Goal: Use online tool/utility: Utilize a website feature to perform a specific function

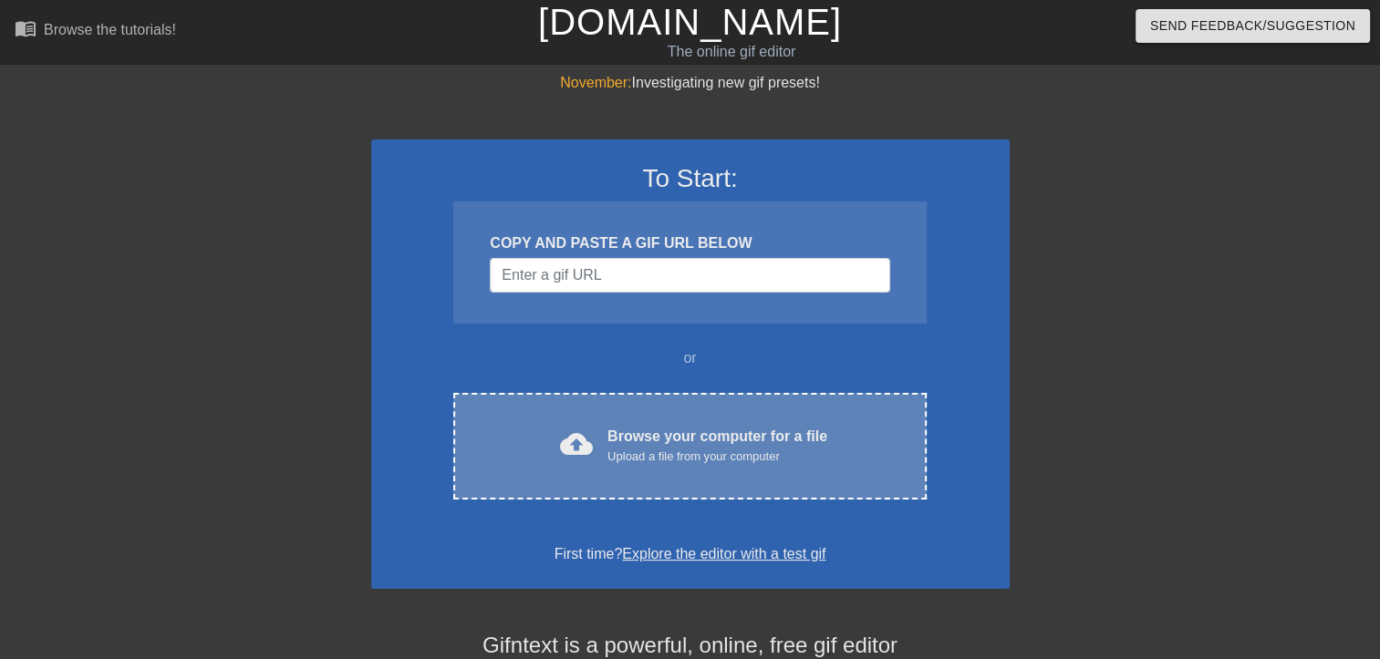
click at [533, 454] on div "cloud_upload Browse your computer for a file Upload a file from your computer" at bounding box center [690, 446] width 396 height 41
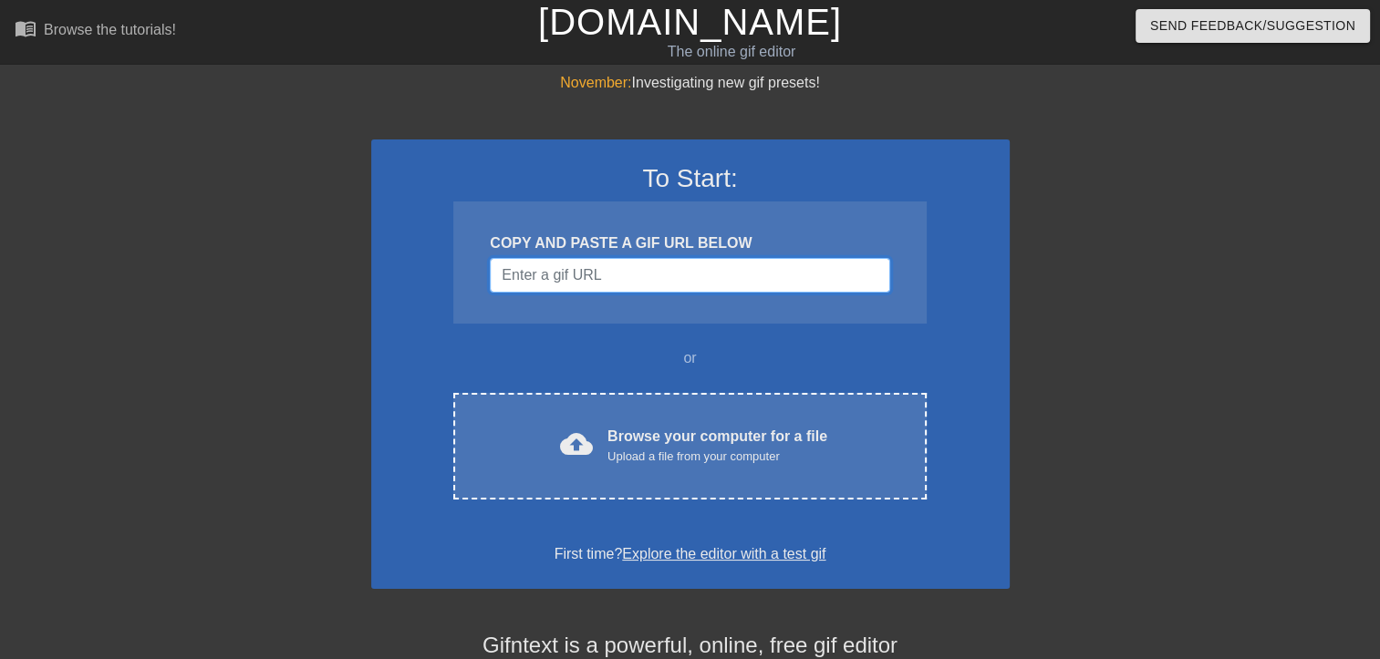
click at [572, 275] on input "Username" at bounding box center [689, 275] width 399 height 35
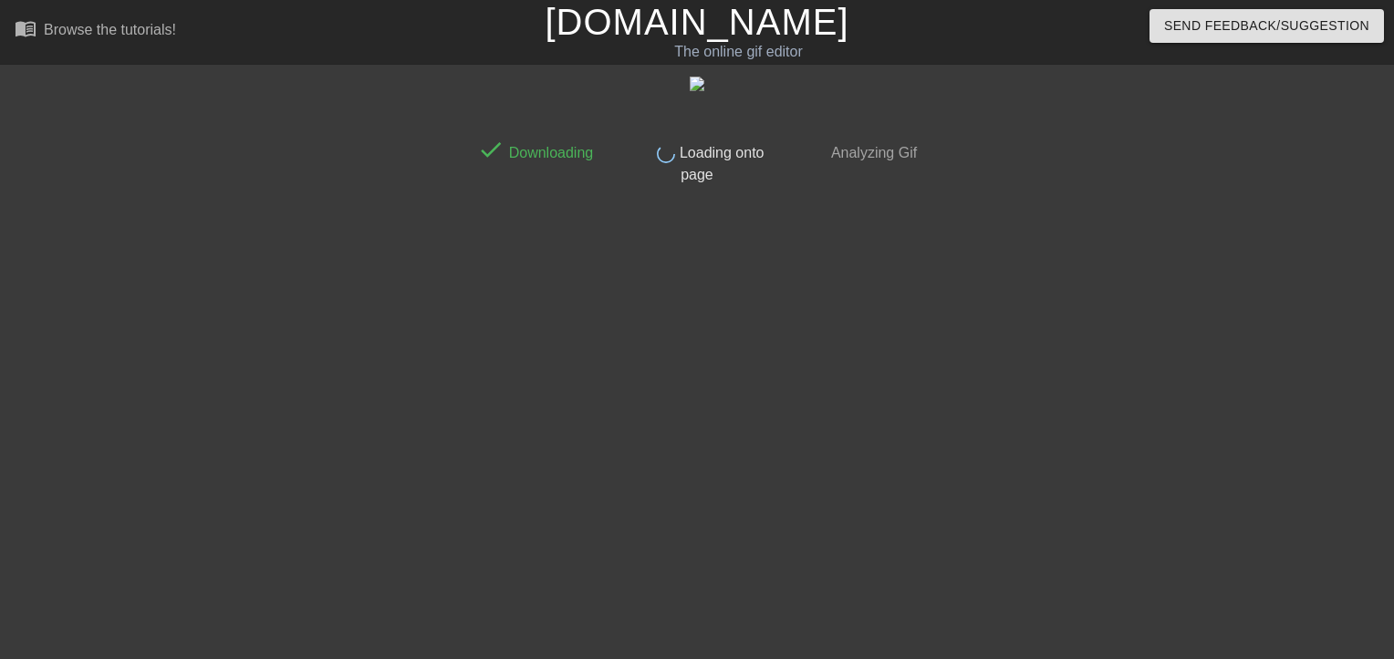
click at [773, 347] on div "done Downloading done Loading onto page done Analyzing Gif" at bounding box center [697, 345] width 458 height 547
click at [654, 333] on div "done Downloading done Loading onto page done Analyzing Gif" at bounding box center [697, 345] width 458 height 547
click at [605, 214] on div "done Downloading done Loading onto page done Analyzing Gif" at bounding box center [697, 345] width 458 height 547
click at [730, 370] on div "done Downloading done Loading onto page done Analyzing Gif" at bounding box center [697, 345] width 458 height 547
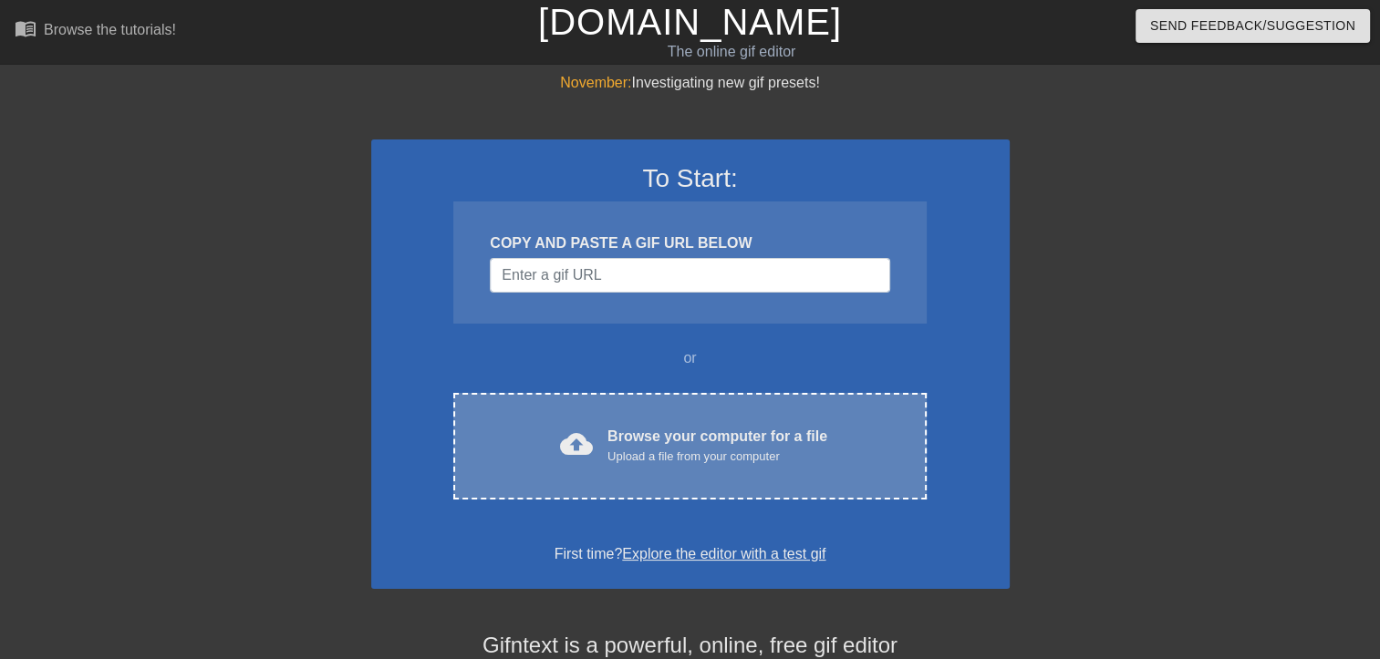
click at [694, 434] on div "Browse your computer for a file Upload a file from your computer" at bounding box center [717, 446] width 220 height 40
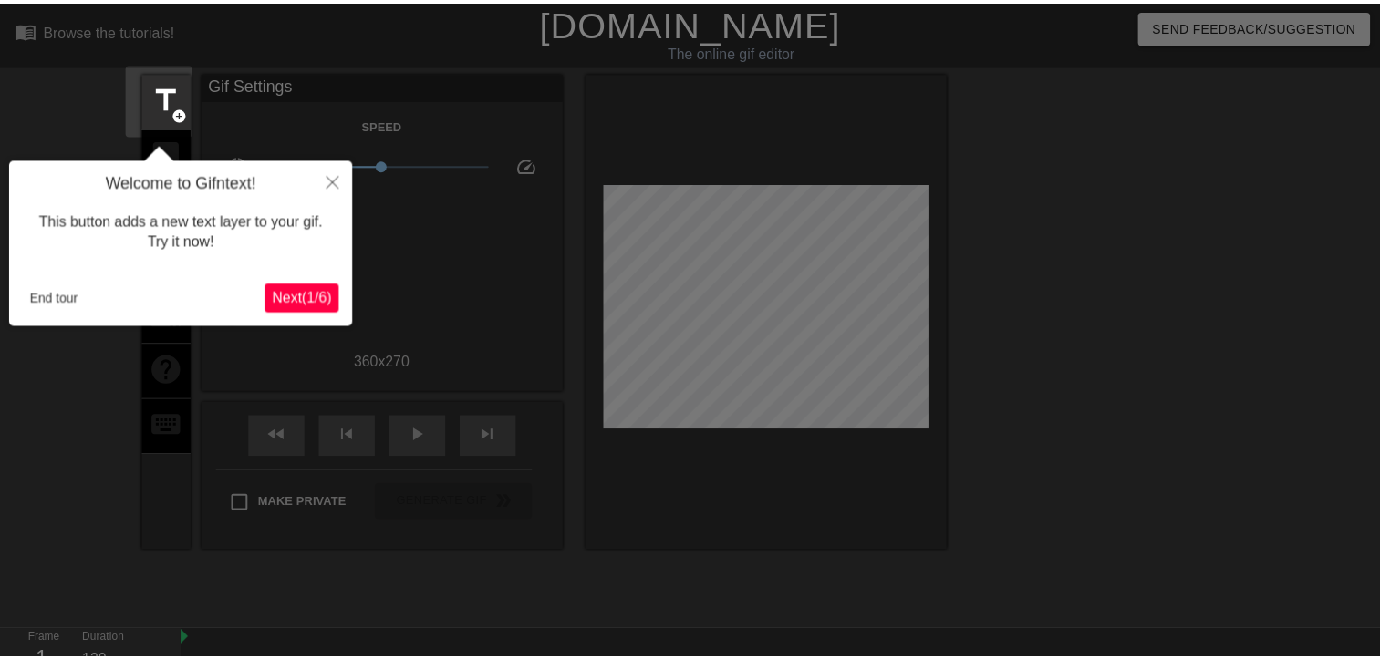
scroll to position [44, 0]
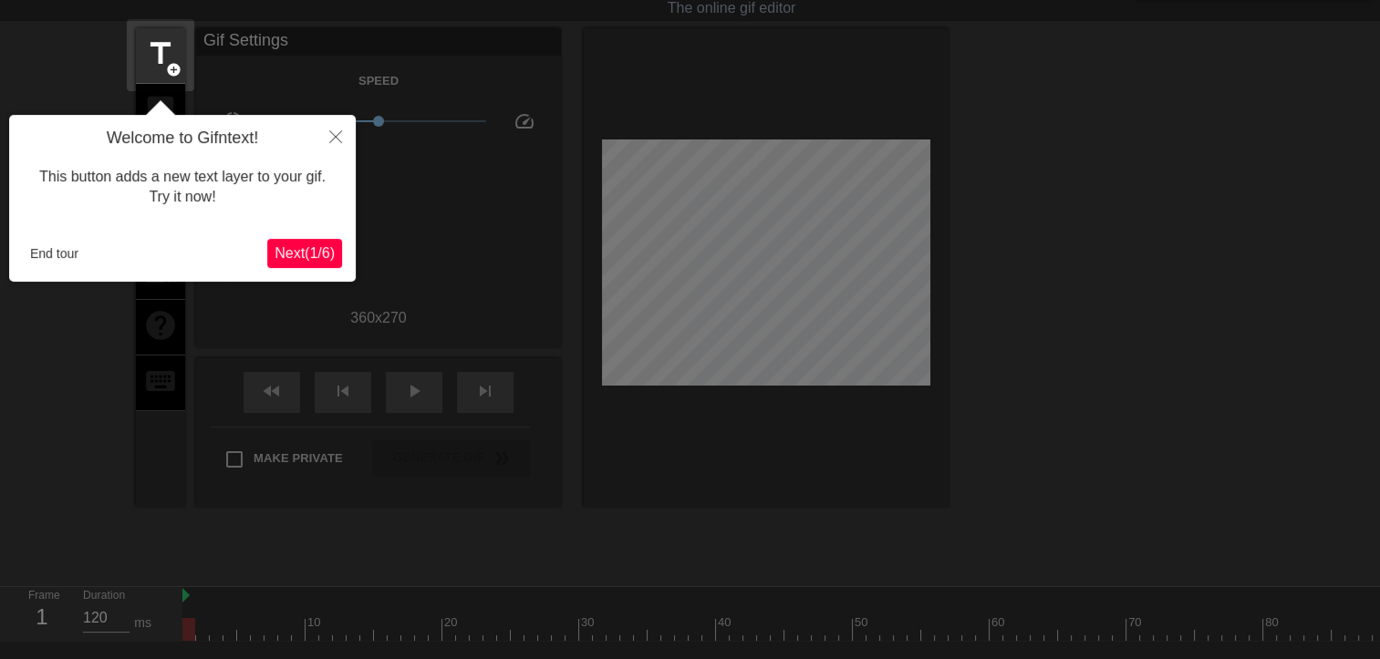
click at [304, 254] on span "Next ( 1 / 6 )" at bounding box center [305, 253] width 60 height 16
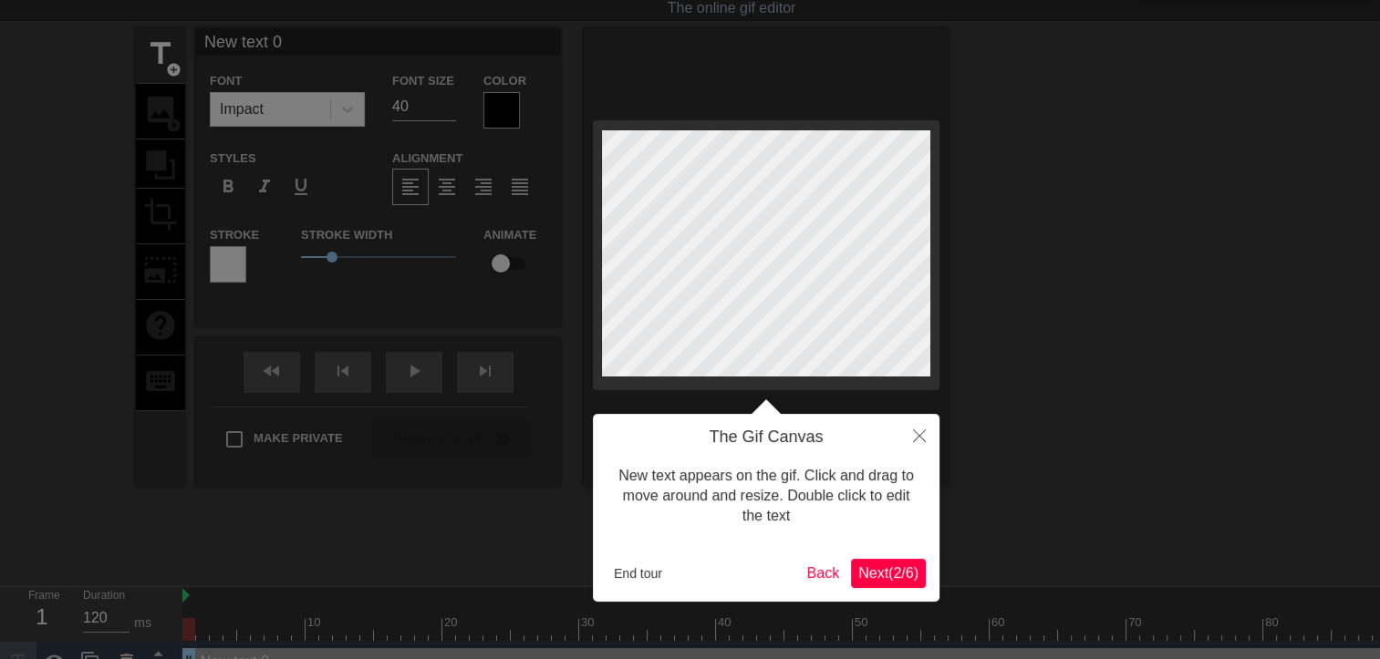
scroll to position [0, 0]
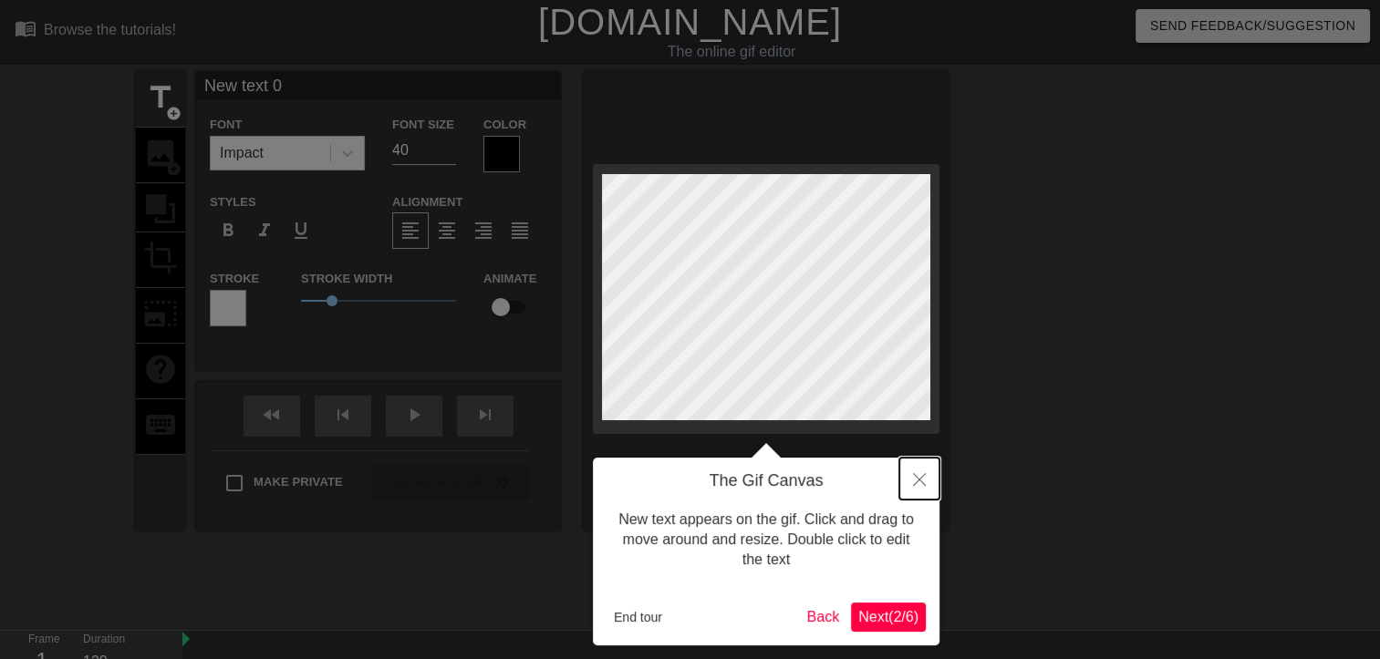
click at [930, 473] on button "Close" at bounding box center [919, 479] width 40 height 42
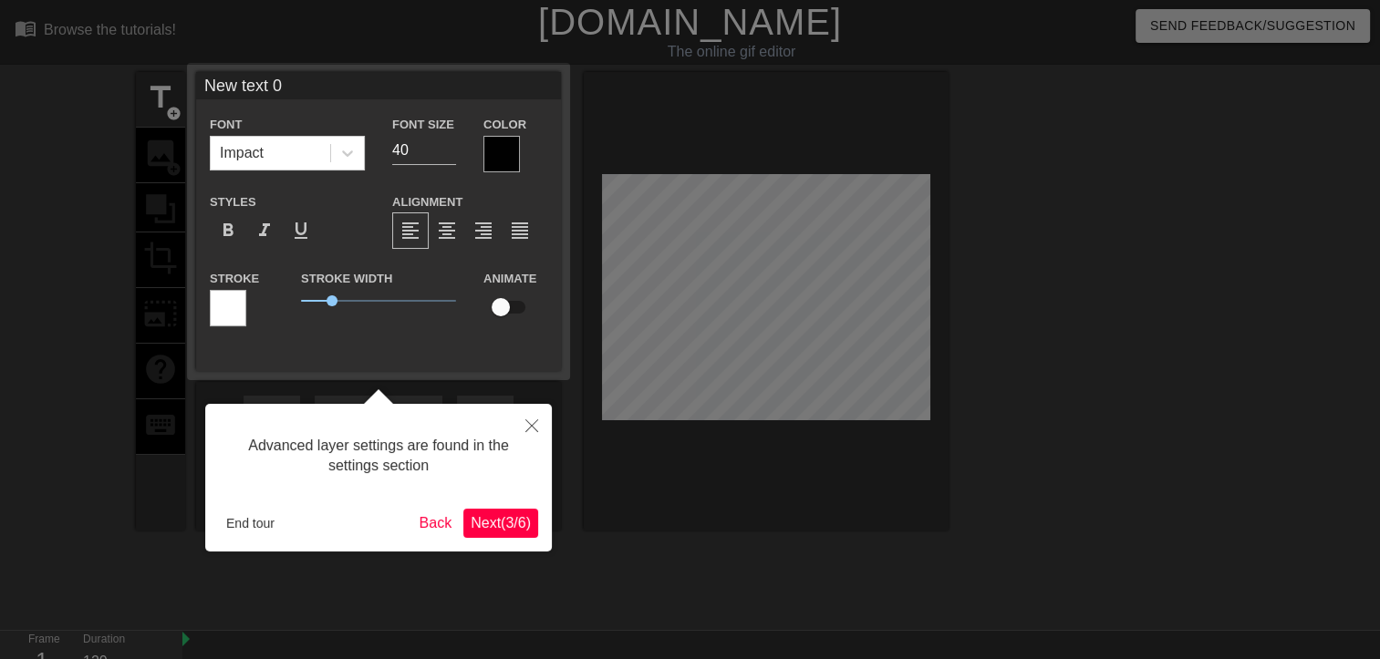
scroll to position [44, 0]
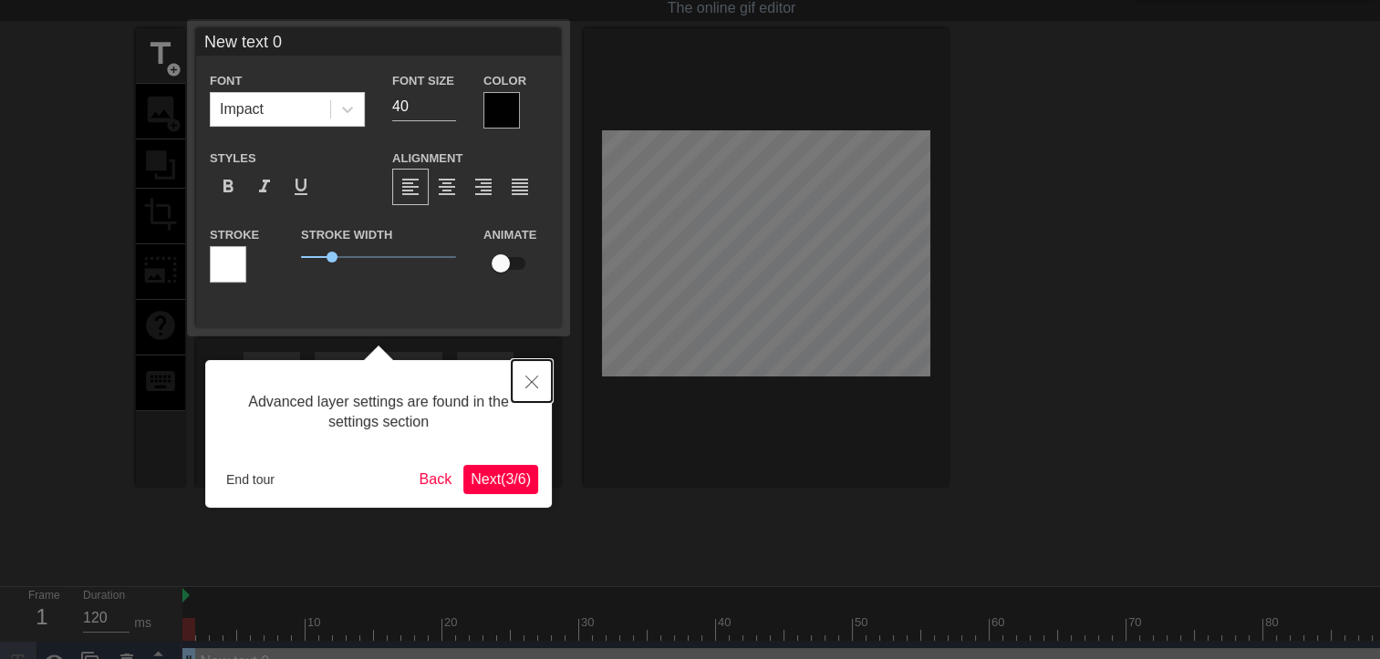
click at [534, 381] on icon "Close" at bounding box center [531, 382] width 13 height 13
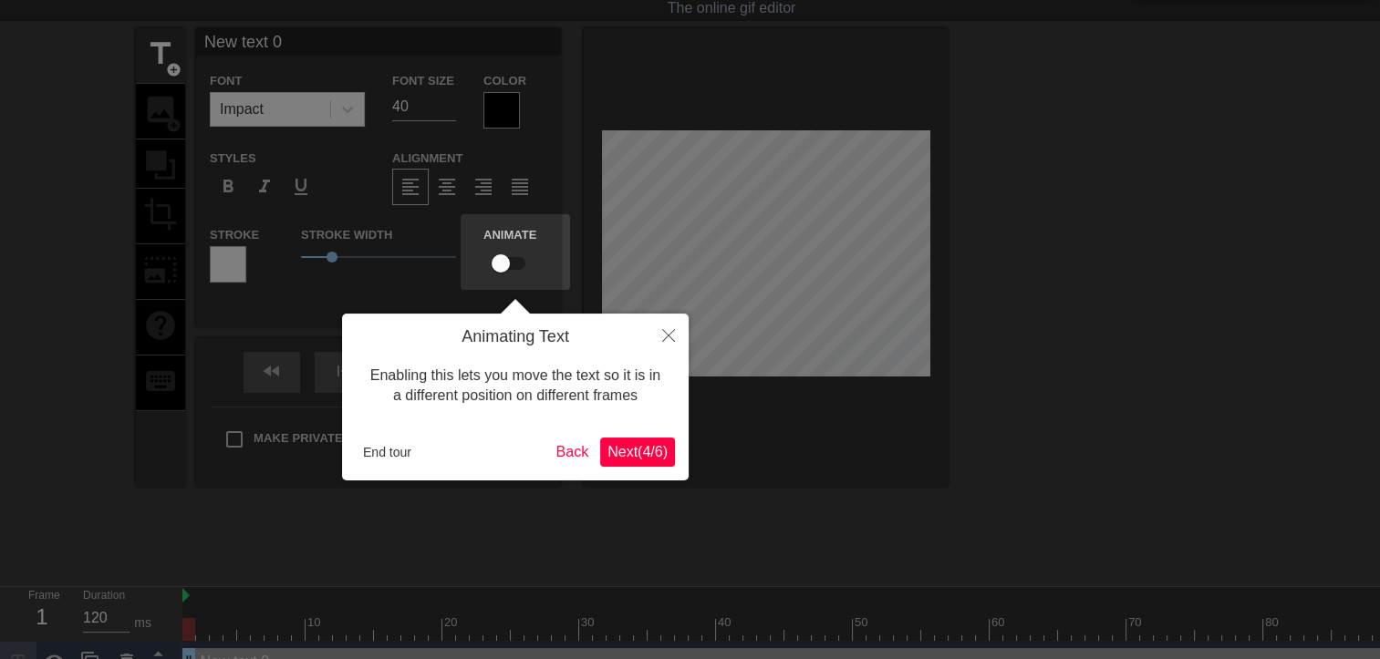
scroll to position [0, 0]
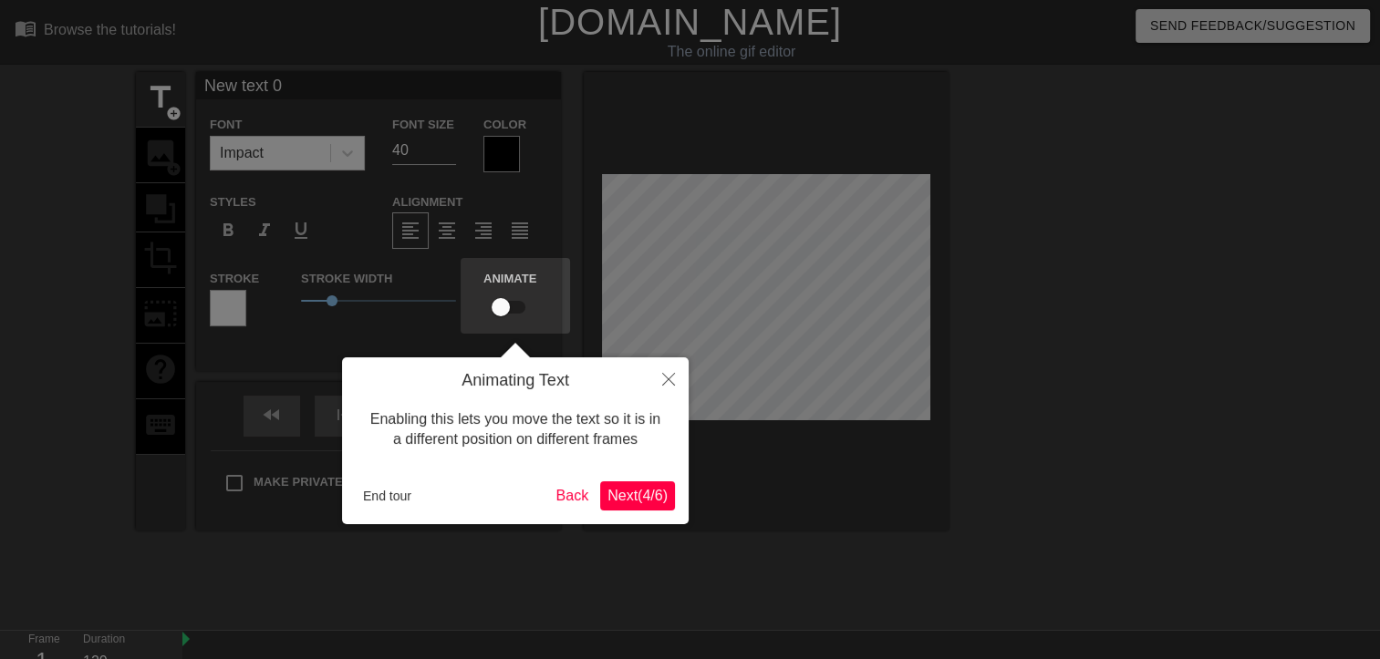
click at [887, 348] on div at bounding box center [690, 370] width 1380 height 741
click at [638, 359] on div "Animating Text Enabling this lets you move the text so it is in a different pos…" at bounding box center [515, 441] width 347 height 167
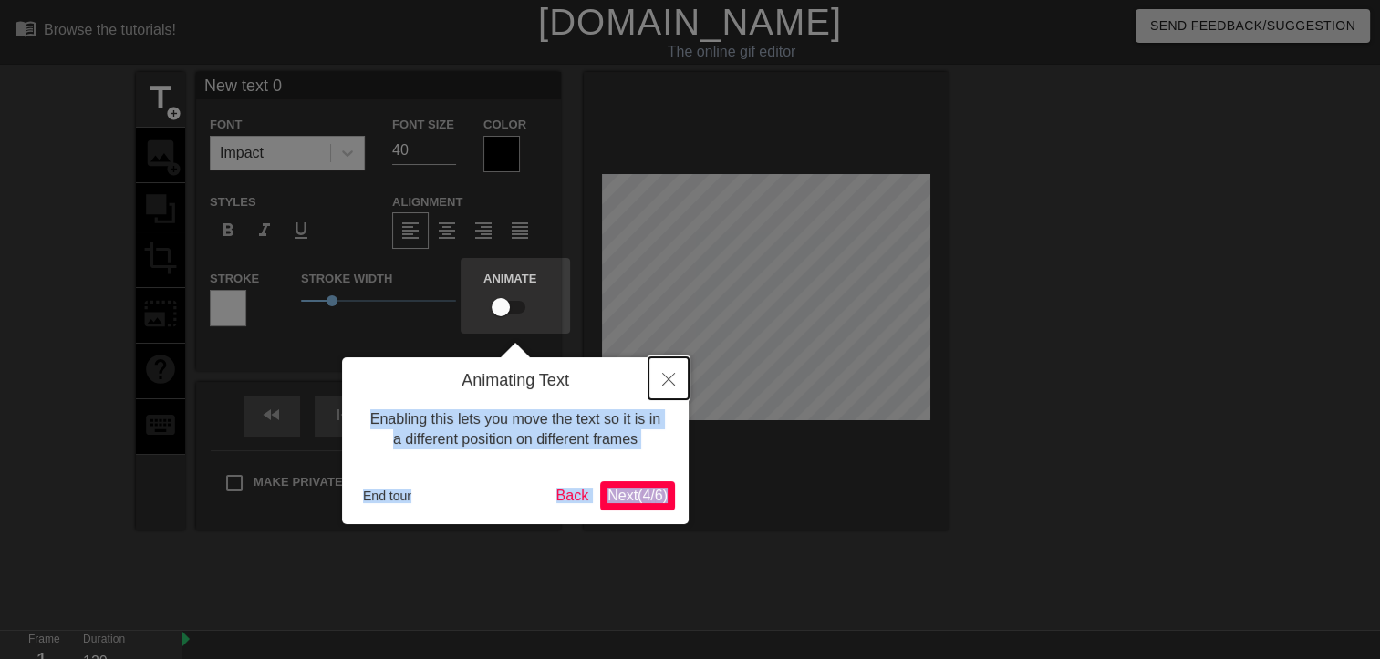
click at [673, 376] on icon "Close" at bounding box center [668, 379] width 13 height 13
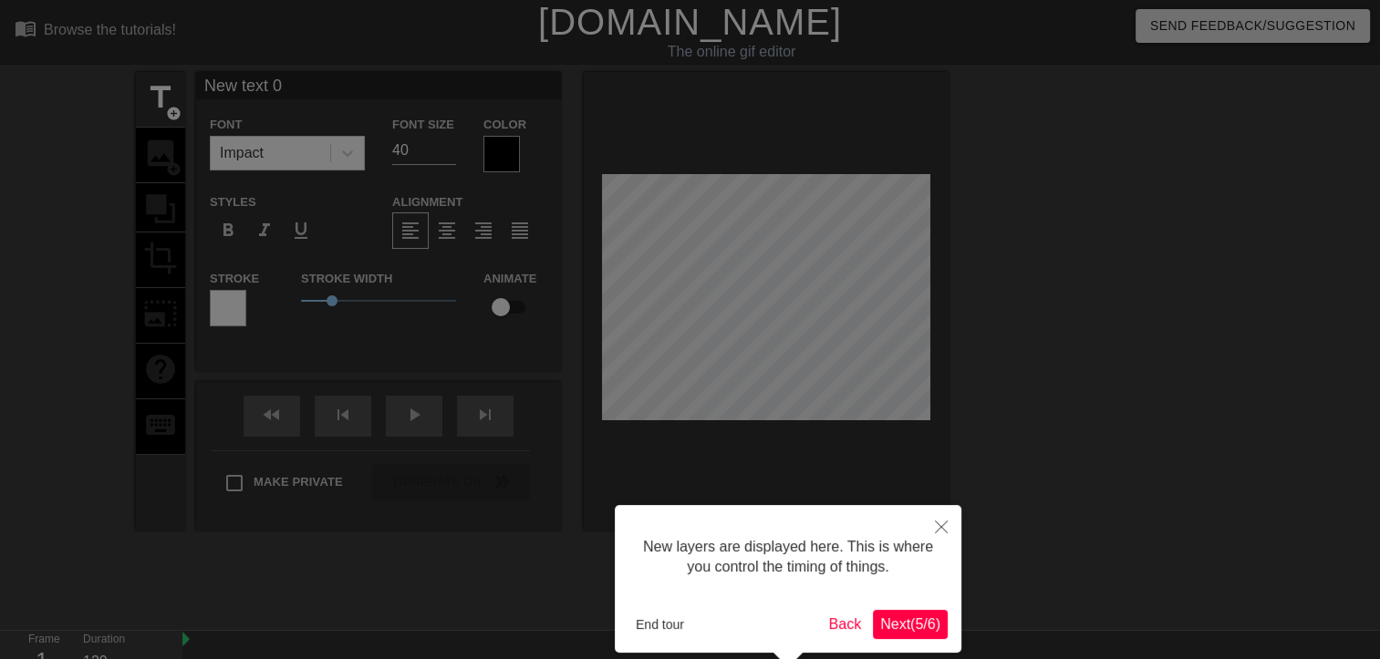
scroll to position [84, 0]
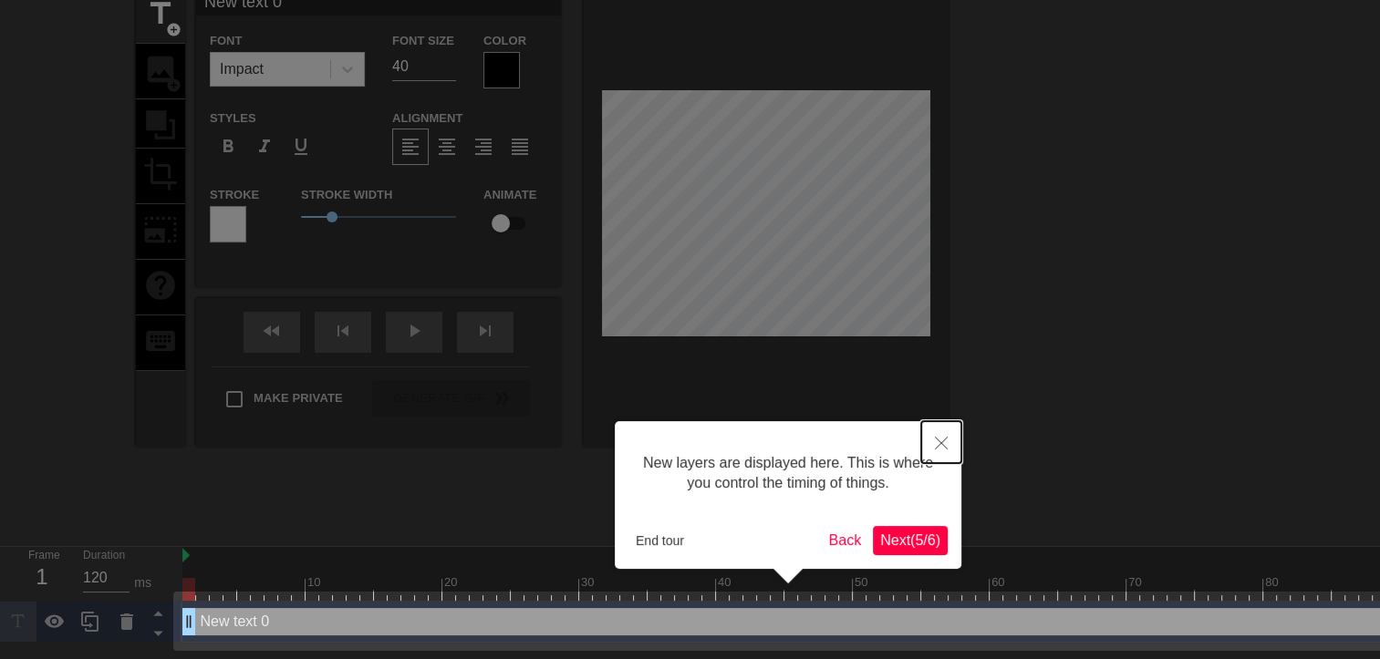
click at [936, 431] on button "Close" at bounding box center [941, 442] width 40 height 42
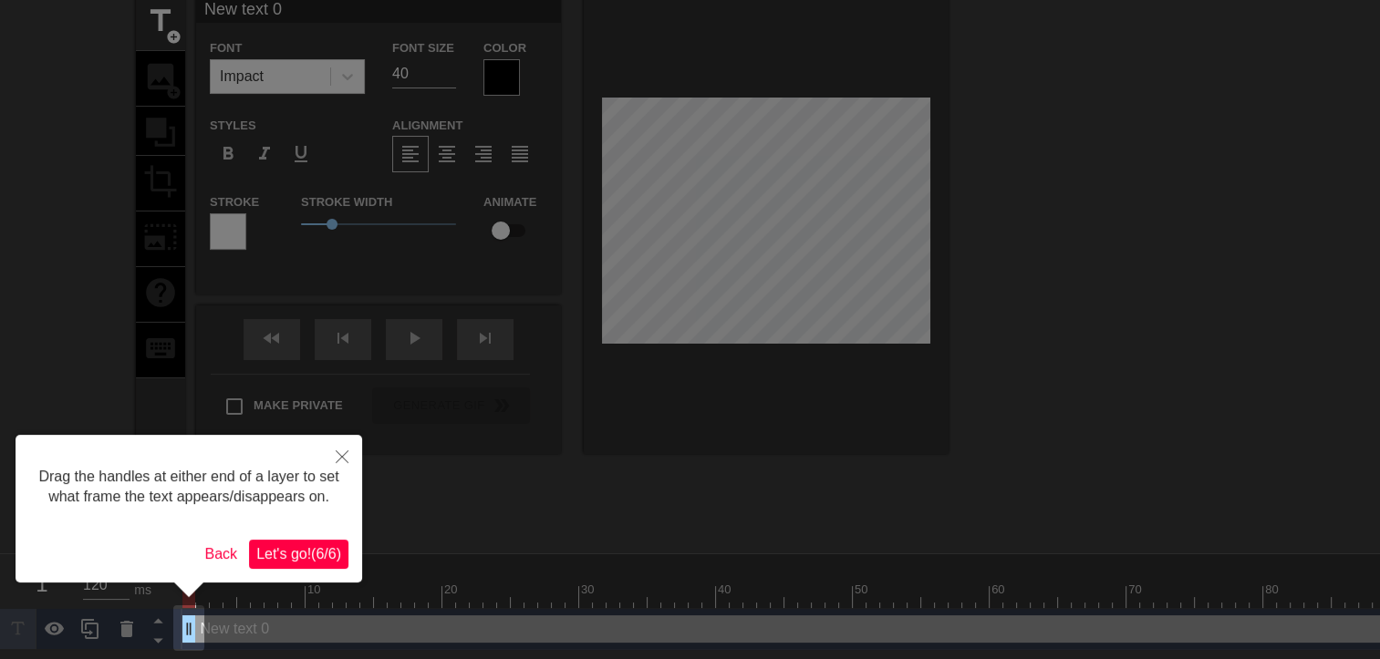
scroll to position [0, 0]
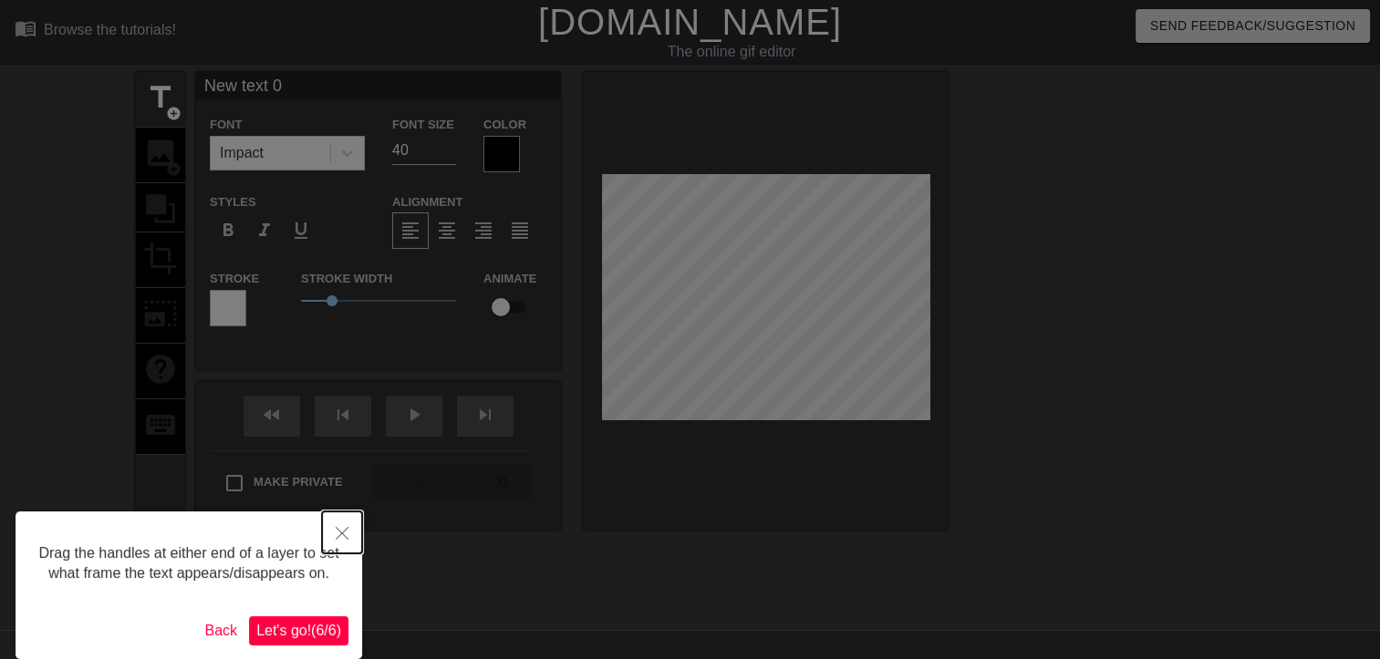
click at [347, 527] on icon "Close" at bounding box center [342, 533] width 13 height 13
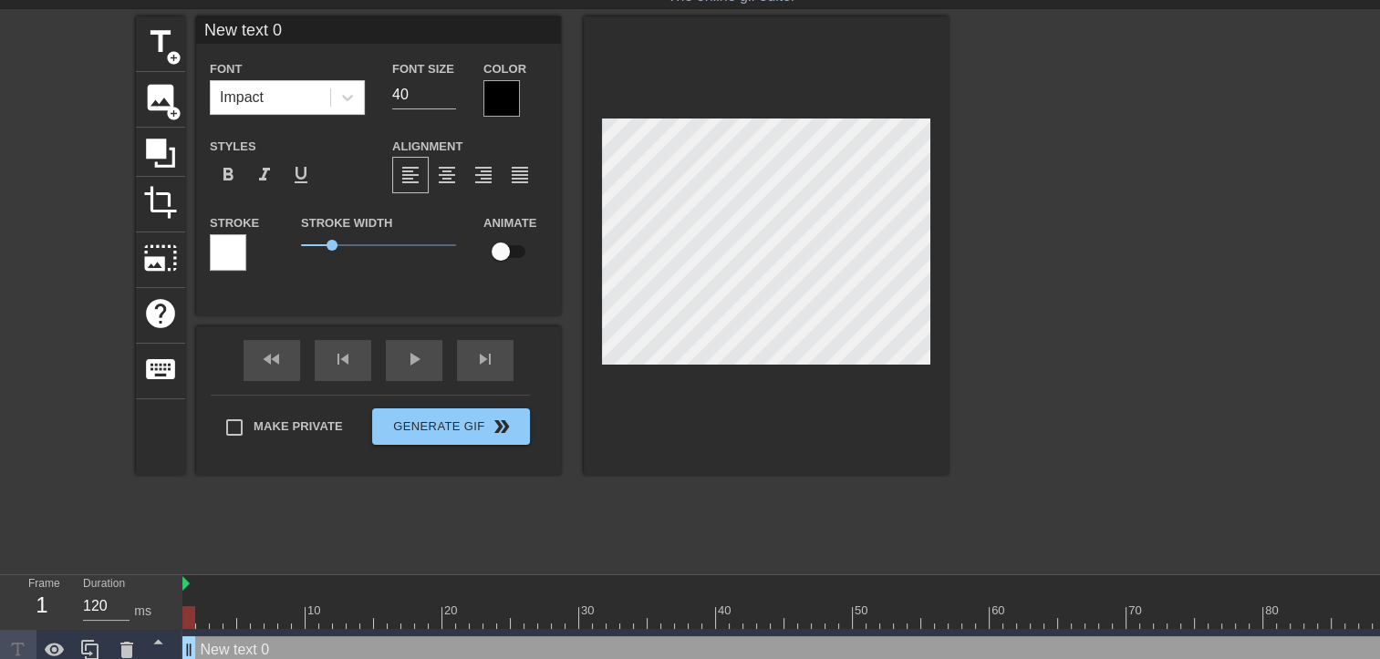
scroll to position [70, 0]
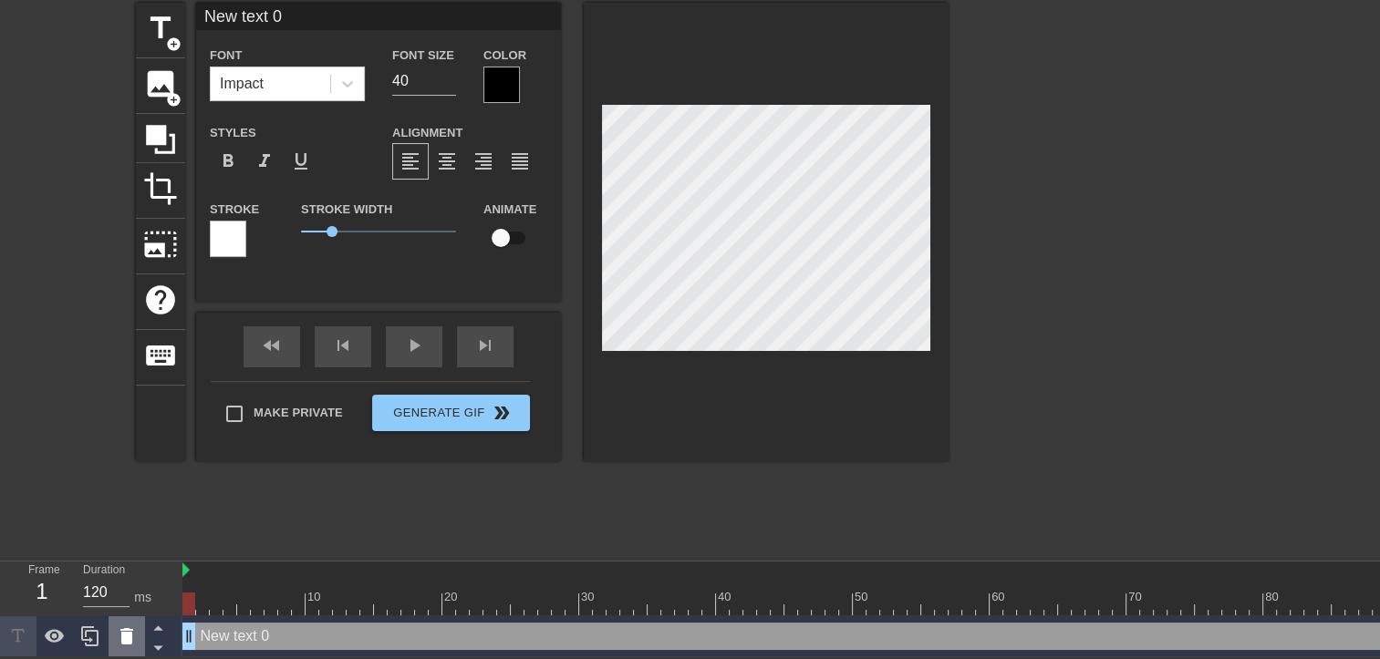
click at [139, 639] on div at bounding box center [127, 637] width 36 height 40
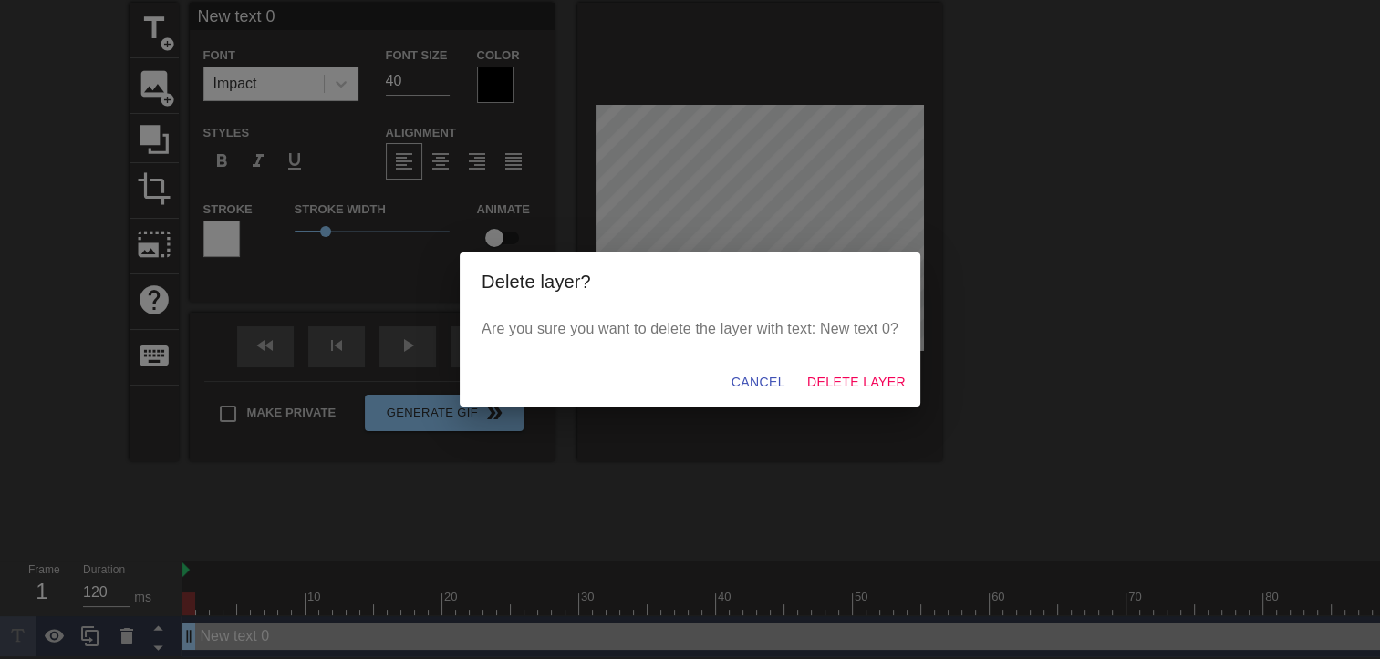
scroll to position [57, 0]
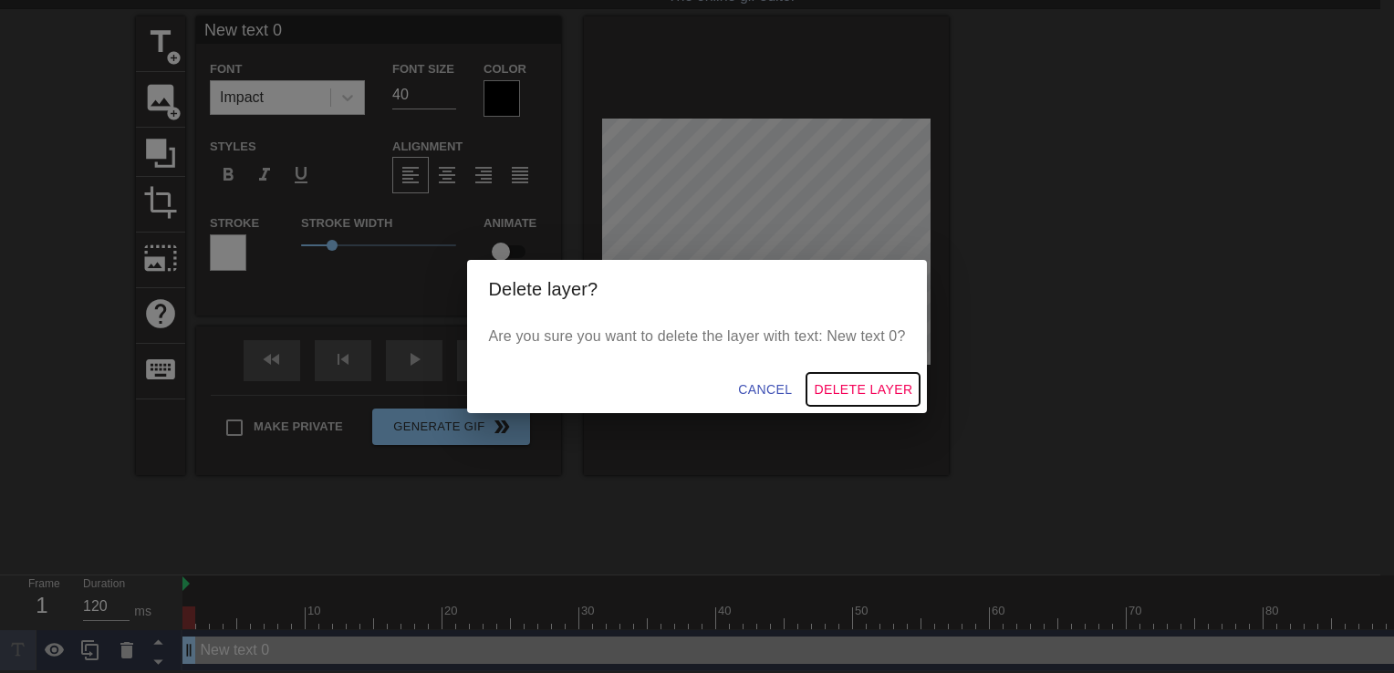
click at [861, 387] on span "Delete Layer" at bounding box center [863, 390] width 99 height 23
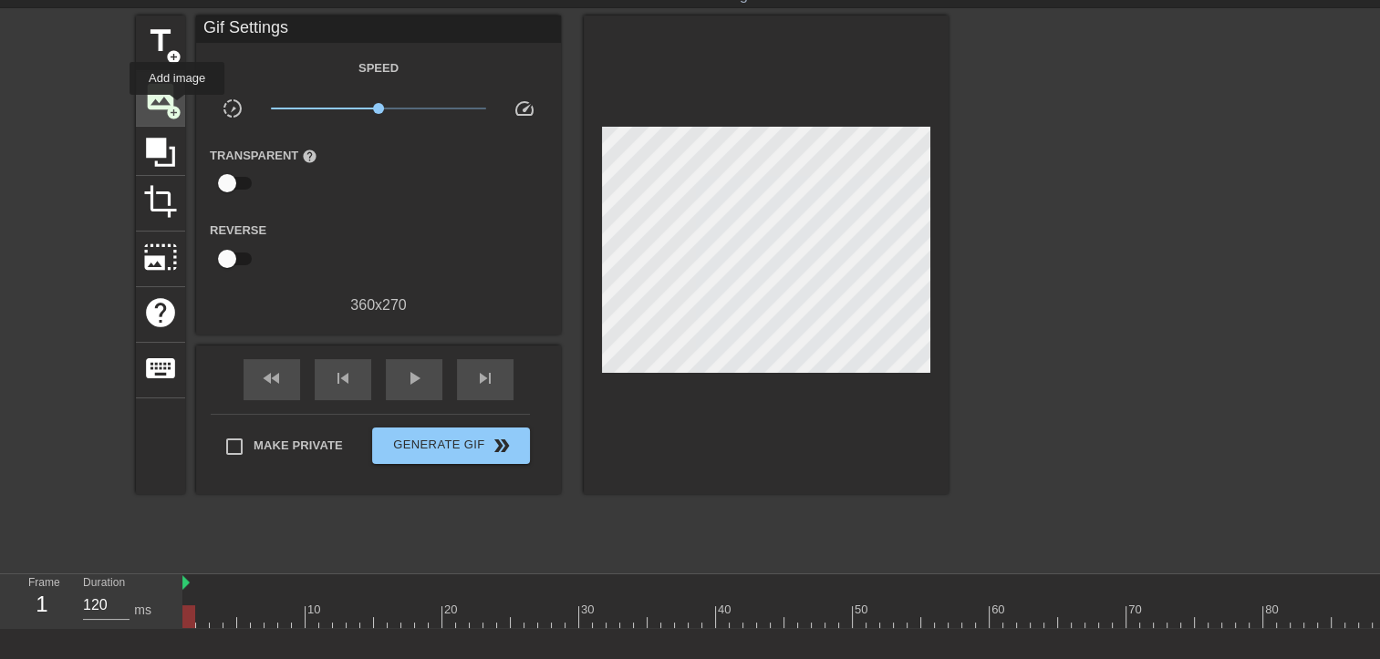
click at [168, 99] on span "image" at bounding box center [160, 96] width 35 height 35
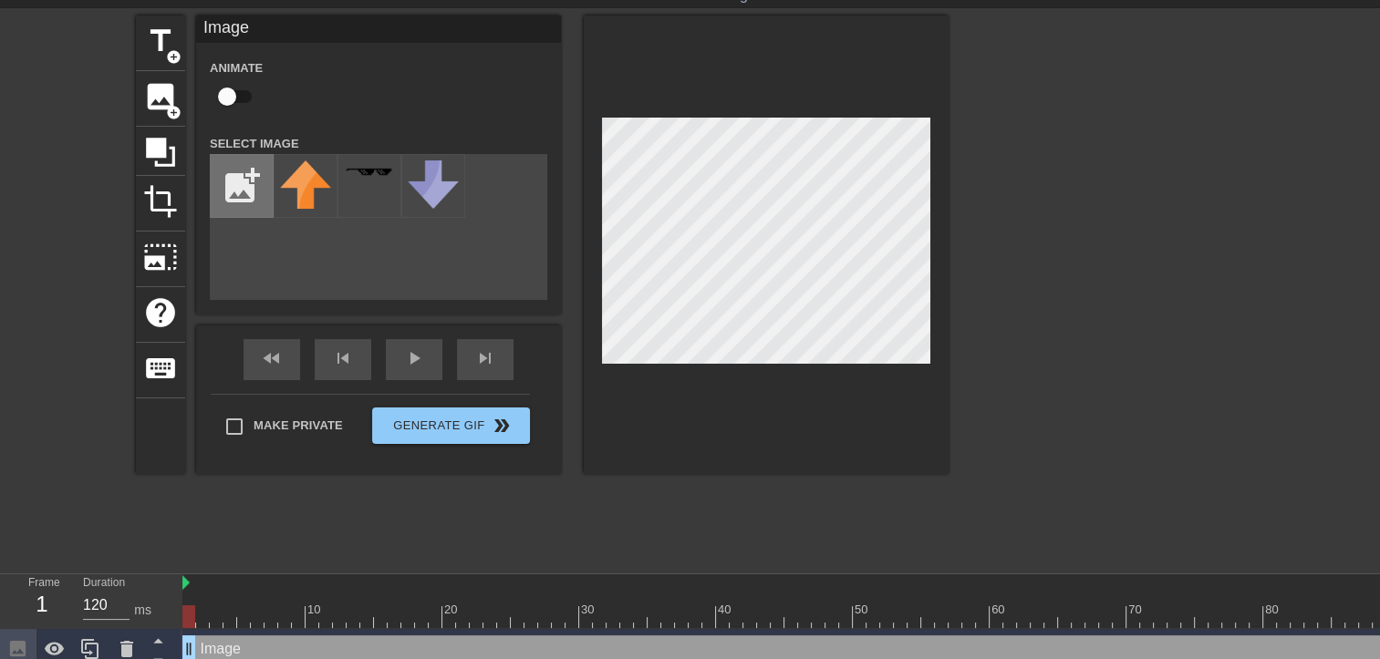
click at [229, 180] on input "file" at bounding box center [242, 186] width 62 height 62
type input "C:\fakepath\Zrzut ekranu 2025-08-30 092204.png"
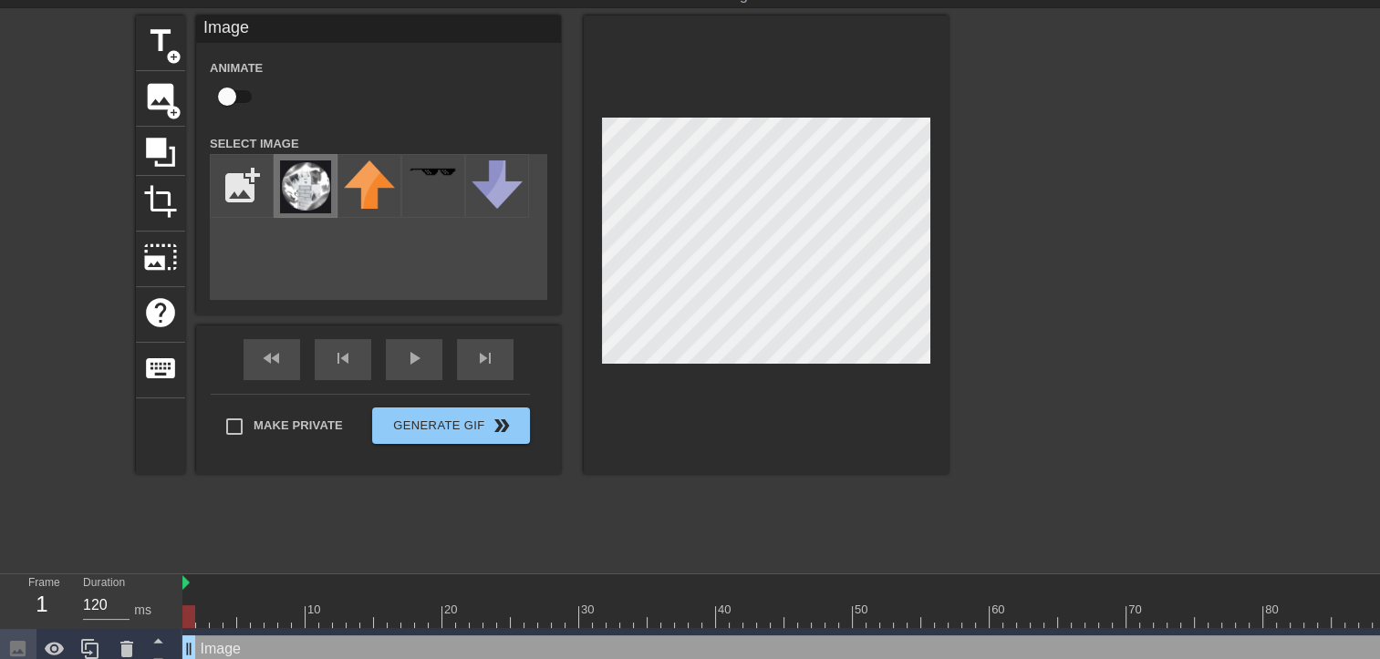
click at [320, 192] on img at bounding box center [305, 187] width 51 height 53
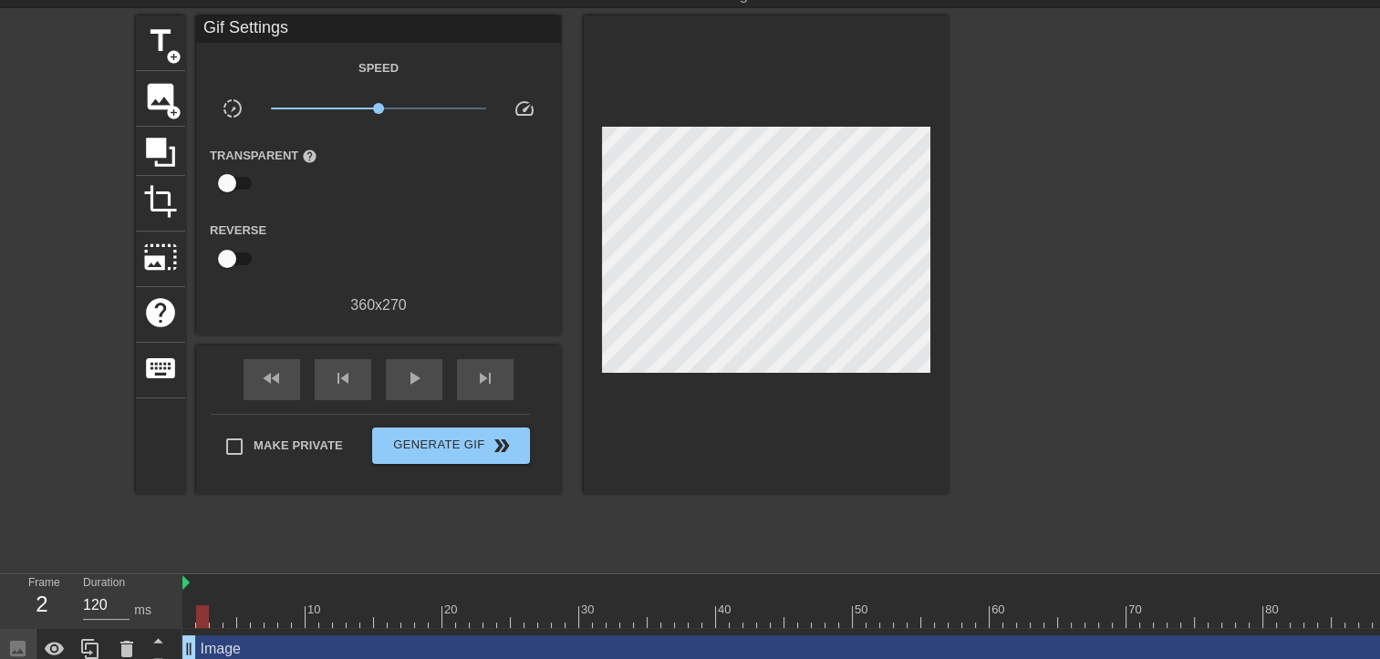
drag, startPoint x: 187, startPoint y: 618, endPoint x: 208, endPoint y: 624, distance: 21.7
click at [208, 624] on div at bounding box center [202, 617] width 13 height 23
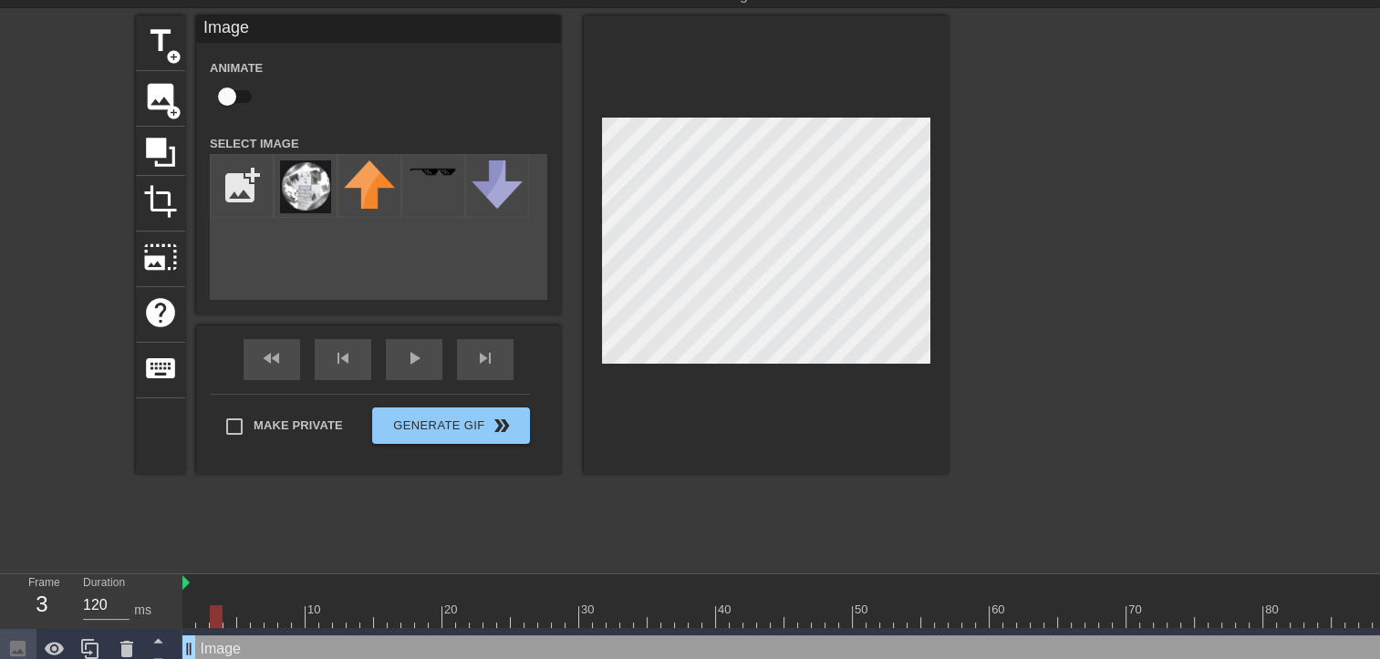
click at [213, 612] on div at bounding box center [216, 617] width 13 height 23
click at [222, 607] on div at bounding box center [216, 617] width 13 height 23
click at [223, 609] on div at bounding box center [216, 617] width 13 height 23
drag, startPoint x: 237, startPoint y: 606, endPoint x: 248, endPoint y: 607, distance: 11.1
click at [241, 609] on div at bounding box center [1023, 617] width 1683 height 23
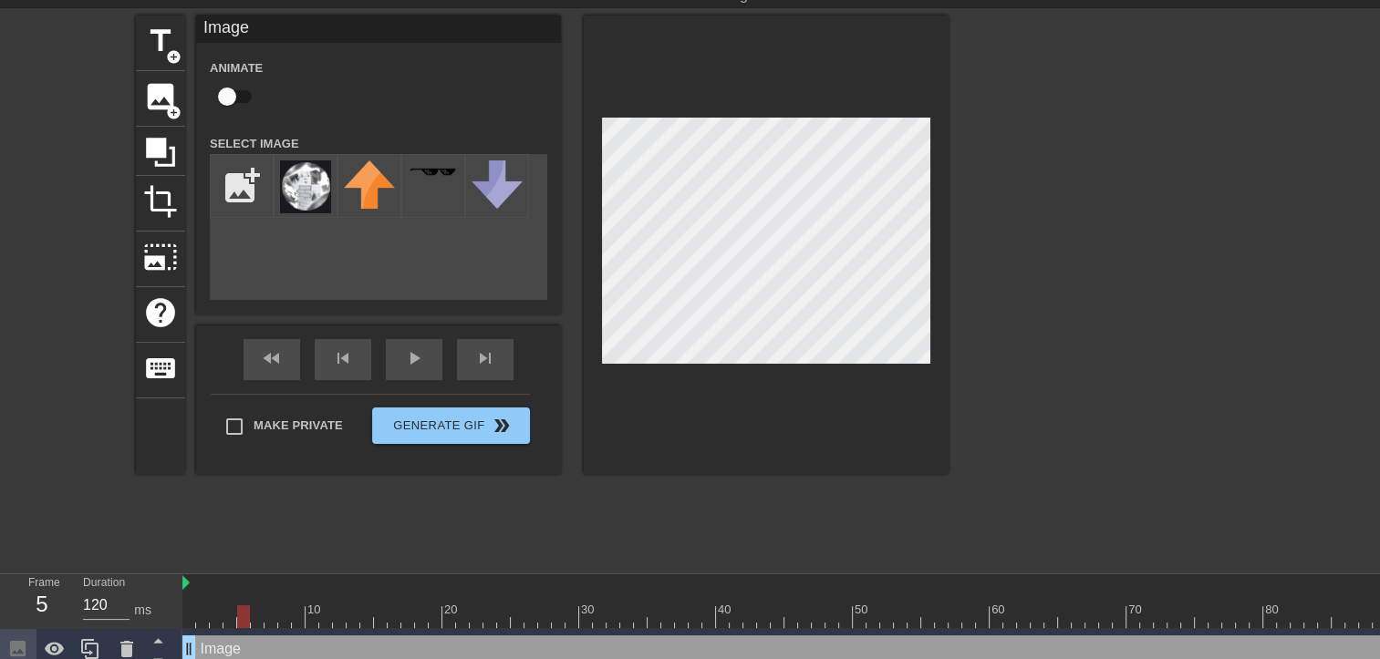
drag, startPoint x: 244, startPoint y: 610, endPoint x: 254, endPoint y: 611, distance: 9.2
click at [250, 611] on div at bounding box center [243, 617] width 13 height 23
drag, startPoint x: 255, startPoint y: 607, endPoint x: 270, endPoint y: 596, distance: 18.2
click at [266, 606] on div at bounding box center [271, 617] width 13 height 23
click at [274, 607] on div at bounding box center [271, 617] width 13 height 23
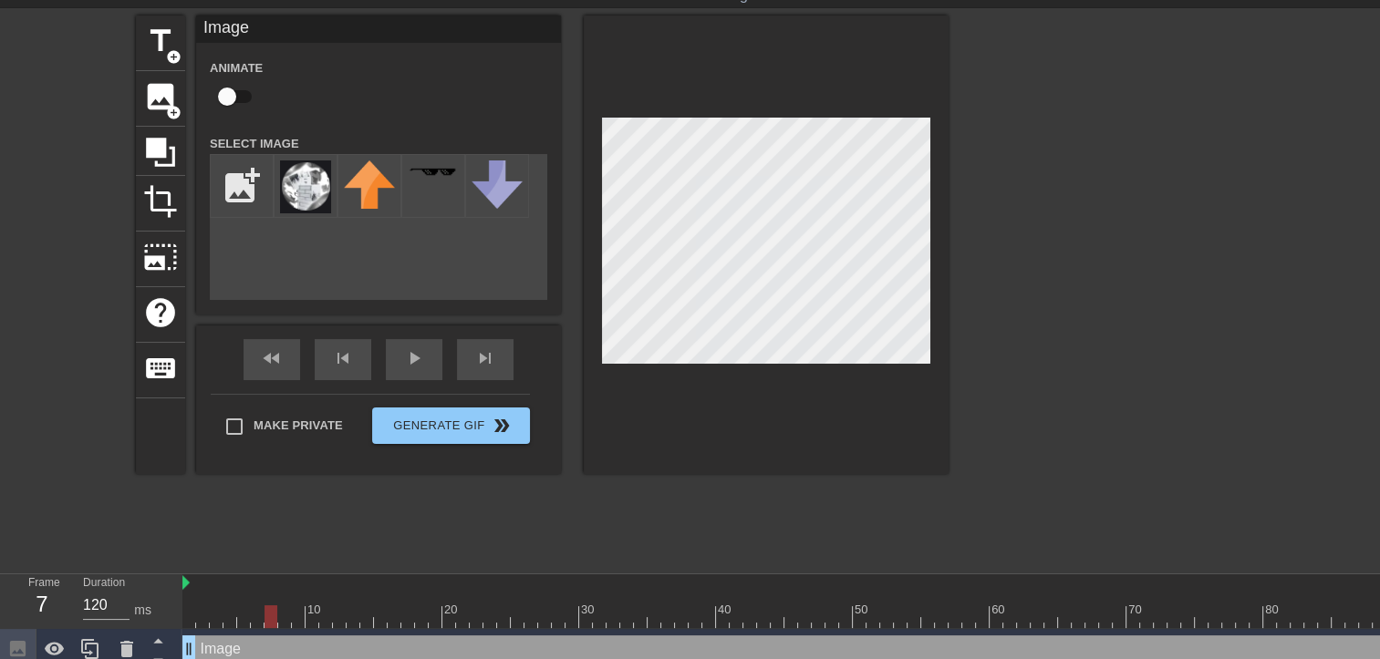
click at [280, 604] on div "10 20 30 40 50 60 70 80 90 100 110 120" at bounding box center [1023, 602] width 1683 height 54
click at [292, 618] on div at bounding box center [298, 617] width 13 height 23
click at [318, 609] on div at bounding box center [1023, 617] width 1683 height 23
click at [318, 609] on div at bounding box center [312, 617] width 13 height 23
drag, startPoint x: 323, startPoint y: 608, endPoint x: 336, endPoint y: 611, distance: 13.1
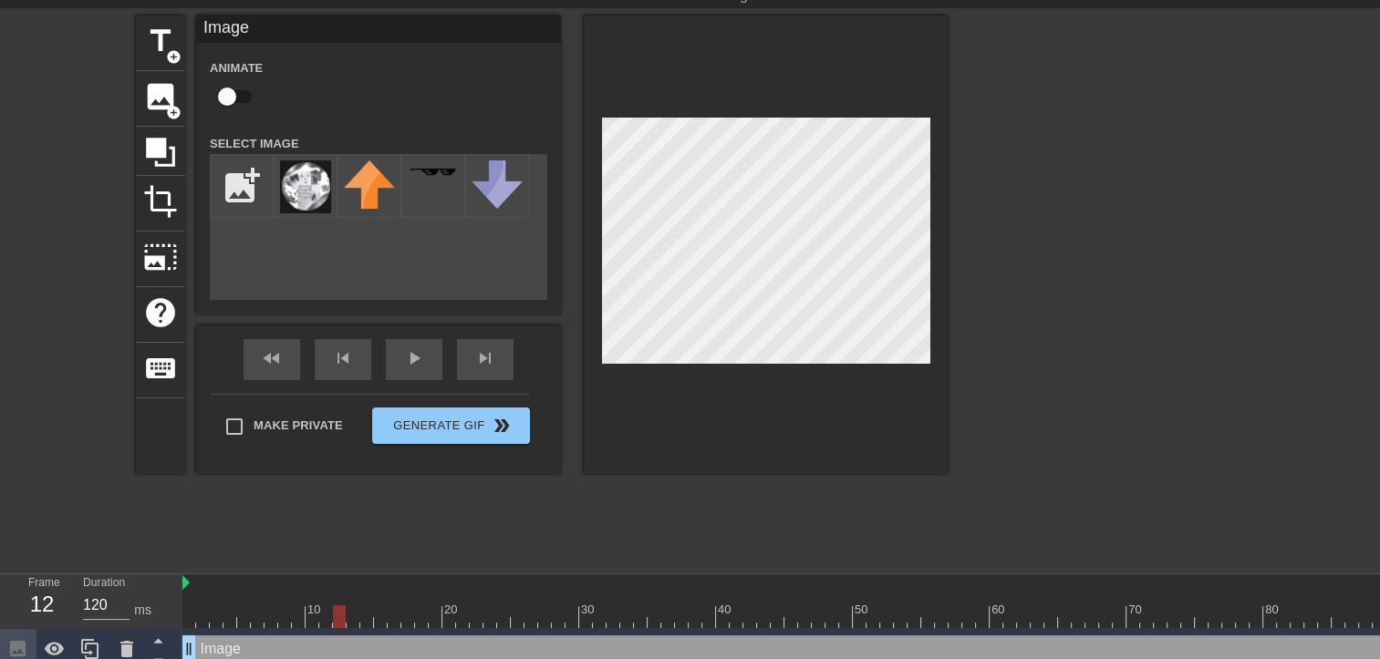
click at [336, 611] on div at bounding box center [339, 617] width 13 height 23
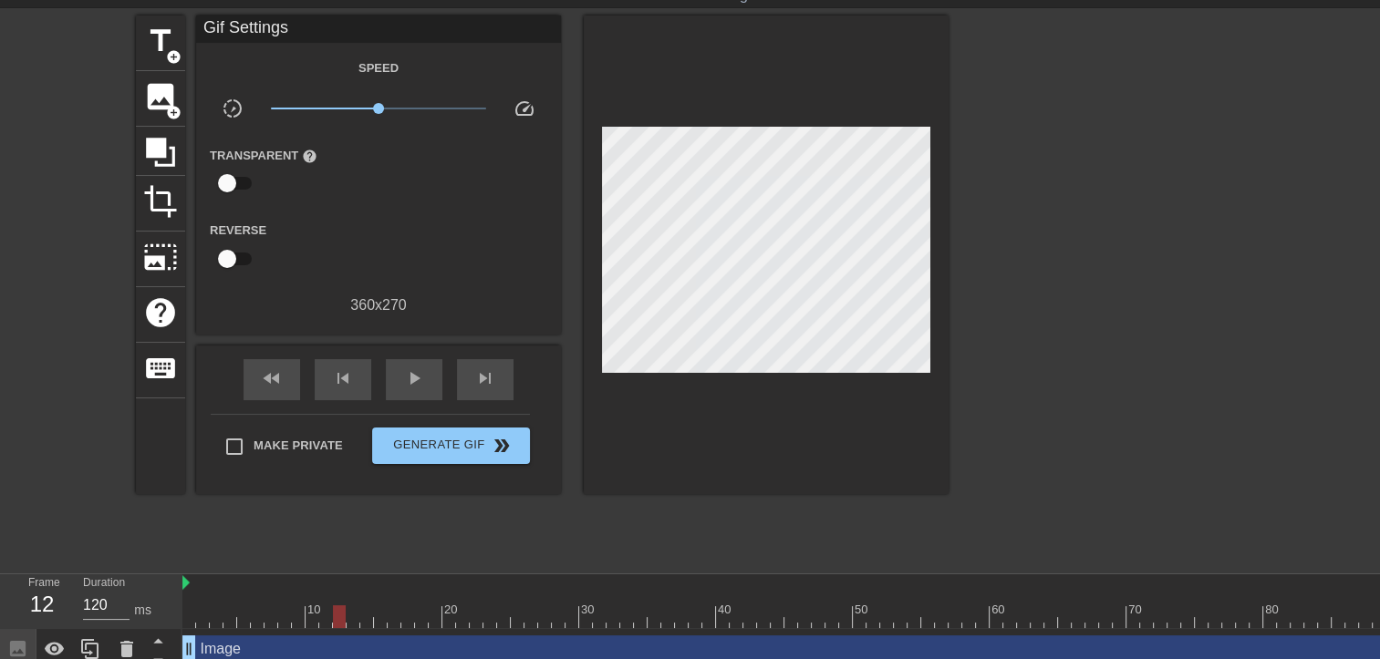
drag, startPoint x: 371, startPoint y: 620, endPoint x: 336, endPoint y: 613, distance: 36.3
click at [336, 613] on div at bounding box center [339, 617] width 13 height 23
click at [344, 614] on div at bounding box center [339, 617] width 13 height 23
click at [346, 616] on div at bounding box center [339, 617] width 13 height 23
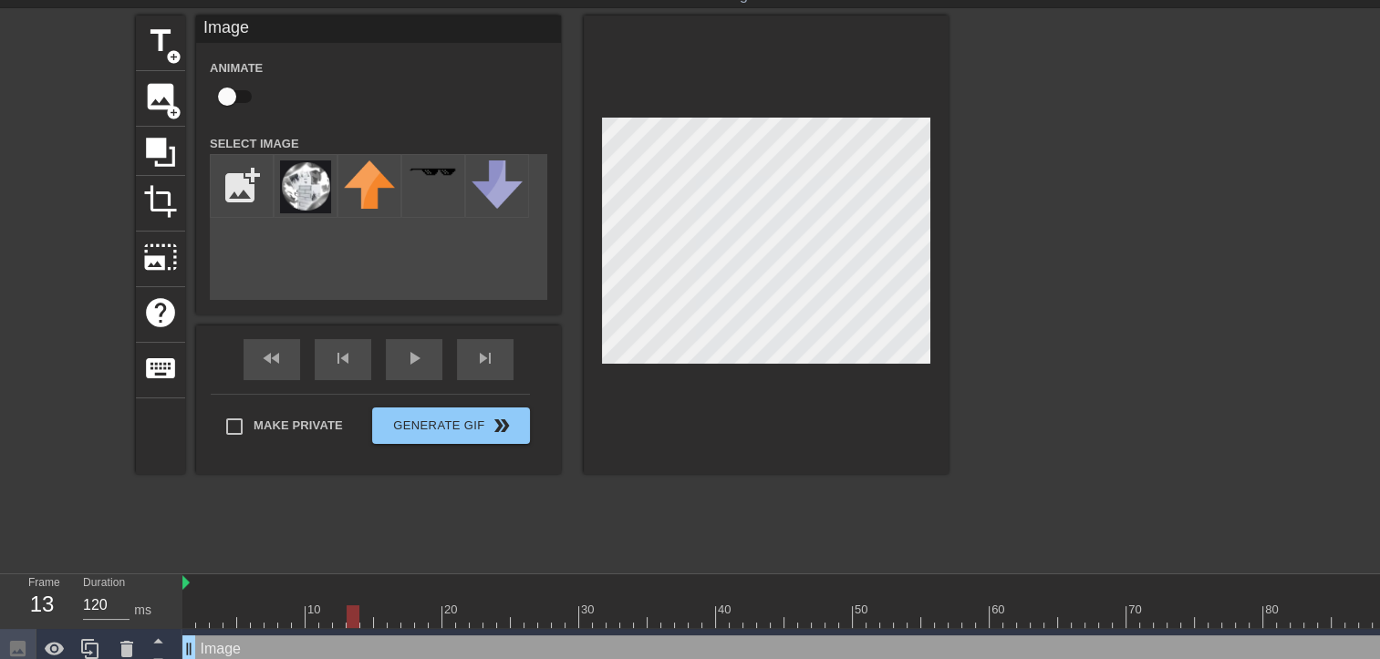
click at [358, 619] on div at bounding box center [353, 617] width 13 height 23
click at [364, 619] on div at bounding box center [366, 617] width 13 height 23
click at [370, 614] on div at bounding box center [366, 617] width 13 height 23
click at [377, 614] on div at bounding box center [380, 617] width 13 height 23
click at [391, 614] on div at bounding box center [394, 617] width 13 height 23
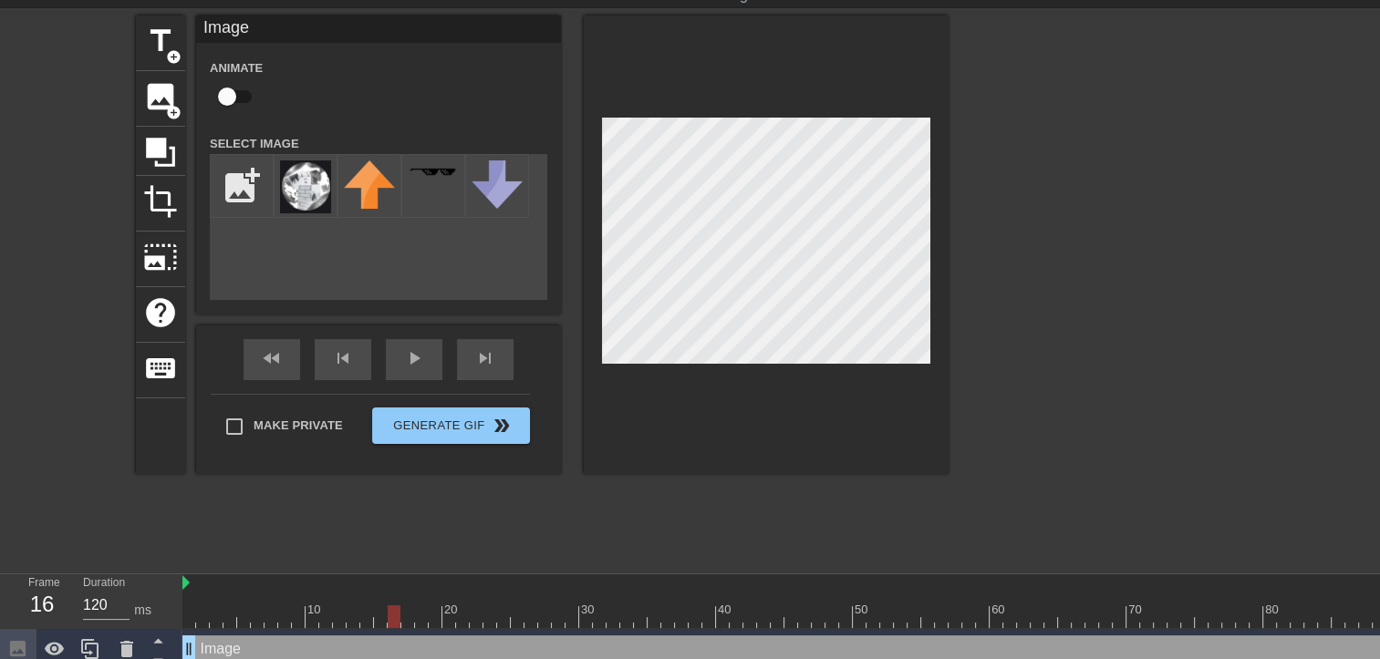
click at [400, 609] on div at bounding box center [394, 617] width 13 height 23
click at [413, 611] on div at bounding box center [407, 617] width 13 height 23
click at [414, 607] on div at bounding box center [1023, 617] width 1683 height 23
drag, startPoint x: 410, startPoint y: 607, endPoint x: 153, endPoint y: 623, distance: 256.8
click at [153, 623] on div "Frame 1 Duration 120 ms 10 20 30 40 50 60 70 80 90 100 110 120 Image drag_handl…" at bounding box center [690, 623] width 1380 height 96
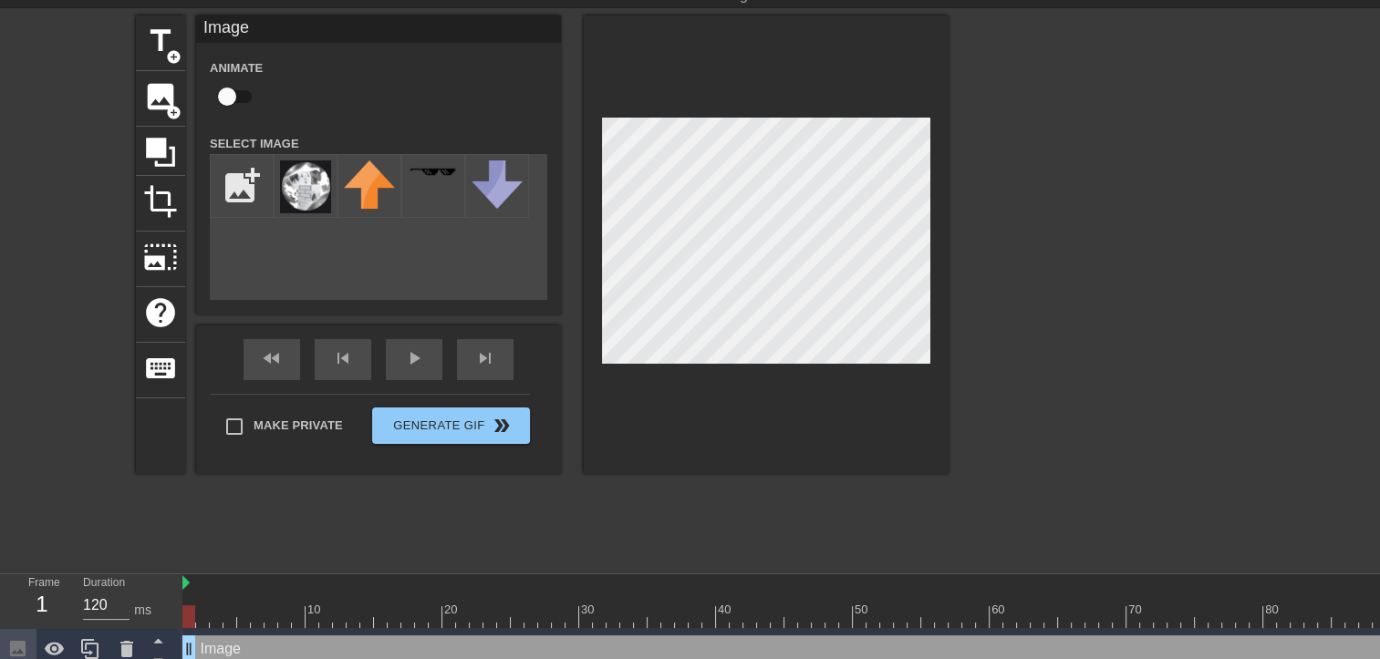
click at [224, 89] on input "checkbox" at bounding box center [227, 96] width 104 height 35
checkbox input "true"
drag, startPoint x: 188, startPoint y: 614, endPoint x: 564, endPoint y: 648, distance: 377.3
click at [564, 648] on div "10 20 30 40 50 60 70 80 90 100 110 120 Image drag_handle drag_handle lens" at bounding box center [781, 623] width 1198 height 96
drag, startPoint x: 564, startPoint y: 626, endPoint x: 512, endPoint y: 622, distance: 52.1
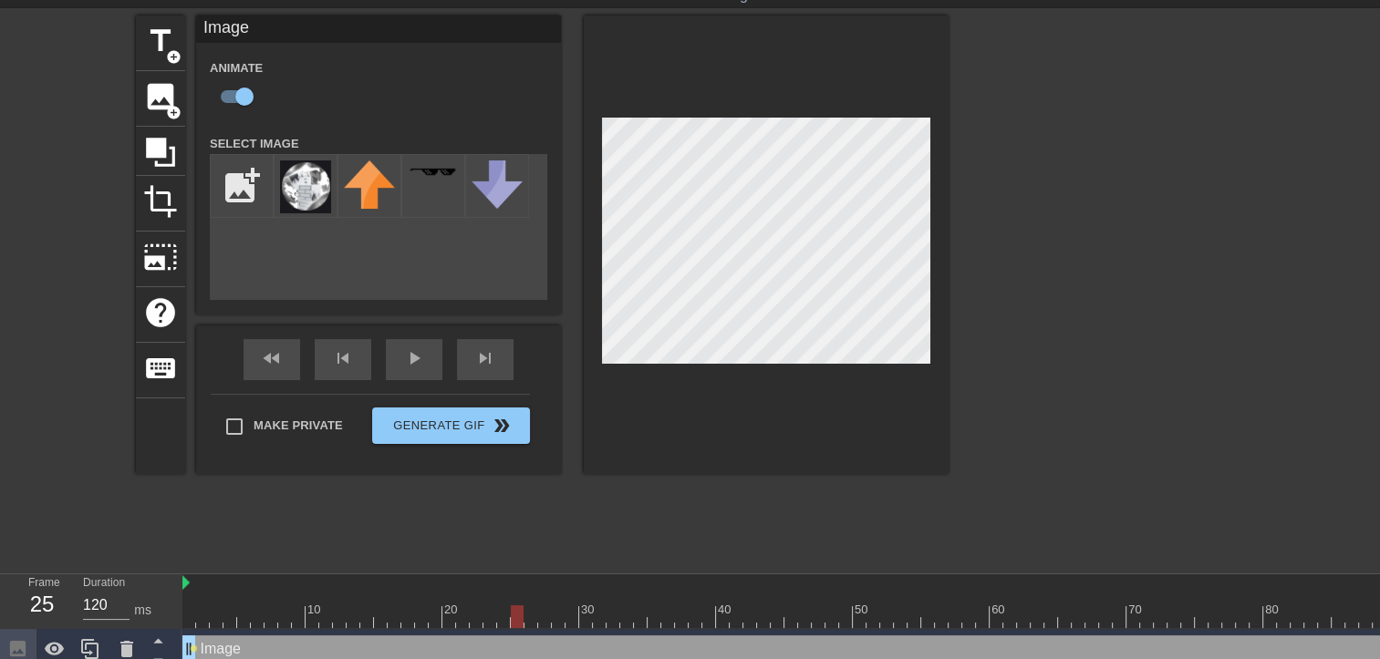
click at [512, 622] on div at bounding box center [517, 617] width 13 height 23
drag, startPoint x: 520, startPoint y: 602, endPoint x: 1182, endPoint y: 596, distance: 662.2
click at [1182, 596] on div "10 20 30 40 50 60 70 80 90 100 110 120" at bounding box center [1023, 607] width 1683 height 29
drag, startPoint x: 1167, startPoint y: 616, endPoint x: 1132, endPoint y: 617, distance: 35.6
click at [1132, 617] on div at bounding box center [1132, 617] width 13 height 23
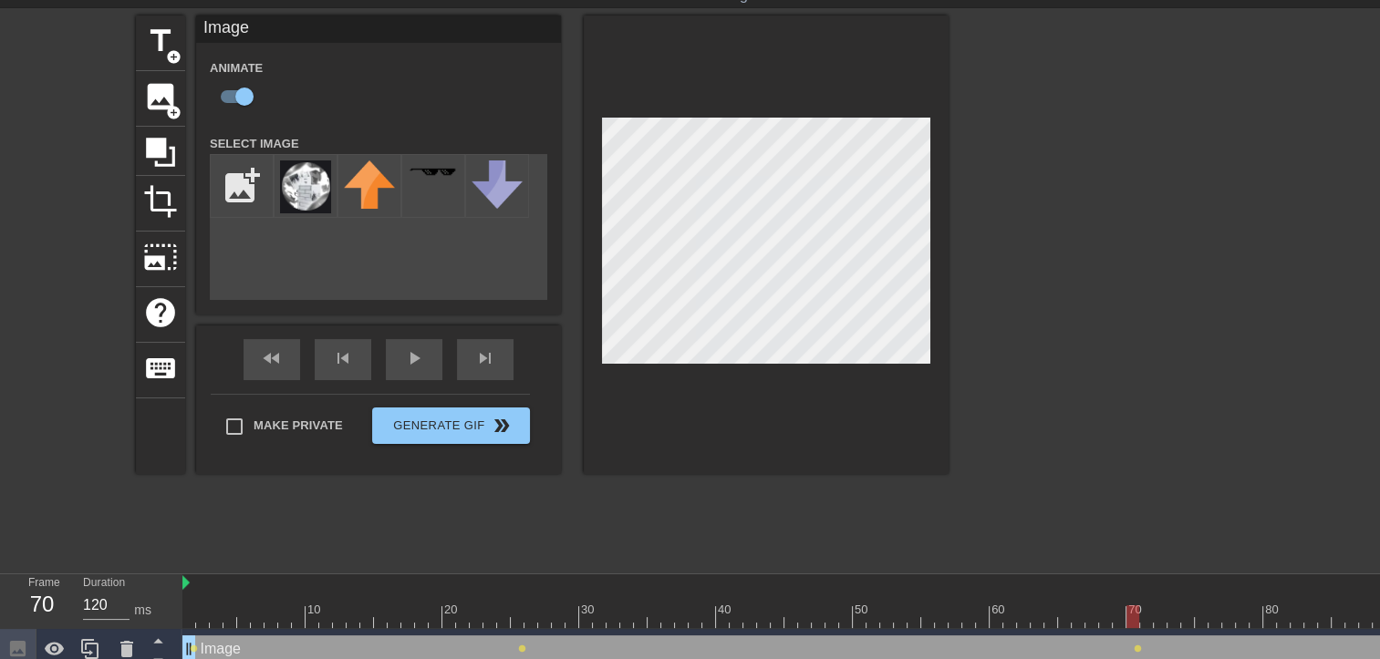
click at [1139, 618] on div at bounding box center [1132, 617] width 13 height 23
click at [1155, 617] on div at bounding box center [1160, 617] width 13 height 23
click at [1168, 613] on div at bounding box center [1173, 617] width 13 height 23
click at [1183, 614] on div at bounding box center [1023, 617] width 1683 height 23
click at [1188, 618] on div at bounding box center [1187, 617] width 13 height 23
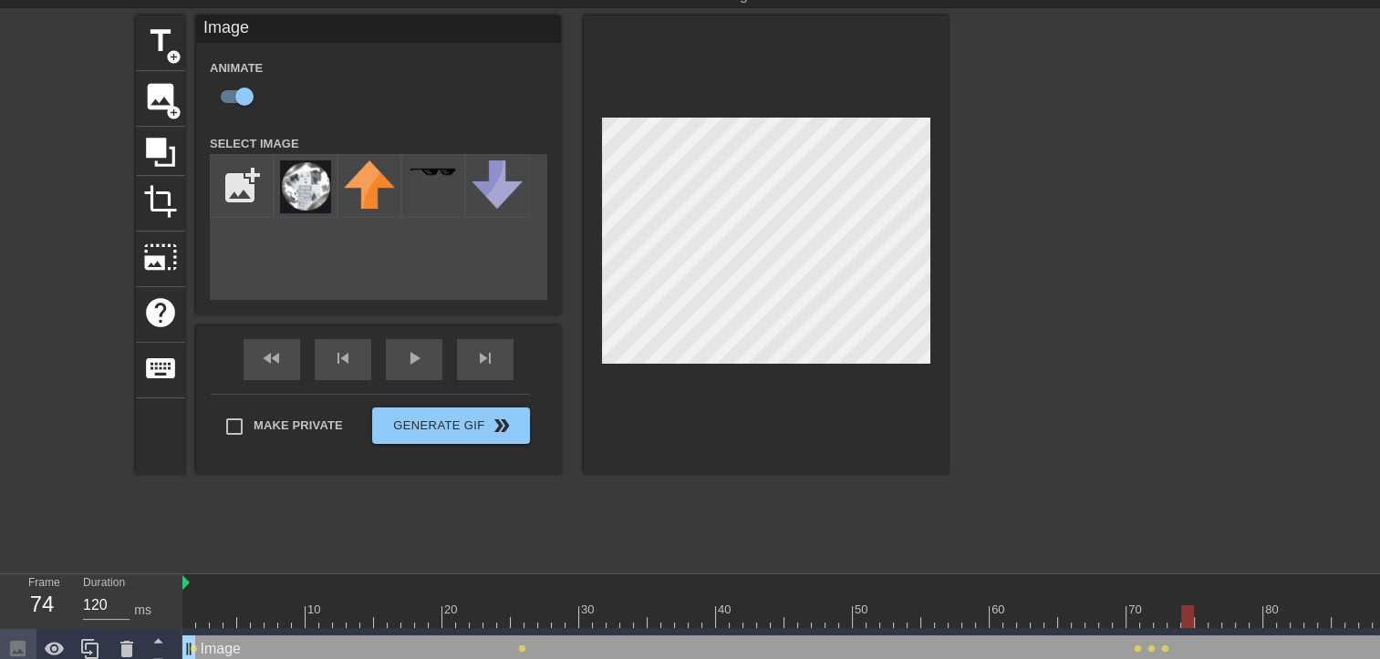
click at [1193, 619] on div at bounding box center [1187, 617] width 13 height 23
click at [1197, 618] on div at bounding box center [1201, 617] width 13 height 23
click at [1210, 609] on div at bounding box center [1214, 617] width 13 height 23
drag, startPoint x: 1217, startPoint y: 616, endPoint x: 1179, endPoint y: 615, distance: 37.4
click at [1181, 615] on div at bounding box center [1187, 617] width 13 height 23
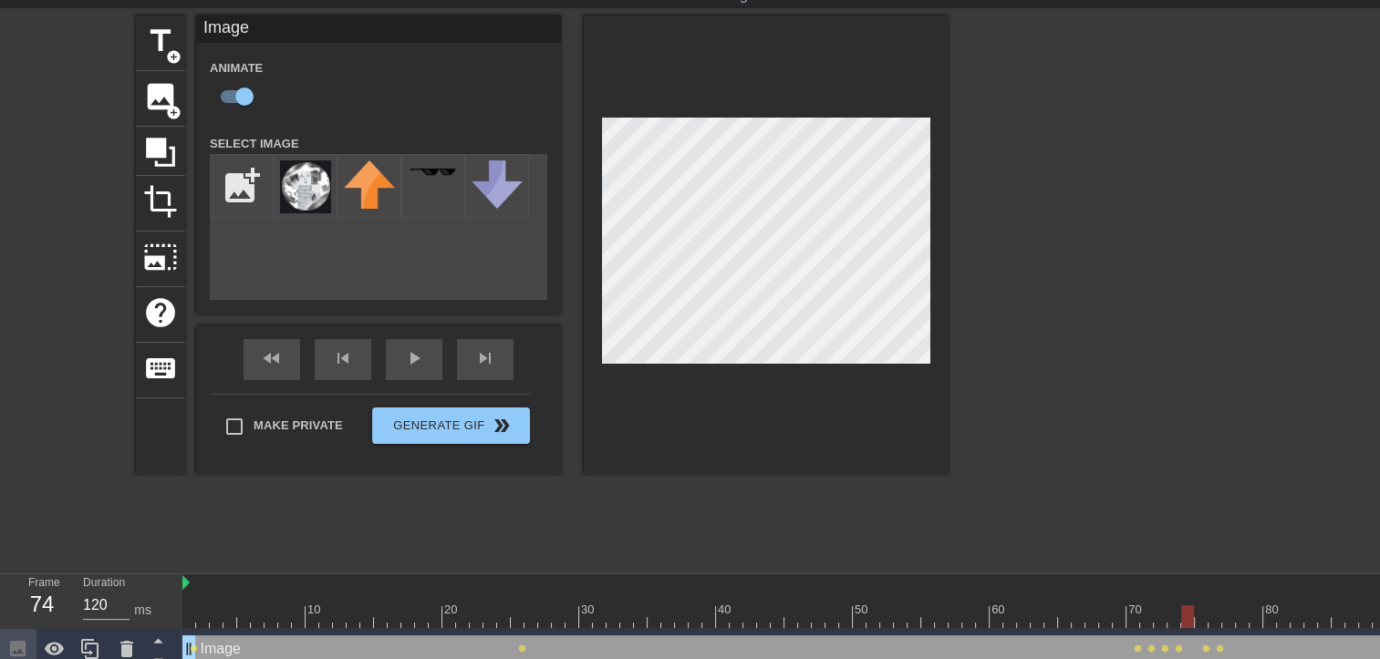
click at [1185, 615] on div at bounding box center [1187, 617] width 13 height 23
drag, startPoint x: 1189, startPoint y: 615, endPoint x: 1224, endPoint y: 617, distance: 34.7
click at [1224, 617] on div at bounding box center [1023, 617] width 1683 height 23
click at [1236, 623] on div at bounding box center [1242, 617] width 13 height 23
click at [1231, 618] on div at bounding box center [1023, 617] width 1683 height 23
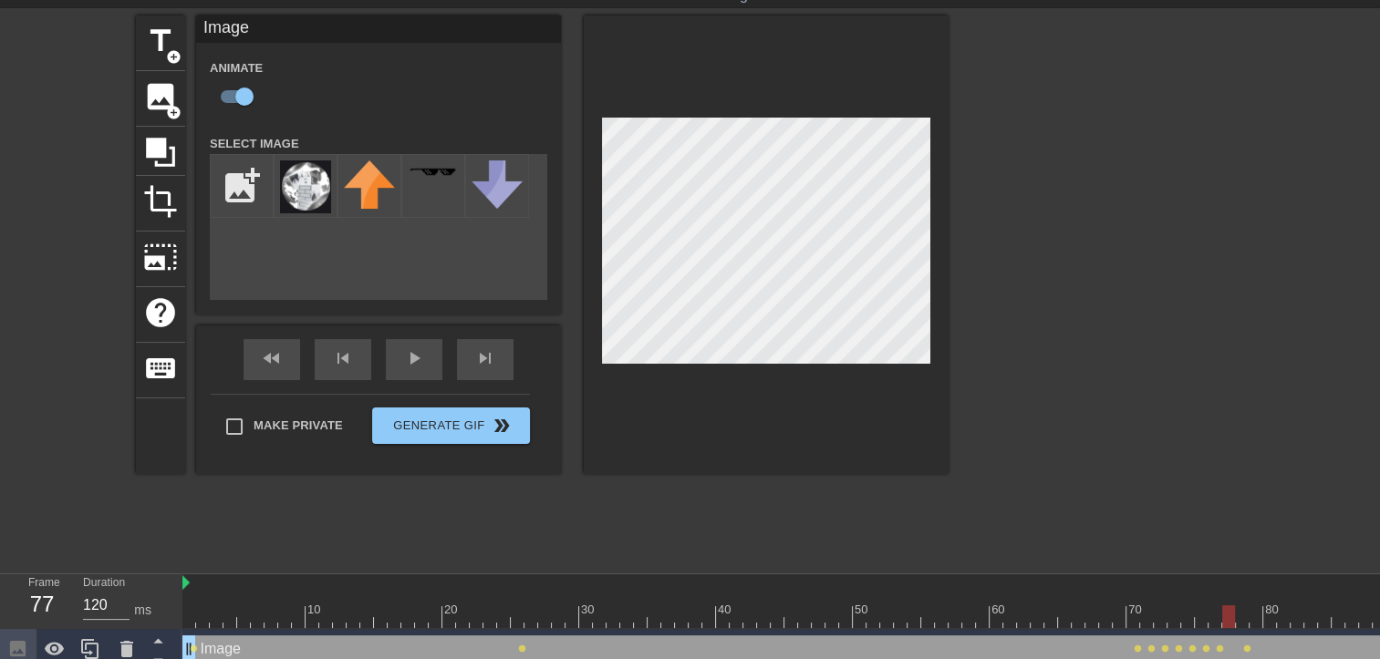
click at [1224, 622] on div at bounding box center [1228, 617] width 13 height 23
click at [1224, 615] on div at bounding box center [1228, 617] width 13 height 23
click at [1223, 619] on div at bounding box center [1228, 617] width 13 height 23
drag, startPoint x: 1237, startPoint y: 618, endPoint x: 1253, endPoint y: 622, distance: 16.8
click at [1253, 622] on div at bounding box center [1023, 617] width 1683 height 23
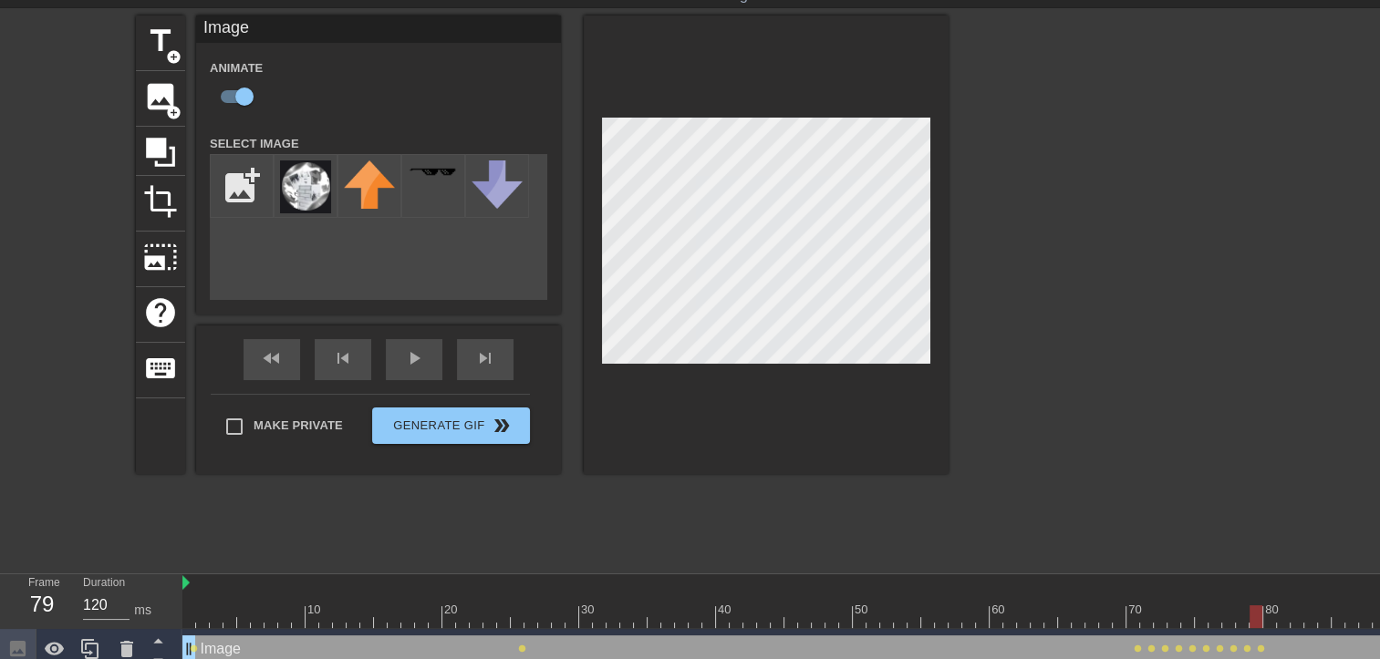
click at [1262, 604] on div "10 20 30 40 50 60 70 80 90 100 110 120" at bounding box center [1023, 602] width 1683 height 54
click at [1260, 611] on div at bounding box center [1256, 617] width 13 height 23
click at [1262, 612] on div at bounding box center [1023, 617] width 1683 height 23
click at [1271, 615] on div at bounding box center [1023, 617] width 1683 height 23
drag, startPoint x: 1271, startPoint y: 618, endPoint x: 1284, endPoint y: 620, distance: 13.8
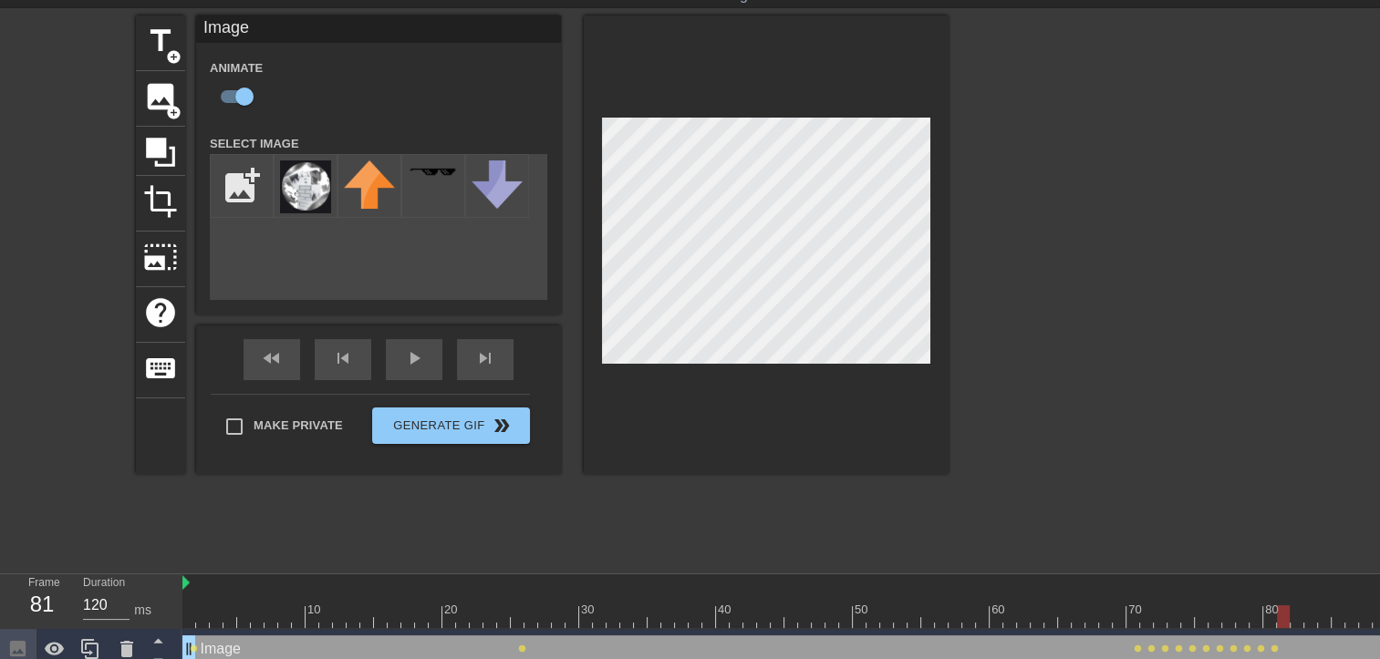
click at [1284, 620] on div at bounding box center [1283, 617] width 13 height 23
click at [1290, 622] on div at bounding box center [1283, 617] width 13 height 23
click at [1298, 618] on div at bounding box center [1023, 617] width 1683 height 23
click at [1303, 617] on div at bounding box center [1297, 617] width 13 height 23
drag, startPoint x: 1309, startPoint y: 611, endPoint x: 1320, endPoint y: 612, distance: 11.0
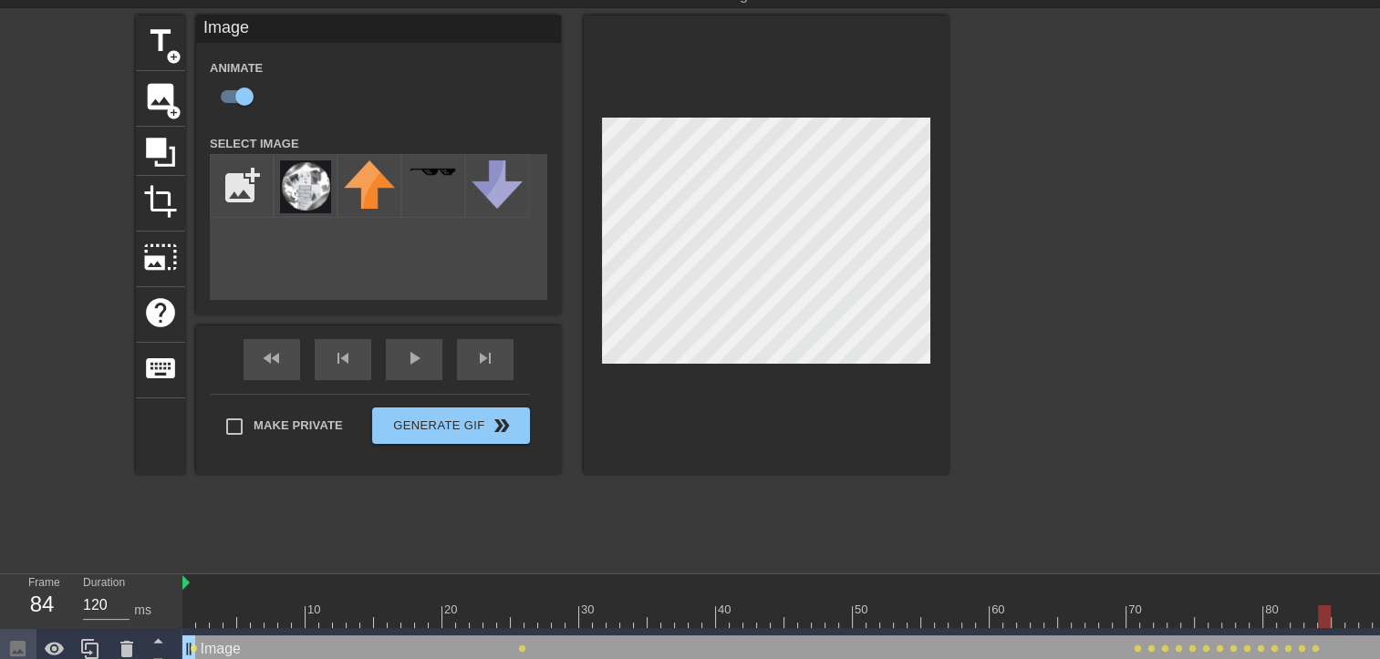
click at [1320, 612] on div at bounding box center [1324, 617] width 13 height 23
drag, startPoint x: 1324, startPoint y: 622, endPoint x: 1335, endPoint y: 622, distance: 10.9
click at [1331, 622] on div at bounding box center [1324, 617] width 13 height 23
click at [1343, 617] on div at bounding box center [1338, 617] width 13 height 23
click at [1344, 617] on div at bounding box center [1338, 617] width 13 height 23
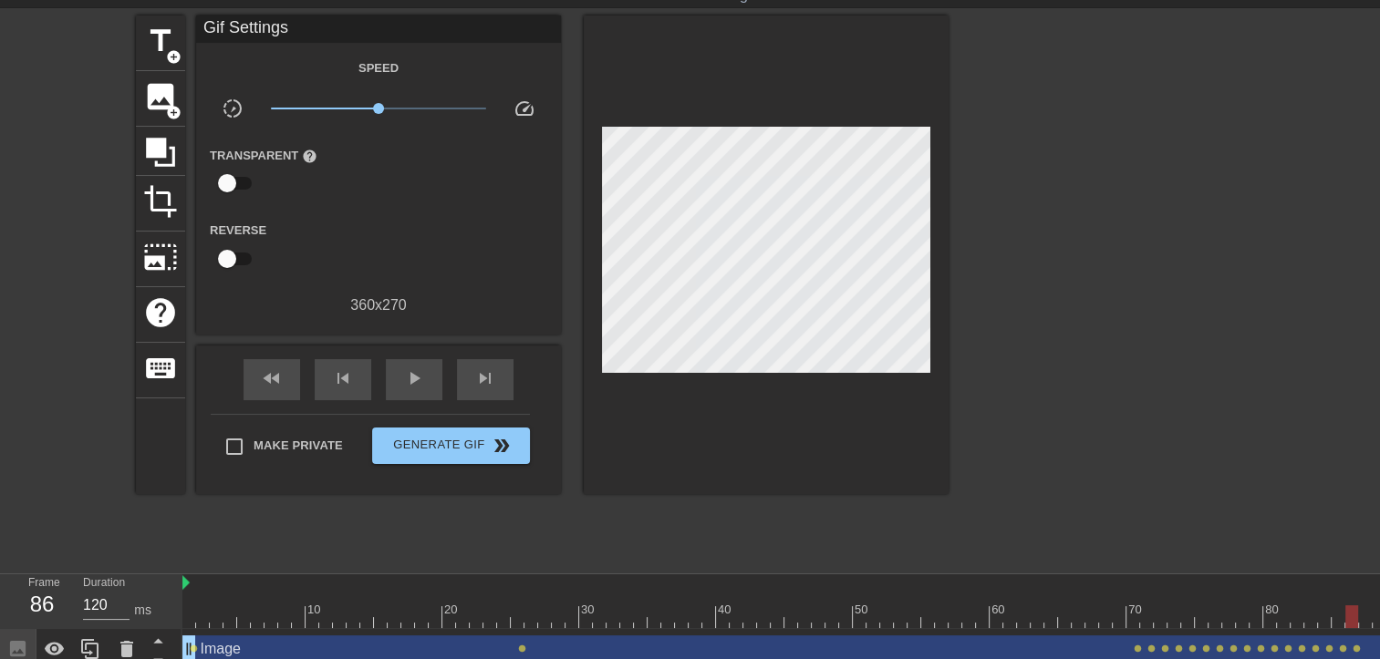
click at [1088, 319] on div at bounding box center [1107, 289] width 274 height 547
click at [1133, 617] on div at bounding box center [1023, 617] width 1683 height 23
click at [164, 104] on span "image" at bounding box center [160, 96] width 35 height 35
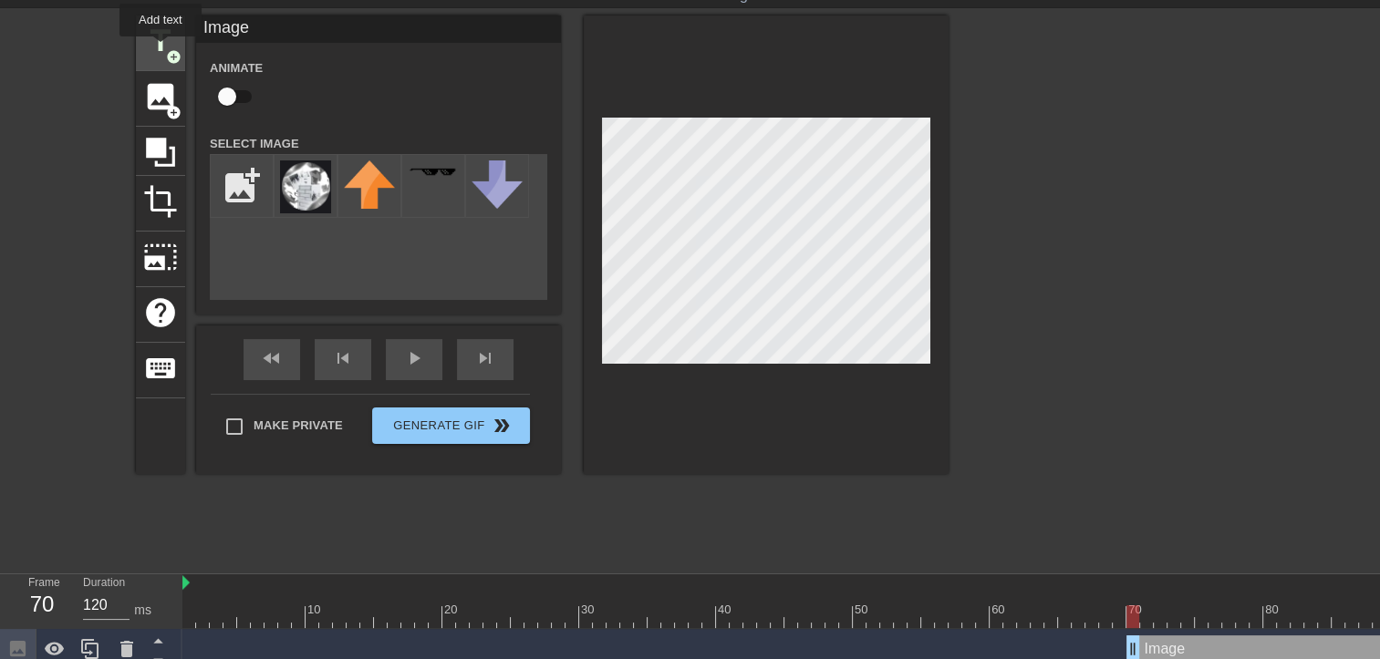
click at [161, 49] on span "title" at bounding box center [160, 41] width 35 height 35
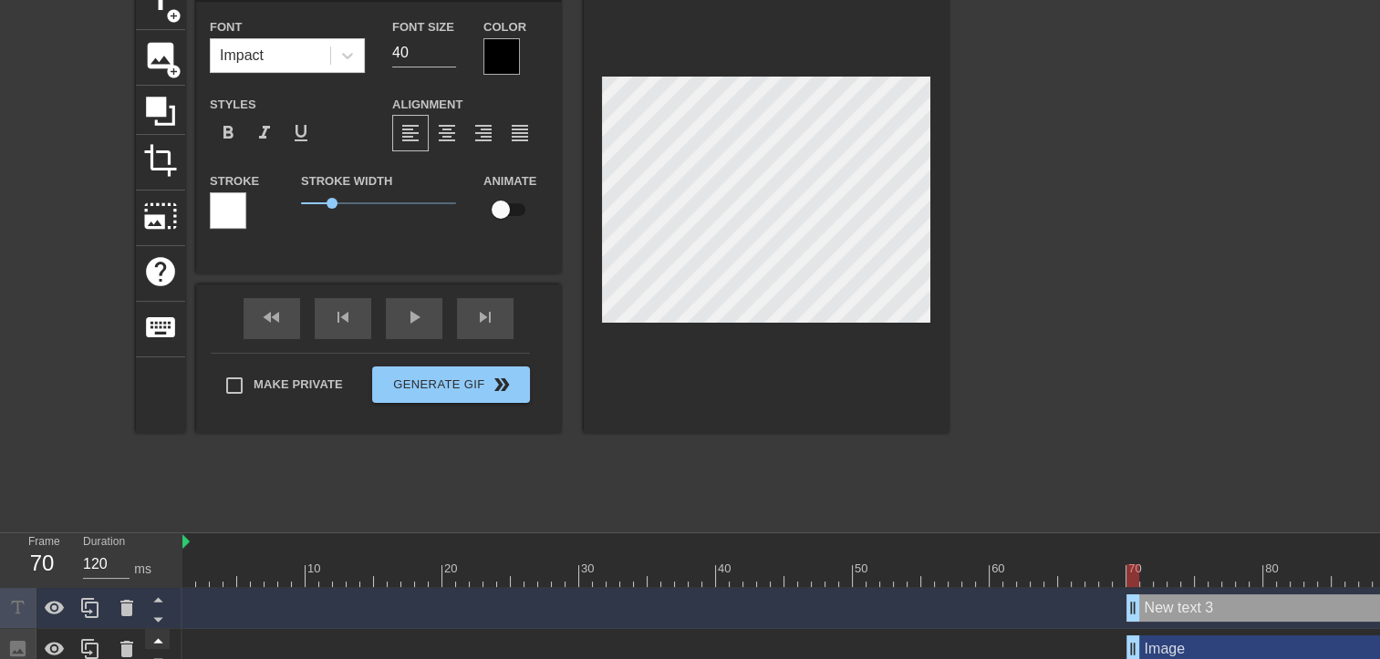
scroll to position [153, 0]
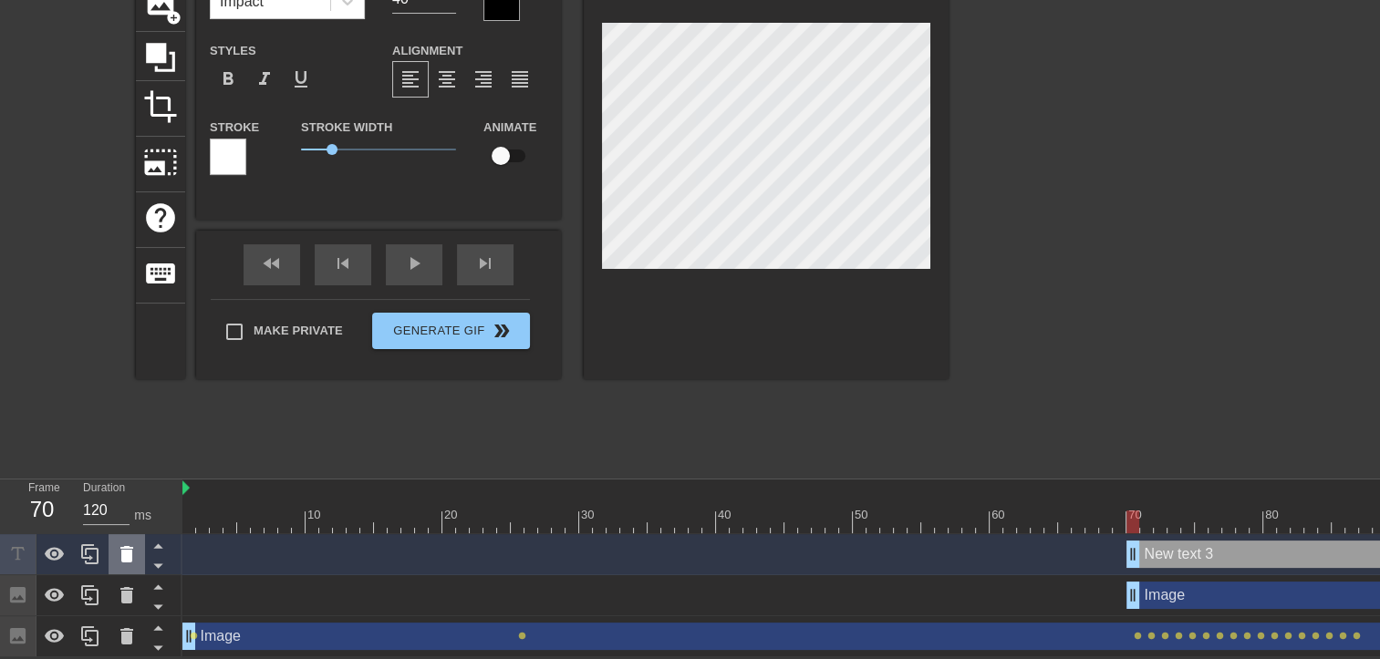
click at [121, 555] on icon at bounding box center [126, 554] width 13 height 16
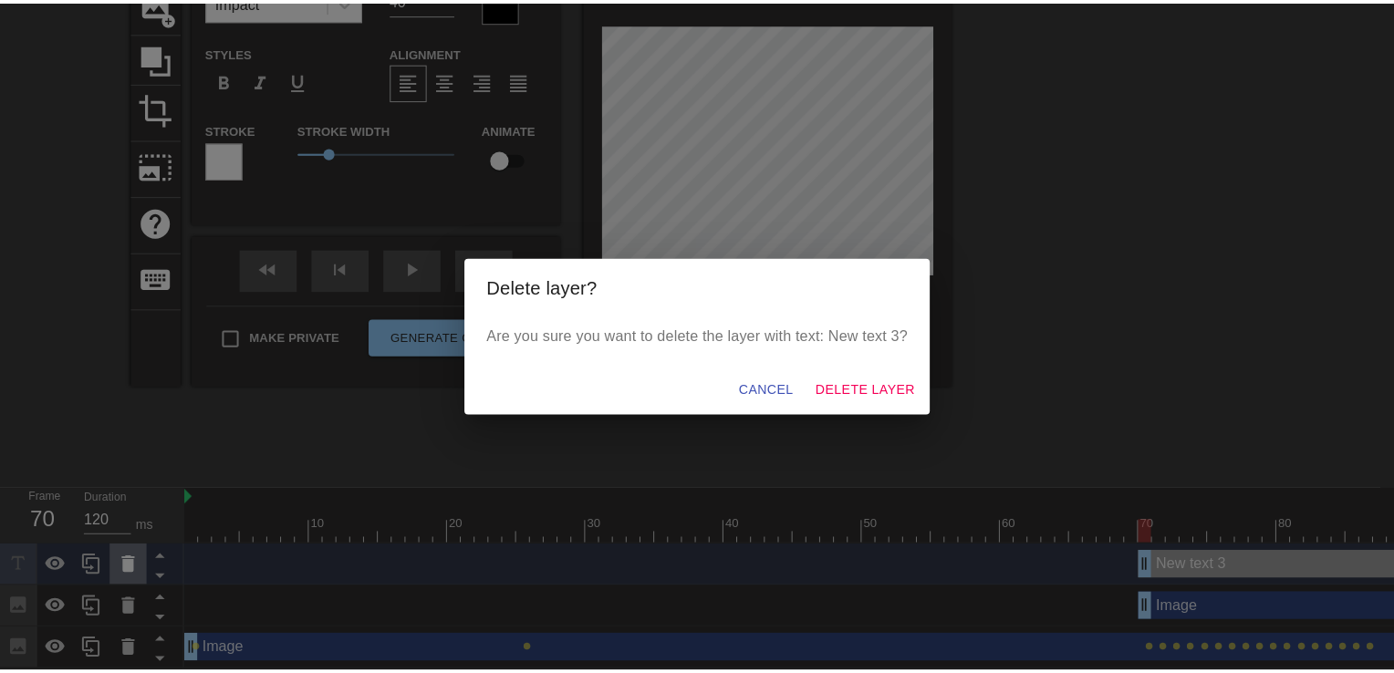
scroll to position [139, 0]
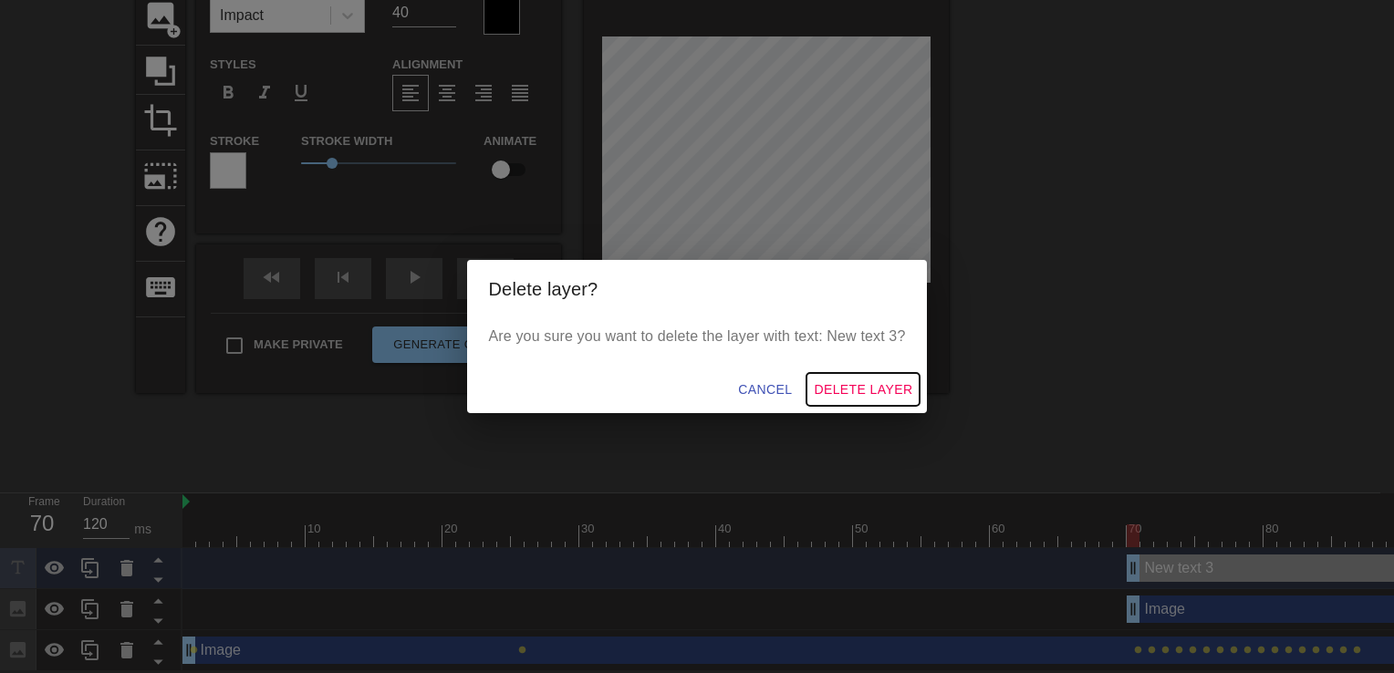
click at [858, 377] on button "Delete Layer" at bounding box center [862, 390] width 113 height 34
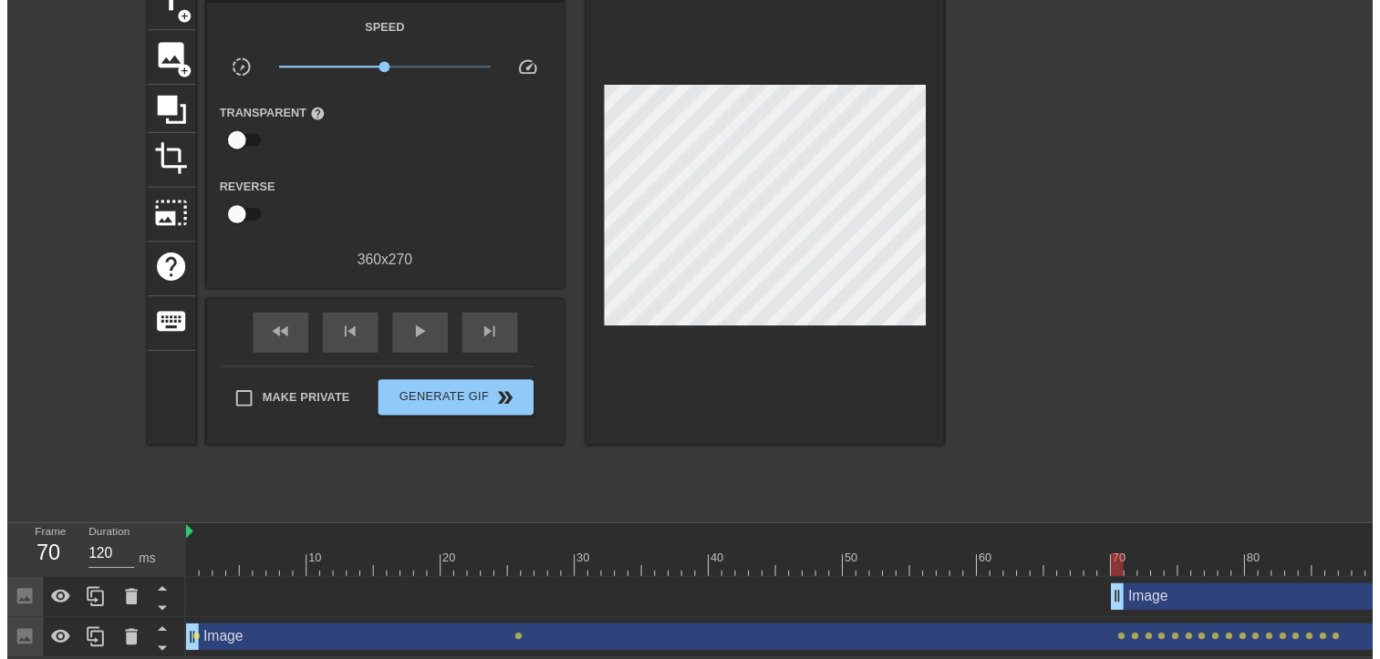
scroll to position [111, 0]
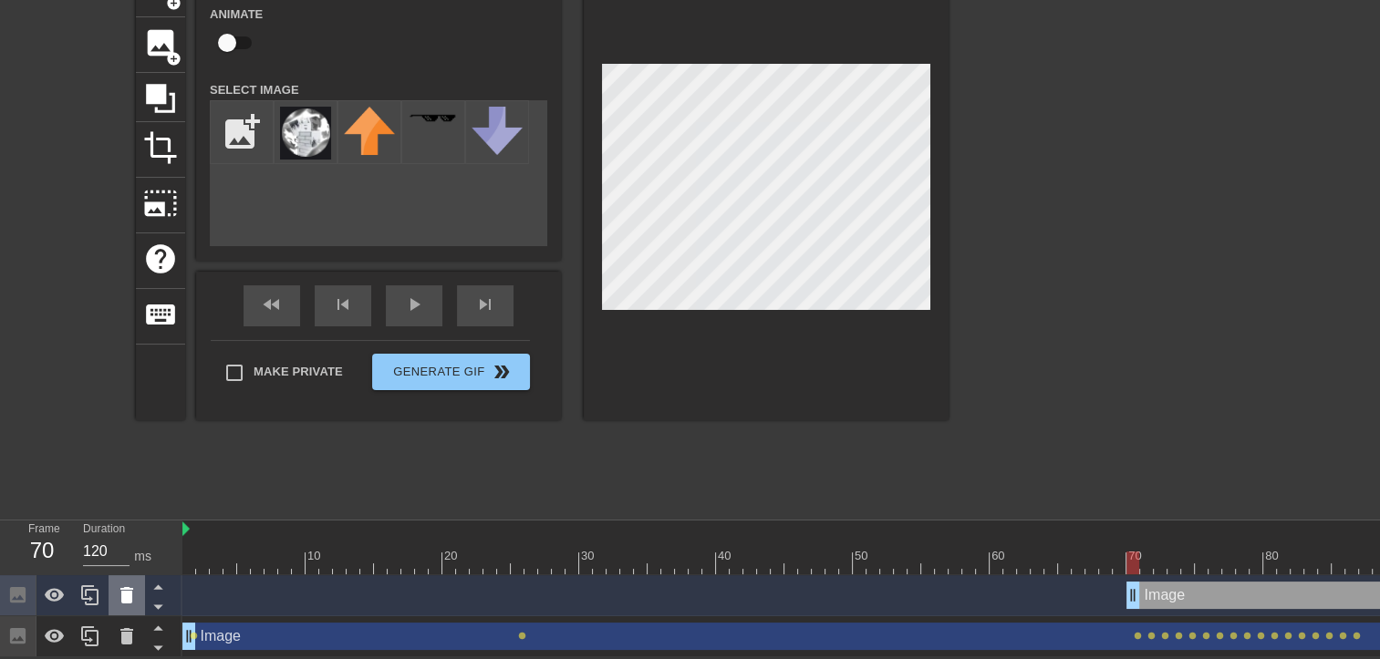
click at [135, 596] on icon at bounding box center [127, 596] width 22 height 22
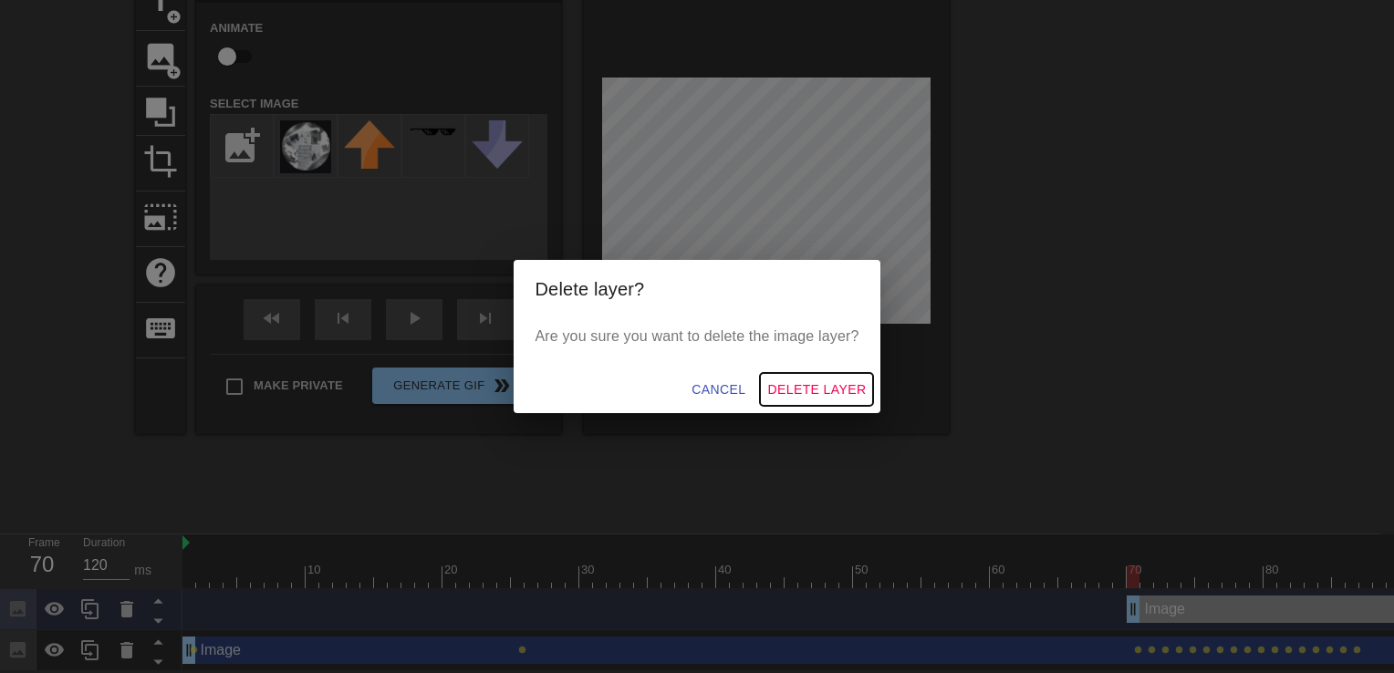
click at [827, 401] on button "Delete Layer" at bounding box center [816, 390] width 113 height 34
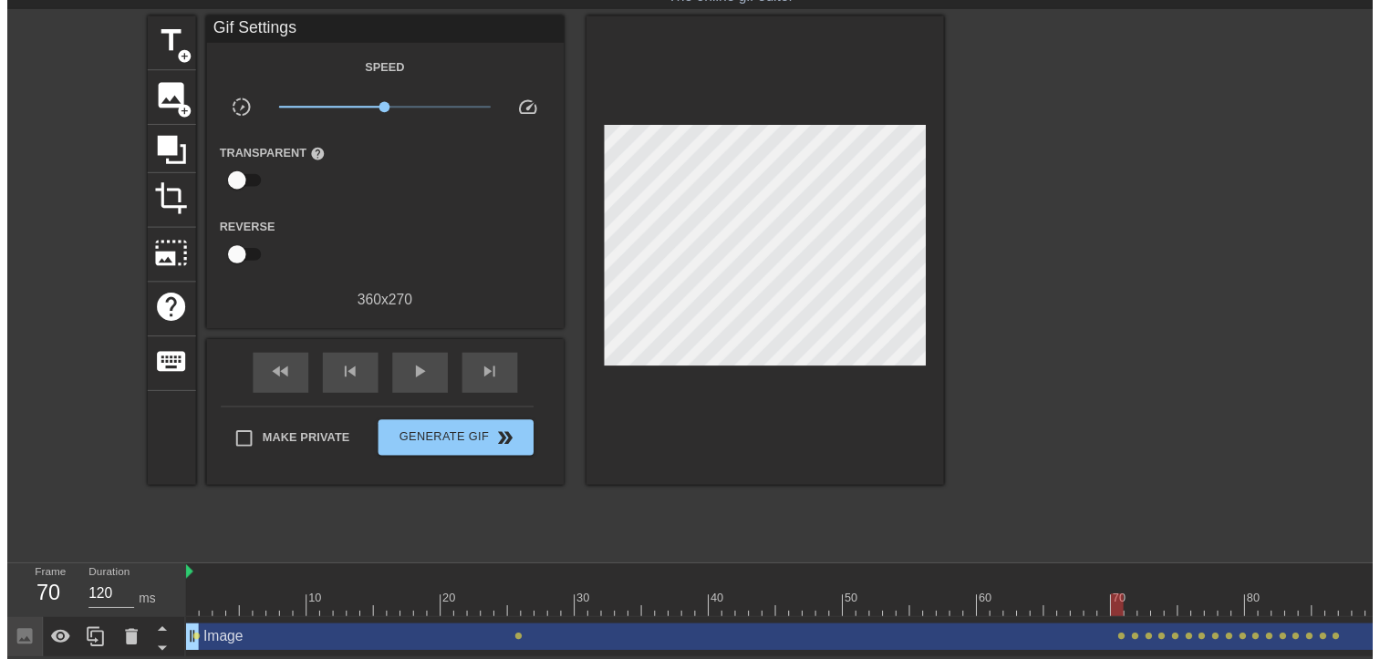
scroll to position [70, 0]
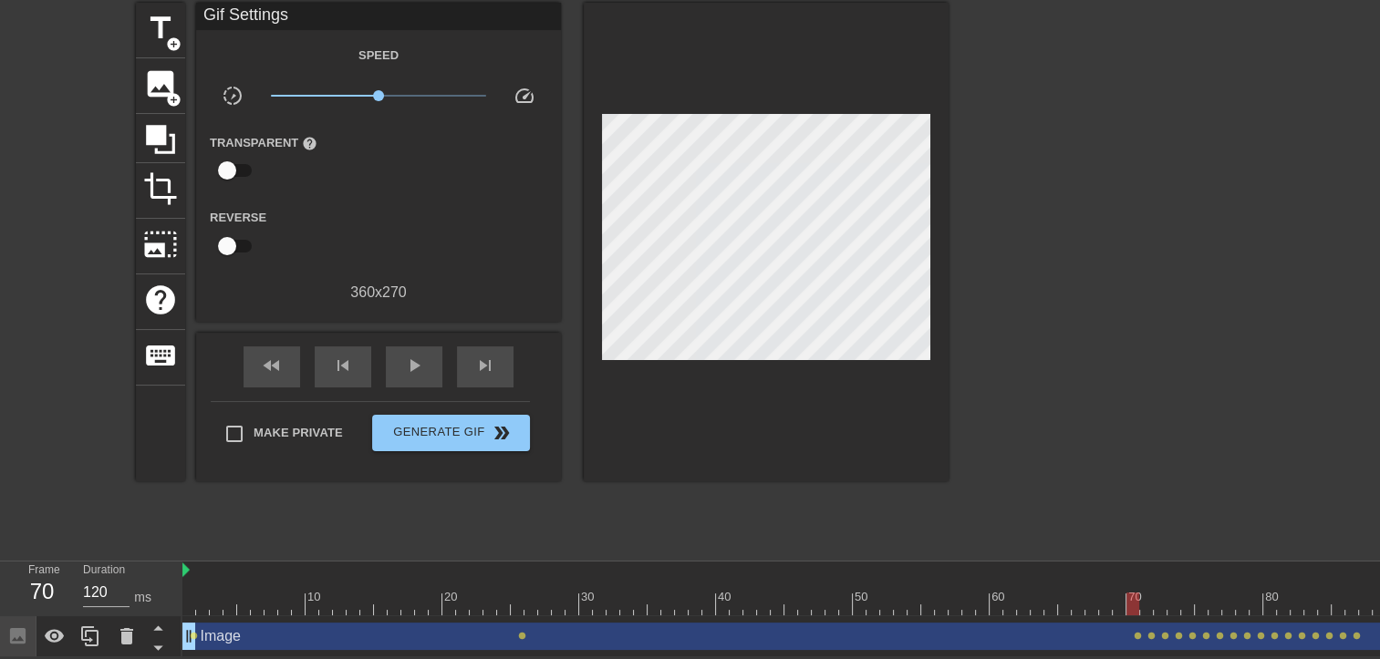
click at [473, 629] on div "Image drag_handle drag_handle" at bounding box center [1023, 636] width 1683 height 27
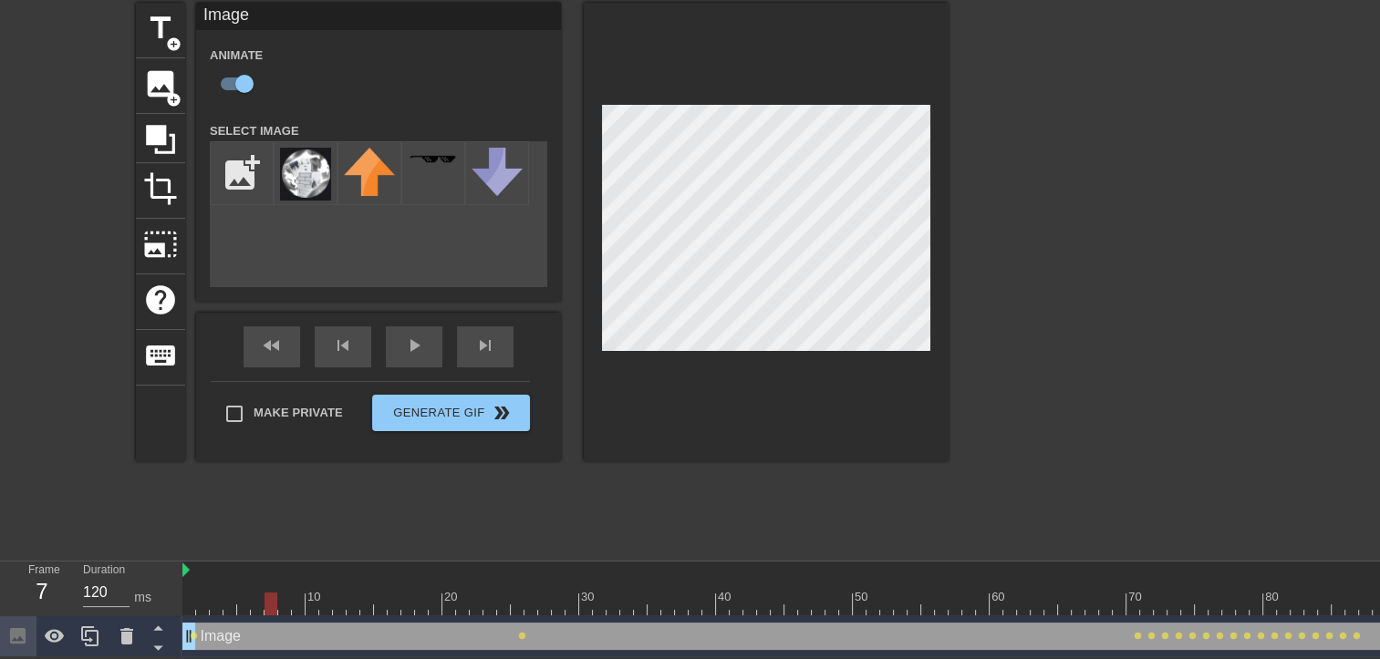
drag, startPoint x: 269, startPoint y: 559, endPoint x: 226, endPoint y: 596, distance: 56.9
drag, startPoint x: 226, startPoint y: 596, endPoint x: 183, endPoint y: 607, distance: 44.2
click at [183, 607] on div at bounding box center [1023, 604] width 1683 height 23
click at [688, 367] on div at bounding box center [766, 232] width 365 height 459
drag, startPoint x: 194, startPoint y: 604, endPoint x: 204, endPoint y: 603, distance: 10.1
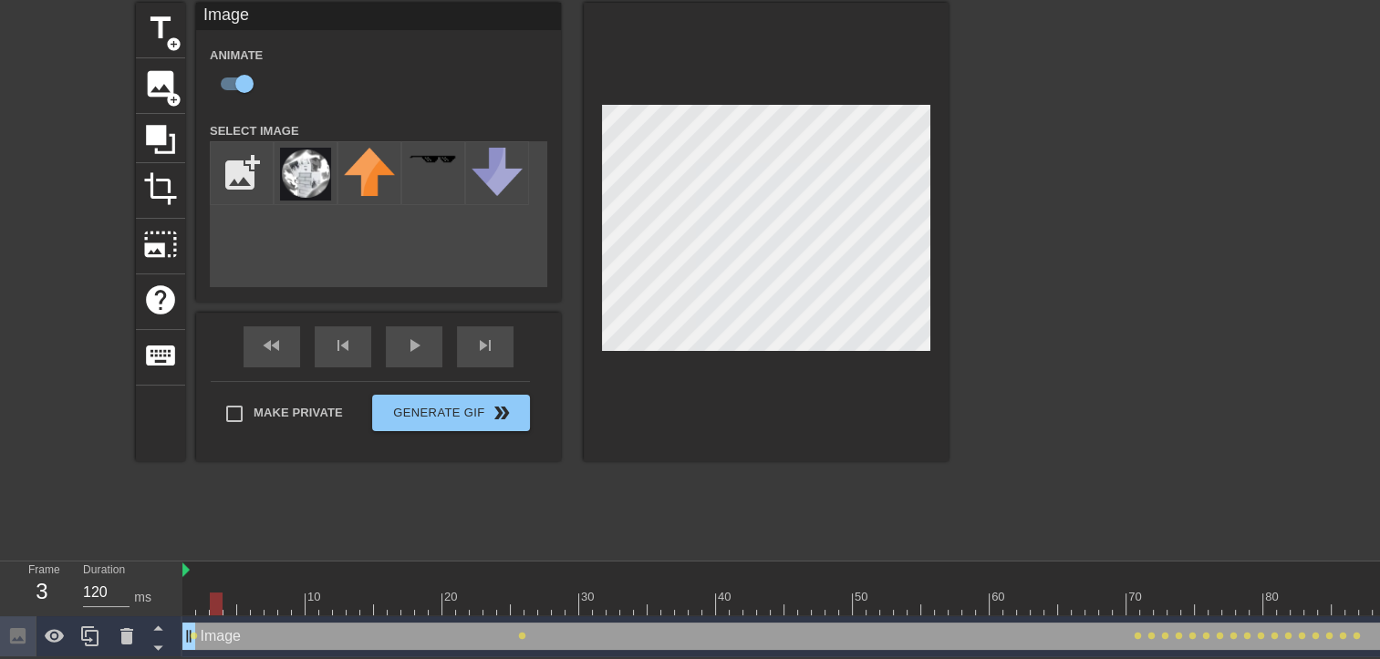
click at [210, 603] on div at bounding box center [216, 604] width 13 height 23
drag, startPoint x: 202, startPoint y: 607, endPoint x: 496, endPoint y: 637, distance: 296.0
click at [496, 637] on div "10 20 30 40 50 60 70 80 90 100 110 120 Image drag_handle drag_handle lens lens …" at bounding box center [781, 610] width 1198 height 96
click at [516, 602] on div at bounding box center [517, 604] width 13 height 23
drag, startPoint x: 518, startPoint y: 610, endPoint x: 1121, endPoint y: 593, distance: 603.1
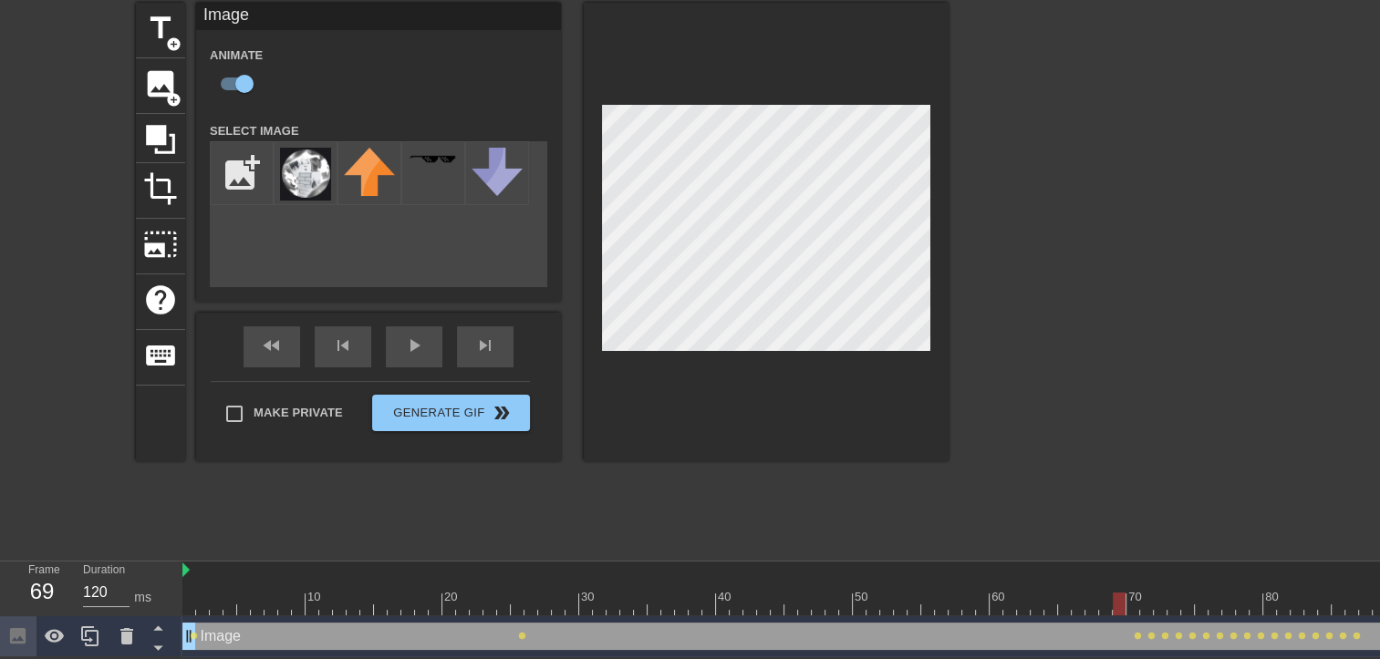
click at [1121, 593] on div at bounding box center [1119, 604] width 13 height 23
click at [1130, 600] on div at bounding box center [1023, 604] width 1683 height 23
drag, startPoint x: 1126, startPoint y: 596, endPoint x: 1139, endPoint y: 598, distance: 12.9
click at [1144, 604] on div at bounding box center [1023, 604] width 1683 height 23
click at [1158, 598] on div at bounding box center [1160, 604] width 13 height 23
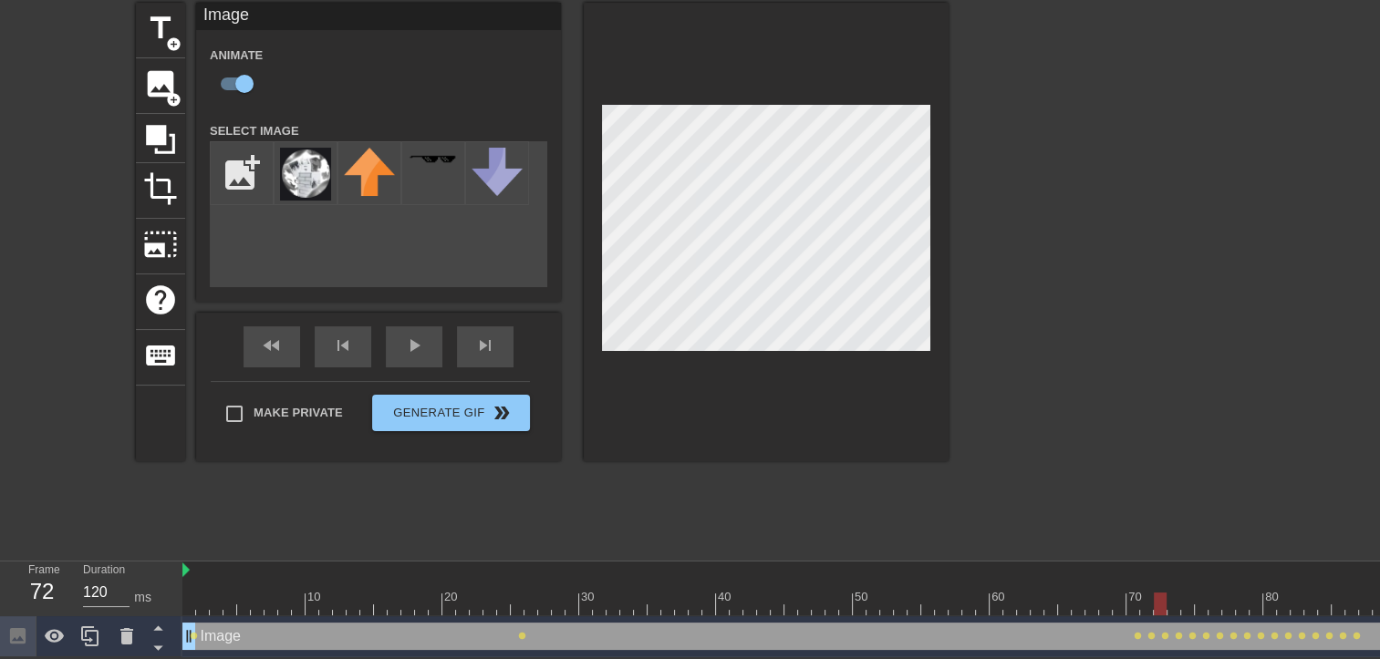
click at [1166, 596] on div at bounding box center [1160, 604] width 13 height 23
click at [1170, 602] on div at bounding box center [1173, 604] width 13 height 23
click at [1180, 602] on div at bounding box center [1173, 604] width 13 height 23
click at [1181, 602] on div at bounding box center [1187, 604] width 13 height 23
drag, startPoint x: 1185, startPoint y: 600, endPoint x: 1199, endPoint y: 603, distance: 14.8
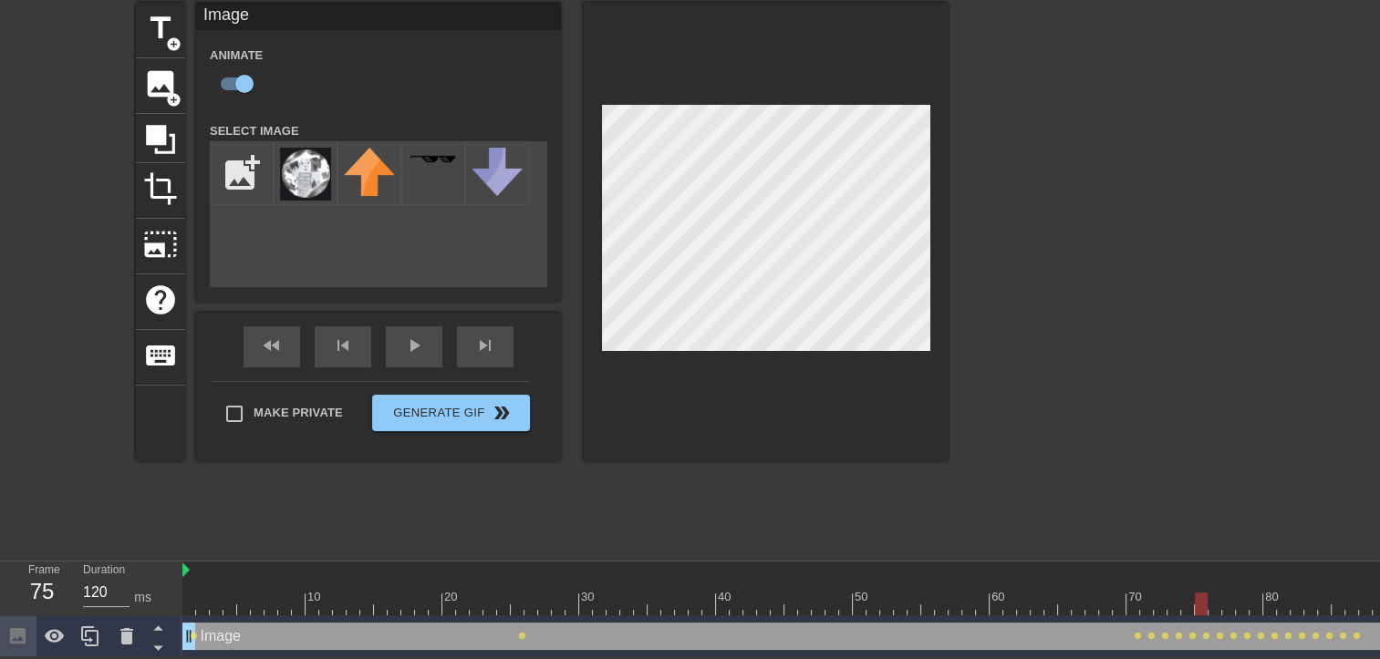
click at [1199, 603] on div at bounding box center [1201, 604] width 13 height 23
click at [1210, 596] on div at bounding box center [1023, 604] width 1683 height 23
drag, startPoint x: 1224, startPoint y: 600, endPoint x: 1215, endPoint y: 602, distance: 9.3
click at [1222, 602] on div at bounding box center [1228, 604] width 13 height 23
click at [1219, 600] on div at bounding box center [1214, 604] width 13 height 23
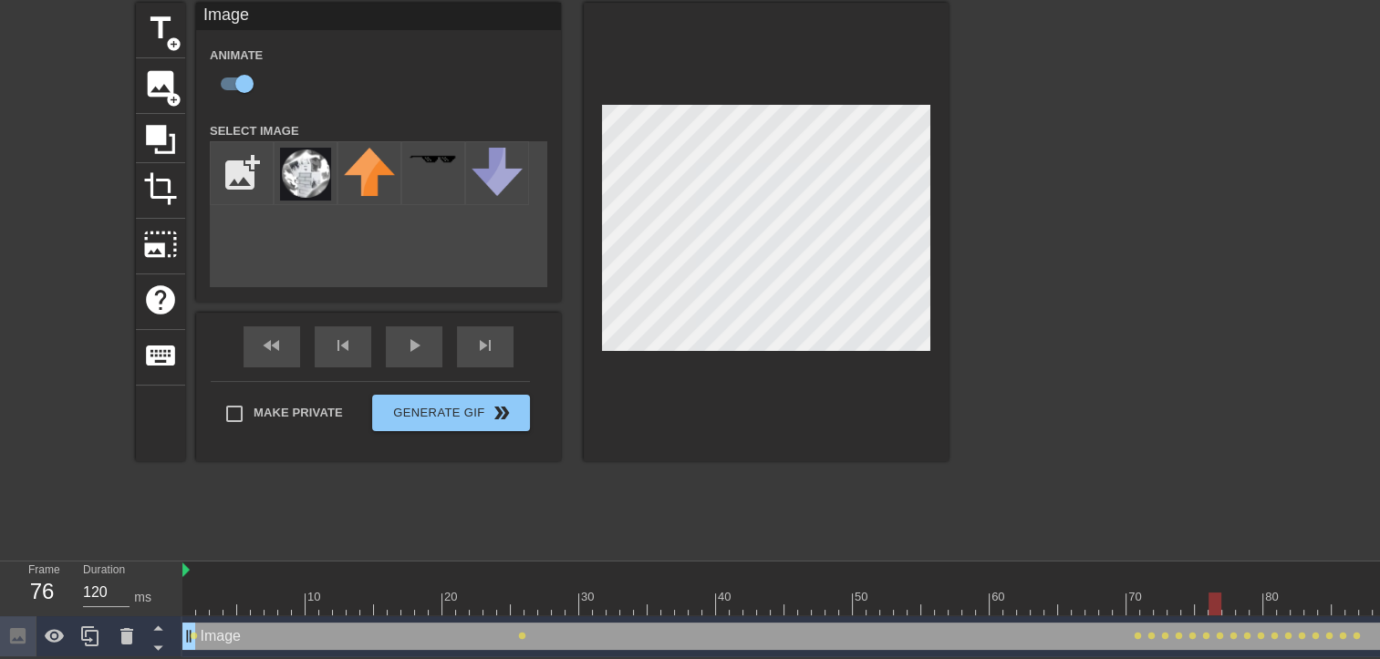
drag, startPoint x: 1219, startPoint y: 600, endPoint x: 1229, endPoint y: 602, distance: 11.1
click at [1221, 602] on div at bounding box center [1214, 604] width 13 height 23
click at [1238, 600] on div at bounding box center [1242, 604] width 13 height 23
click at [1247, 604] on div at bounding box center [1242, 604] width 13 height 23
click at [1249, 604] on div at bounding box center [1242, 604] width 13 height 23
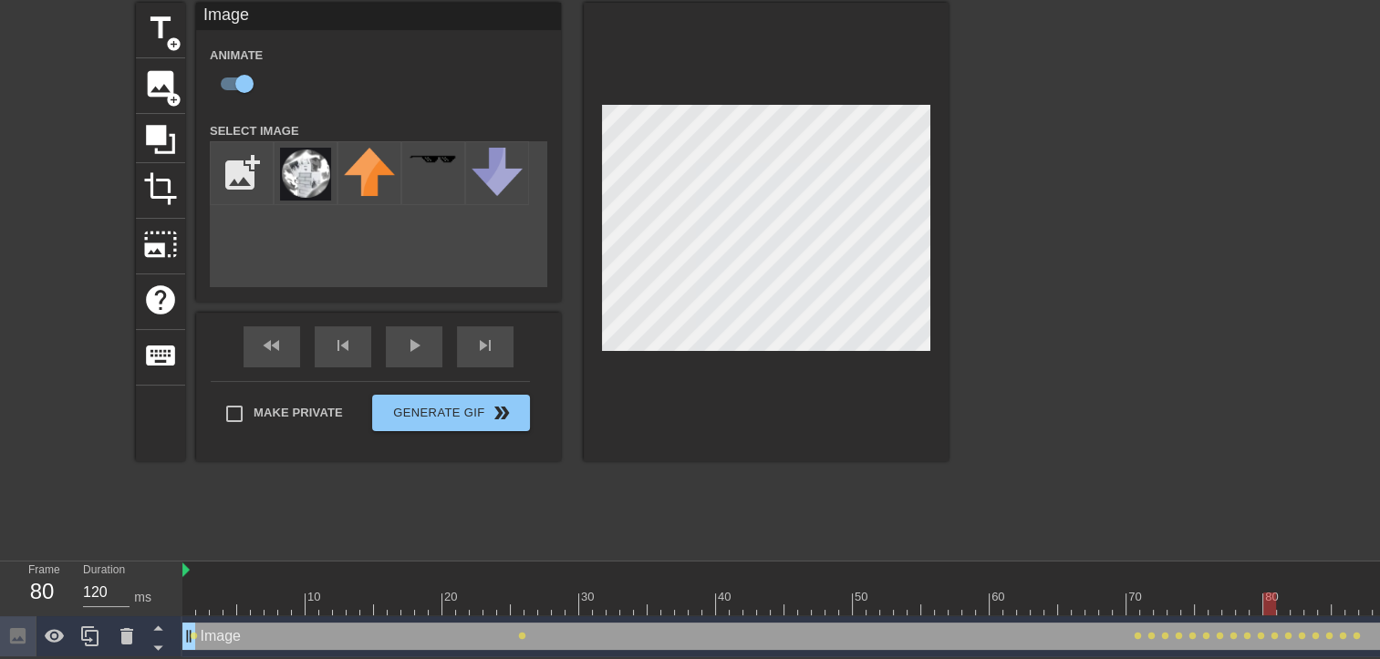
click at [1264, 604] on div at bounding box center [1269, 604] width 13 height 23
click at [1281, 601] on div at bounding box center [1023, 604] width 1683 height 23
click at [1286, 601] on div at bounding box center [1283, 604] width 13 height 23
click at [1295, 598] on div at bounding box center [1297, 604] width 13 height 23
click at [1309, 610] on div at bounding box center [1310, 604] width 13 height 23
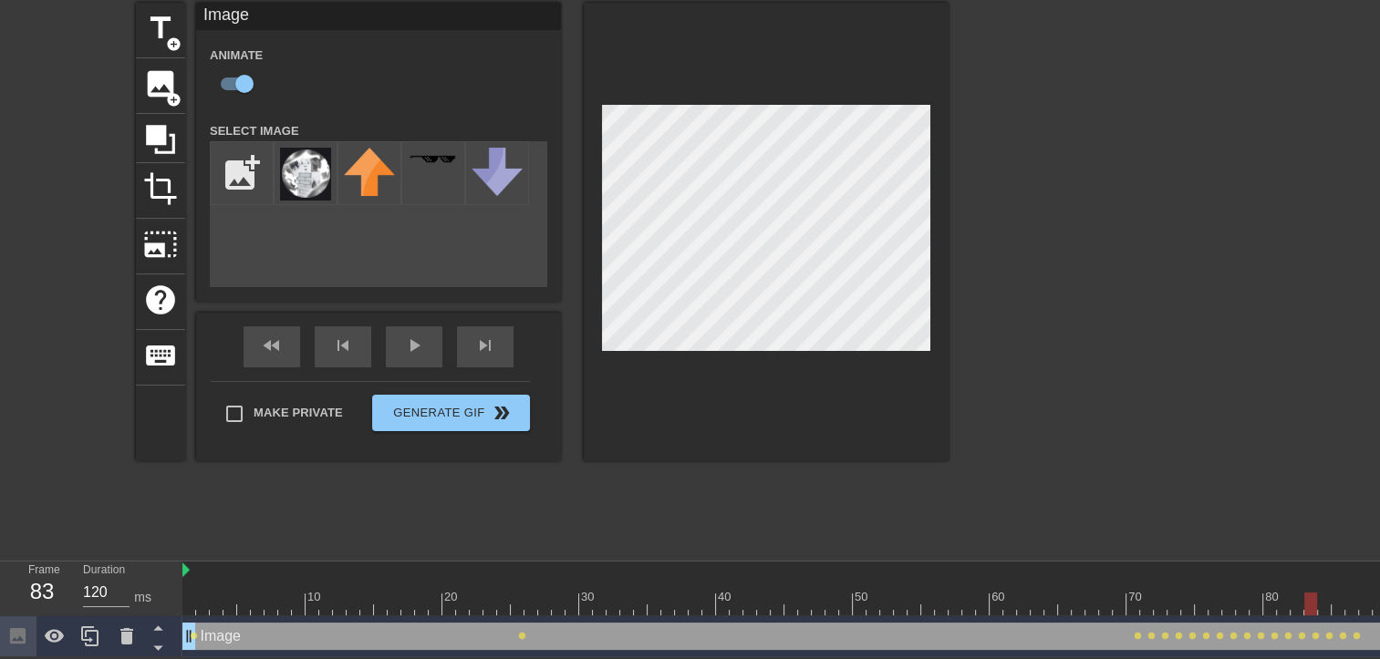
click at [1317, 609] on div at bounding box center [1310, 604] width 13 height 23
drag, startPoint x: 1324, startPoint y: 600, endPoint x: 1334, endPoint y: 600, distance: 10.0
click at [1331, 600] on div at bounding box center [1324, 604] width 13 height 23
click at [1344, 597] on div at bounding box center [1338, 604] width 13 height 23
drag, startPoint x: 1354, startPoint y: 604, endPoint x: 202, endPoint y: 559, distance: 1152.8
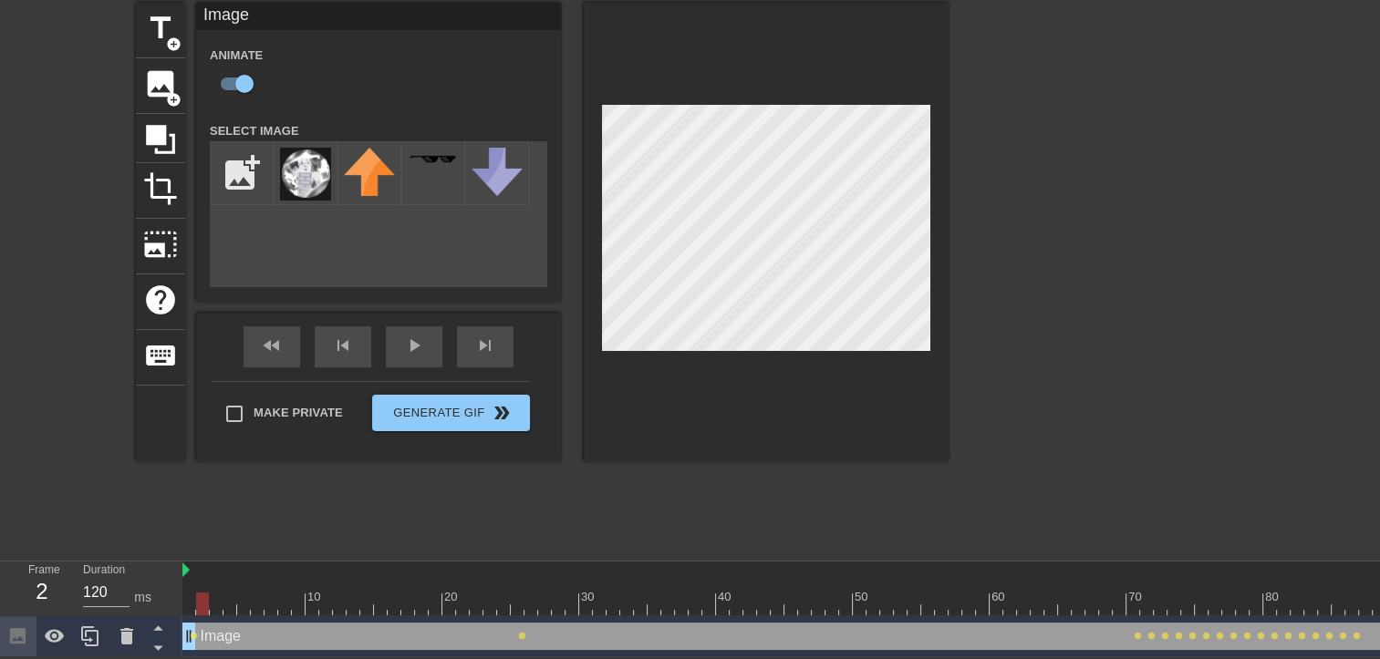
click at [202, 561] on div "Frame 2 Duration 120 ms 10 20 30 40 50 60 70 80 90 100 110 120 Image drag_handl…" at bounding box center [690, 609] width 1380 height 97
click at [177, 600] on div "Frame 1 Duration 120 ms 10 20 30 40 50 60 70 80 90 100 110 120 Image drag_handl…" at bounding box center [690, 610] width 1380 height 96
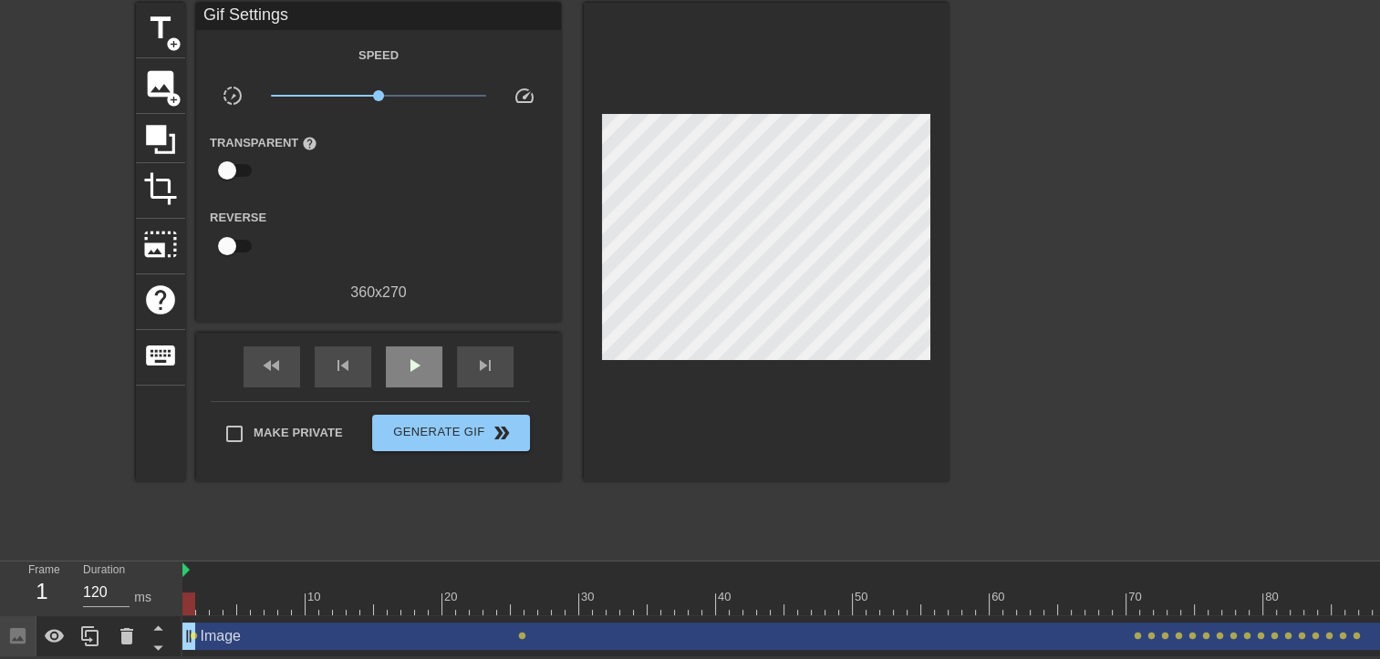
click at [410, 337] on div "fast_rewind skip_previous play_arrow skip_next" at bounding box center [378, 367] width 297 height 68
click at [415, 358] on span "play_arrow" at bounding box center [414, 366] width 22 height 22
click at [419, 357] on span "pause" at bounding box center [414, 366] width 22 height 22
drag, startPoint x: 1313, startPoint y: 608, endPoint x: 164, endPoint y: 579, distance: 1149.6
click at [164, 579] on div "Frame 1 Duration 120 ms 10 20 30 40 50 60 70 80 90 100 110 120 Image drag_handl…" at bounding box center [690, 610] width 1380 height 96
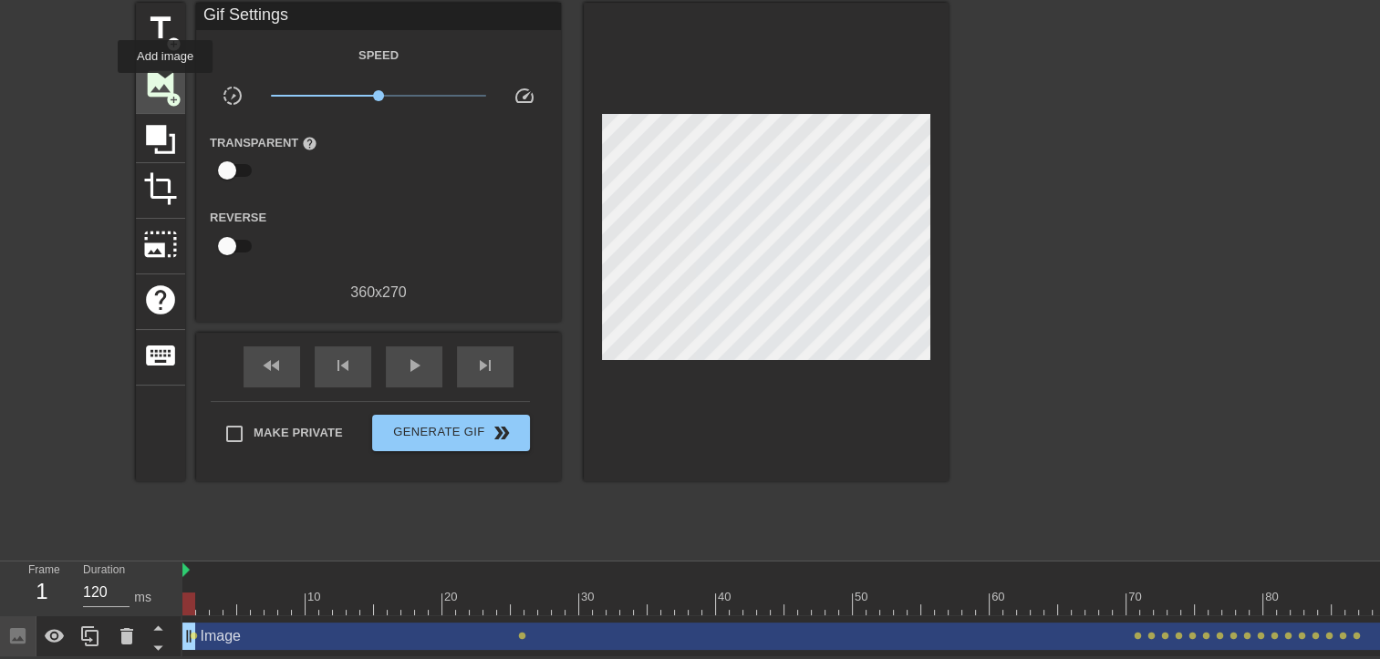
click at [153, 82] on span "image" at bounding box center [160, 84] width 35 height 35
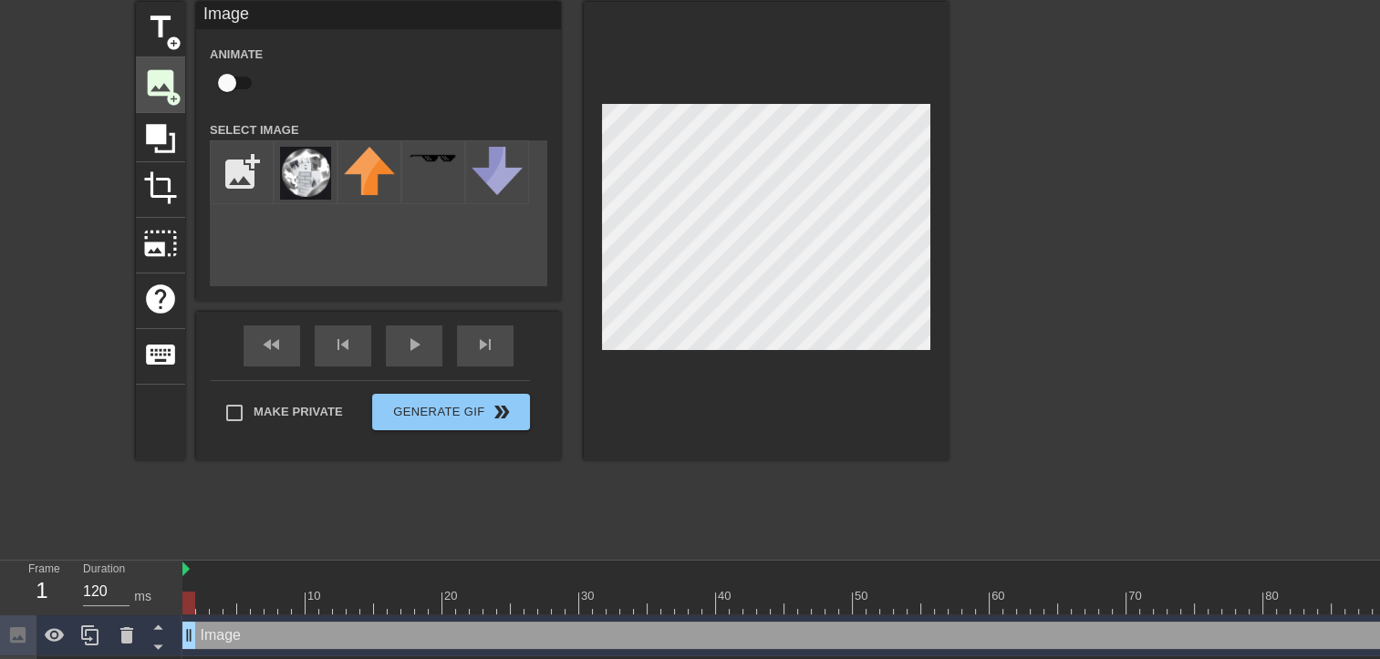
scroll to position [98, 0]
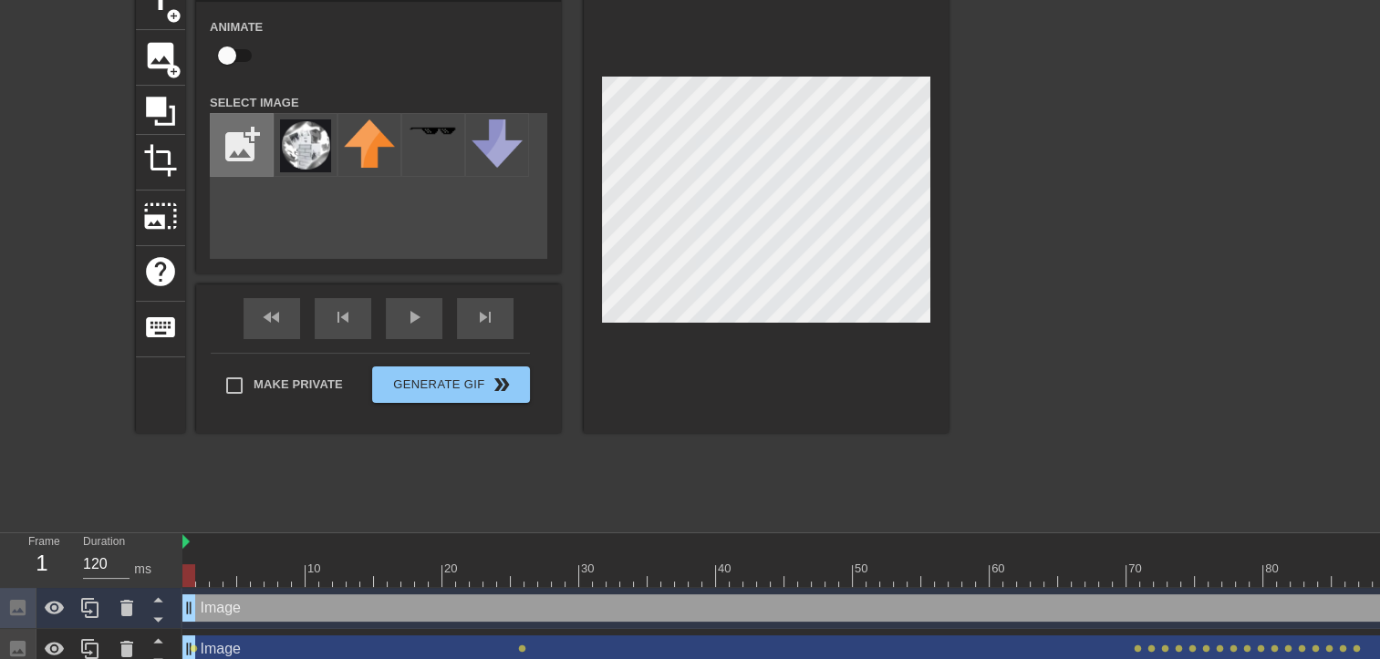
click at [221, 129] on input "file" at bounding box center [242, 145] width 62 height 62
type input "C:\fakepath\Zrzut ekranu 2025-08-30 092431.png"
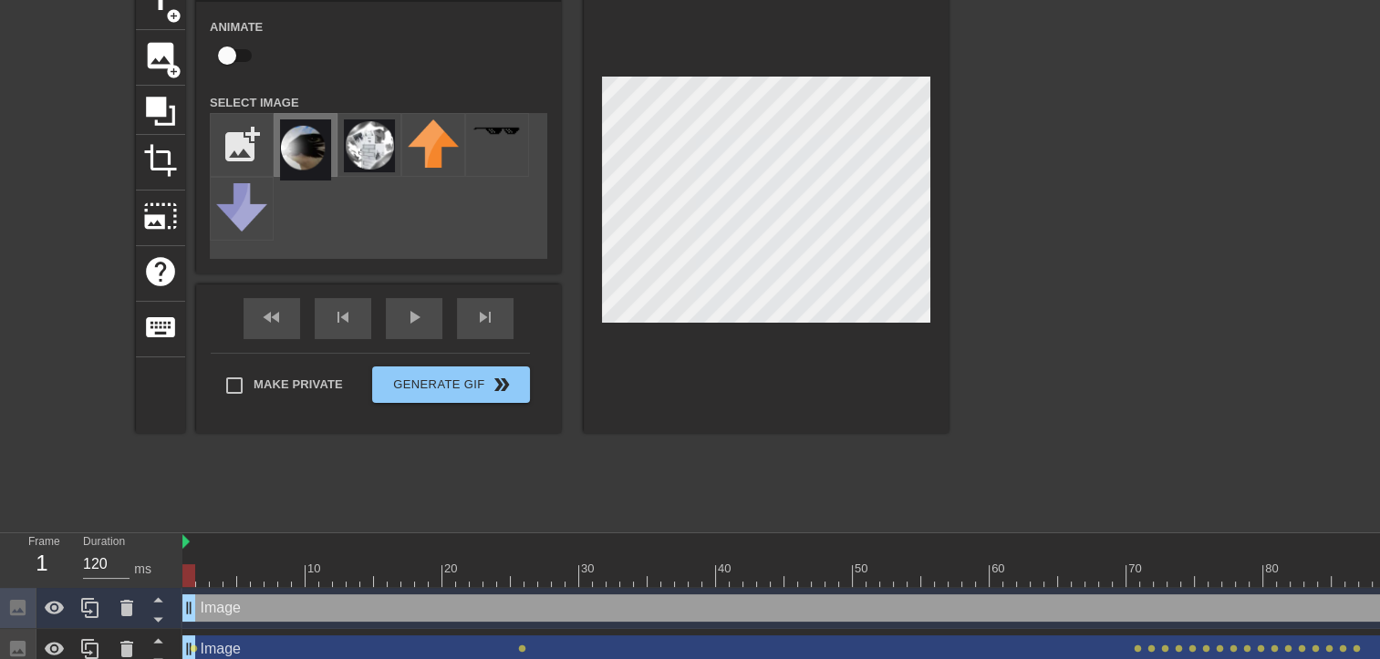
click at [308, 139] on img at bounding box center [305, 149] width 51 height 61
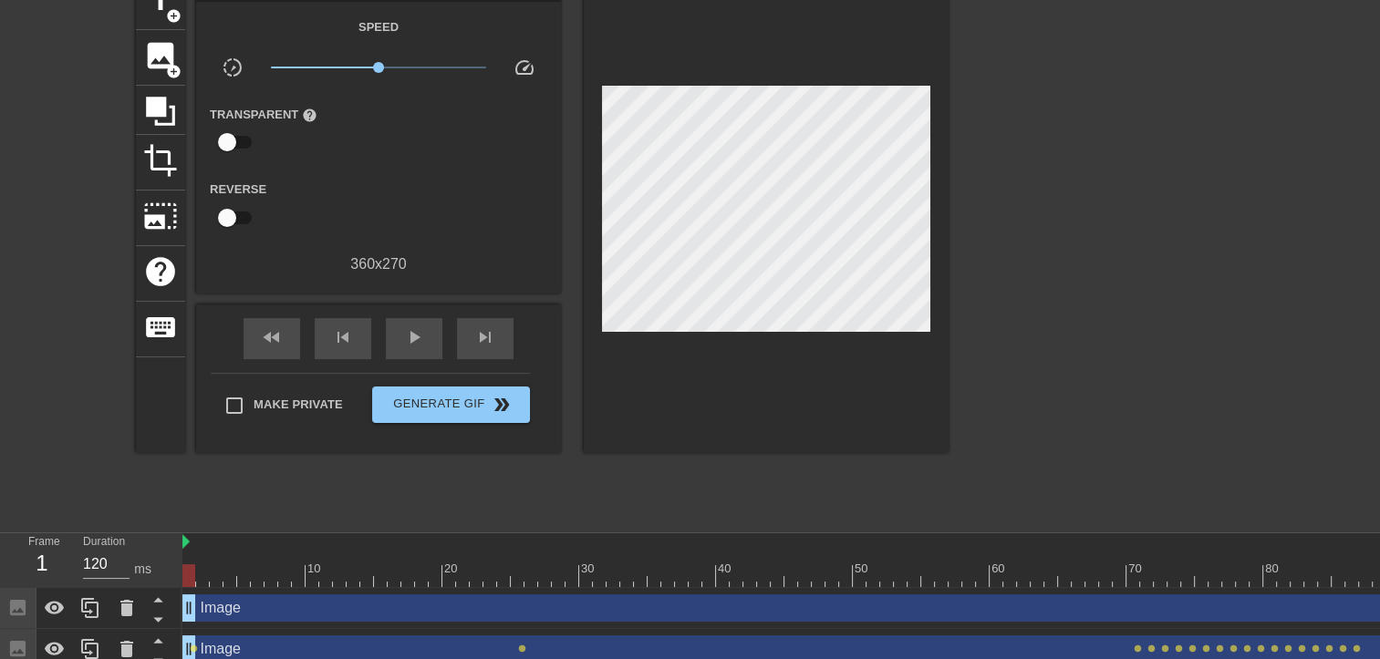
click at [1118, 347] on div at bounding box center [1107, 247] width 274 height 547
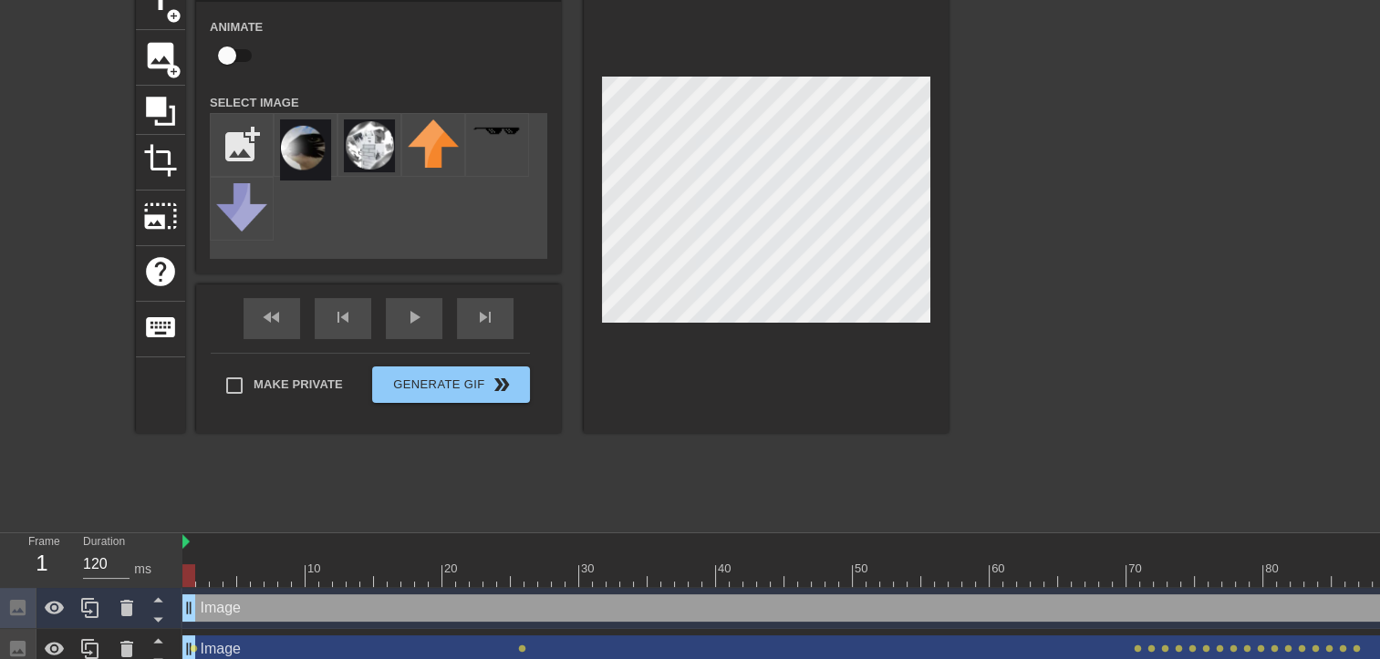
click at [1055, 272] on div at bounding box center [1107, 247] width 274 height 547
click at [1110, 272] on div at bounding box center [1107, 247] width 274 height 547
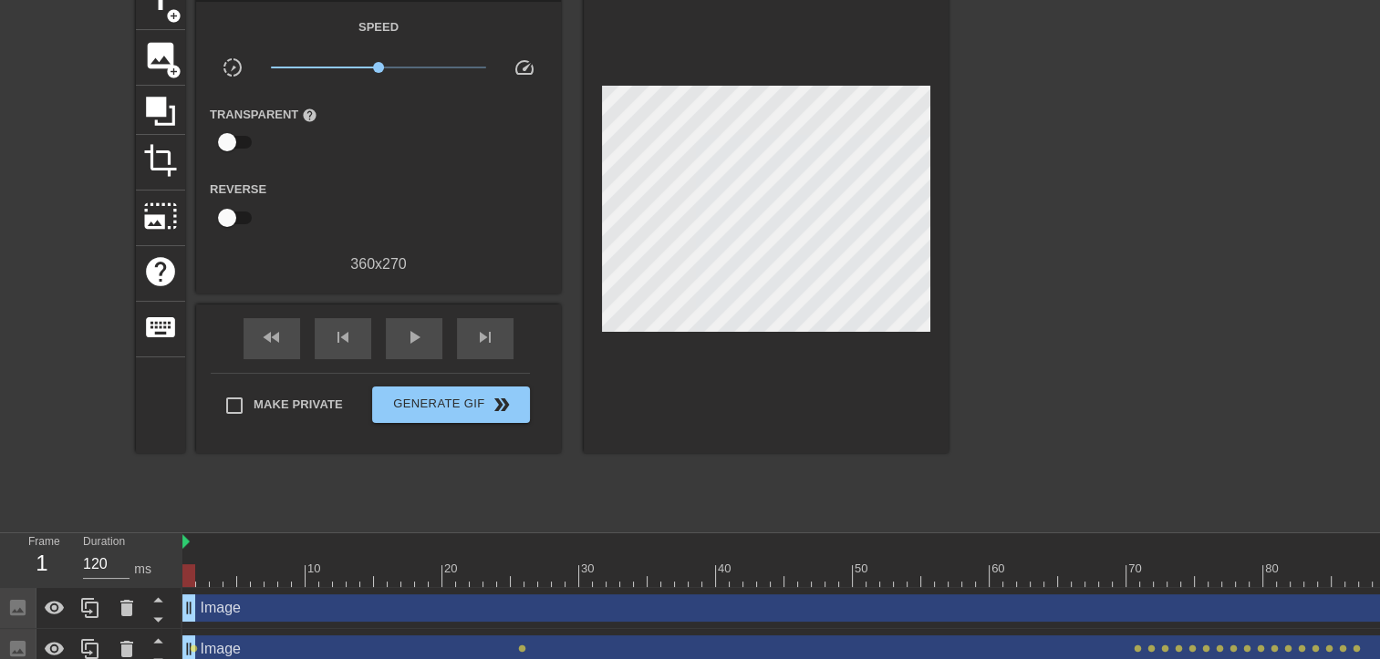
click at [1036, 264] on div at bounding box center [1107, 247] width 274 height 547
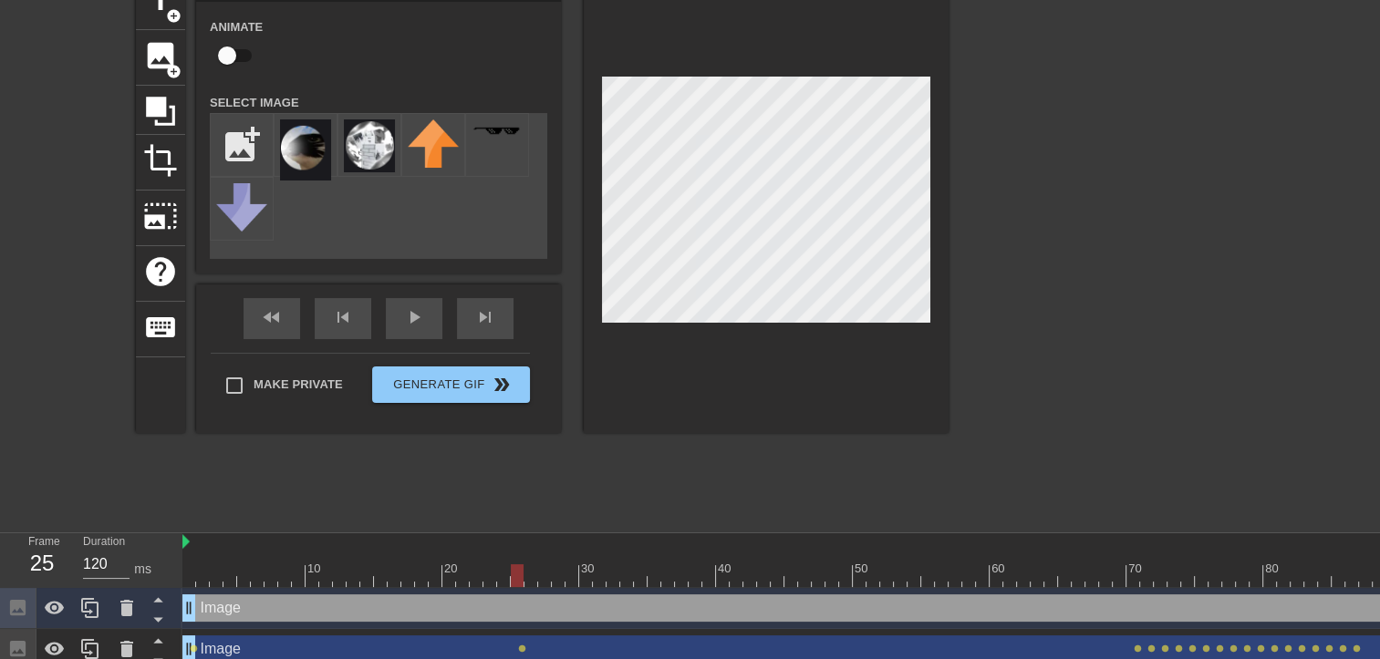
drag, startPoint x: 192, startPoint y: 578, endPoint x: 516, endPoint y: 567, distance: 324.0
click at [516, 567] on div at bounding box center [517, 576] width 13 height 23
click at [233, 53] on input "checkbox" at bounding box center [227, 55] width 104 height 35
checkbox input "true"
drag, startPoint x: 516, startPoint y: 582, endPoint x: 517, endPoint y: 545, distance: 36.5
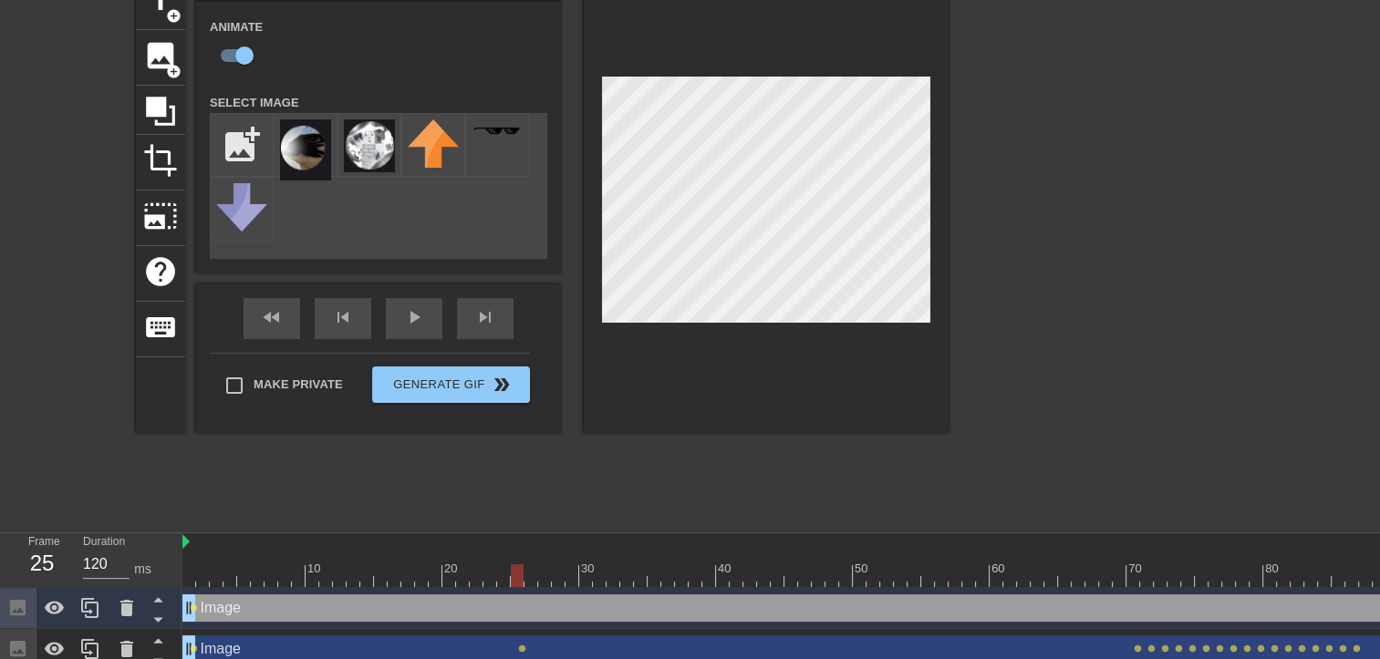
click at [517, 545] on div "10 20 30 40 50 60 70 80 90 100 110 120" at bounding box center [1023, 561] width 1683 height 54
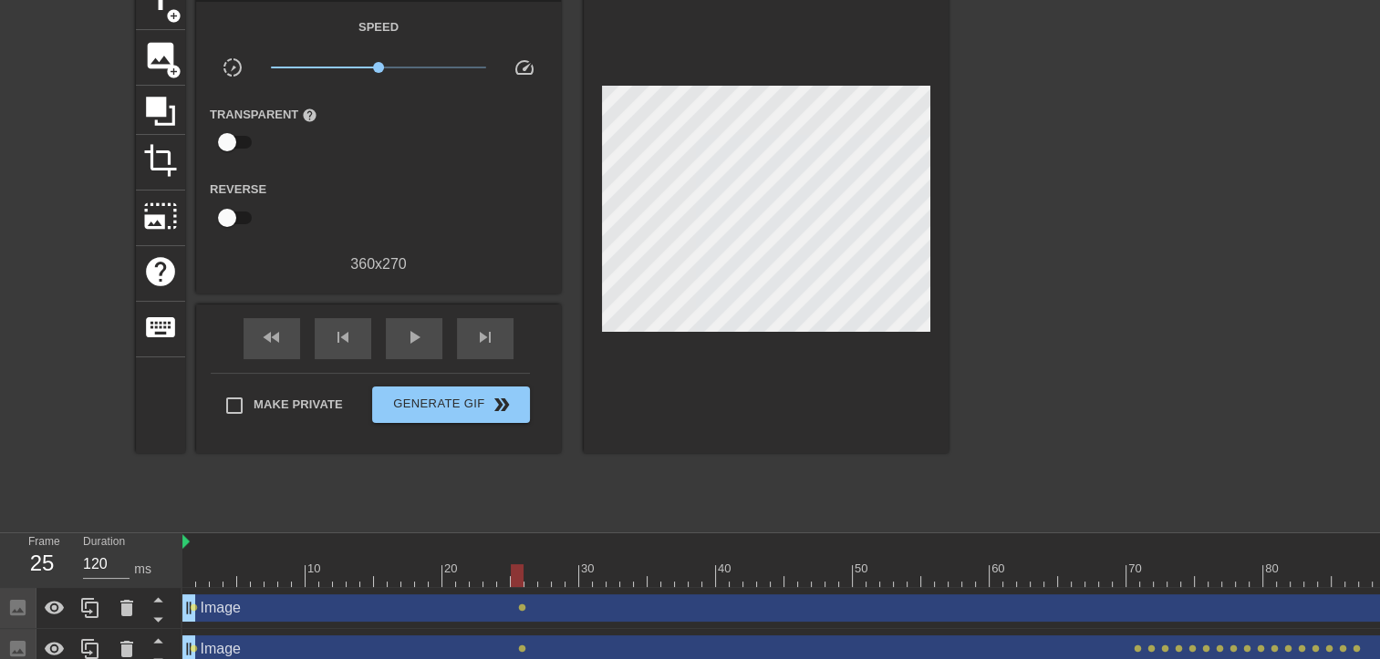
click at [1102, 410] on div at bounding box center [1107, 247] width 274 height 547
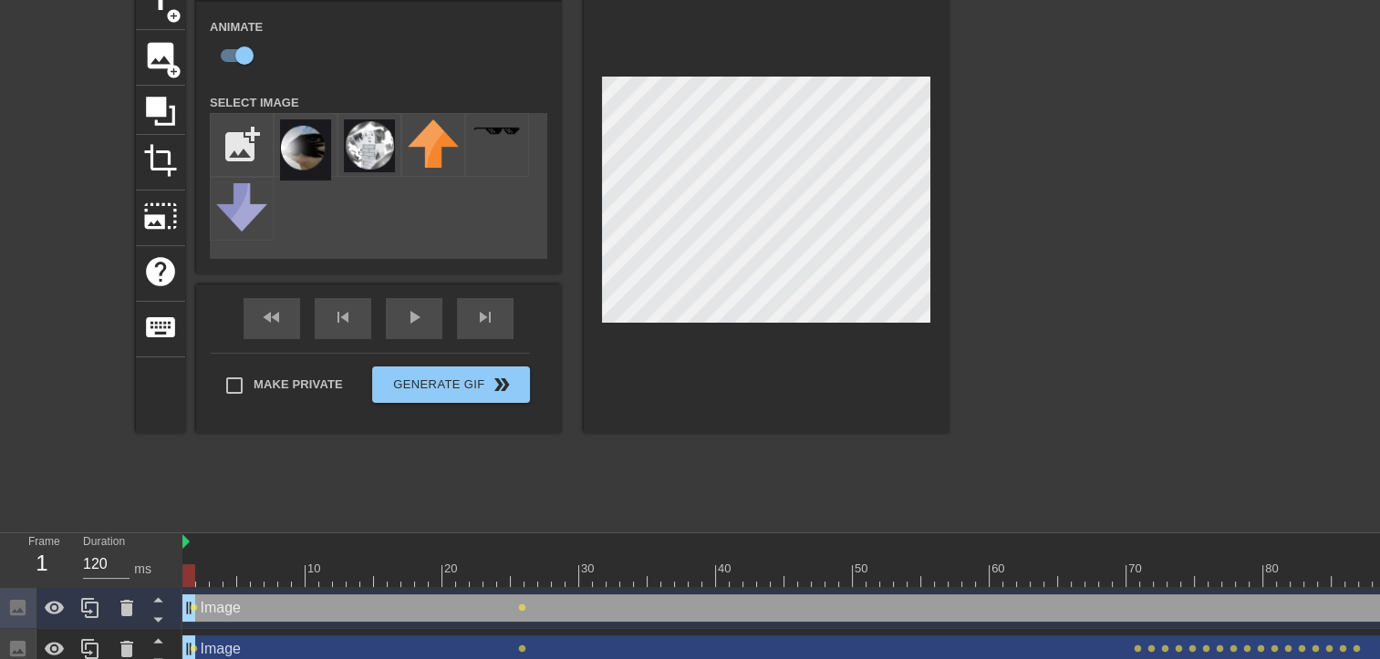
drag, startPoint x: 520, startPoint y: 576, endPoint x: 181, endPoint y: 561, distance: 339.6
click at [181, 561] on div "Frame 1 Duration 120 ms 10 20 30 40 50 60 70 80 90 100 110 120 Image drag_handl…" at bounding box center [690, 602] width 1380 height 137
drag, startPoint x: 191, startPoint y: 568, endPoint x: 521, endPoint y: 538, distance: 331.5
click at [521, 538] on div "10 20 30 40 50 60 70 80 90 100 110 120" at bounding box center [1023, 561] width 1683 height 54
drag, startPoint x: 520, startPoint y: 566, endPoint x: 1136, endPoint y: 566, distance: 616.6
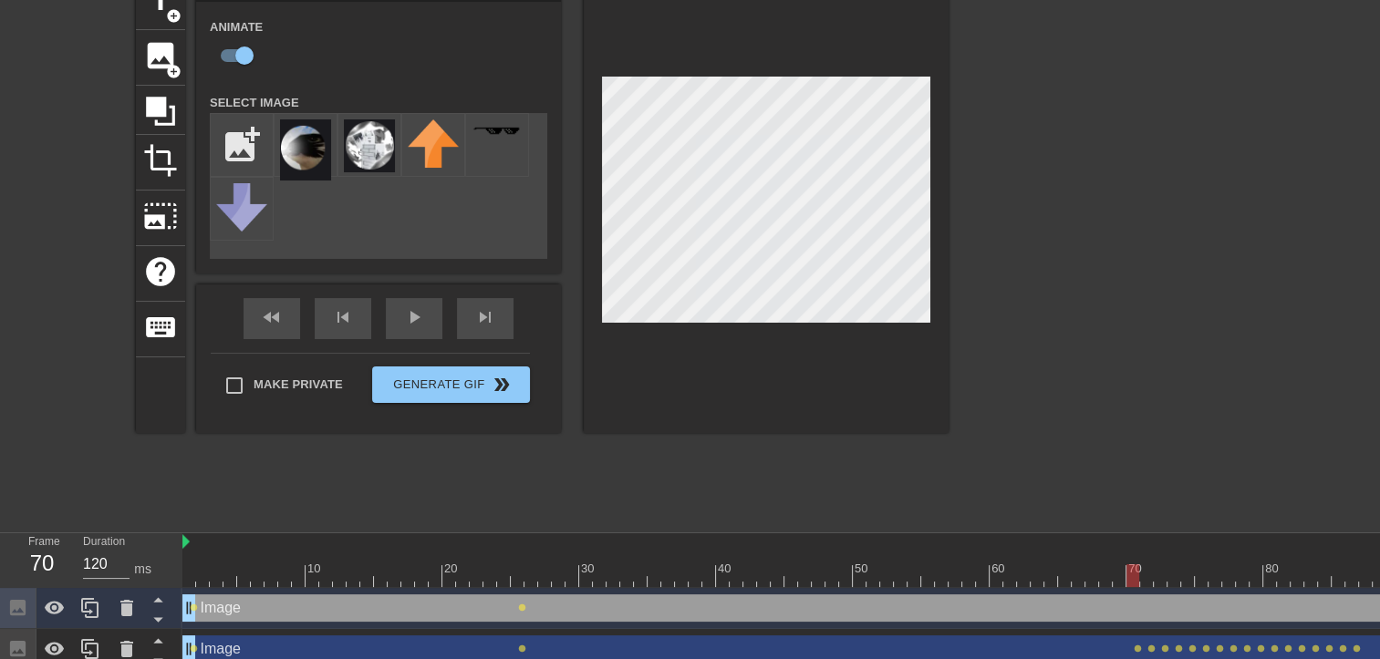
click at [1136, 566] on div at bounding box center [1132, 576] width 13 height 23
click at [1142, 574] on div at bounding box center [1146, 576] width 13 height 23
drag, startPoint x: 1142, startPoint y: 568, endPoint x: 1155, endPoint y: 569, distance: 12.8
click at [1155, 569] on div at bounding box center [1160, 576] width 13 height 23
drag, startPoint x: 1167, startPoint y: 582, endPoint x: 1177, endPoint y: 581, distance: 9.2
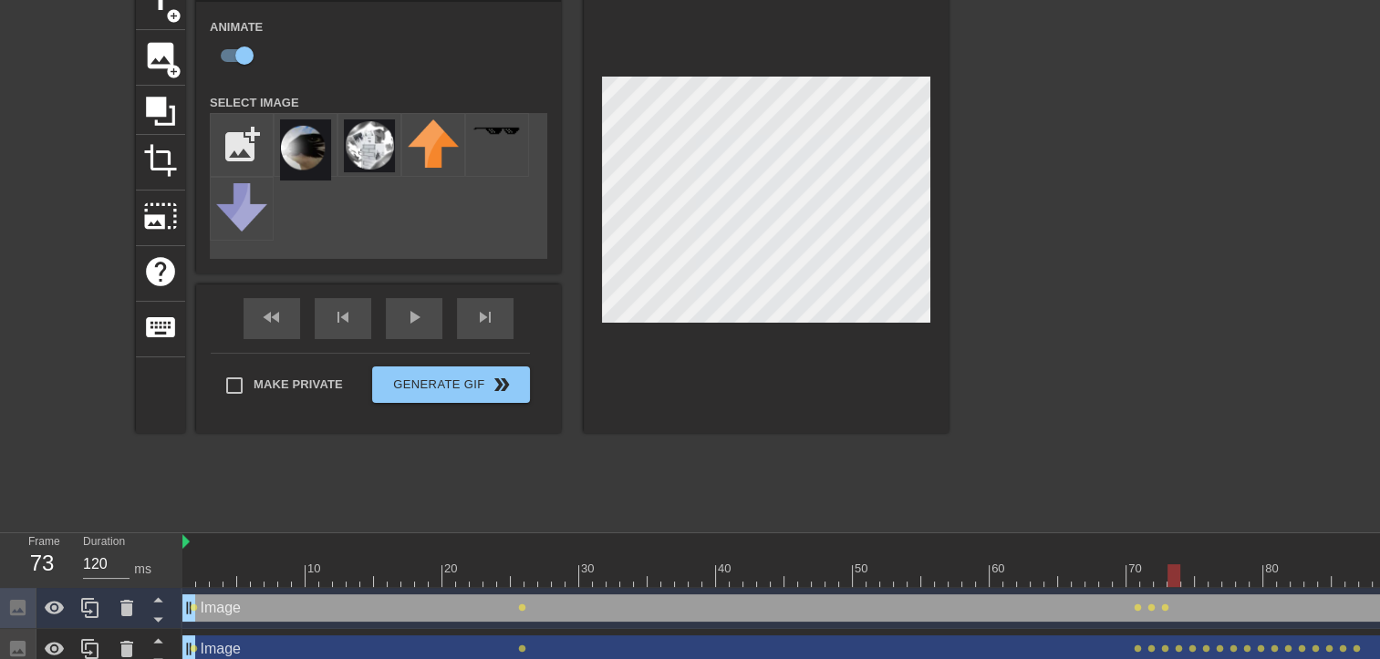
click at [1177, 581] on div at bounding box center [1023, 576] width 1683 height 23
click at [1180, 567] on div at bounding box center [1173, 576] width 13 height 23
click at [1193, 566] on div at bounding box center [1187, 576] width 13 height 23
click at [1195, 572] on div at bounding box center [1201, 576] width 13 height 23
click at [1212, 571] on div at bounding box center [1214, 576] width 13 height 23
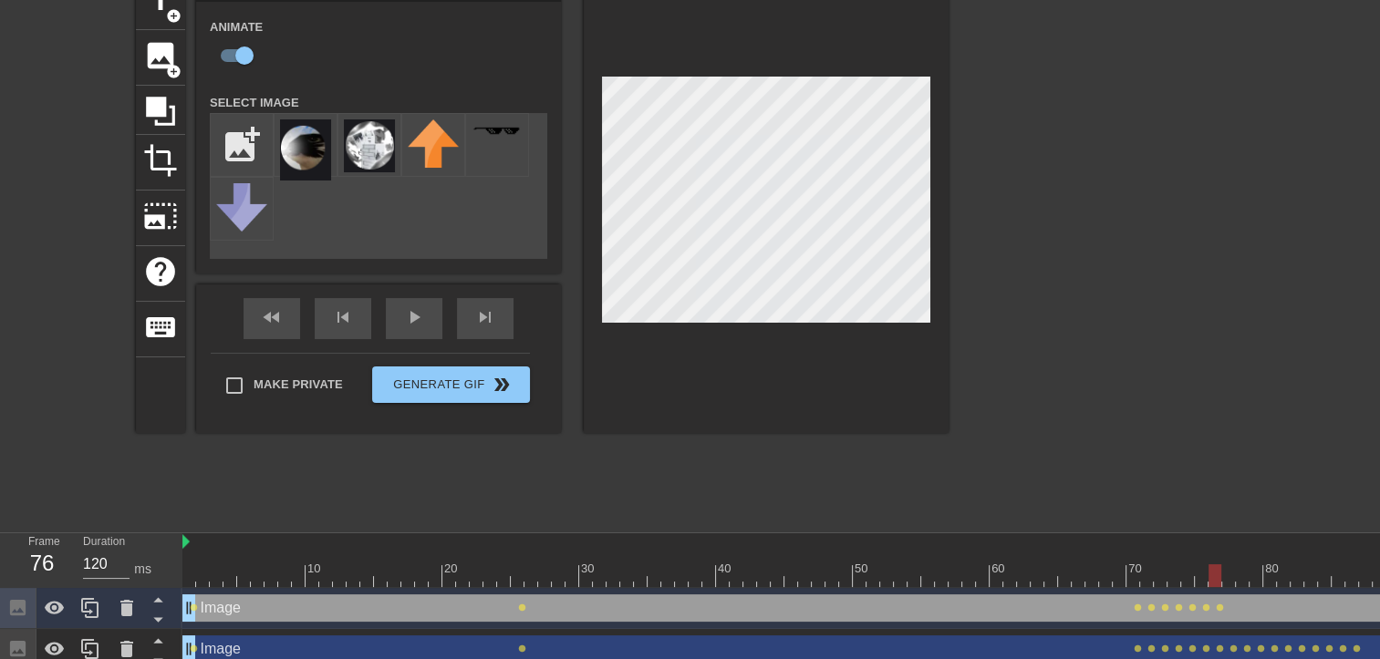
click at [1221, 569] on div at bounding box center [1023, 576] width 1683 height 23
click at [1226, 567] on div at bounding box center [1023, 576] width 1683 height 23
drag, startPoint x: 1222, startPoint y: 573, endPoint x: 1233, endPoint y: 567, distance: 12.2
click at [1236, 571] on div at bounding box center [1242, 576] width 13 height 23
click at [1235, 569] on div at bounding box center [1228, 576] width 13 height 23
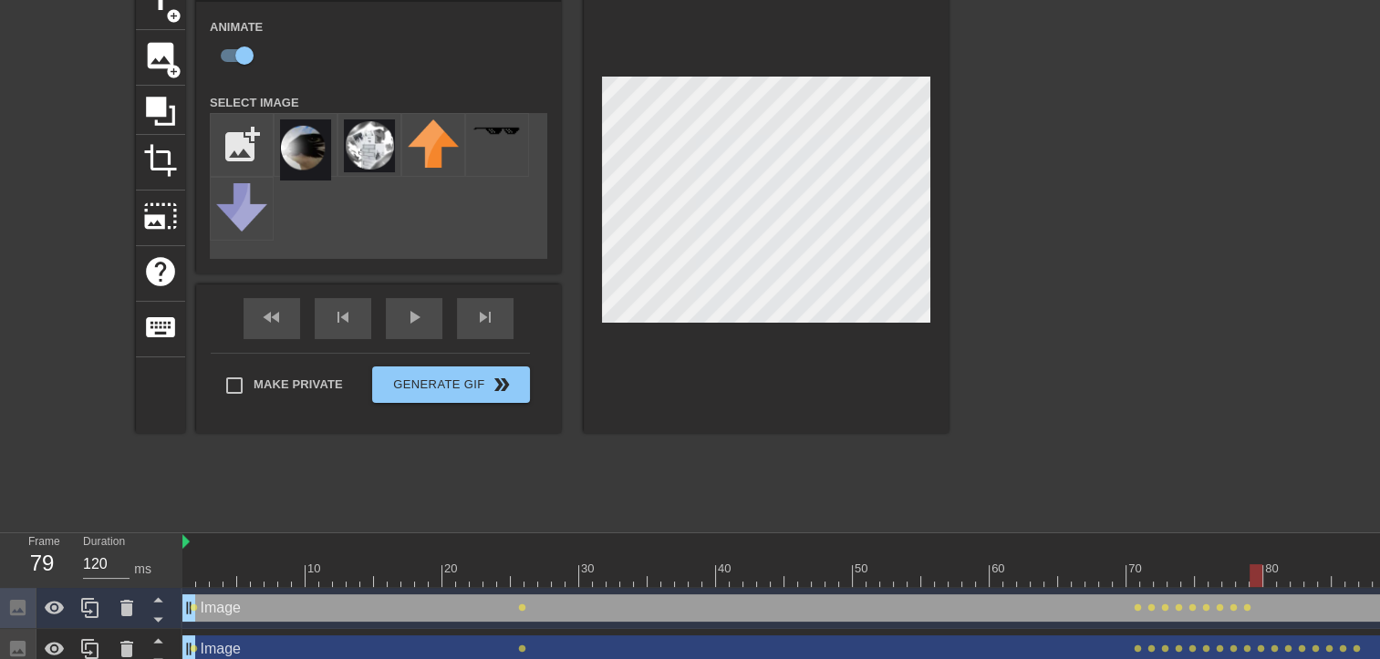
click at [1254, 580] on div at bounding box center [1256, 576] width 13 height 23
click at [1263, 572] on div at bounding box center [1269, 576] width 13 height 23
click at [1275, 571] on div at bounding box center [1023, 576] width 1683 height 23
drag, startPoint x: 1284, startPoint y: 571, endPoint x: 1296, endPoint y: 572, distance: 11.9
click at [1290, 572] on div at bounding box center [1283, 576] width 13 height 23
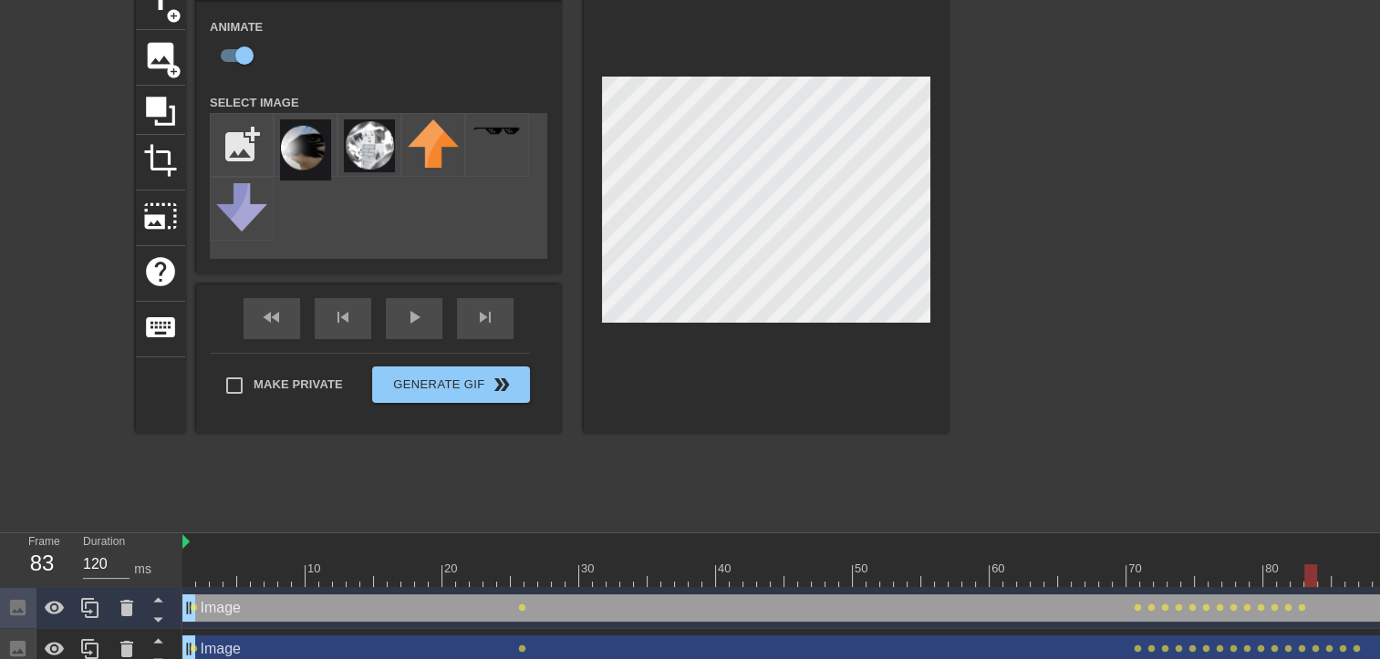
drag, startPoint x: 1293, startPoint y: 568, endPoint x: 1306, endPoint y: 570, distance: 12.9
click at [1306, 570] on div at bounding box center [1023, 576] width 1683 height 23
click at [1321, 573] on div at bounding box center [1023, 576] width 1683 height 23
drag, startPoint x: 1326, startPoint y: 578, endPoint x: 1337, endPoint y: 578, distance: 10.9
click at [1331, 578] on div at bounding box center [1324, 576] width 13 height 23
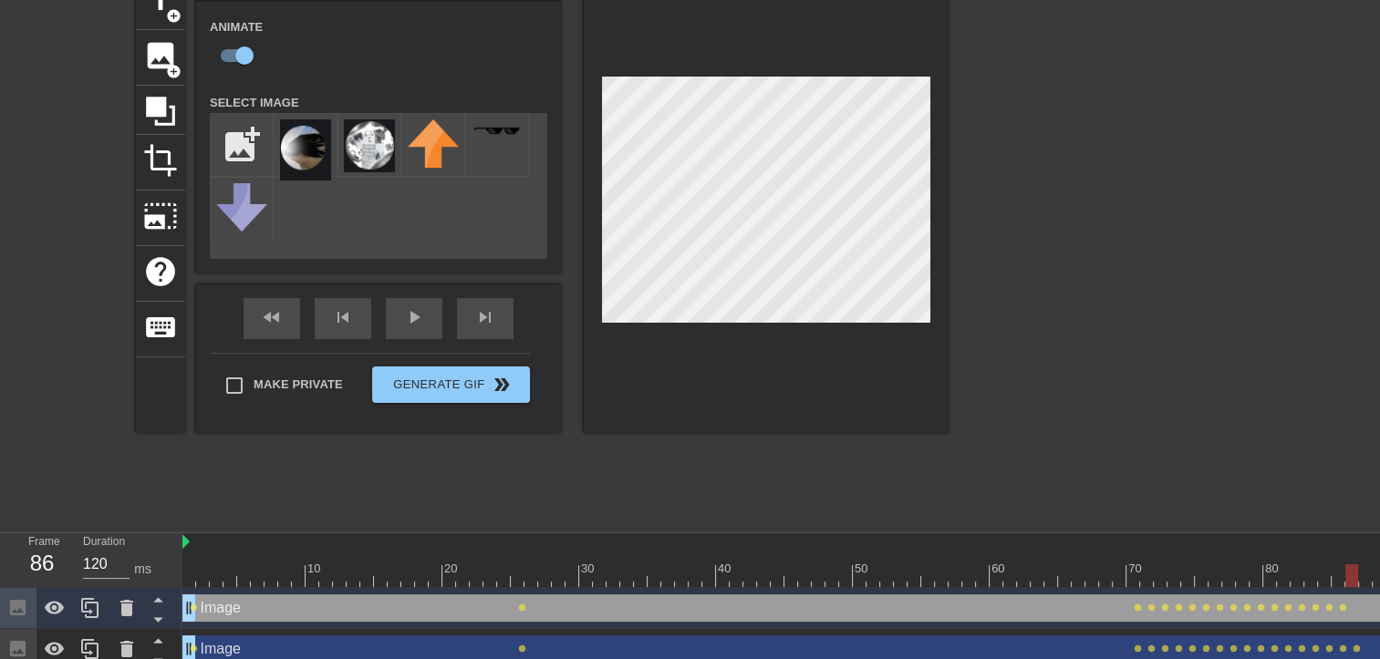
drag, startPoint x: 1339, startPoint y: 576, endPoint x: 1350, endPoint y: 576, distance: 10.9
click at [1350, 576] on div at bounding box center [1351, 576] width 13 height 23
drag, startPoint x: 1356, startPoint y: 576, endPoint x: 165, endPoint y: 586, distance: 1191.2
click at [165, 586] on div "Frame 1 Duration 120 ms 10 20 30 40 50 60 70 80 90 100 110 120 Image drag_handl…" at bounding box center [690, 602] width 1380 height 137
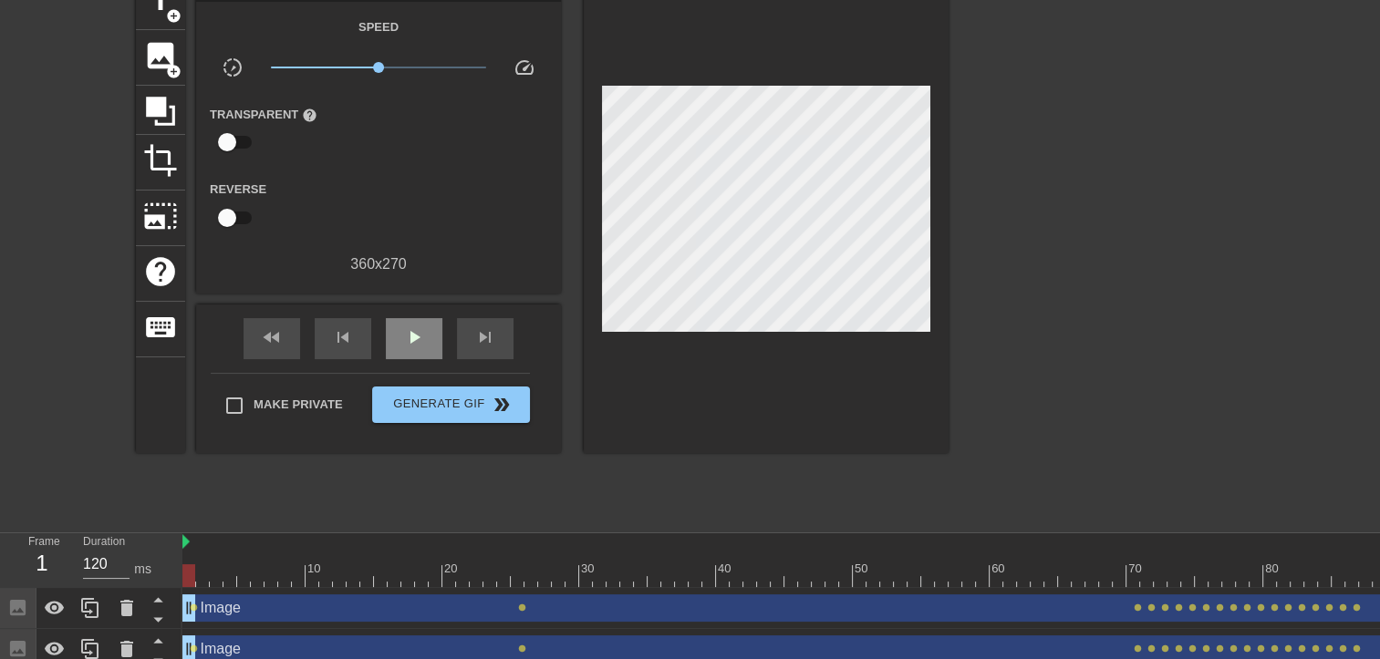
click at [405, 312] on div "fast_rewind skip_previous play_arrow skip_next" at bounding box center [378, 339] width 297 height 68
click at [396, 332] on div "play_arrow" at bounding box center [414, 338] width 57 height 41
drag, startPoint x: 410, startPoint y: 575, endPoint x: 71, endPoint y: 581, distance: 338.4
click at [66, 584] on div "Frame 1 Duration 120 ms 10 20 30 40 50 60 70 80 90 100 110 120 Image drag_handl…" at bounding box center [690, 602] width 1380 height 137
click at [420, 332] on span "play_arrow" at bounding box center [414, 338] width 22 height 22
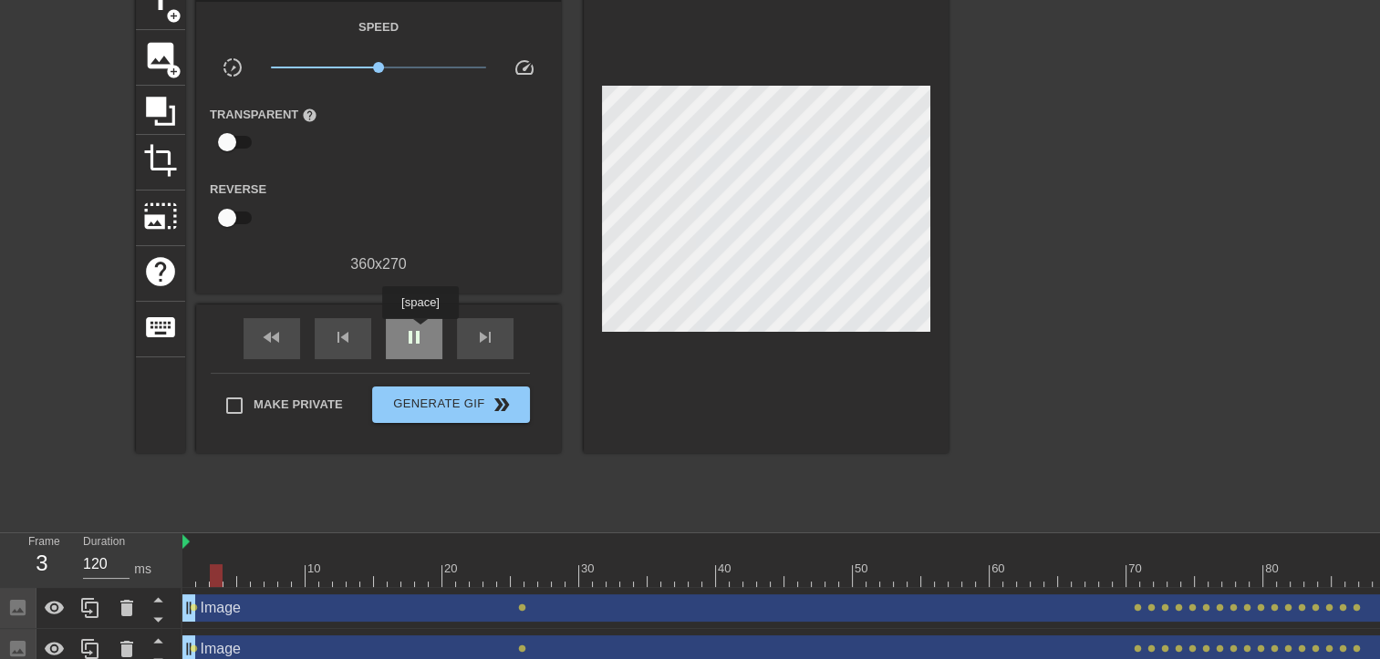
click at [420, 332] on span "pause" at bounding box center [414, 338] width 22 height 22
drag, startPoint x: 236, startPoint y: 591, endPoint x: 146, endPoint y: 592, distance: 90.3
click at [139, 593] on div "Frame 5 Duration 120 ms 10 20 30 40 50 60 70 80 90 100 110 120 Image drag_handl…" at bounding box center [690, 602] width 1380 height 137
drag, startPoint x: 254, startPoint y: 575, endPoint x: 106, endPoint y: 578, distance: 148.7
click at [111, 579] on div "Frame 2 Duration 120 ms 10 20 30 40 50 60 70 80 90 100 110 120 Image drag_handl…" at bounding box center [690, 602] width 1380 height 137
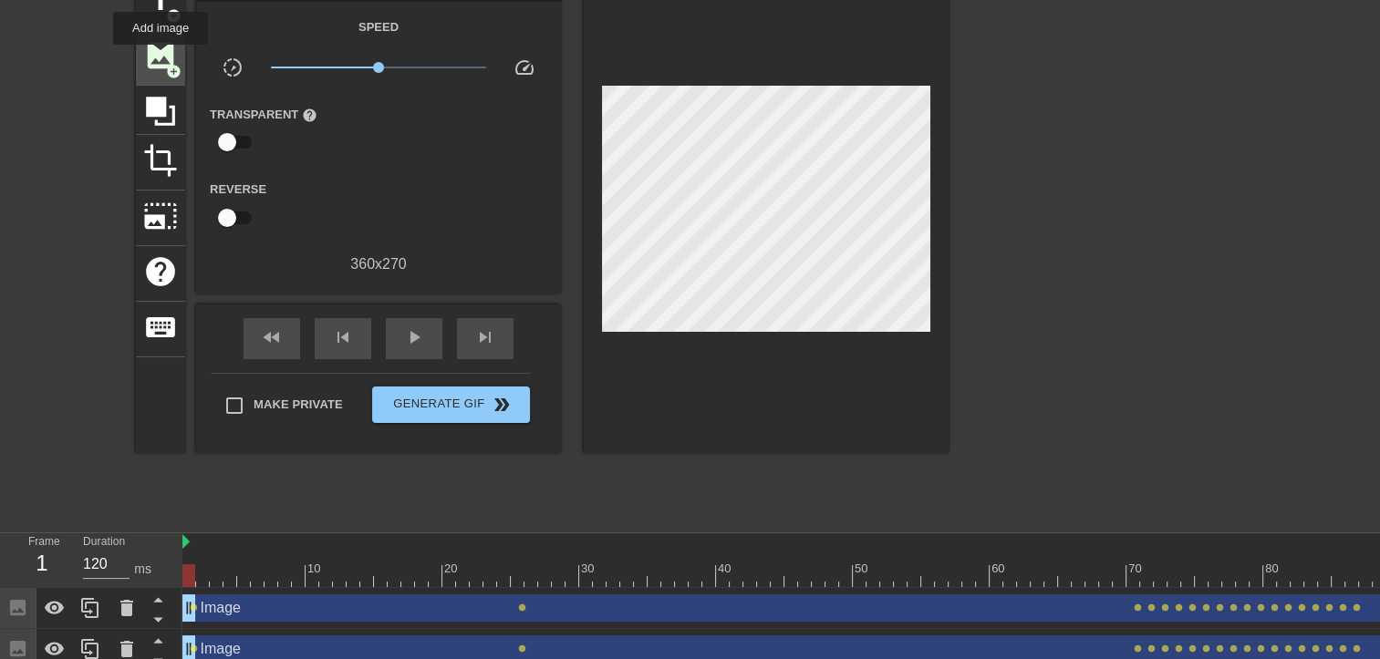
click at [161, 57] on span "image" at bounding box center [160, 55] width 35 height 35
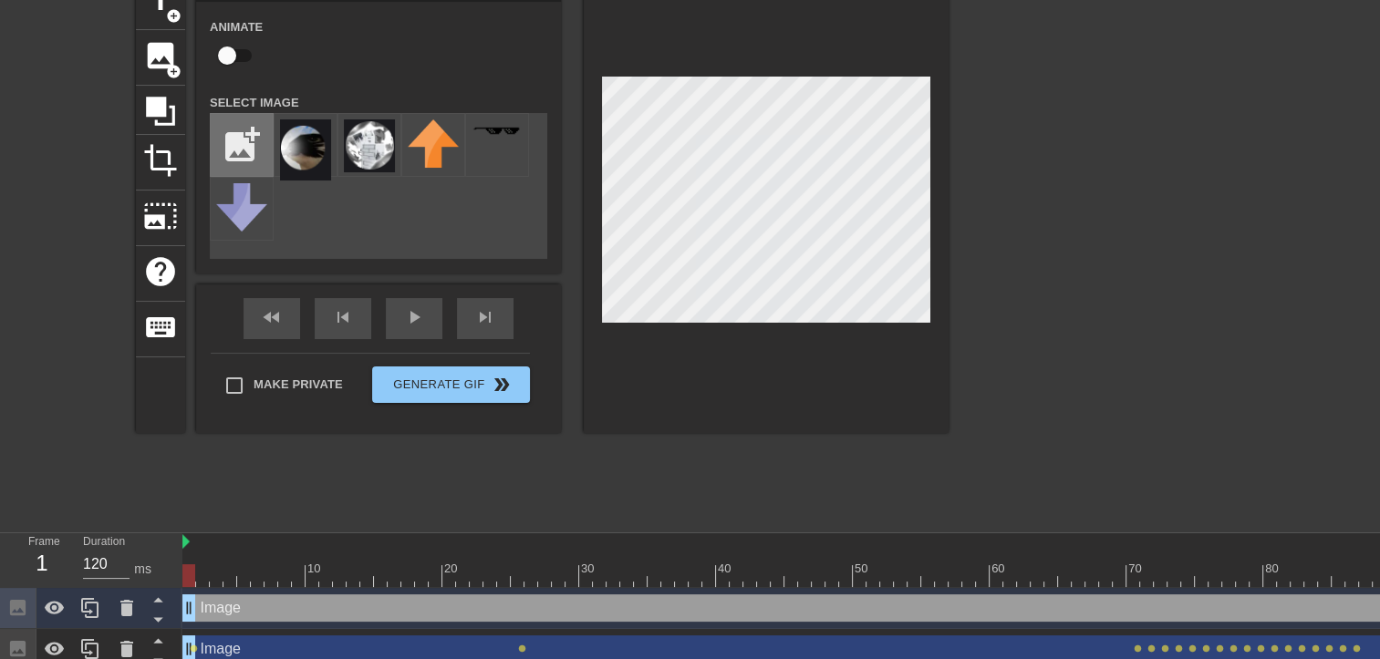
click at [244, 140] on input "file" at bounding box center [242, 145] width 62 height 62
type input "C:\fakepath\Zrzut ekranu 2025-09-01 202526.png"
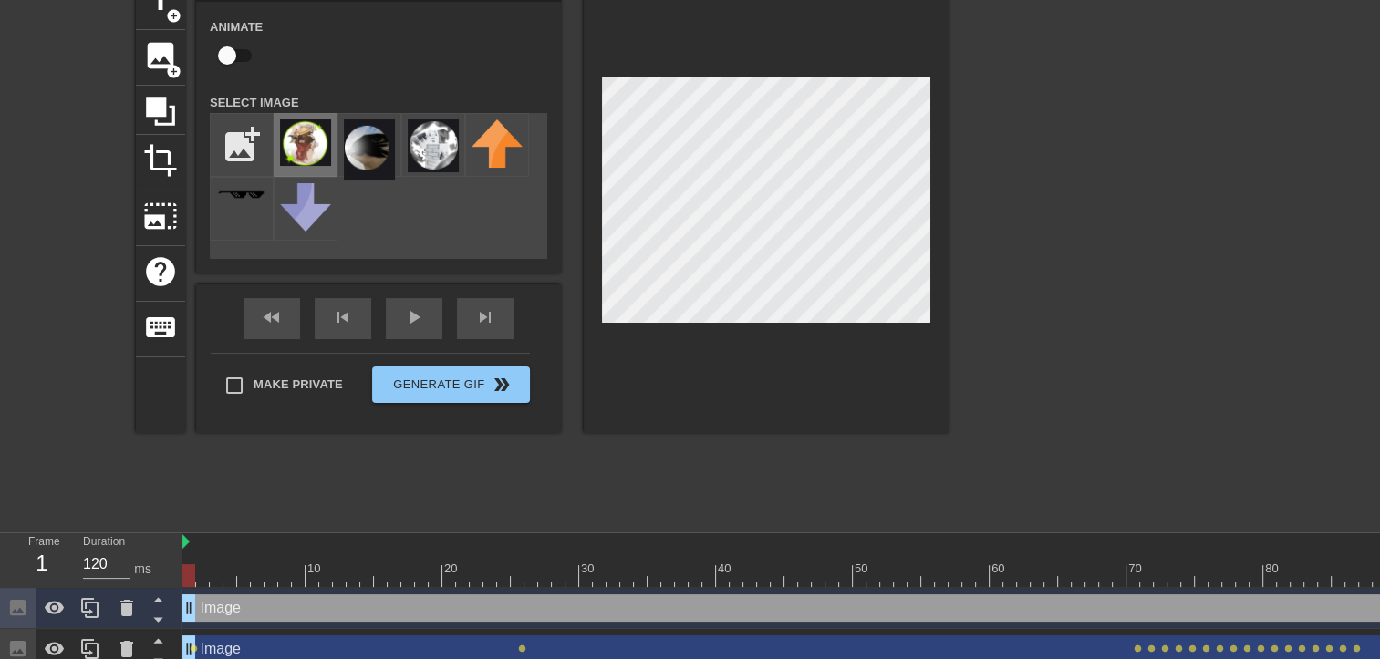
click at [321, 137] on img at bounding box center [305, 142] width 51 height 47
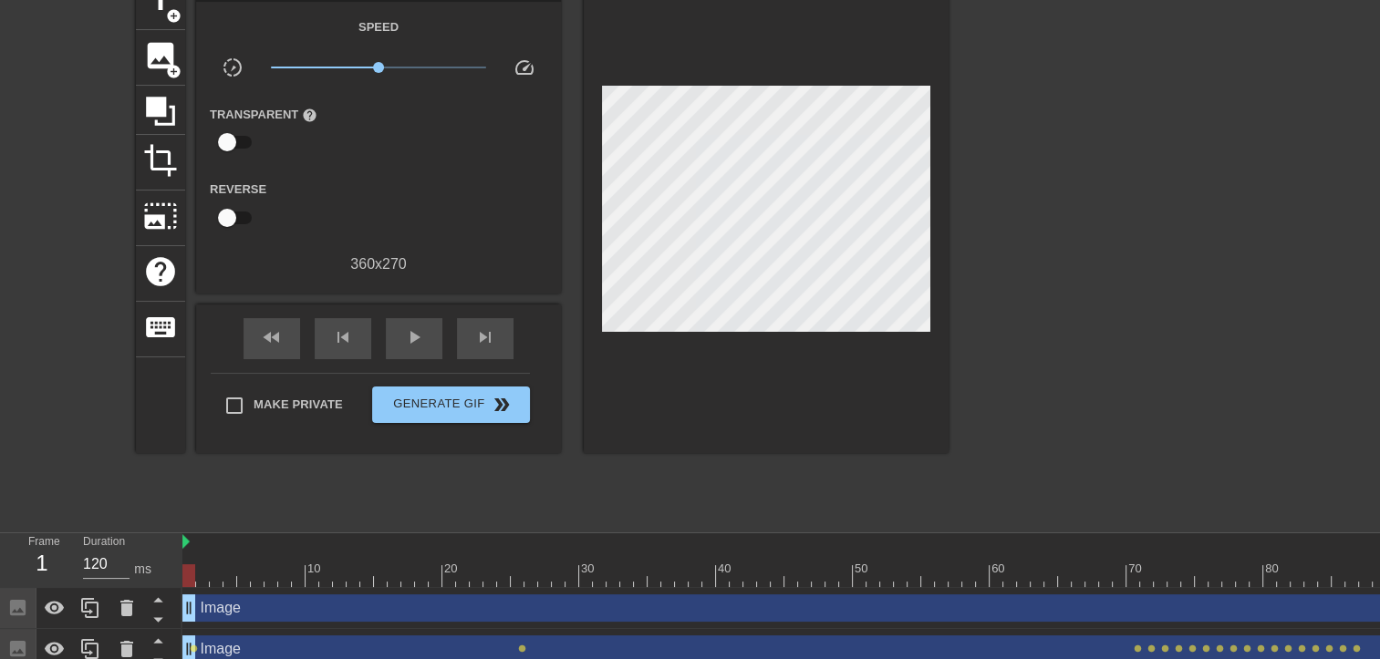
click at [1178, 380] on div at bounding box center [1107, 247] width 274 height 547
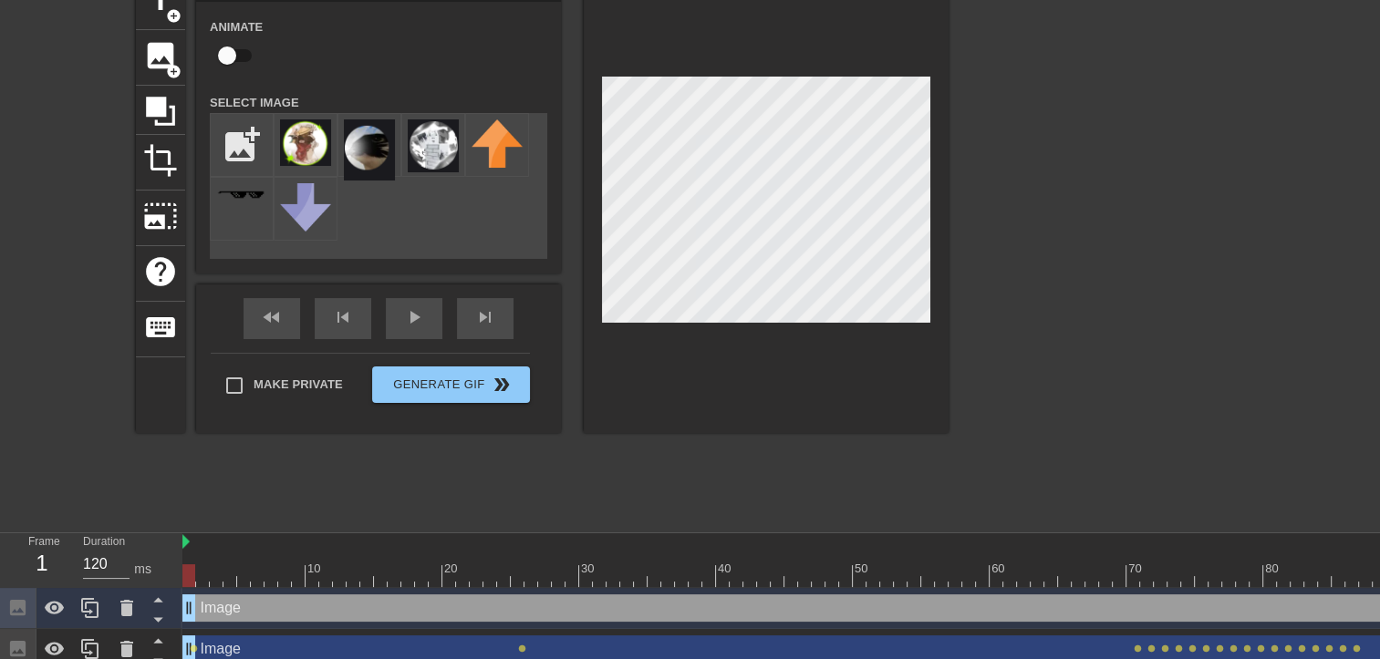
click at [1109, 275] on div at bounding box center [1107, 247] width 274 height 547
click at [198, 571] on div at bounding box center [202, 576] width 13 height 23
click at [196, 571] on div at bounding box center [202, 576] width 13 height 23
click at [232, 58] on input "checkbox" at bounding box center [227, 55] width 104 height 35
checkbox input "true"
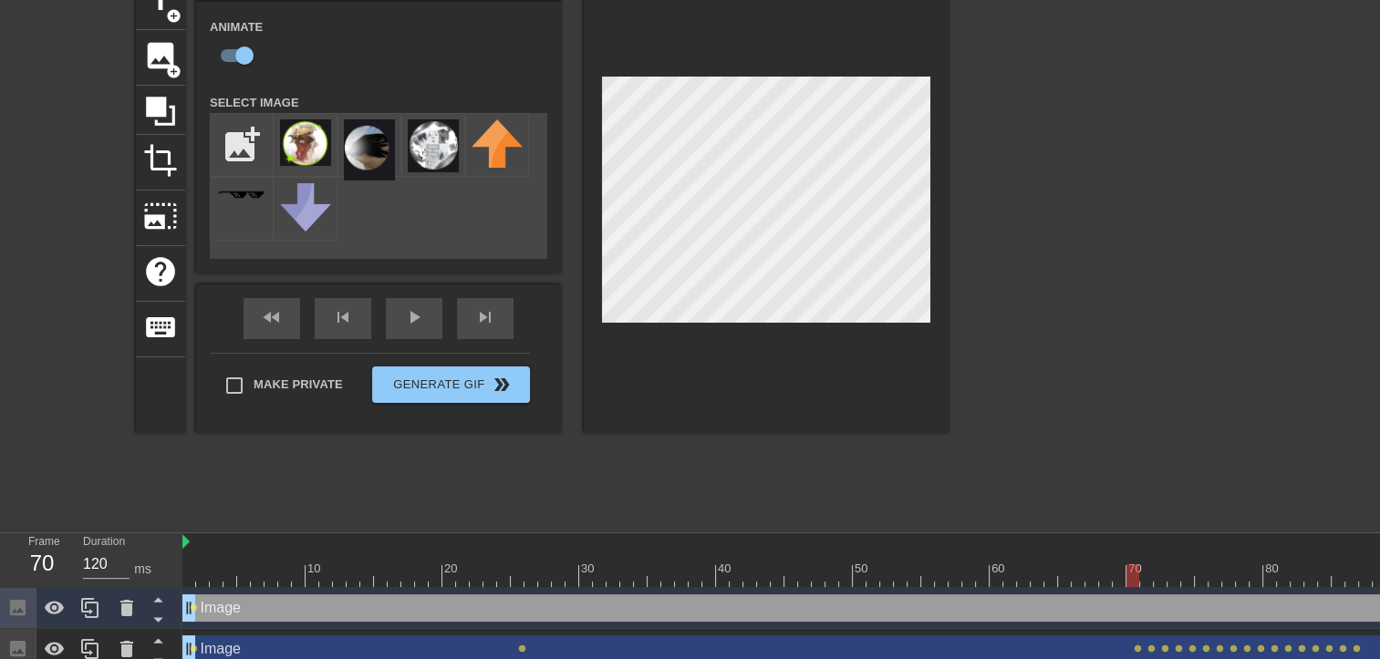
drag, startPoint x: 193, startPoint y: 579, endPoint x: 1134, endPoint y: 570, distance: 940.4
click at [1134, 570] on div at bounding box center [1132, 576] width 13 height 23
click at [1139, 571] on div at bounding box center [1132, 576] width 13 height 23
drag, startPoint x: 1151, startPoint y: 580, endPoint x: 1161, endPoint y: 579, distance: 10.1
click at [1167, 579] on div at bounding box center [1173, 576] width 13 height 23
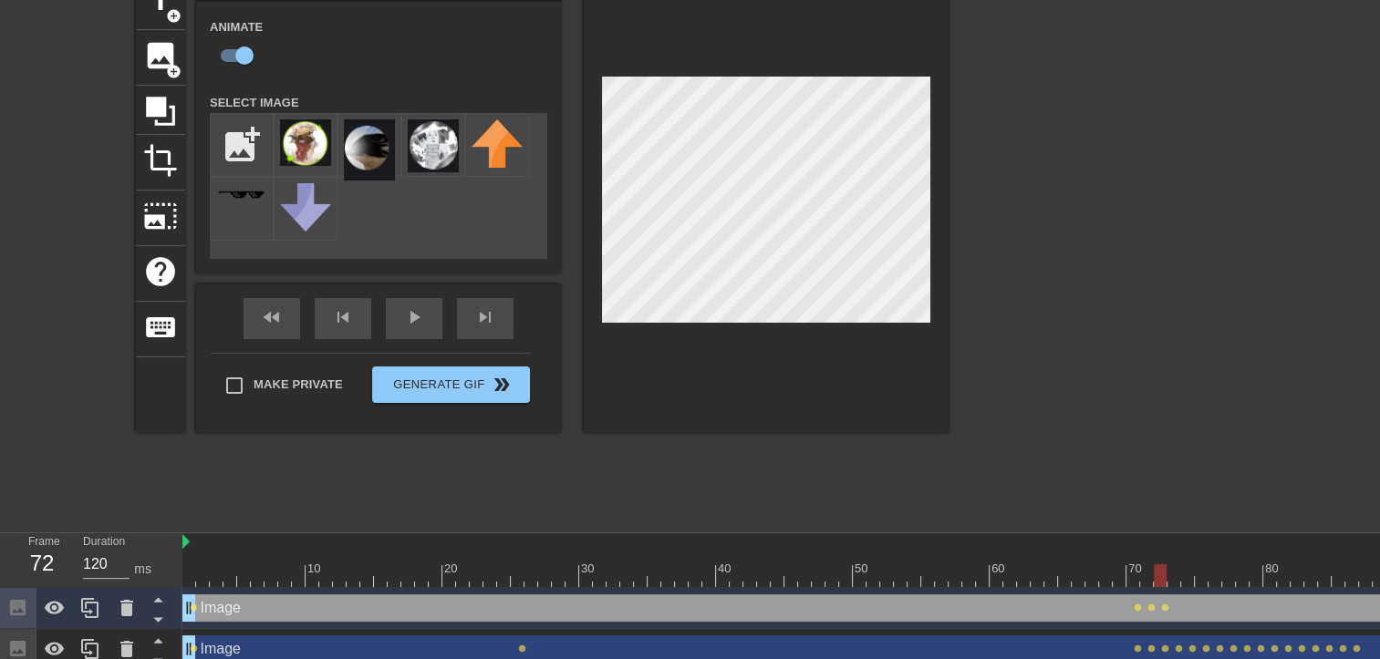
click at [1167, 578] on div at bounding box center [1160, 576] width 13 height 23
click at [1180, 579] on div at bounding box center [1173, 576] width 13 height 23
click at [1064, 438] on div at bounding box center [1107, 247] width 274 height 547
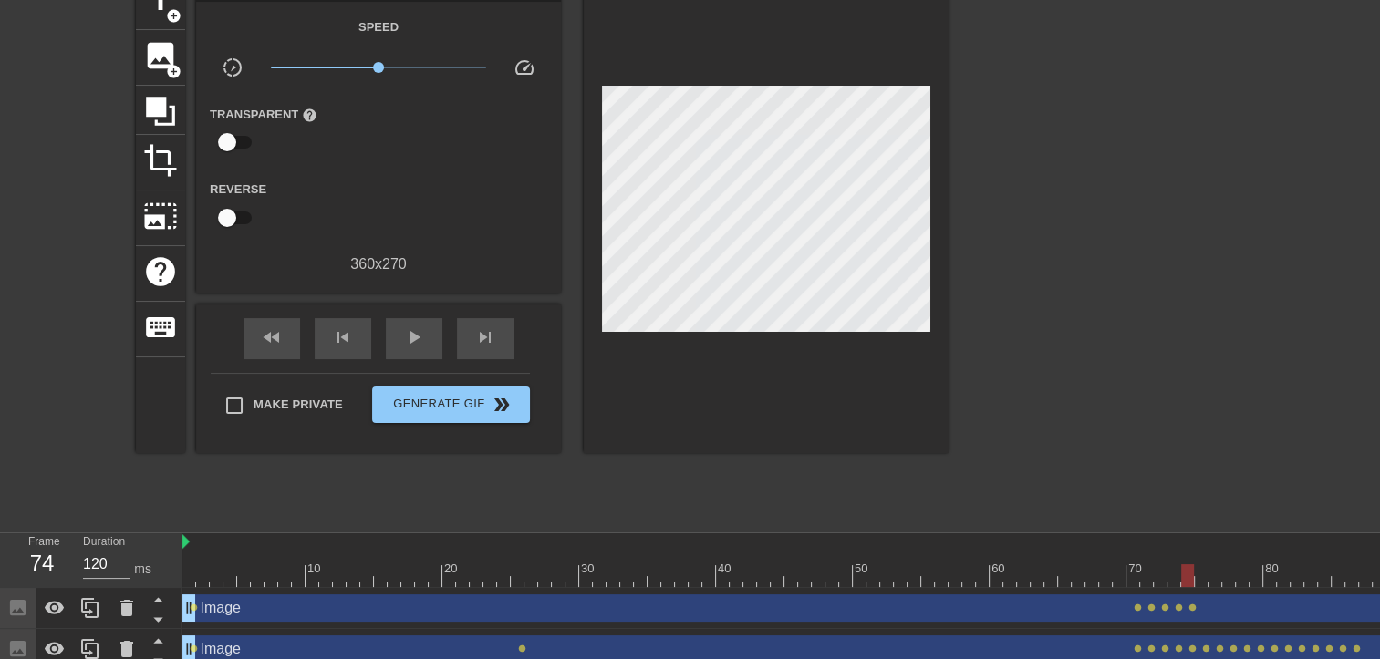
click at [1196, 586] on div "10 20 30 40 50 60 70 80 90 100 110 120" at bounding box center [1023, 561] width 1683 height 55
click at [1194, 576] on div at bounding box center [1023, 576] width 1683 height 23
click at [1197, 576] on div at bounding box center [1023, 576] width 1683 height 23
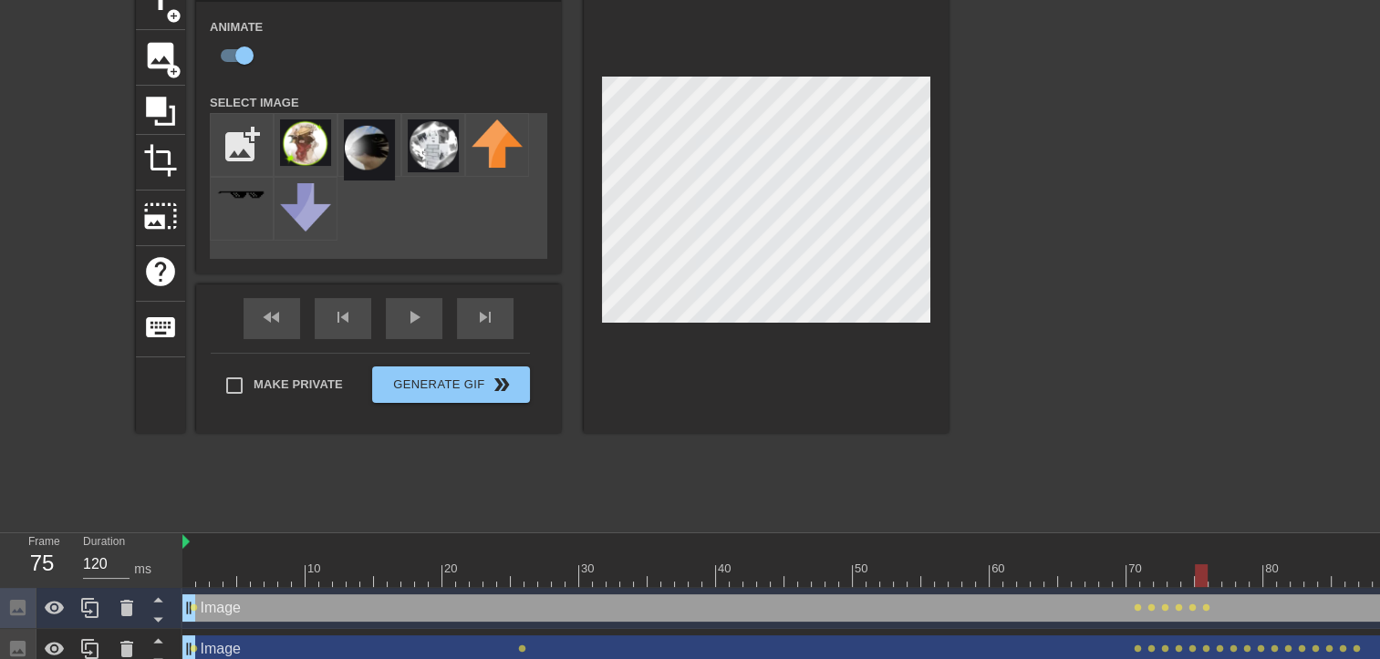
click at [1208, 572] on div at bounding box center [1023, 576] width 1683 height 23
click at [1229, 580] on div at bounding box center [1023, 576] width 1683 height 23
click at [1241, 576] on div at bounding box center [1023, 576] width 1683 height 23
click at [423, 315] on div "fast_rewind skip_previous play_arrow skip_next" at bounding box center [378, 319] width 297 height 68
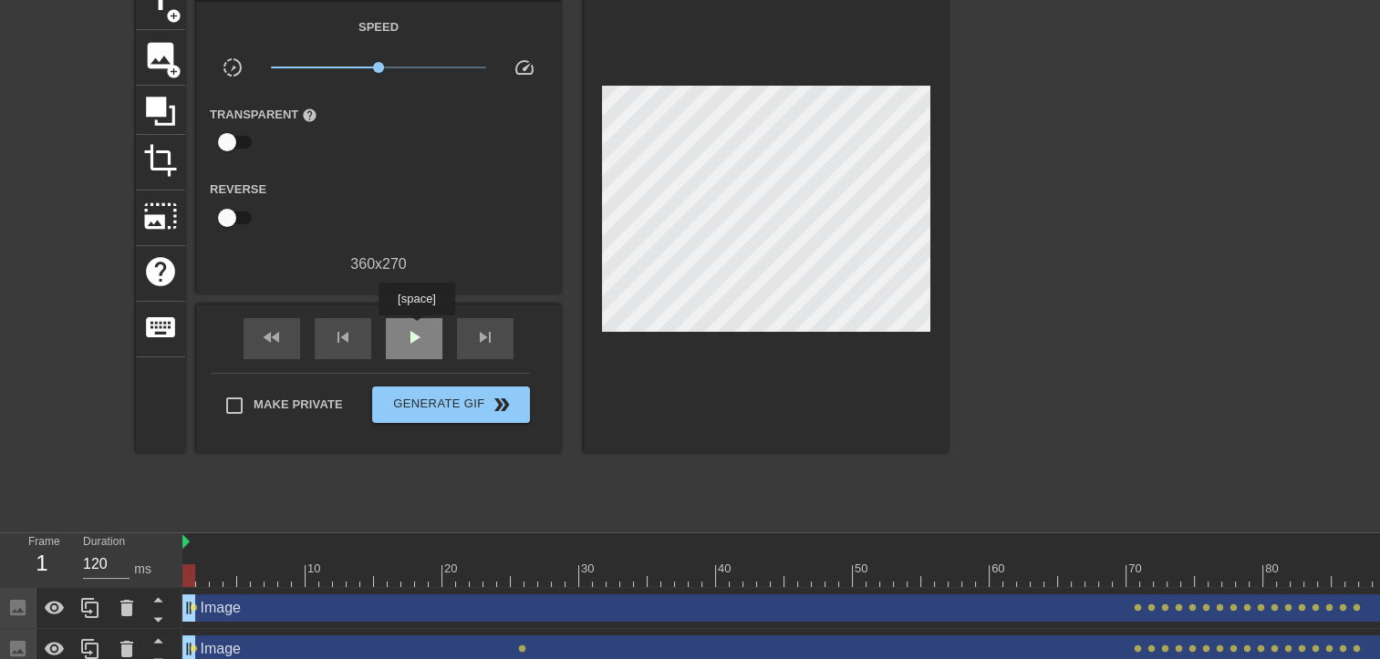
click at [416, 328] on span "play_arrow" at bounding box center [414, 338] width 22 height 22
click at [427, 327] on div "pause" at bounding box center [414, 338] width 57 height 41
drag, startPoint x: 595, startPoint y: 582, endPoint x: 135, endPoint y: 561, distance: 460.2
click at [135, 561] on div "Frame 1 Duration 120 ms 10 20 30 40 50 60 70 80 90 100 110 120 Image drag_handl…" at bounding box center [690, 623] width 1380 height 178
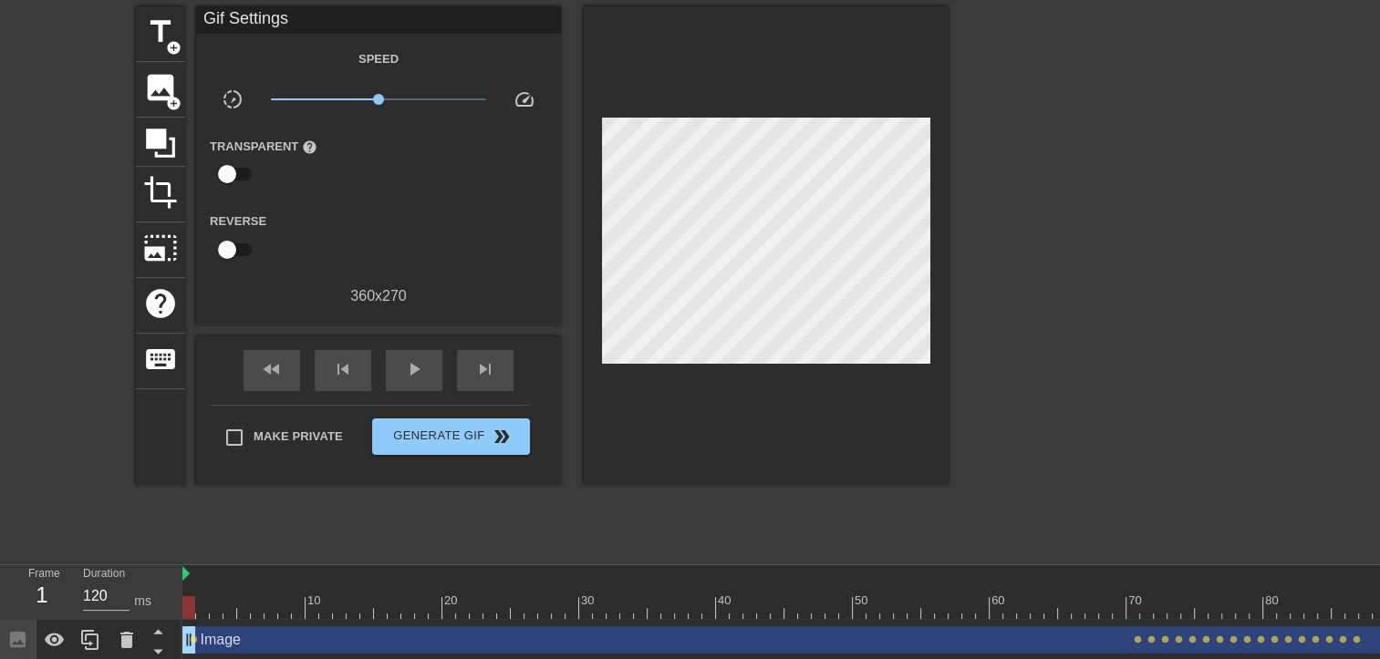
scroll to position [62, 0]
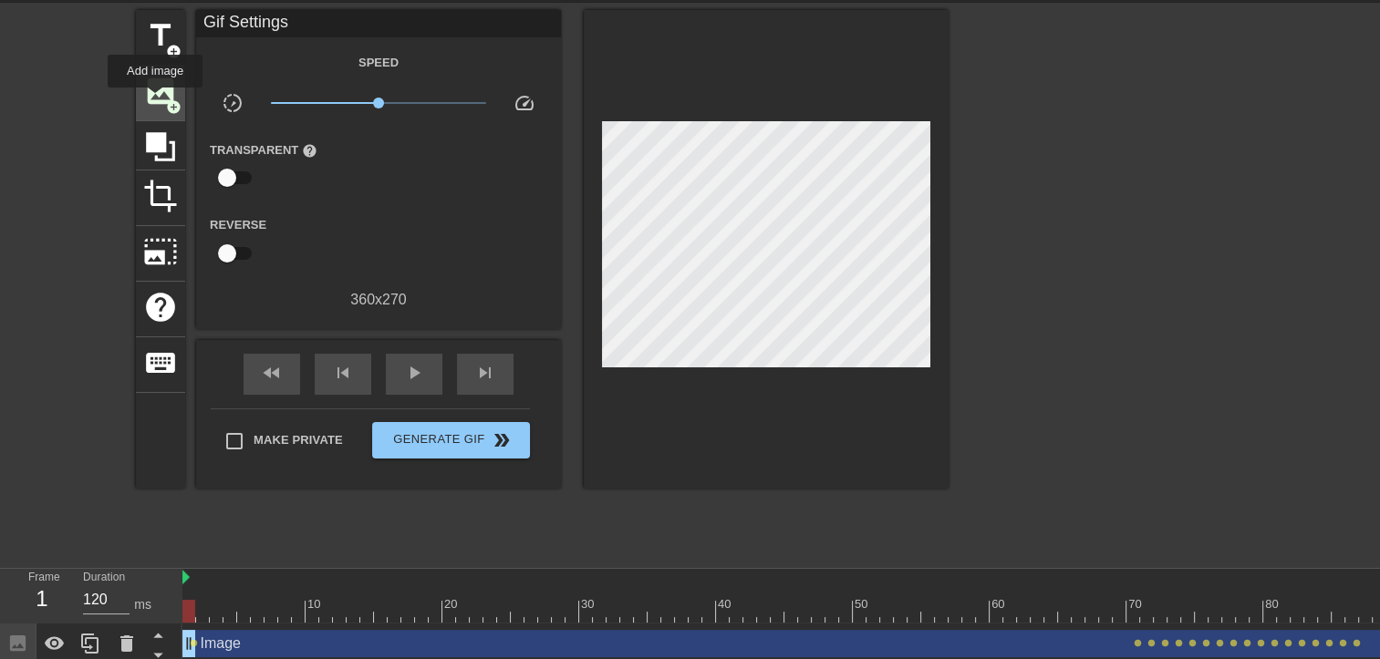
click at [155, 99] on span "image" at bounding box center [160, 91] width 35 height 35
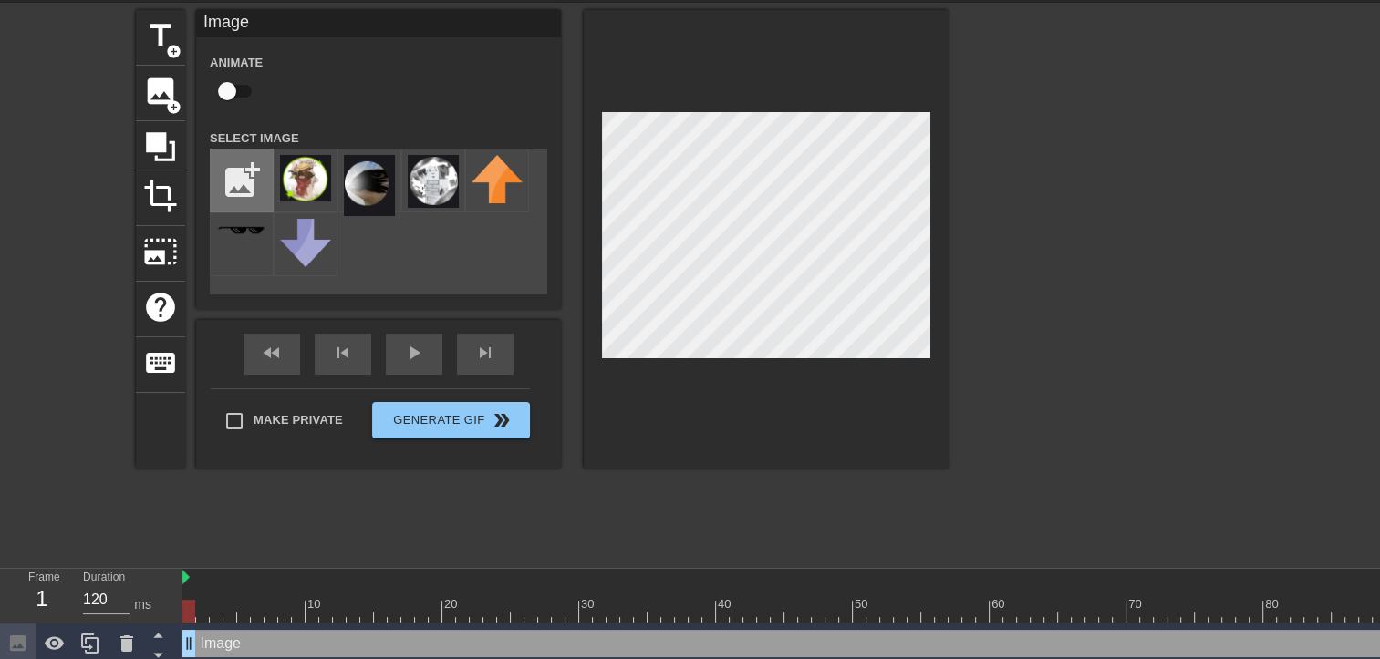
click at [233, 173] on input "file" at bounding box center [242, 181] width 62 height 62
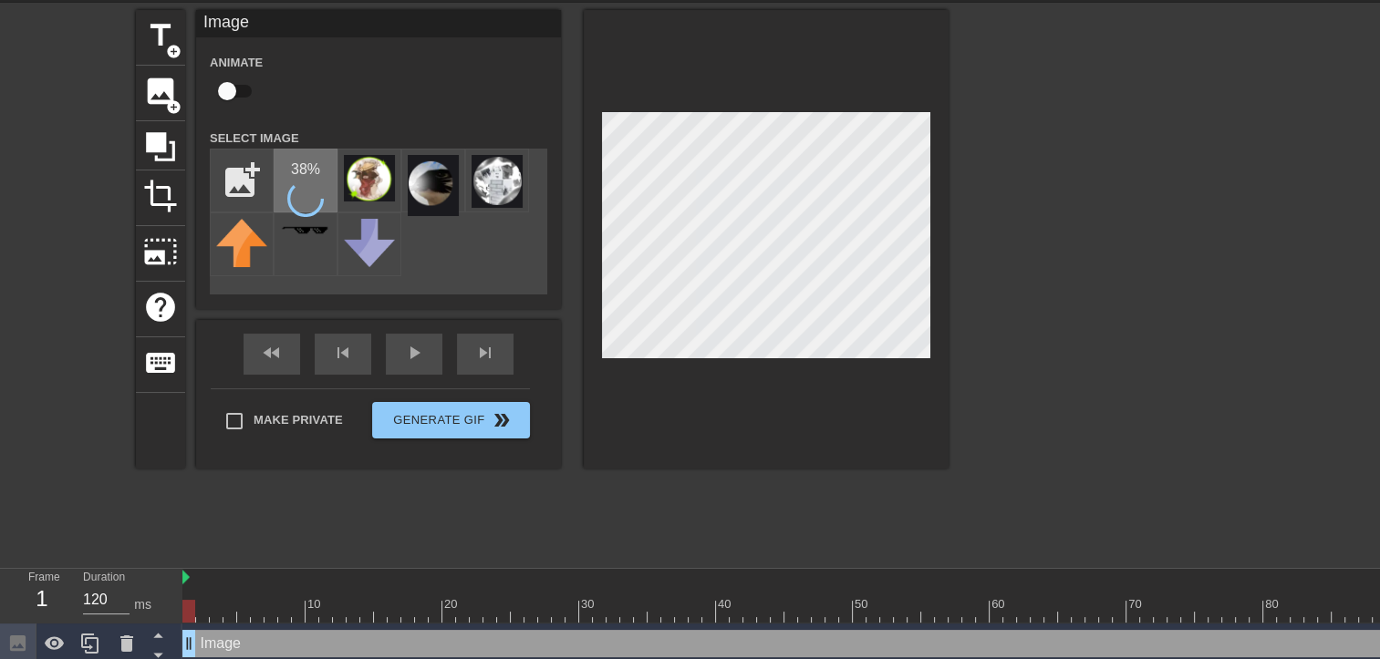
click at [315, 187] on icon at bounding box center [305, 199] width 39 height 39
click at [303, 181] on img at bounding box center [305, 180] width 51 height 51
click at [249, 178] on input "file" at bounding box center [242, 181] width 62 height 62
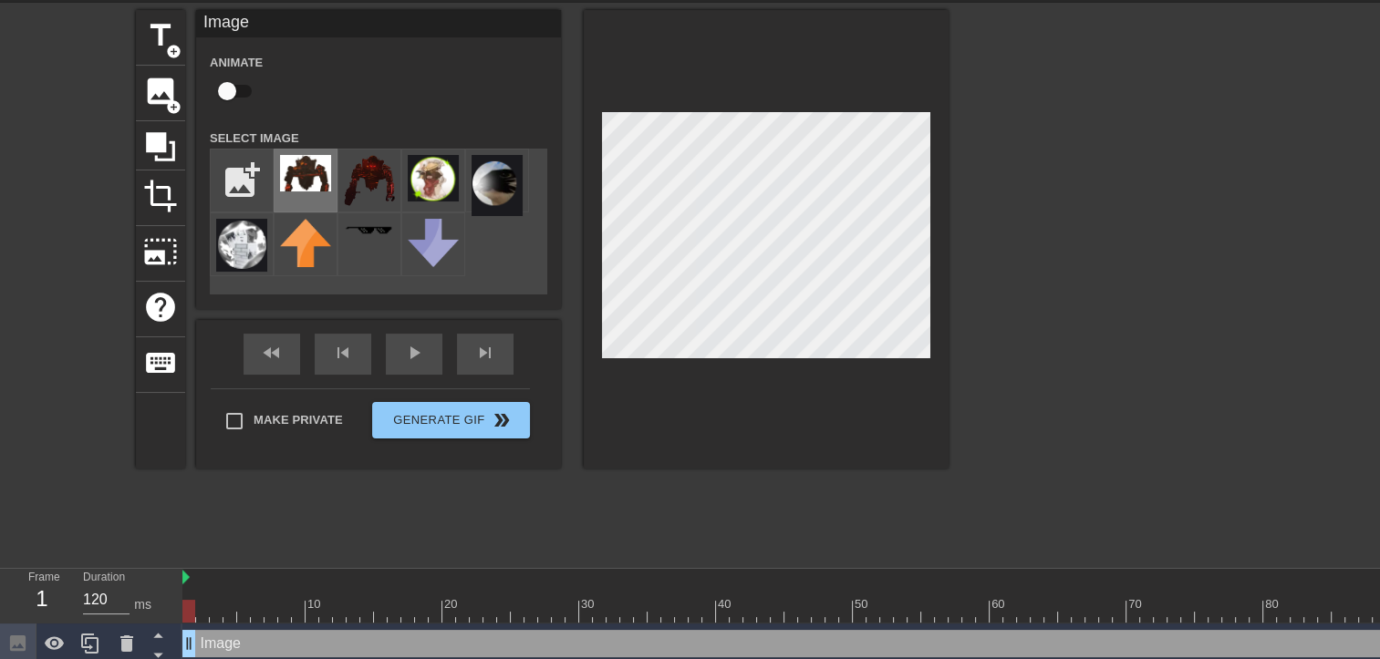
click at [309, 171] on img at bounding box center [305, 173] width 51 height 36
click at [358, 182] on img at bounding box center [369, 180] width 51 height 51
click at [223, 177] on input "file" at bounding box center [242, 181] width 62 height 62
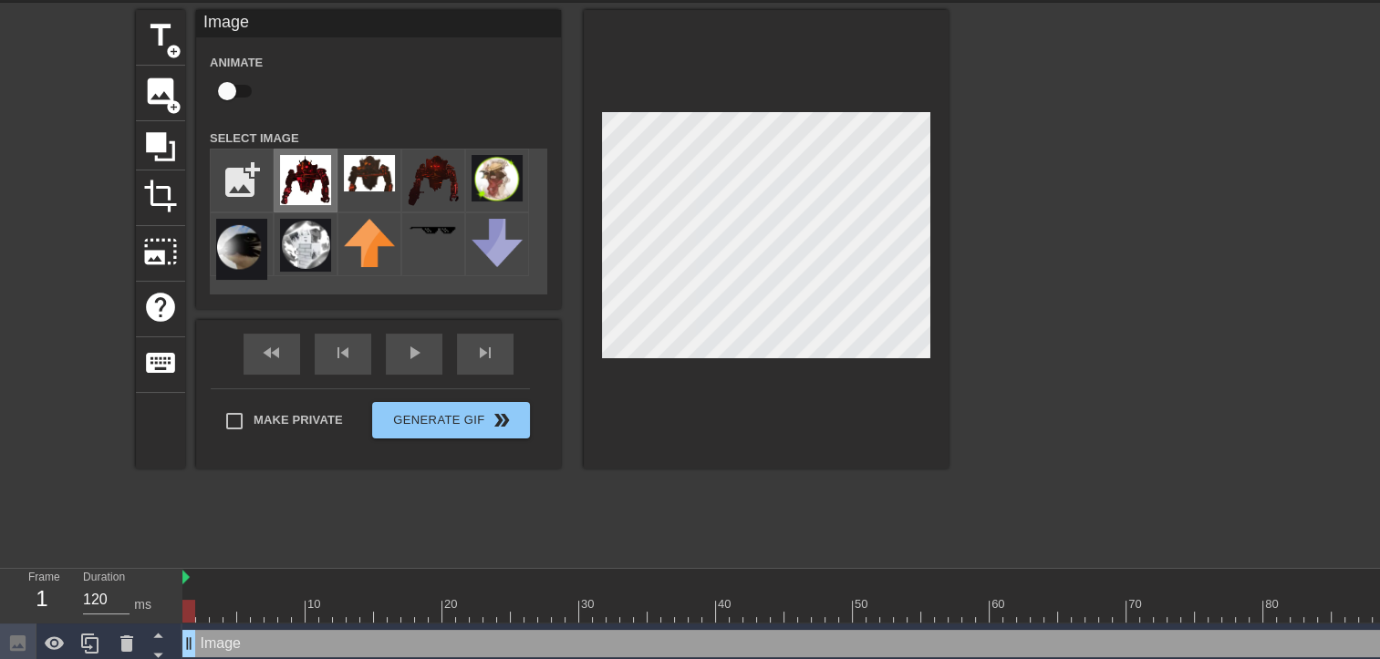
click at [321, 173] on img at bounding box center [305, 180] width 51 height 50
click at [441, 178] on img at bounding box center [433, 180] width 51 height 51
click at [247, 187] on input "file" at bounding box center [242, 181] width 62 height 62
type input "C:\fakepath\77.3_-_AstroComandante.png"
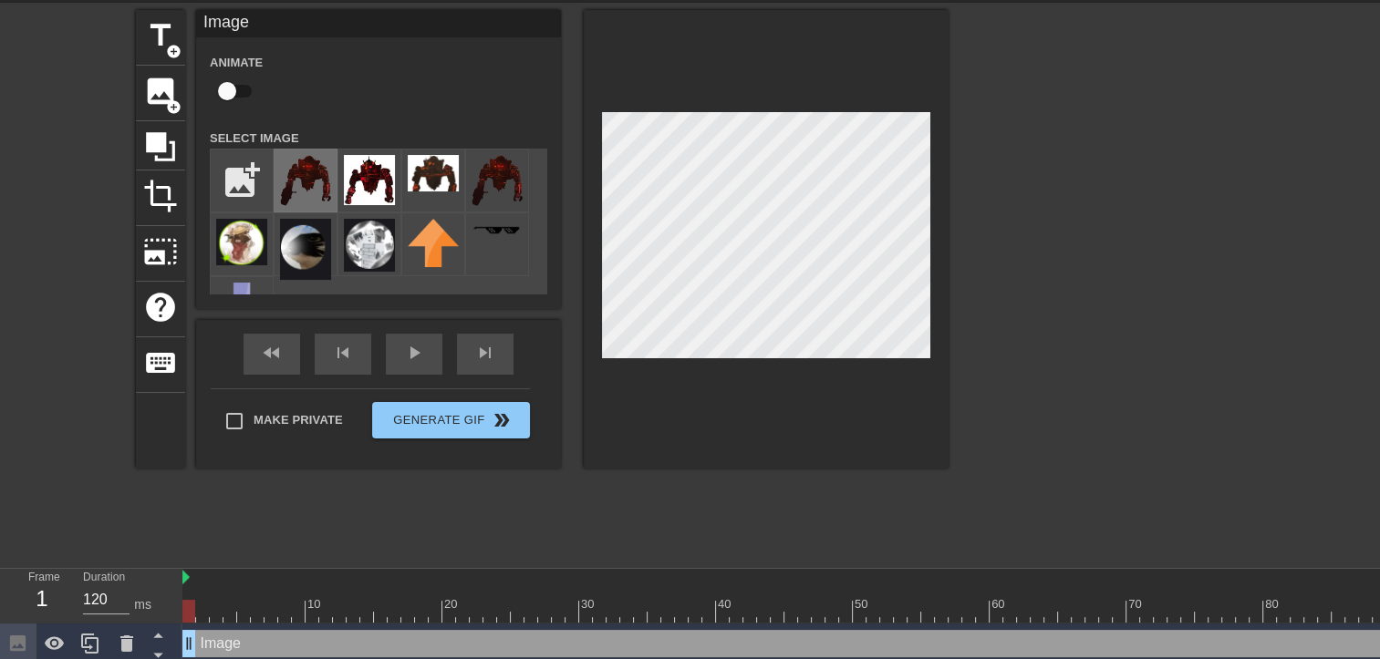
click at [311, 184] on img at bounding box center [305, 180] width 51 height 51
click at [495, 190] on img at bounding box center [497, 180] width 51 height 51
click at [307, 192] on img at bounding box center [305, 180] width 51 height 51
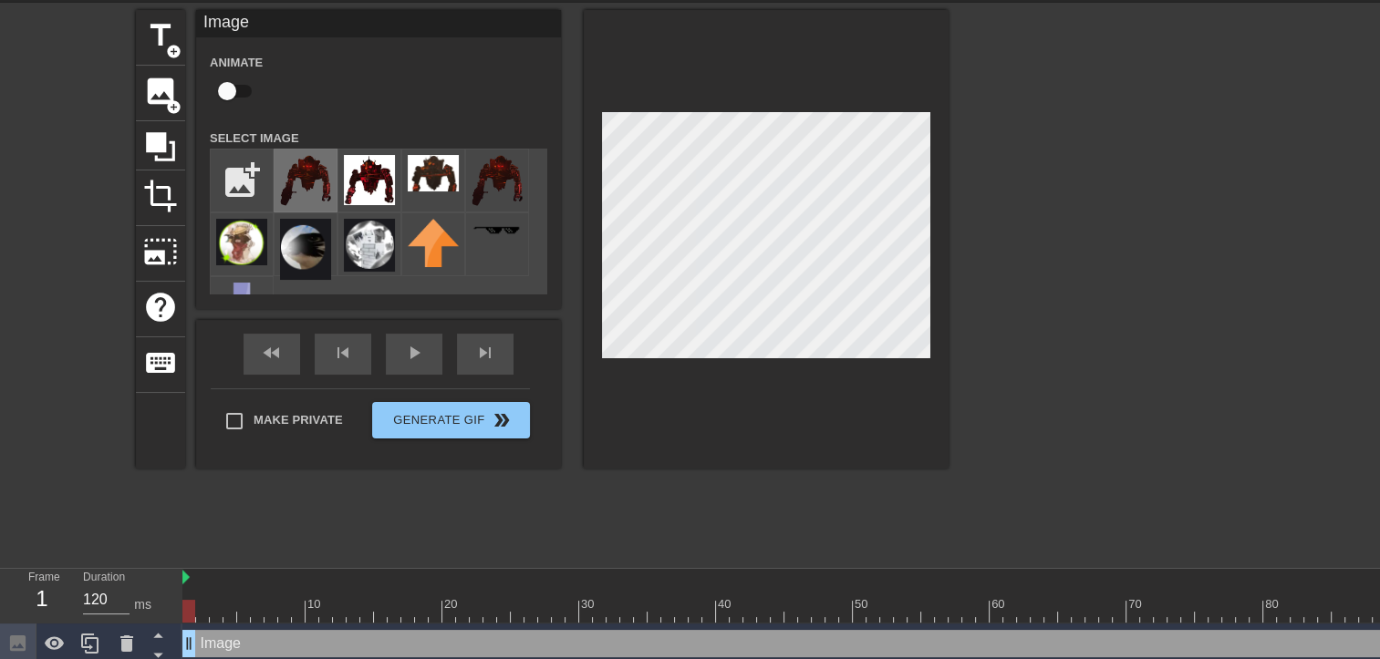
click at [314, 180] on img at bounding box center [305, 180] width 51 height 51
click at [358, 181] on img at bounding box center [369, 180] width 51 height 50
click at [326, 183] on img at bounding box center [305, 180] width 51 height 51
click at [491, 184] on img at bounding box center [497, 180] width 51 height 51
click at [164, 79] on span "image" at bounding box center [160, 91] width 35 height 35
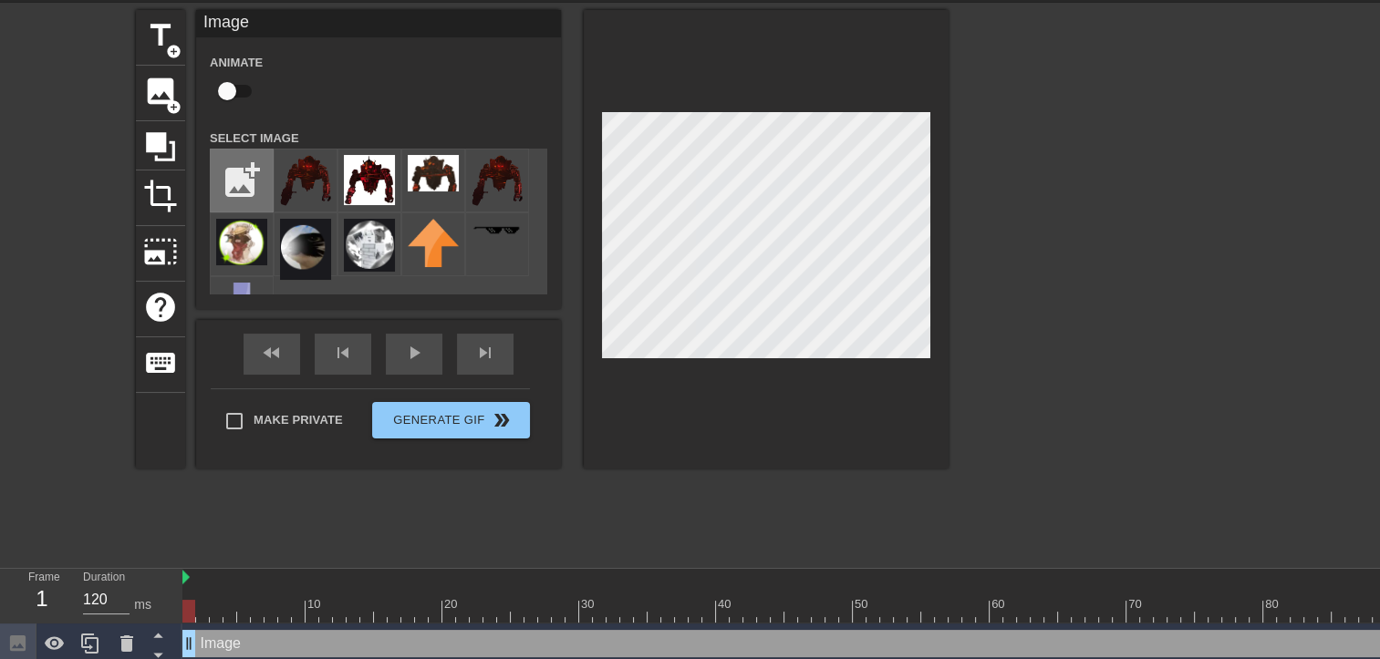
click at [221, 170] on input "file" at bounding box center [242, 181] width 62 height 62
click at [253, 178] on input "file" at bounding box center [242, 181] width 62 height 62
type input "C:\fakepath\3-Astro_Juggernaut_Full_Body.png"
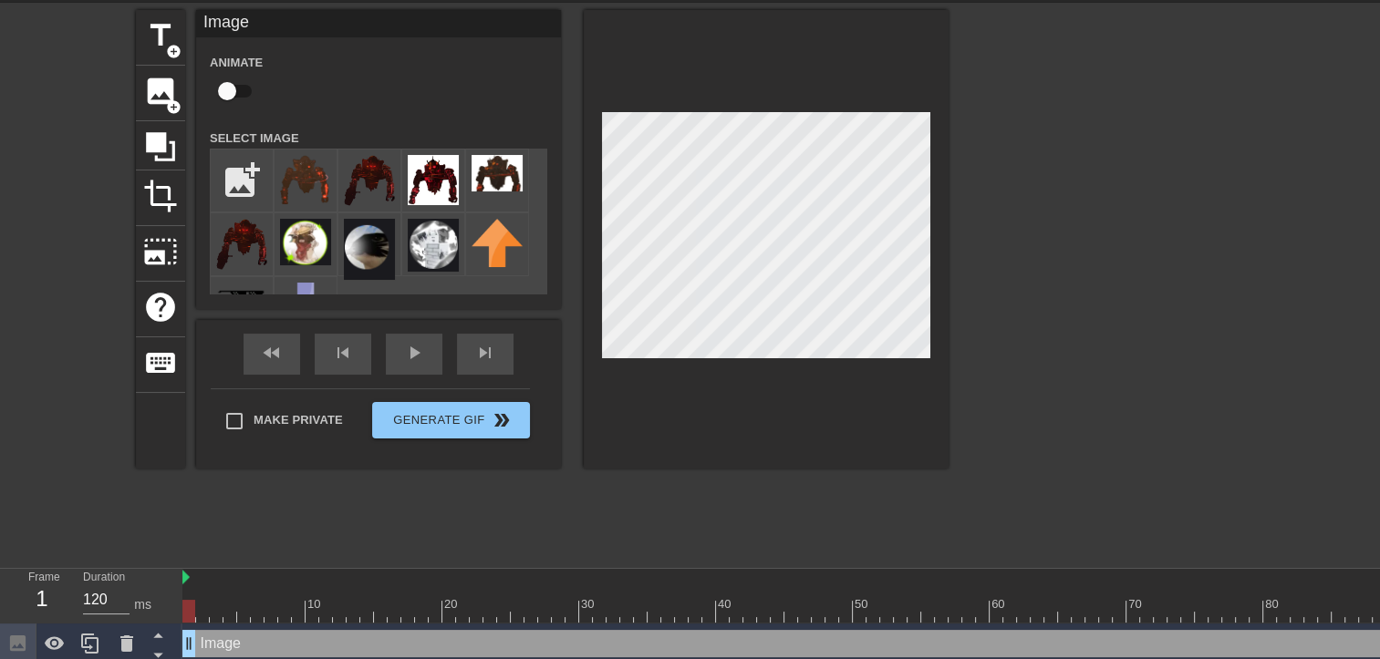
click at [634, 422] on div at bounding box center [766, 239] width 365 height 459
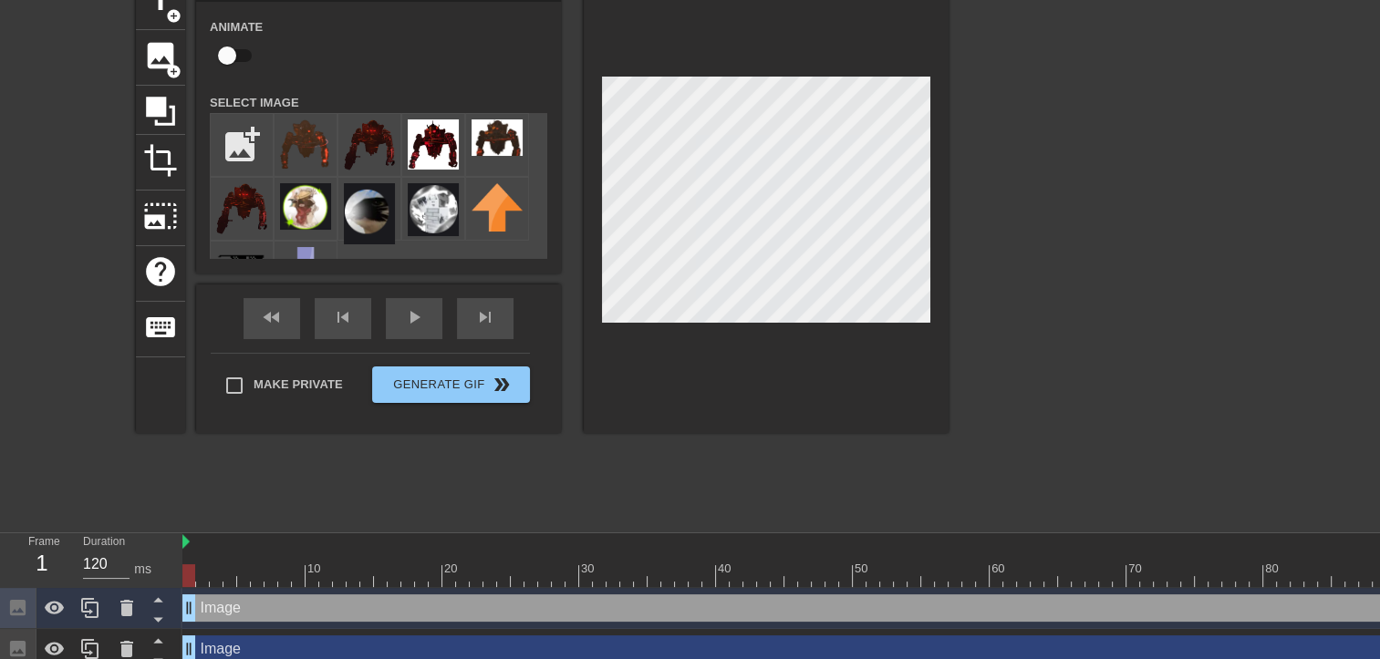
scroll to position [153, 0]
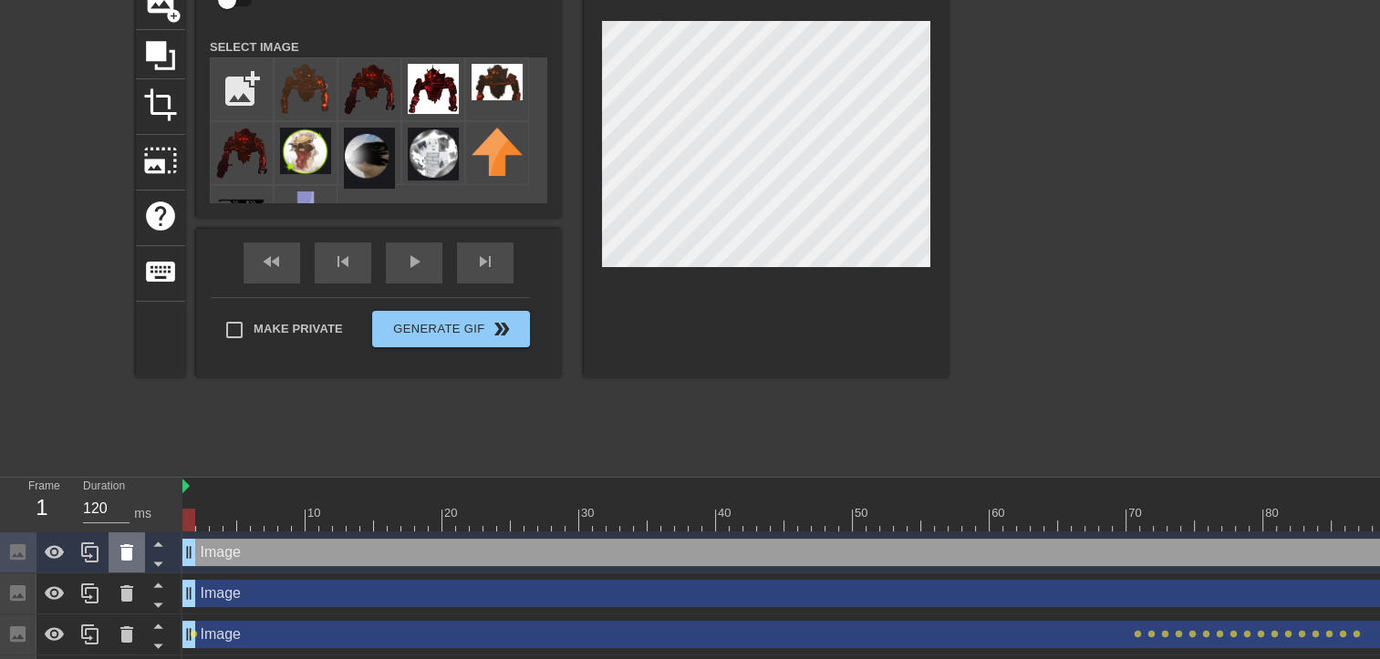
click at [116, 556] on icon at bounding box center [127, 553] width 22 height 22
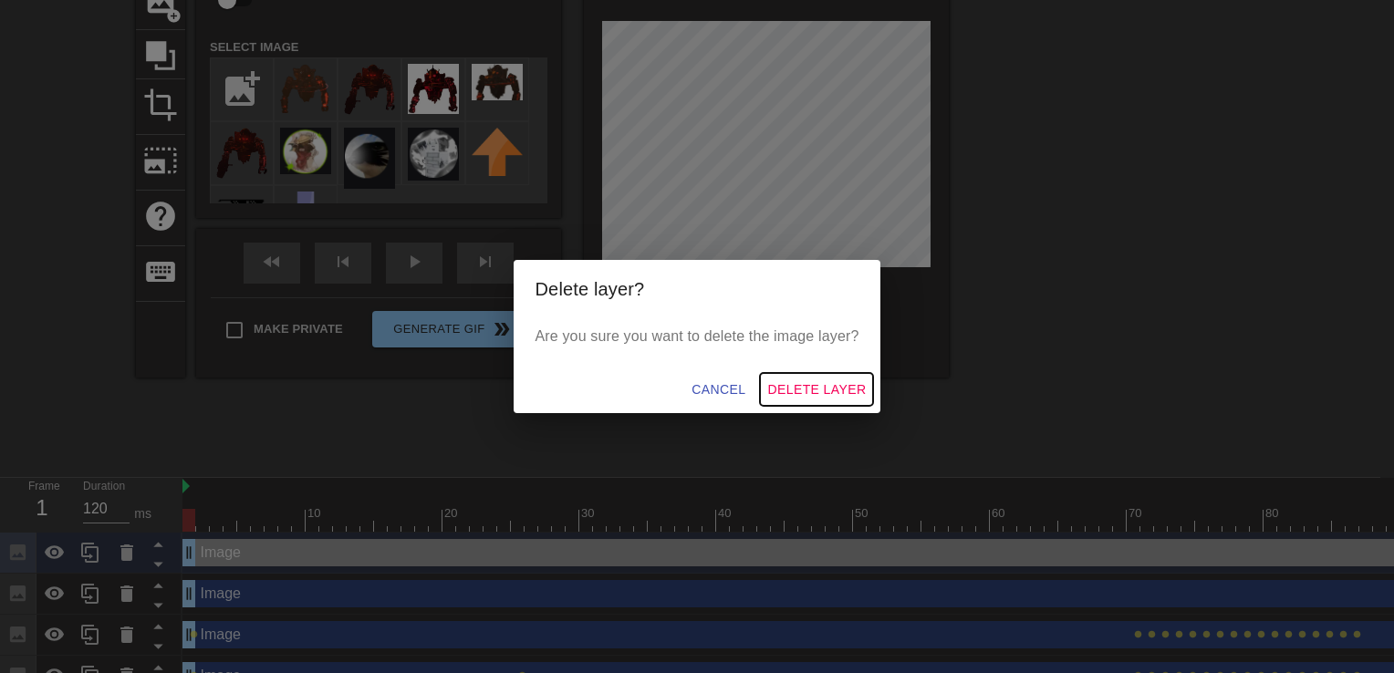
click at [814, 389] on span "Delete Layer" at bounding box center [816, 390] width 99 height 23
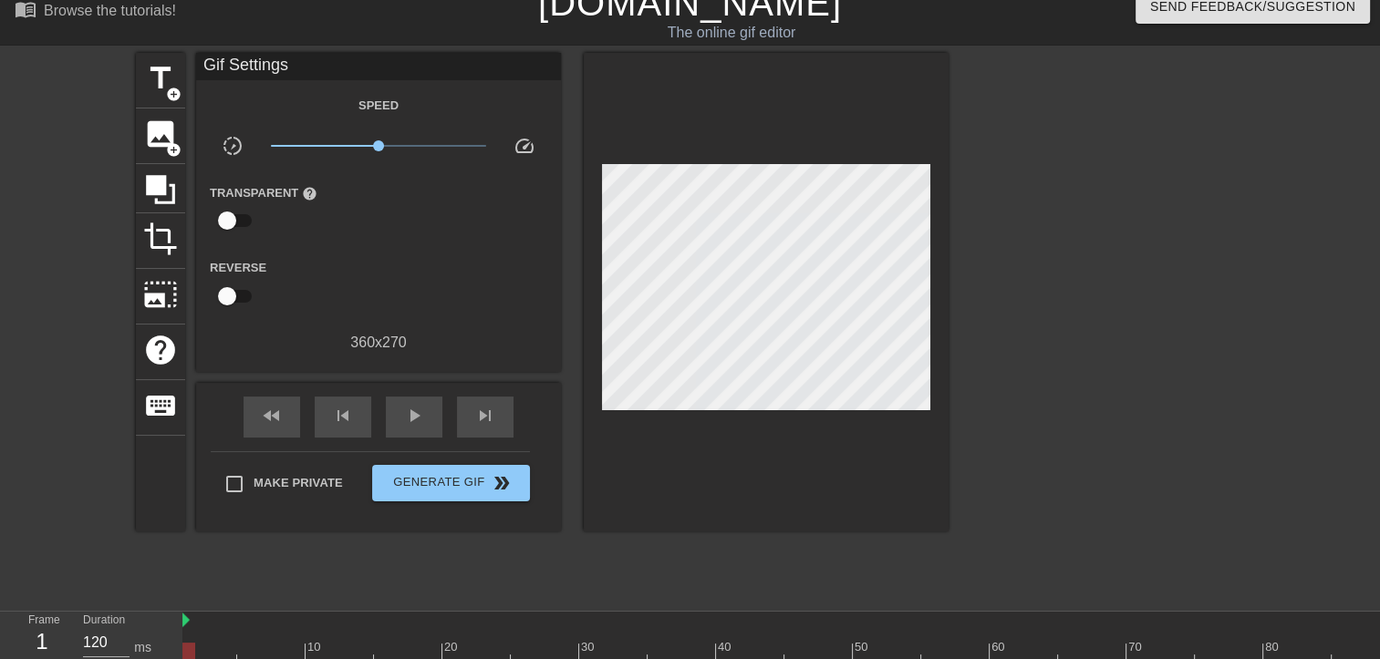
scroll to position [0, 0]
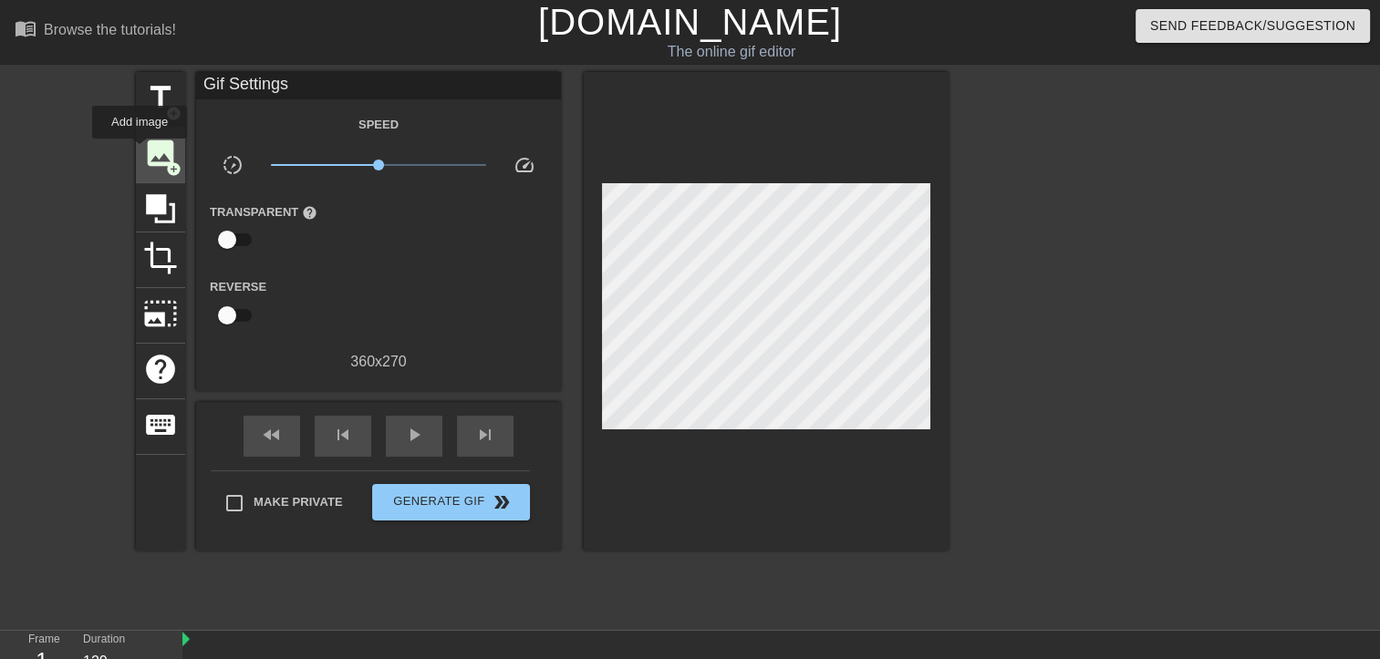
click at [149, 152] on span "image" at bounding box center [160, 153] width 35 height 35
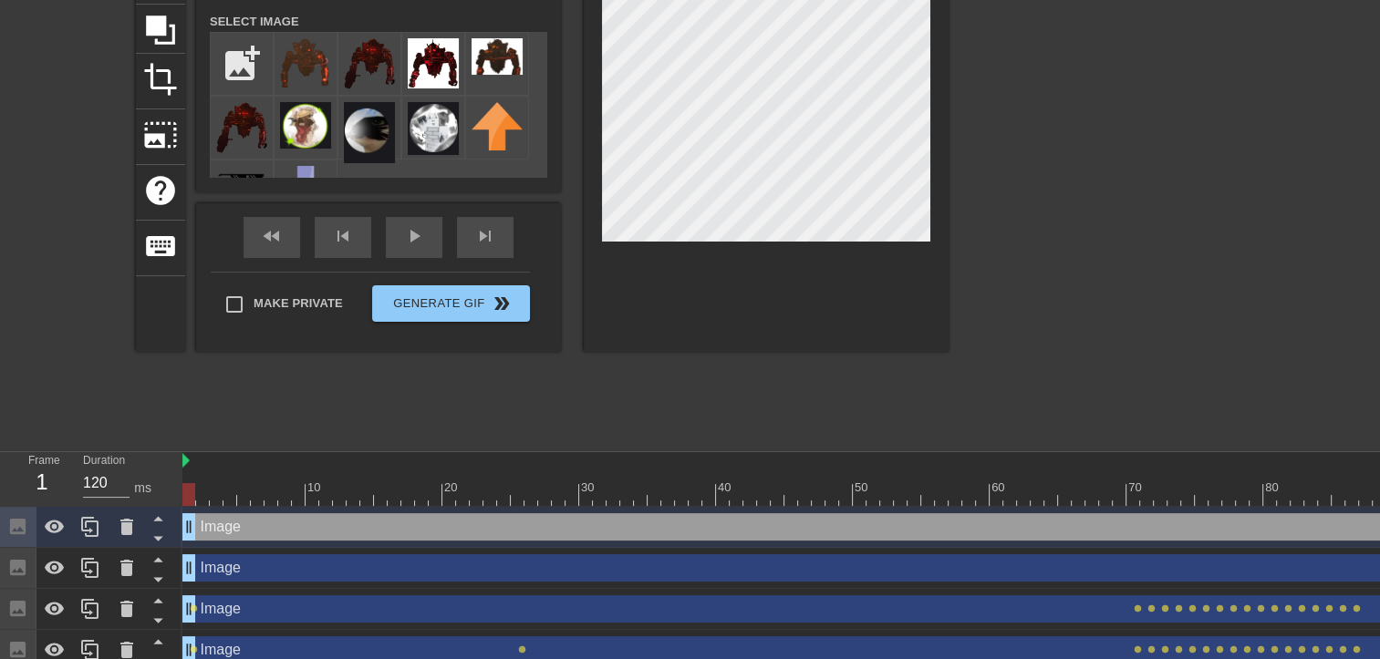
scroll to position [234, 0]
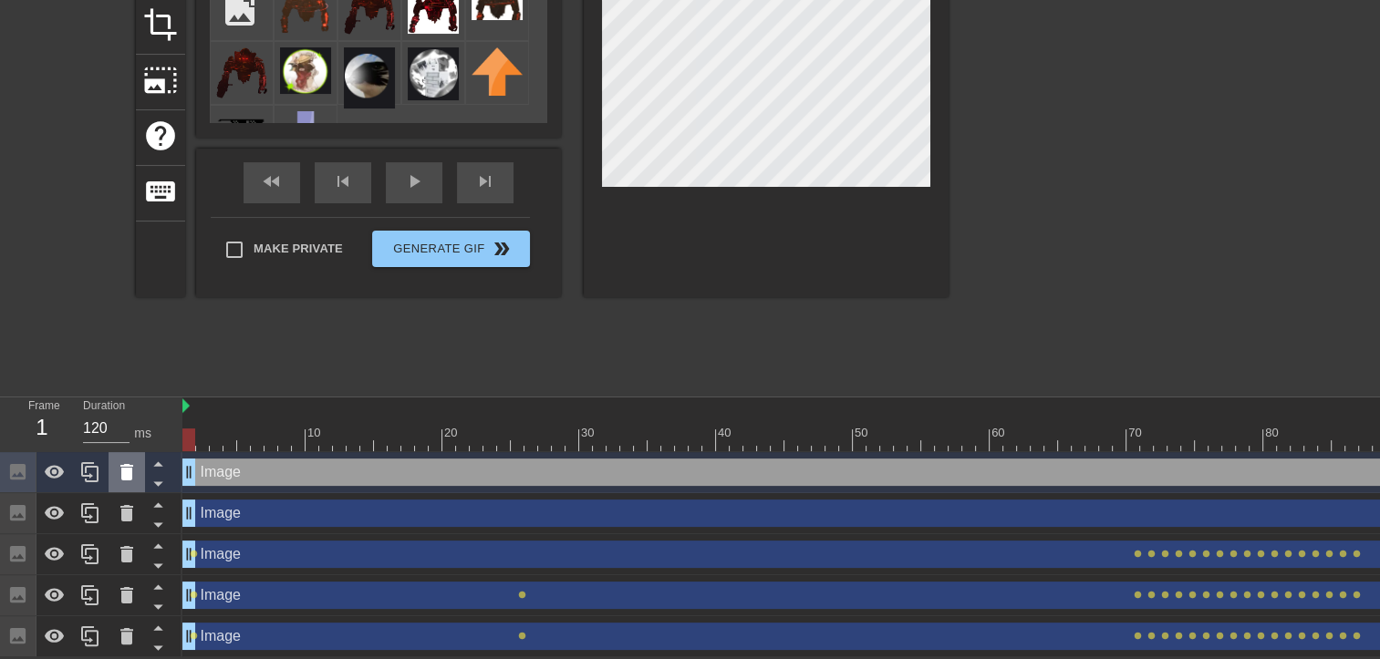
click at [133, 478] on icon at bounding box center [127, 473] width 22 height 22
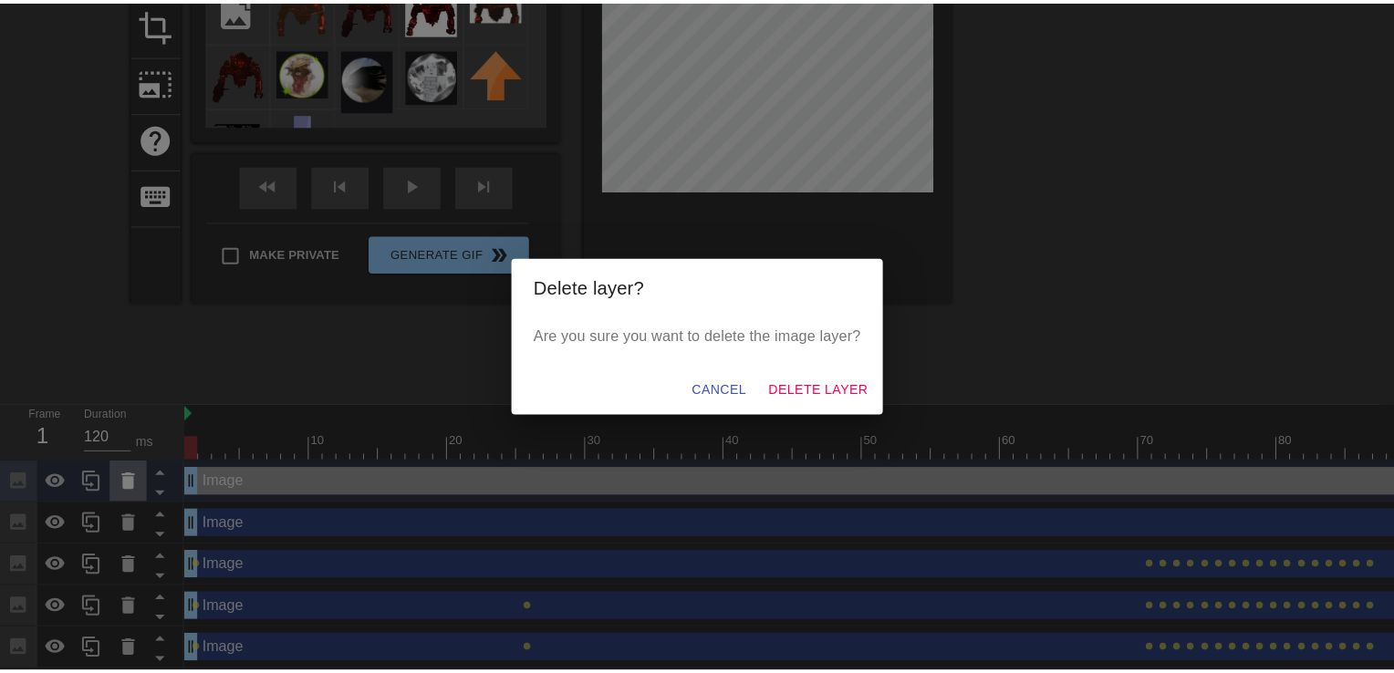
scroll to position [221, 0]
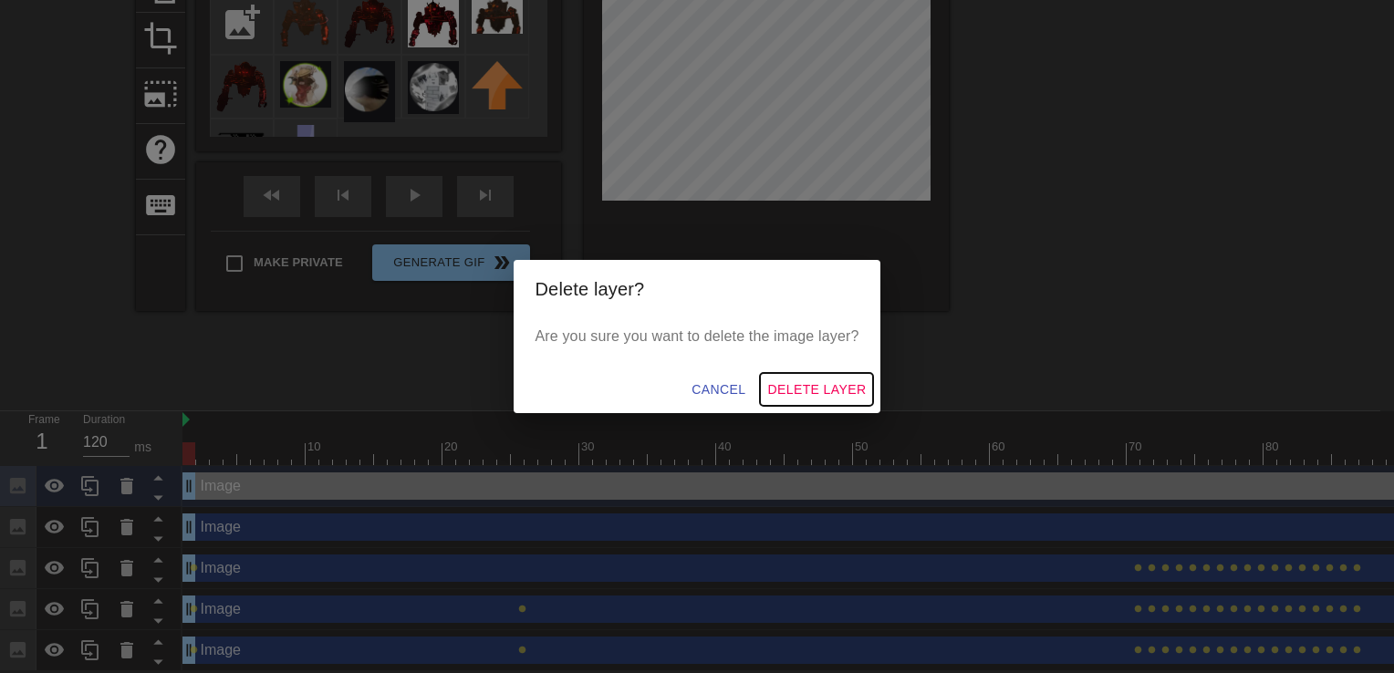
click at [805, 394] on span "Delete Layer" at bounding box center [816, 390] width 99 height 23
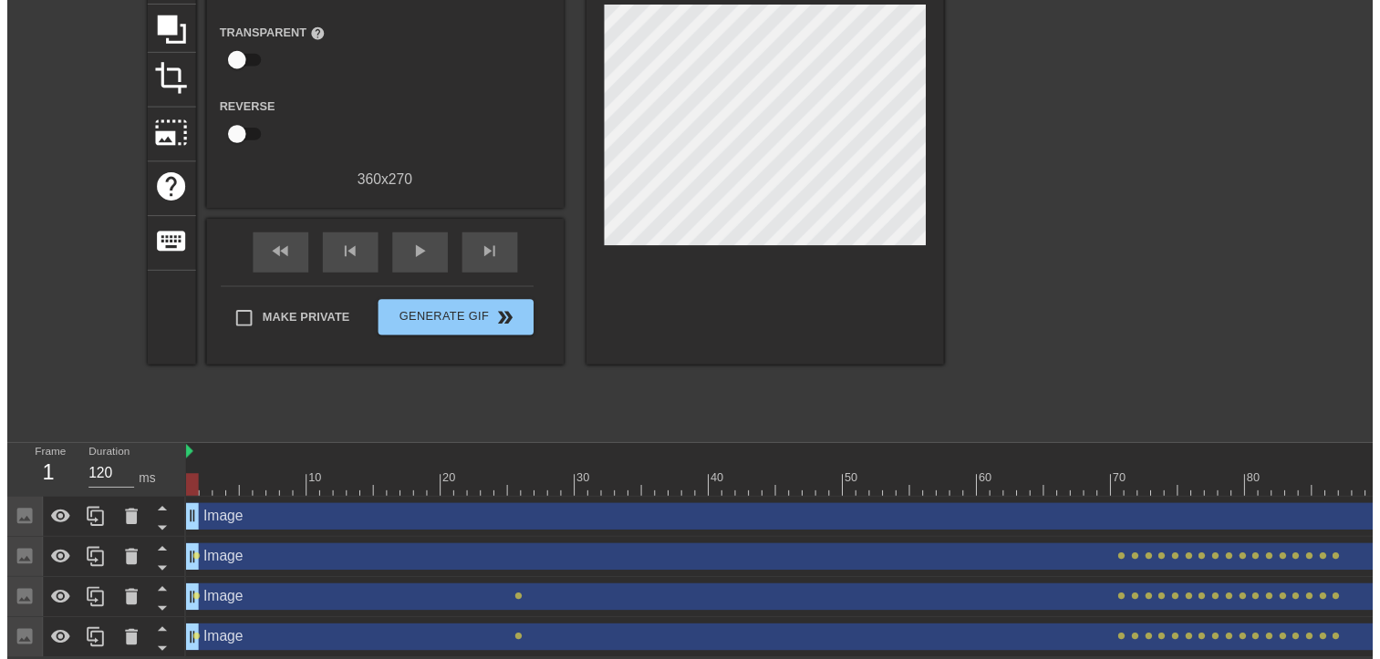
scroll to position [193, 0]
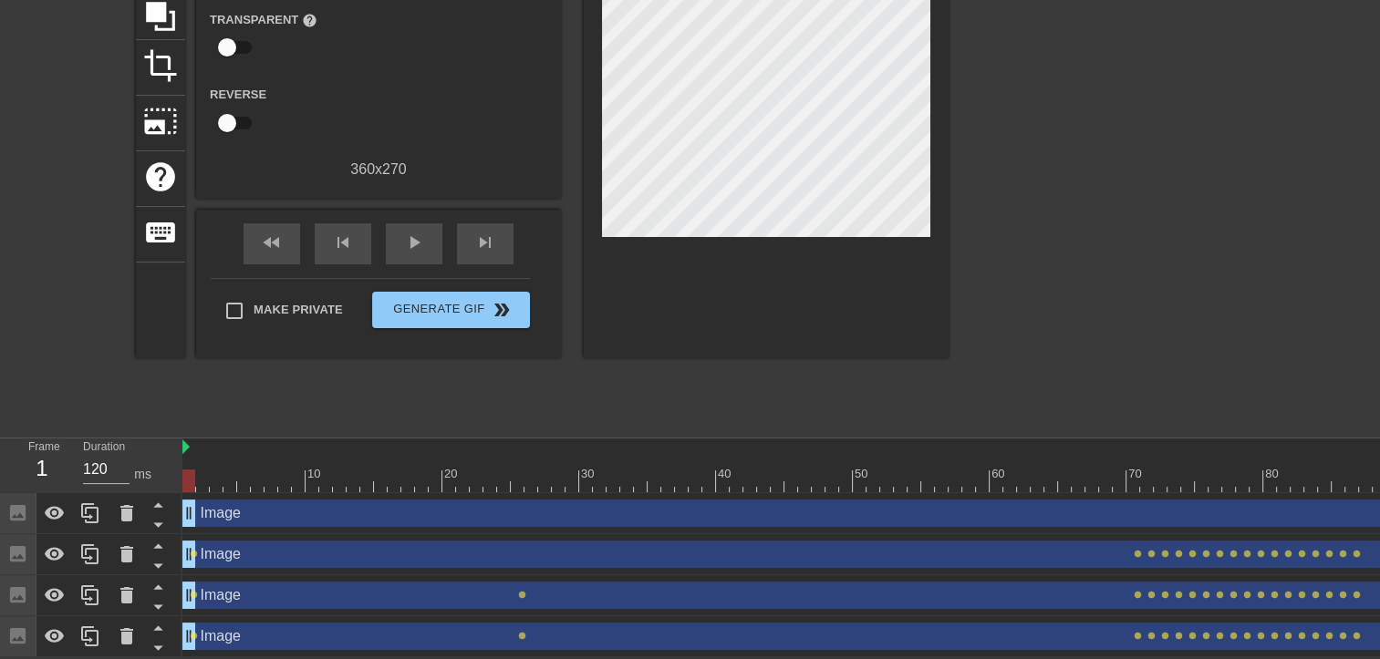
click at [427, 522] on div "Image drag_handle drag_handle" at bounding box center [1023, 513] width 1683 height 27
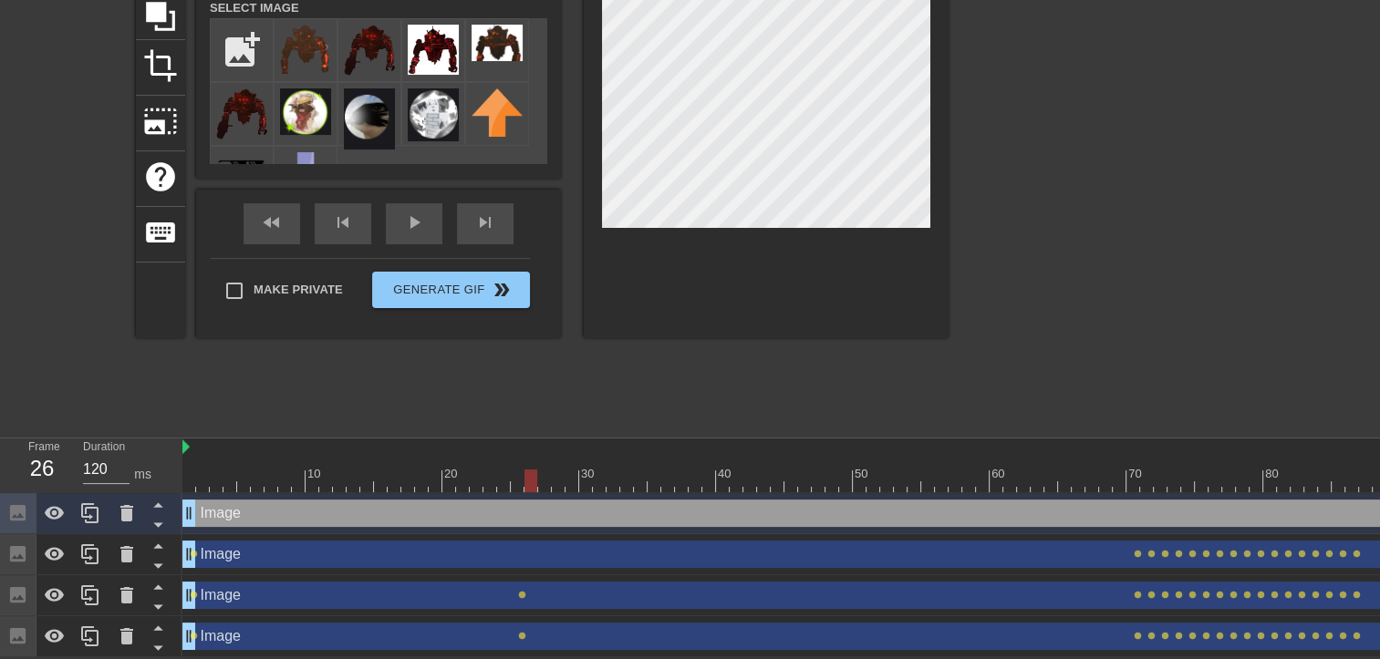
drag, startPoint x: 194, startPoint y: 473, endPoint x: 526, endPoint y: 474, distance: 332.0
click at [526, 474] on div at bounding box center [530, 481] width 13 height 23
drag, startPoint x: 1374, startPoint y: 510, endPoint x: 1347, endPoint y: 509, distance: 27.4
click at [1347, 509] on div "Image drag_handle drag_handle" at bounding box center [1023, 513] width 1683 height 27
drag, startPoint x: 192, startPoint y: 474, endPoint x: 511, endPoint y: 479, distance: 319.3
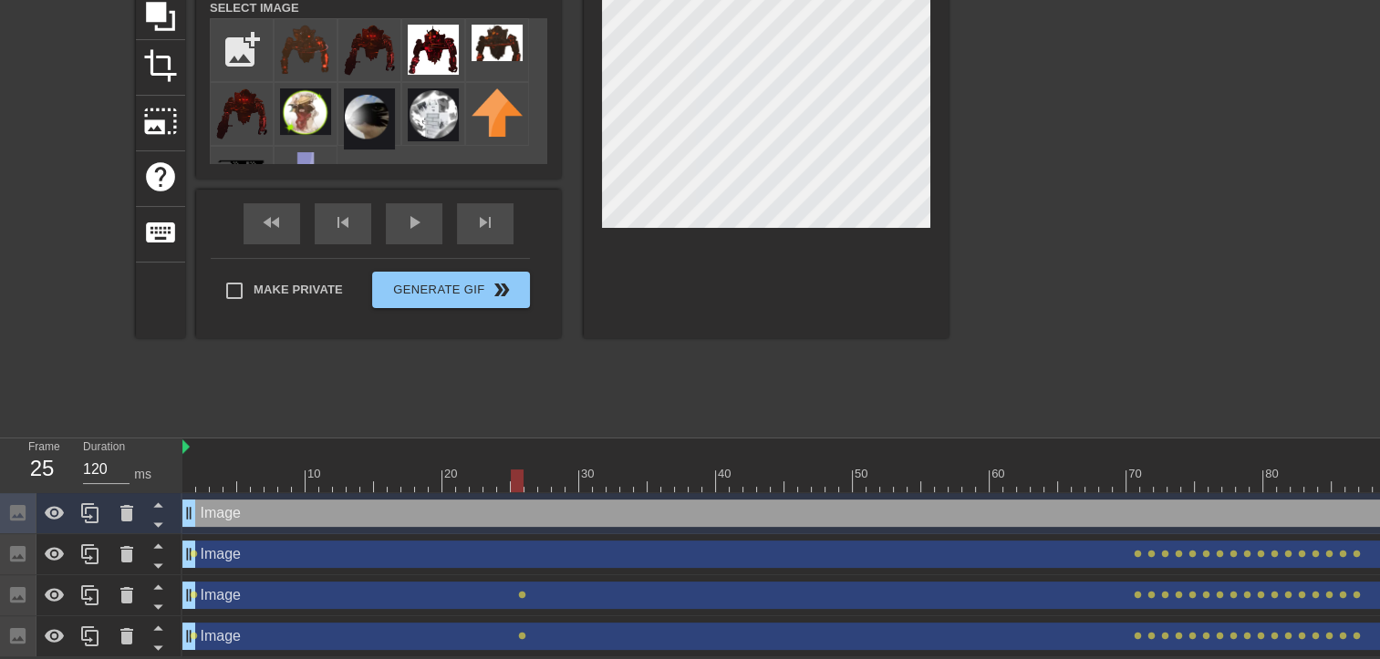
click at [511, 479] on div at bounding box center [517, 481] width 13 height 23
drag, startPoint x: 184, startPoint y: 513, endPoint x: 177, endPoint y: 499, distance: 15.5
click at [177, 499] on div "Frame 1 Duration 120 ms 10 20 30 40 50 60 70 80 90 100 110 120 Image drag_handl…" at bounding box center [690, 548] width 1380 height 219
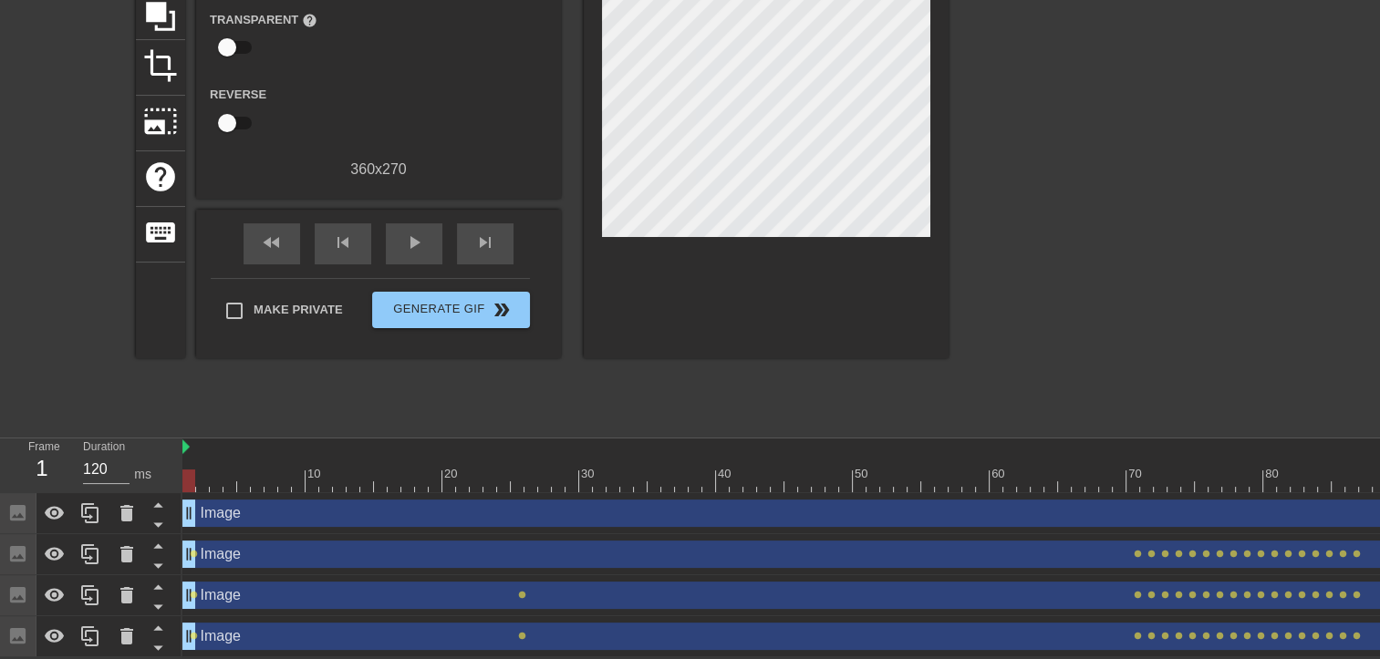
drag, startPoint x: 1374, startPoint y: 510, endPoint x: 1208, endPoint y: 507, distance: 166.0
click at [1208, 507] on div "Image drag_handle drag_handle" at bounding box center [1023, 513] width 1683 height 27
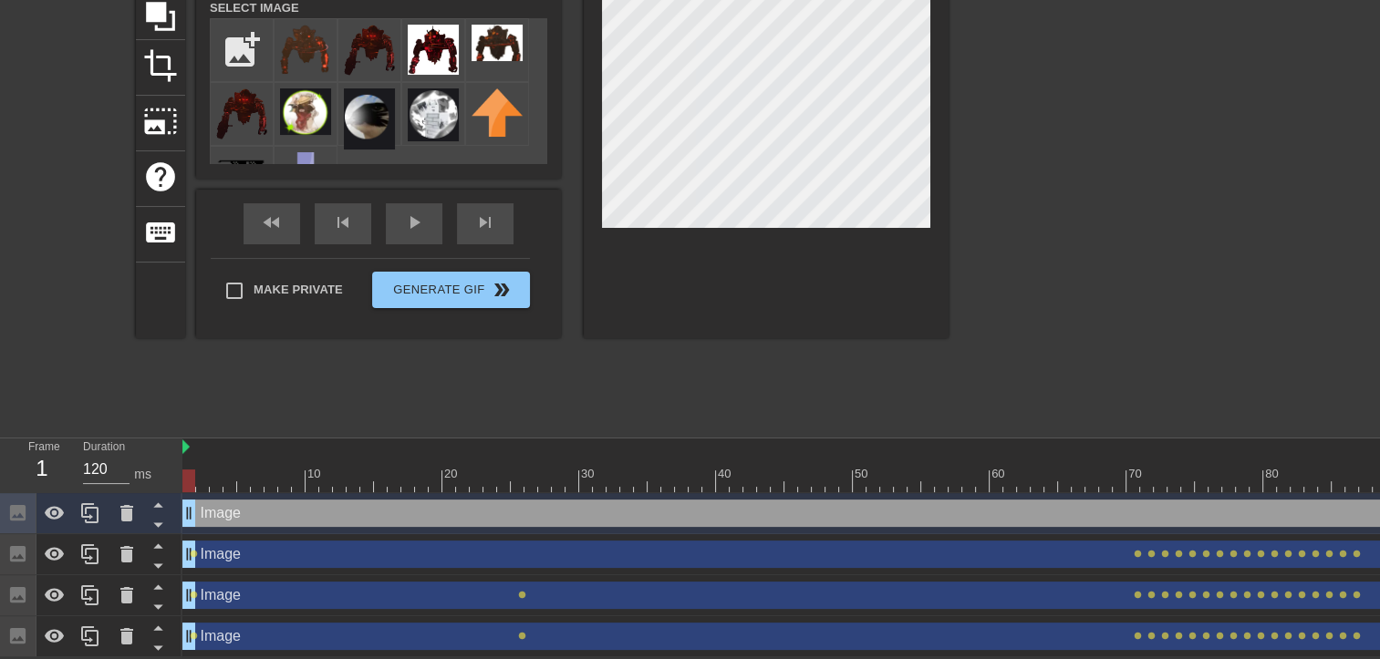
drag, startPoint x: 1208, startPoint y: 507, endPoint x: 726, endPoint y: 513, distance: 481.6
click at [816, 512] on div "Image drag_handle drag_handle" at bounding box center [1023, 513] width 1683 height 27
click at [156, 162] on span "help" at bounding box center [160, 177] width 35 height 35
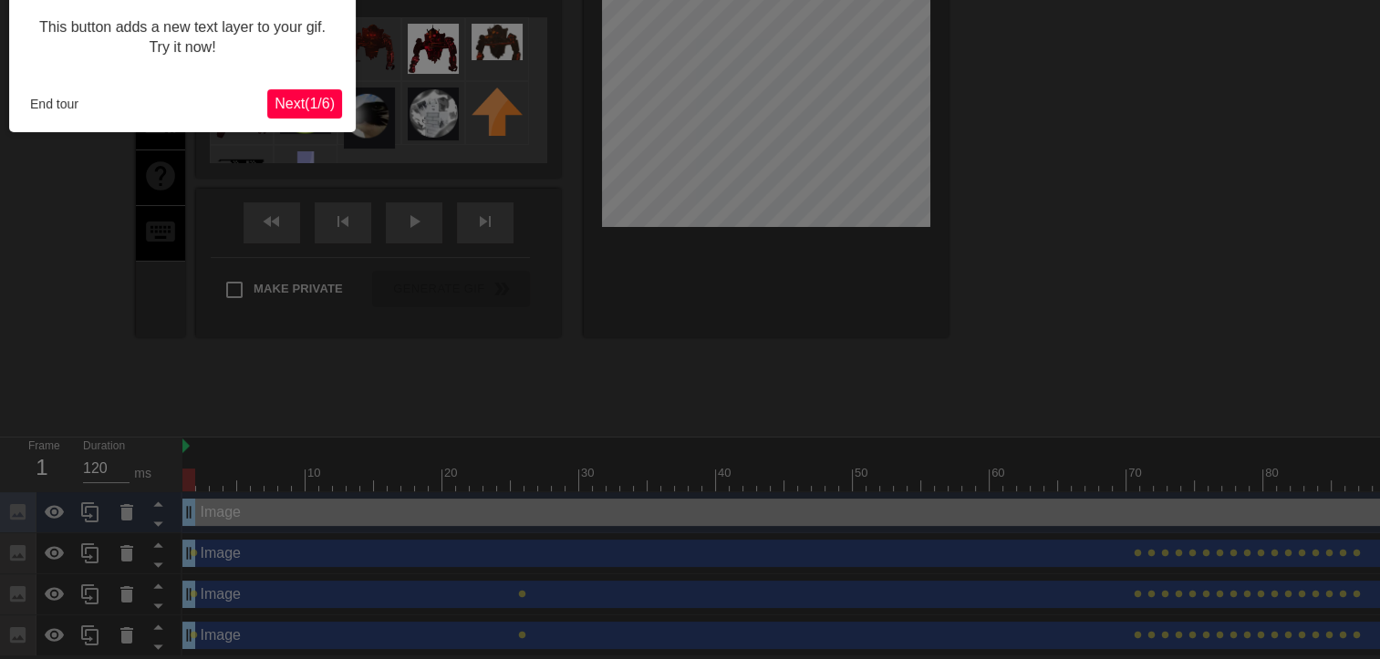
scroll to position [44, 0]
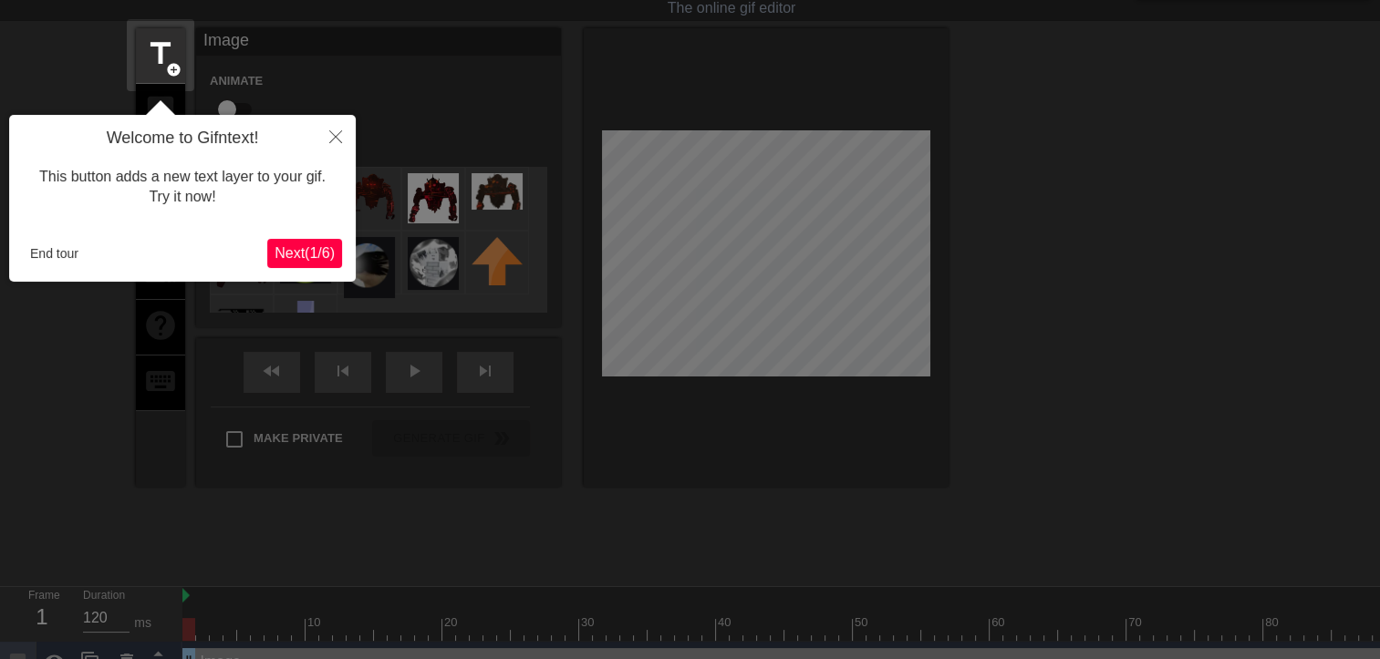
click at [288, 254] on span "Next ( 1 / 6 )" at bounding box center [305, 253] width 60 height 16
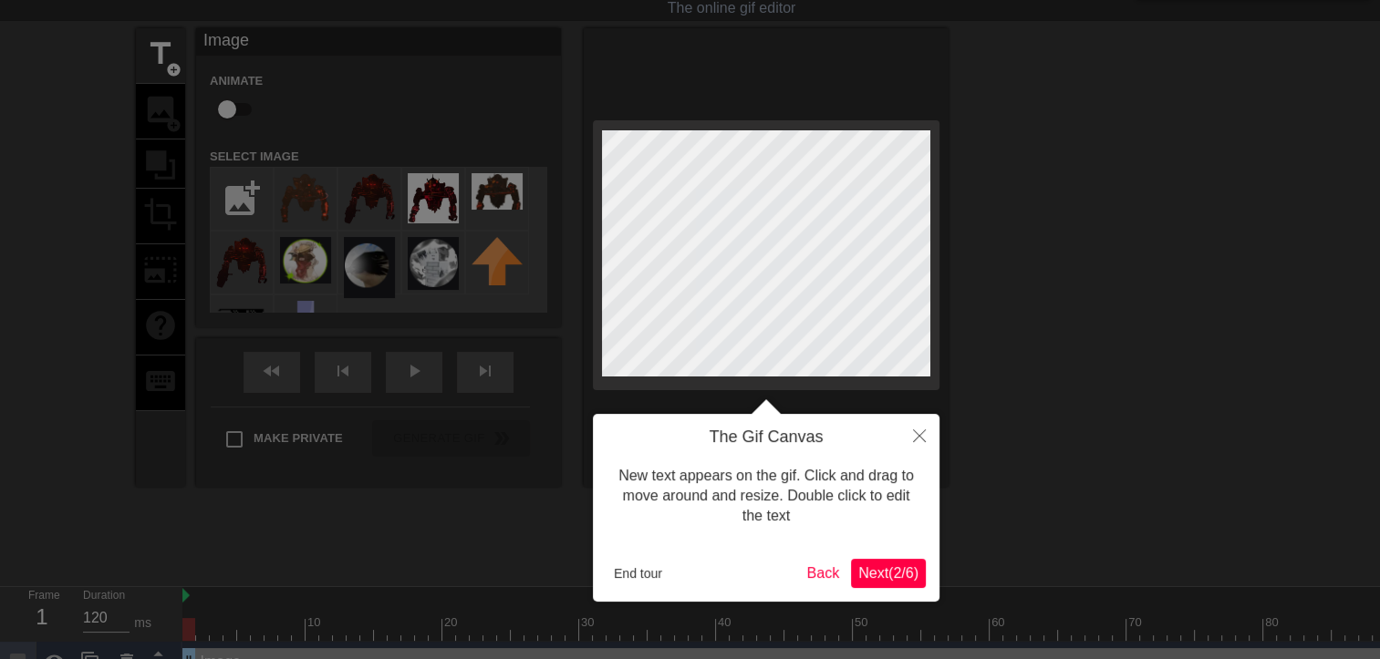
scroll to position [0, 0]
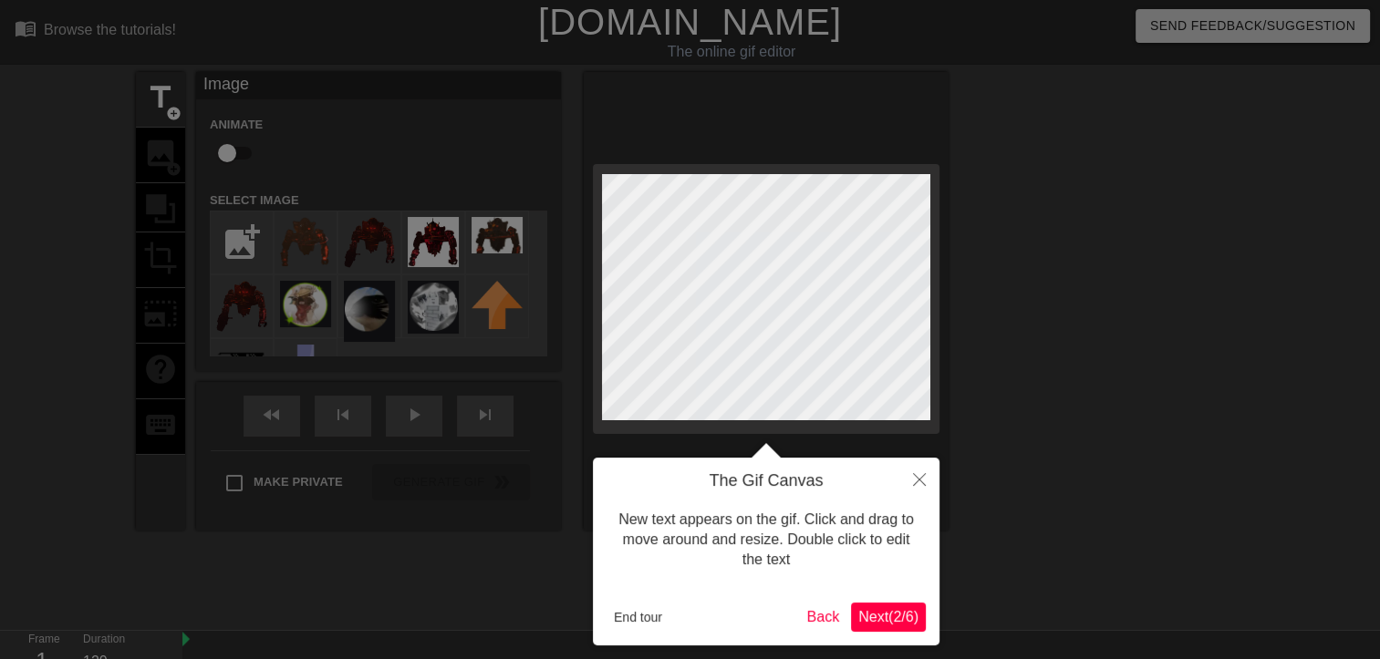
click at [887, 620] on span "Next ( 2 / 6 )" at bounding box center [888, 617] width 60 height 16
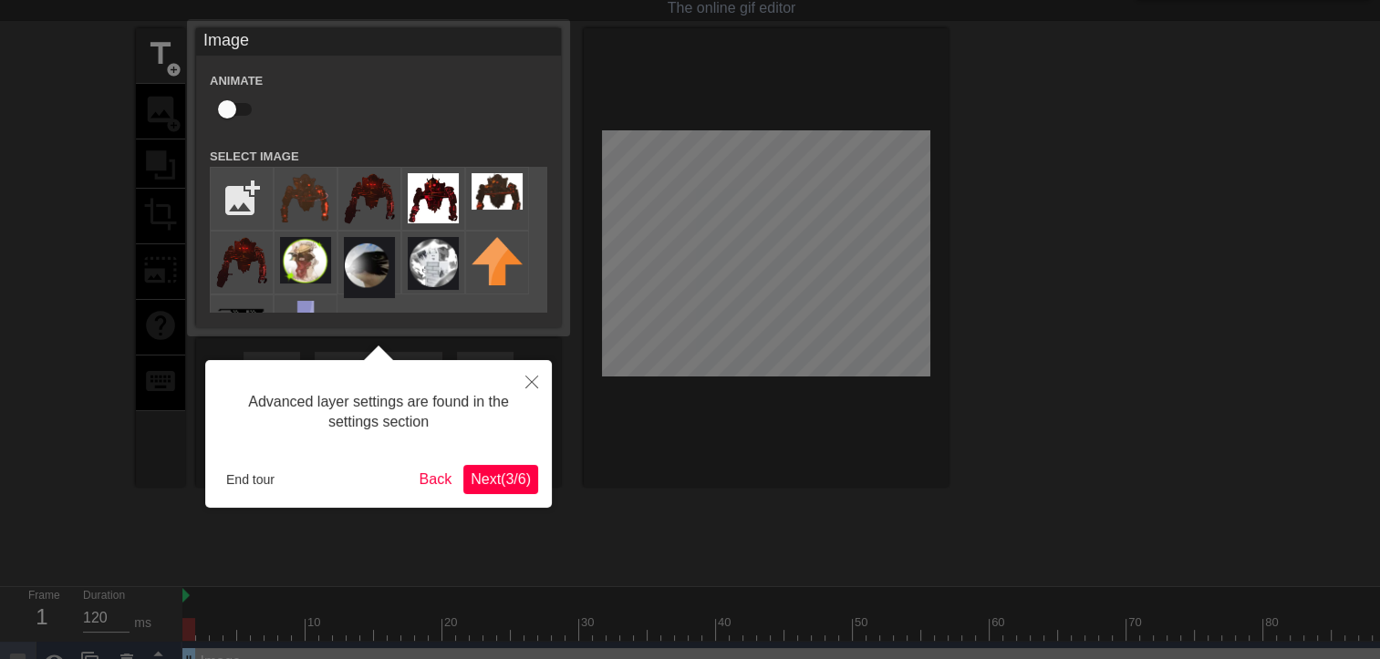
click at [504, 483] on span "Next ( 3 / 6 )" at bounding box center [501, 480] width 60 height 16
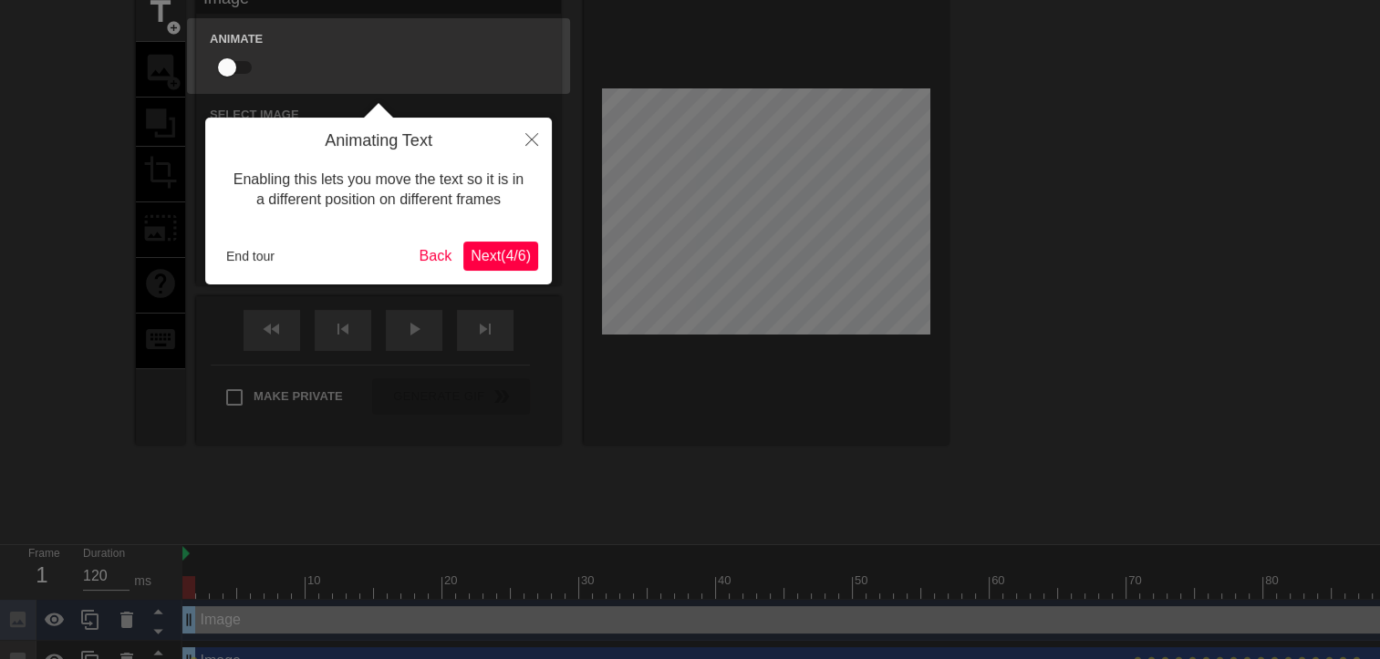
click at [522, 269] on button "Next ( 4 / 6 )" at bounding box center [500, 256] width 75 height 29
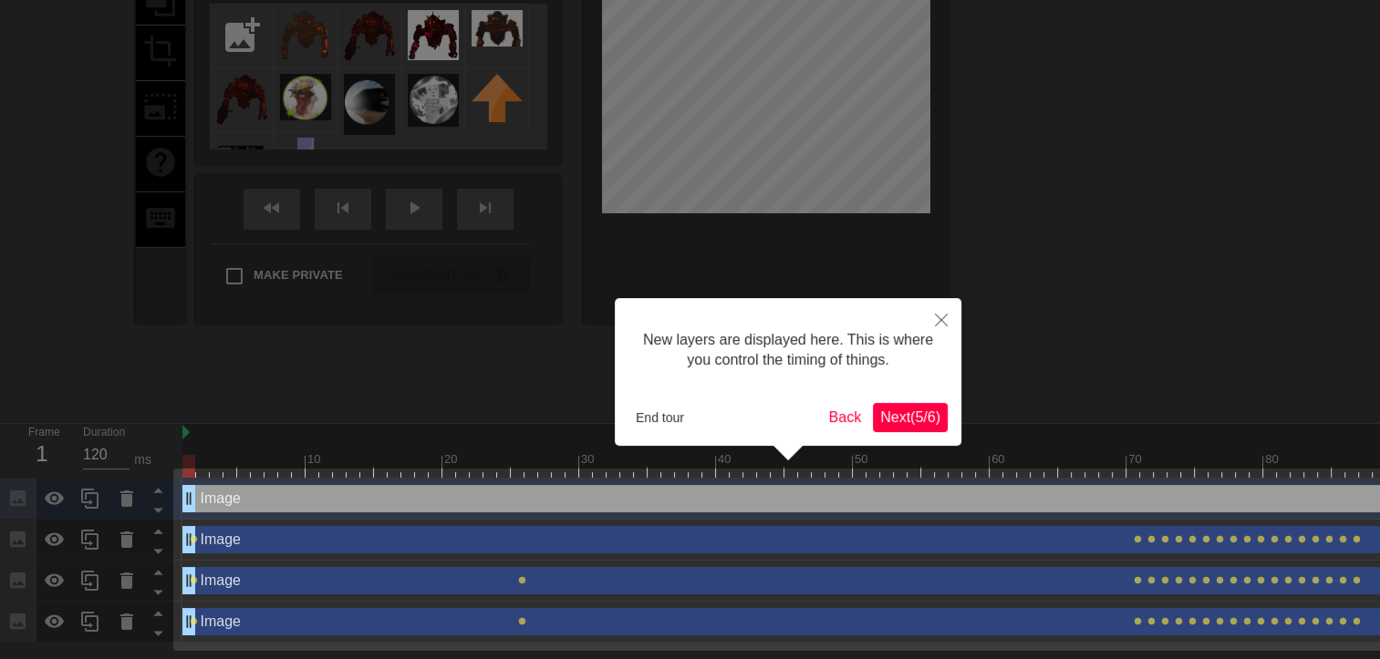
click at [916, 421] on span "Next ( 5 / 6 )" at bounding box center [910, 418] width 60 height 16
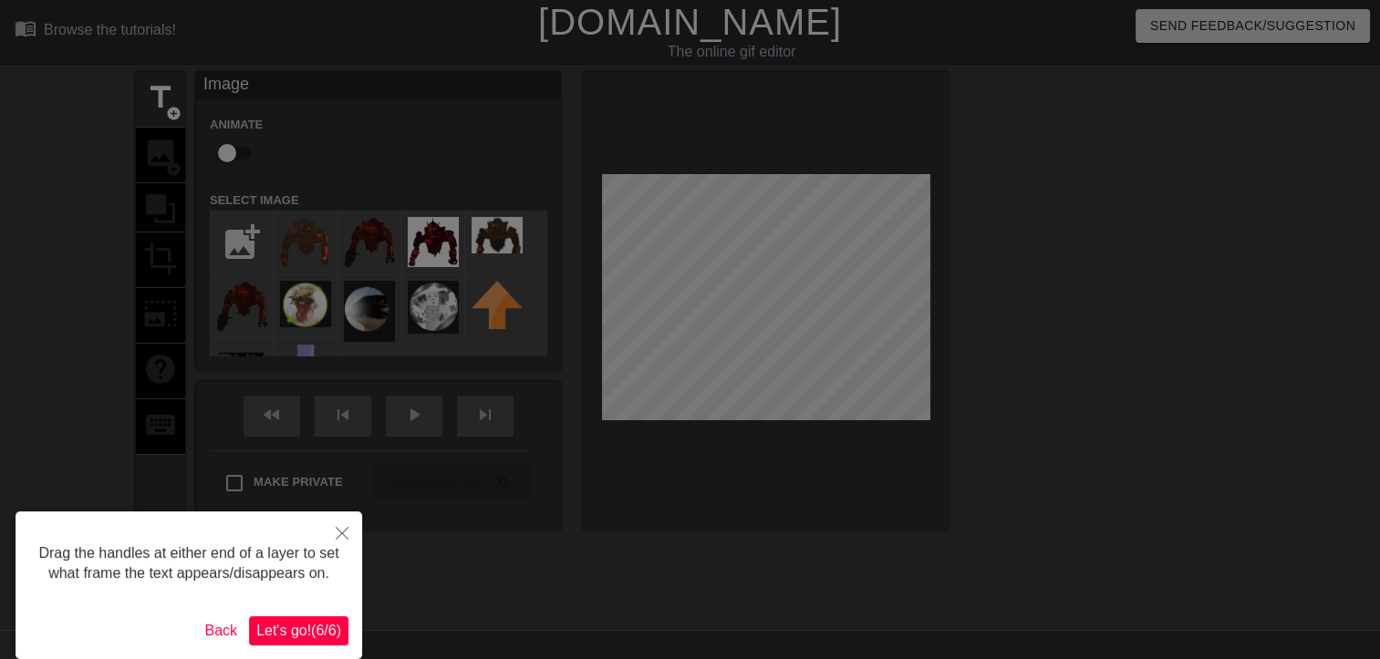
click at [279, 632] on span "Let's go! ( 6 / 6 )" at bounding box center [298, 631] width 85 height 16
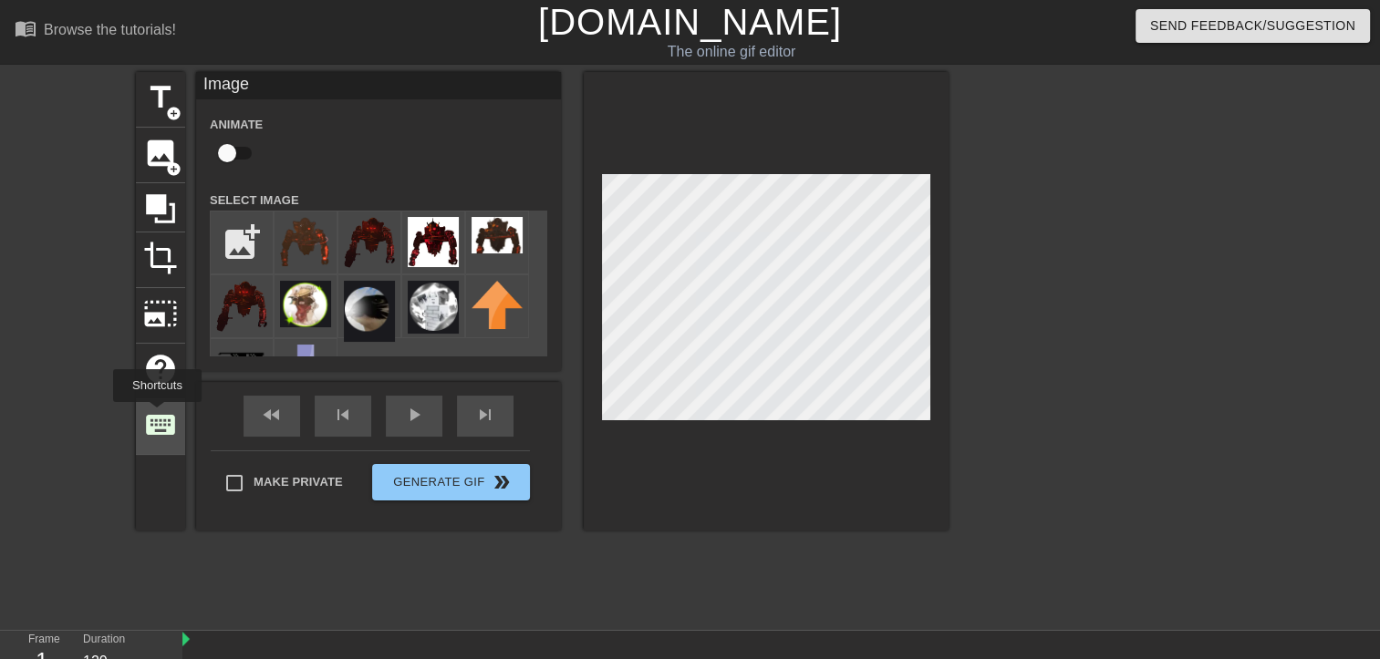
click at [157, 414] on span "keyboard" at bounding box center [160, 425] width 35 height 35
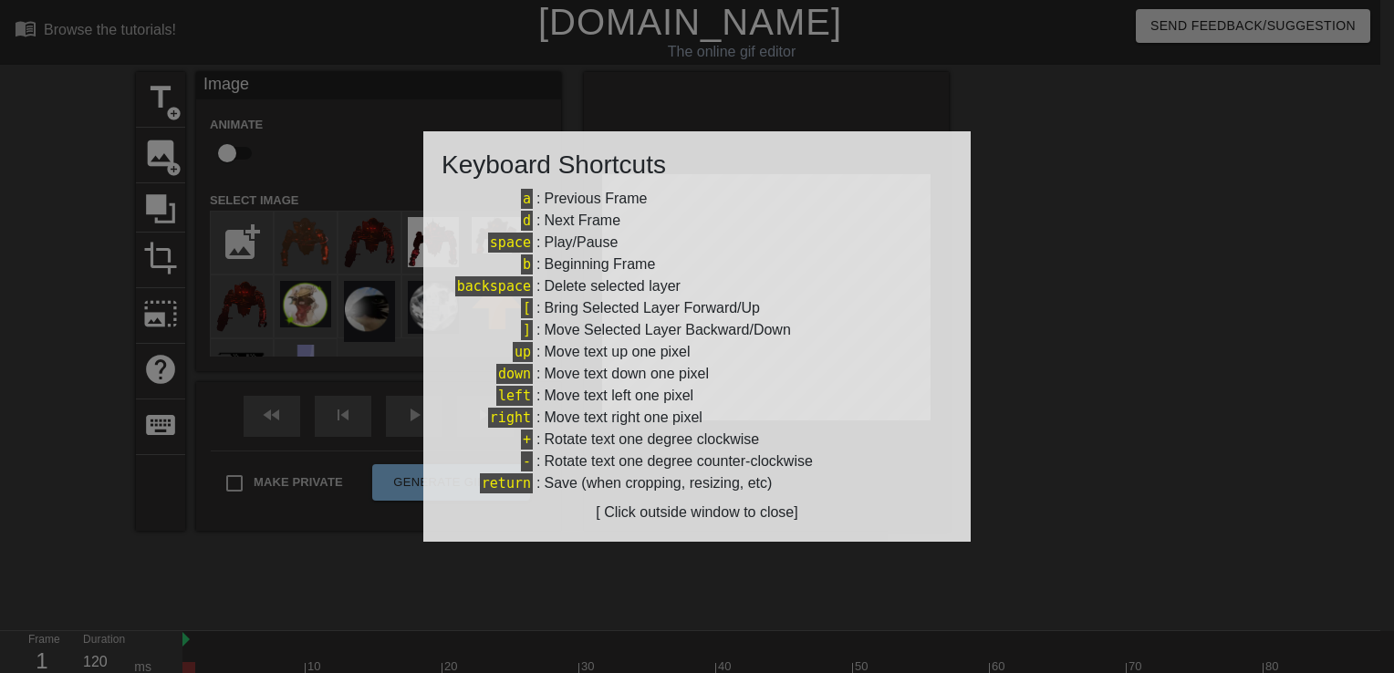
click at [212, 519] on div at bounding box center [697, 336] width 1394 height 673
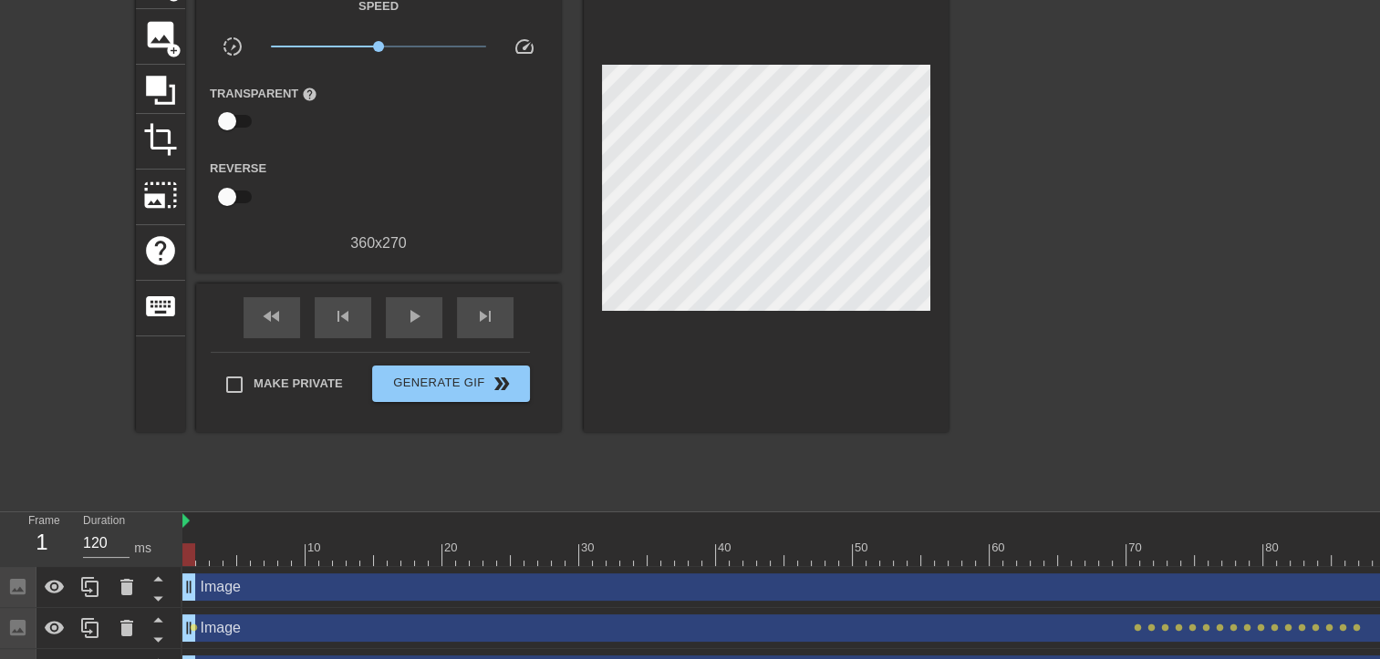
scroll to position [193, 0]
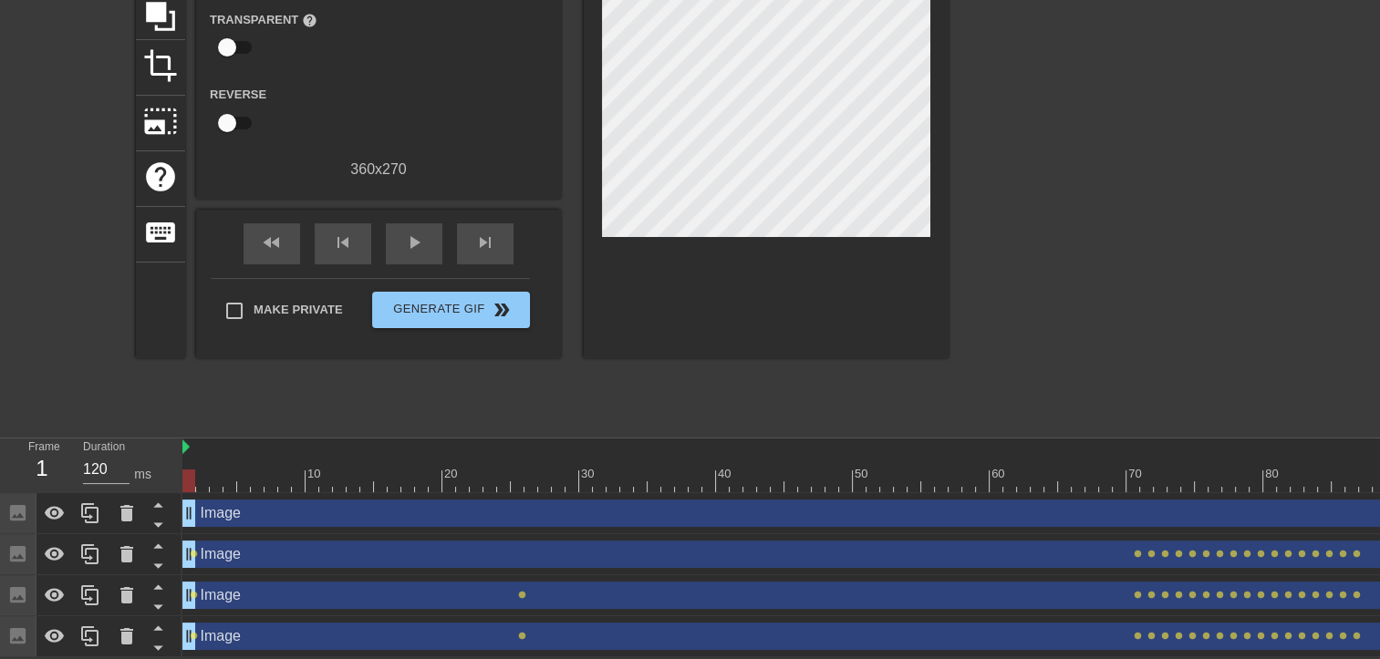
click at [285, 520] on div "Image drag_handle drag_handle" at bounding box center [1023, 513] width 1683 height 27
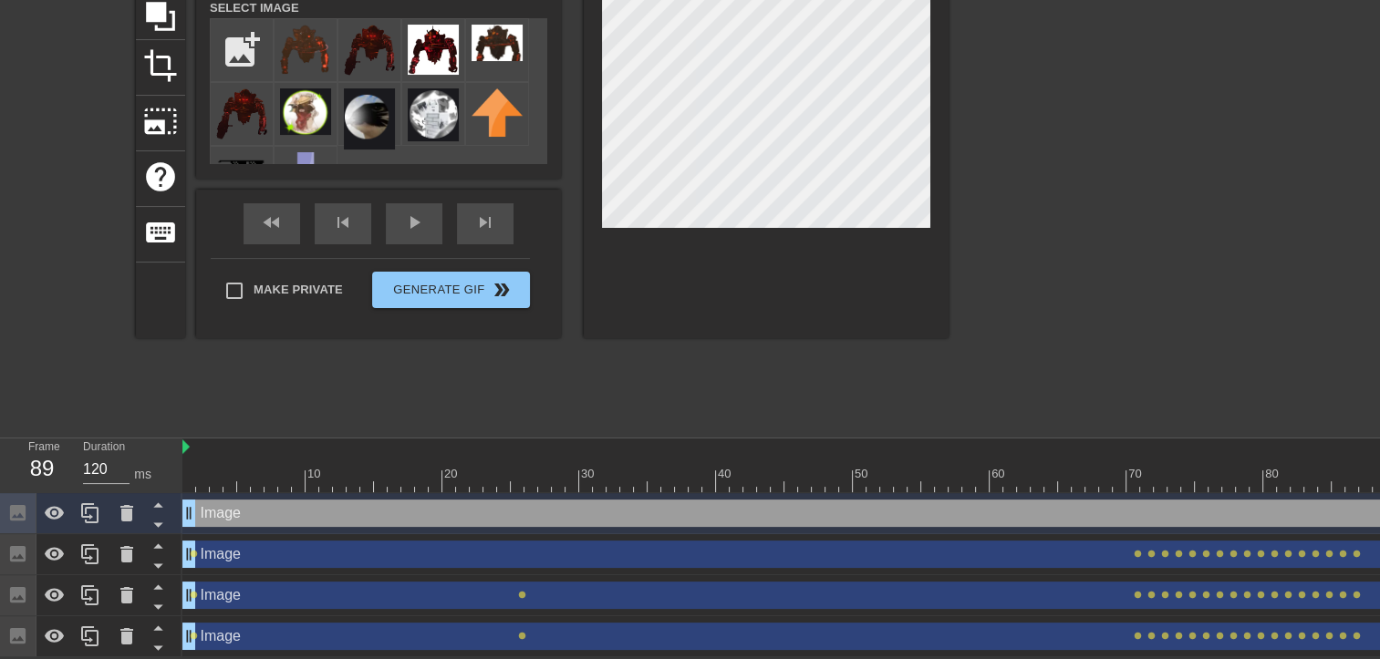
drag, startPoint x: 1353, startPoint y: 480, endPoint x: 1396, endPoint y: 476, distance: 43.9
click at [1380, 476] on html "menu_book Browse the tutorials! Gifntext.com The online gif editor Send Feedbac…" at bounding box center [690, 233] width 1380 height 850
click at [419, 223] on div "play_arrow" at bounding box center [414, 223] width 57 height 41
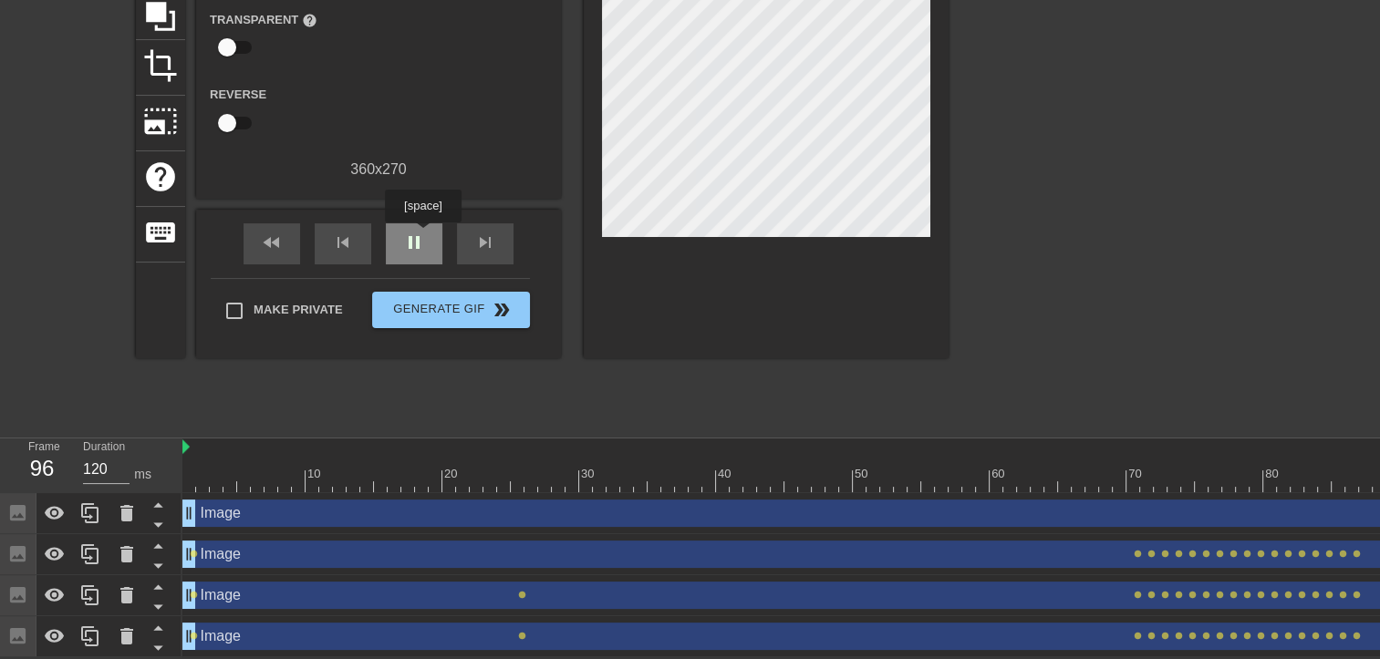
click at [422, 235] on span "pause" at bounding box center [414, 243] width 22 height 22
click at [422, 235] on span "play_arrow" at bounding box center [414, 243] width 22 height 22
click at [422, 235] on span "pause" at bounding box center [414, 243] width 22 height 22
click at [53, 458] on div "119" at bounding box center [41, 468] width 27 height 33
click at [52, 447] on div "Frame 119" at bounding box center [42, 465] width 55 height 53
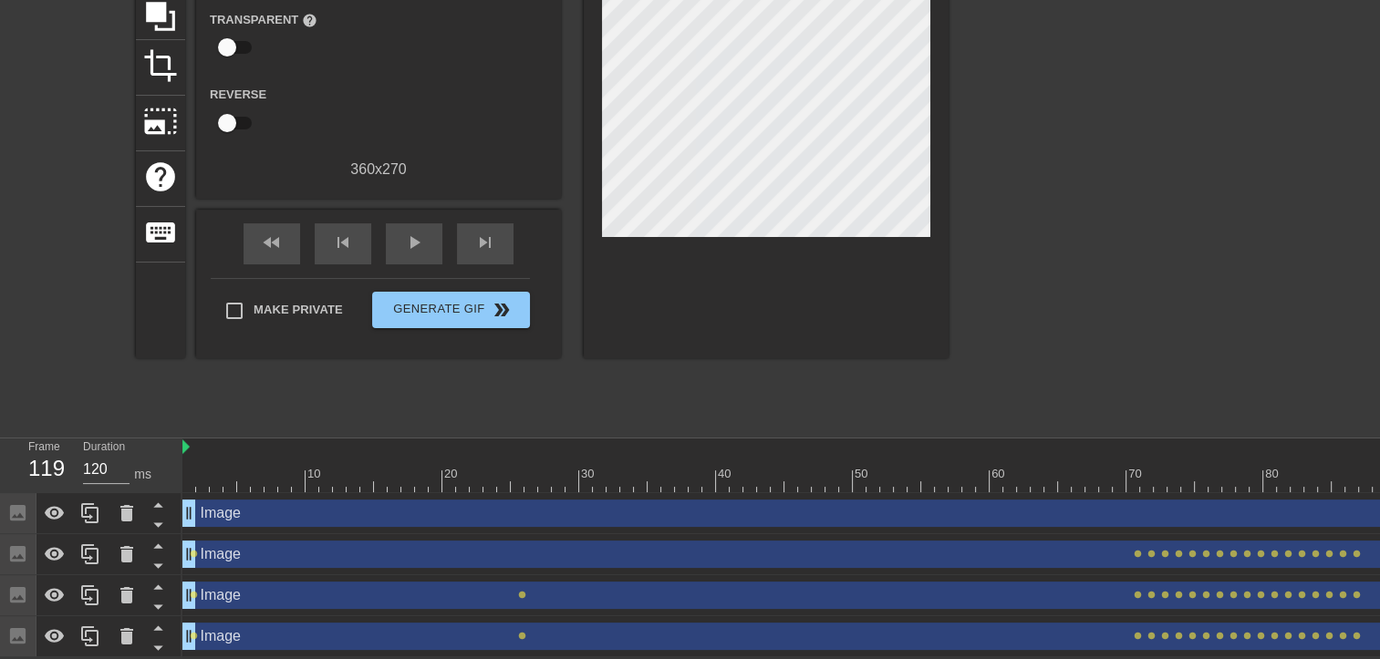
click at [63, 469] on div "Frame 119" at bounding box center [42, 465] width 55 height 53
click at [51, 505] on icon at bounding box center [55, 514] width 22 height 22
drag, startPoint x: 336, startPoint y: 505, endPoint x: 174, endPoint y: 472, distance: 164.9
click at [252, 480] on div "10 20 30 40 50 60 70 80 90 100 110 120 Image drag_handle drag_handle Image drag…" at bounding box center [781, 548] width 1198 height 219
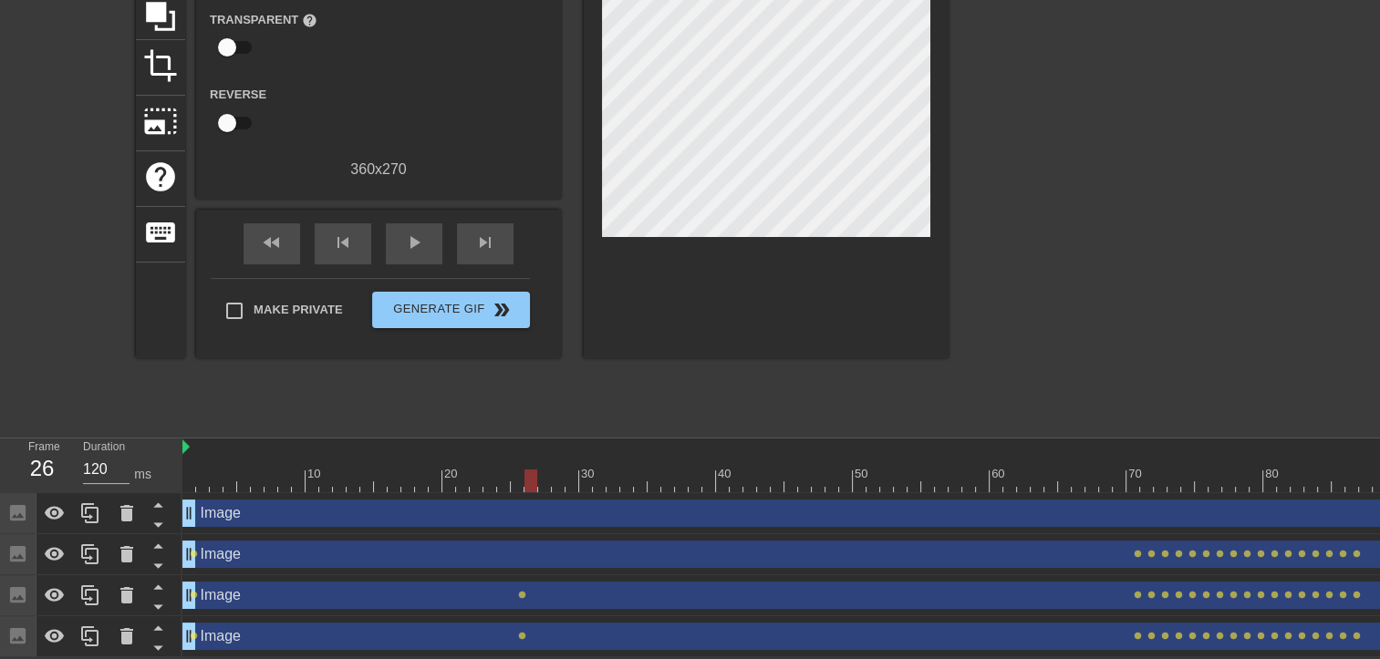
drag, startPoint x: 186, startPoint y: 472, endPoint x: 527, endPoint y: 472, distance: 341.1
click at [527, 472] on div at bounding box center [530, 481] width 13 height 23
drag, startPoint x: 1375, startPoint y: 492, endPoint x: 1325, endPoint y: 490, distance: 50.2
click at [1325, 490] on div "10 20 30 40 50 60 70 80 90 100 110 120 Image drag_handle drag_handle Image drag…" at bounding box center [781, 548] width 1198 height 219
click at [120, 473] on input "90" at bounding box center [106, 469] width 47 height 29
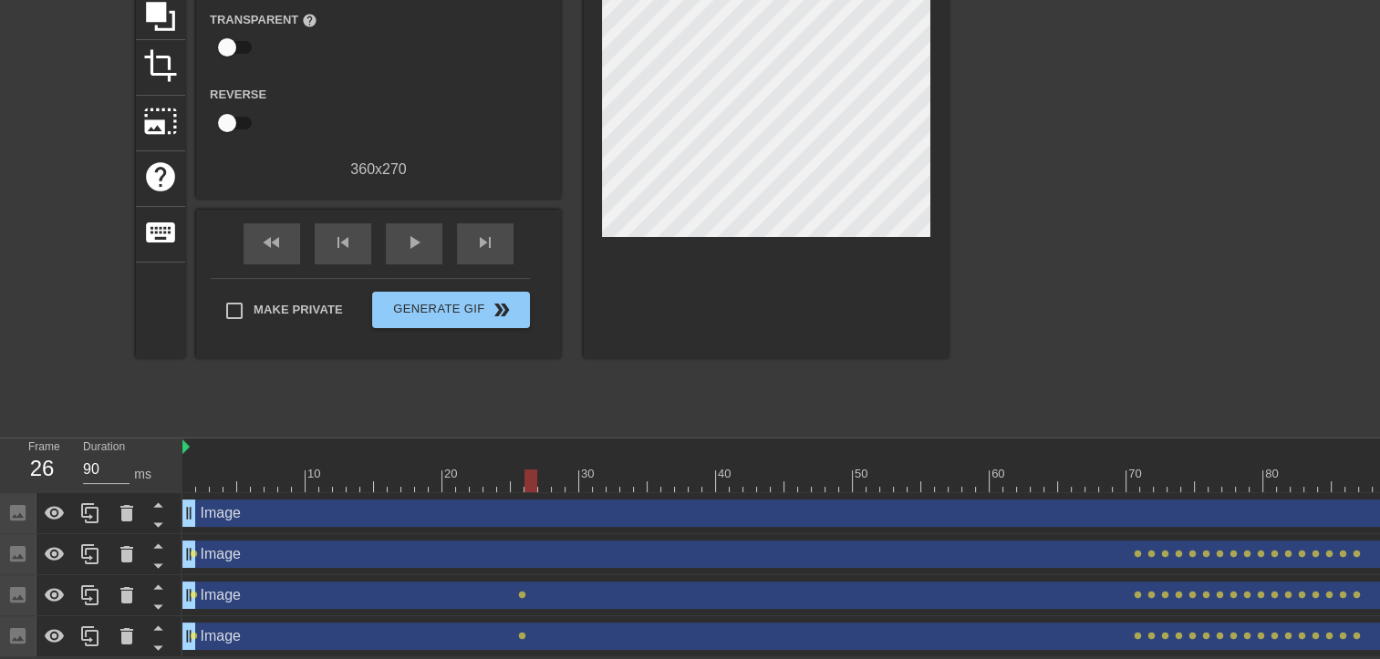
click at [156, 449] on div "Duration 90 ms" at bounding box center [124, 465] width 82 height 53
click at [120, 472] on input "76" at bounding box center [106, 469] width 47 height 29
type input "120"
drag, startPoint x: 1372, startPoint y: 506, endPoint x: 1328, endPoint y: 506, distance: 43.8
click at [1328, 506] on div "Image drag_handle drag_handle" at bounding box center [1023, 513] width 1683 height 27
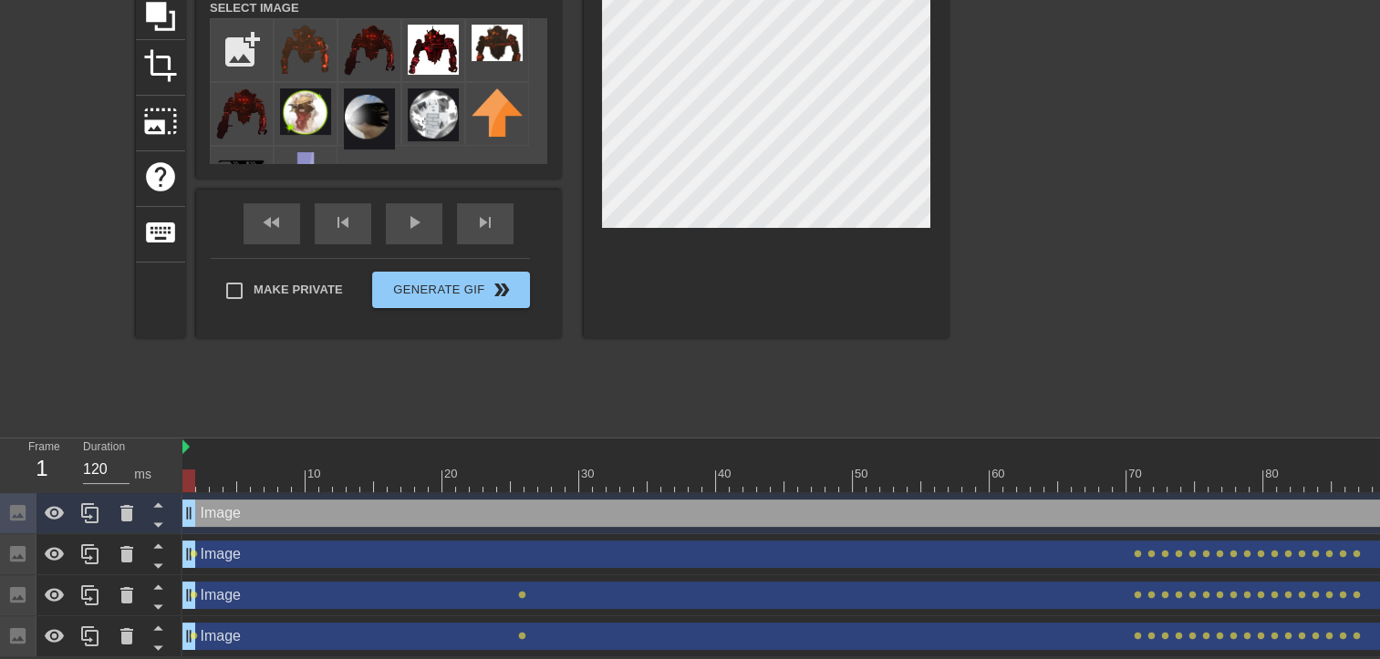
click at [99, 442] on label "Duration" at bounding box center [104, 447] width 42 height 11
click at [46, 462] on div "1" at bounding box center [41, 468] width 27 height 33
click at [21, 502] on div at bounding box center [18, 513] width 36 height 40
click at [152, 520] on icon at bounding box center [158, 524] width 23 height 23
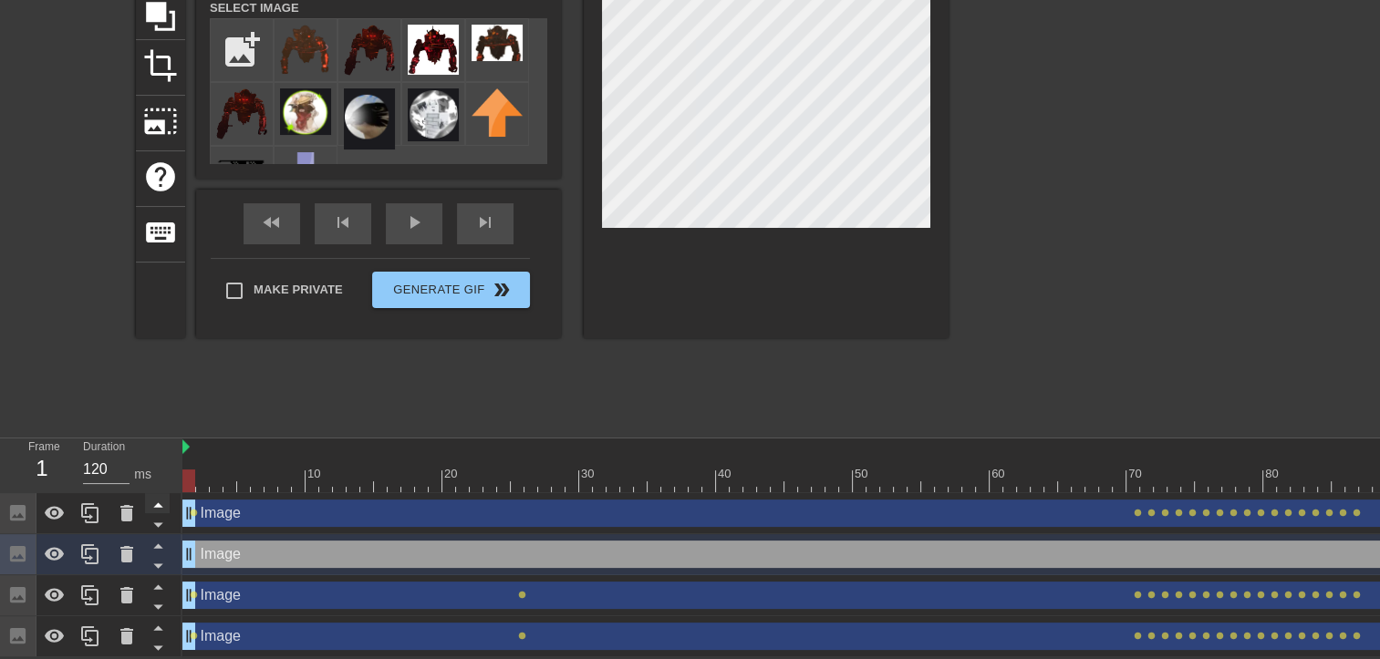
click at [157, 508] on icon at bounding box center [158, 504] width 23 height 23
checkbox input "true"
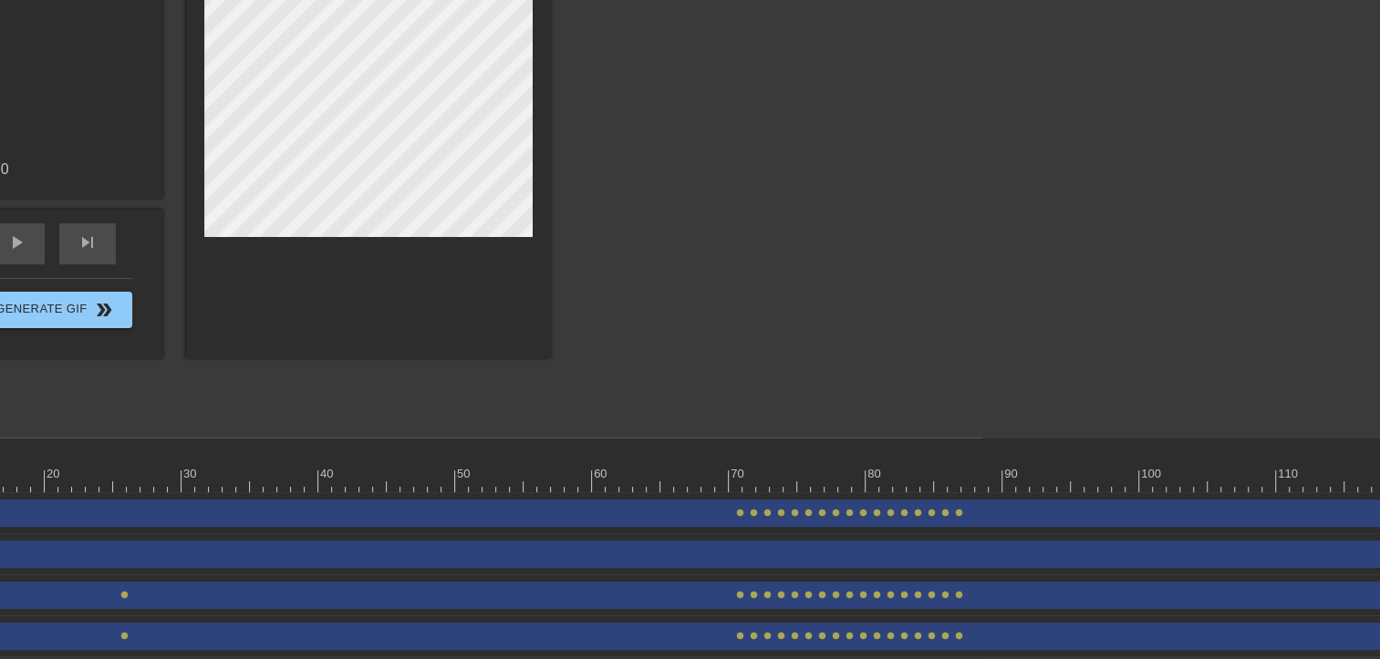
scroll to position [193, 490]
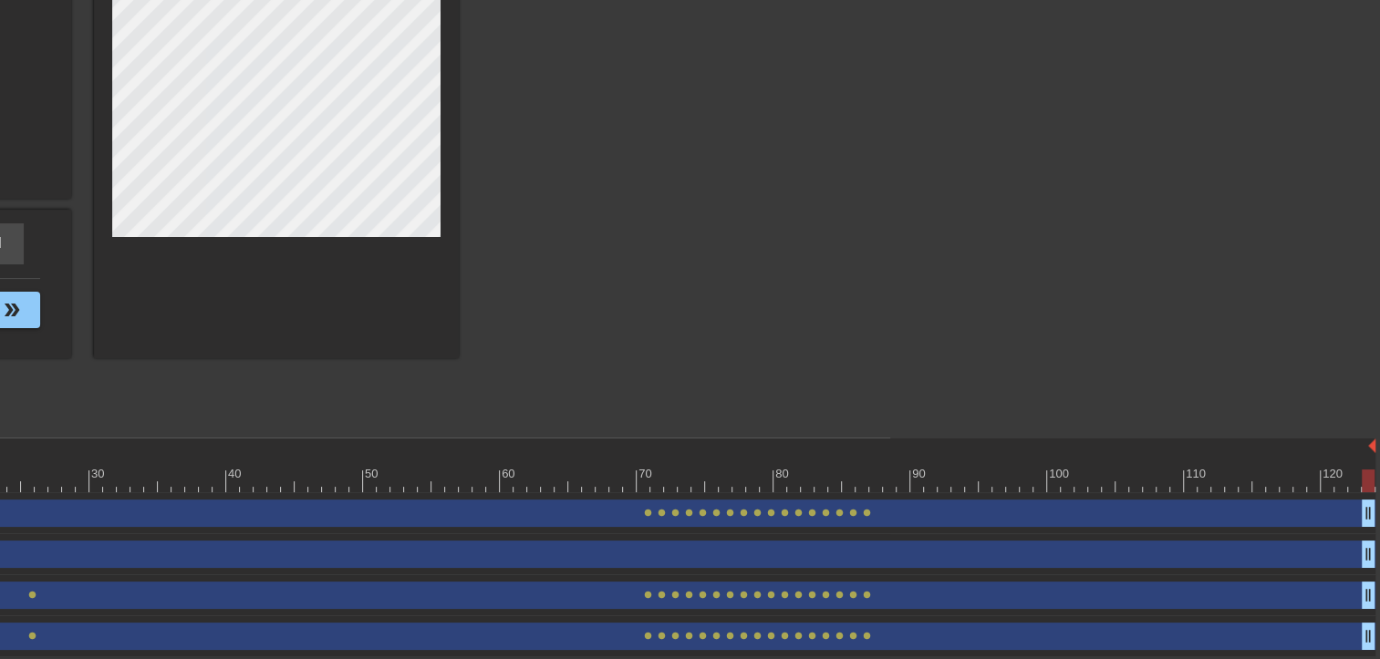
drag, startPoint x: 1368, startPoint y: 509, endPoint x: 1385, endPoint y: 506, distance: 16.6
click at [890, 506] on html "menu_book Browse the tutorials! Gifntext.com The online gif editor Send Feedbac…" at bounding box center [200, 233] width 1380 height 850
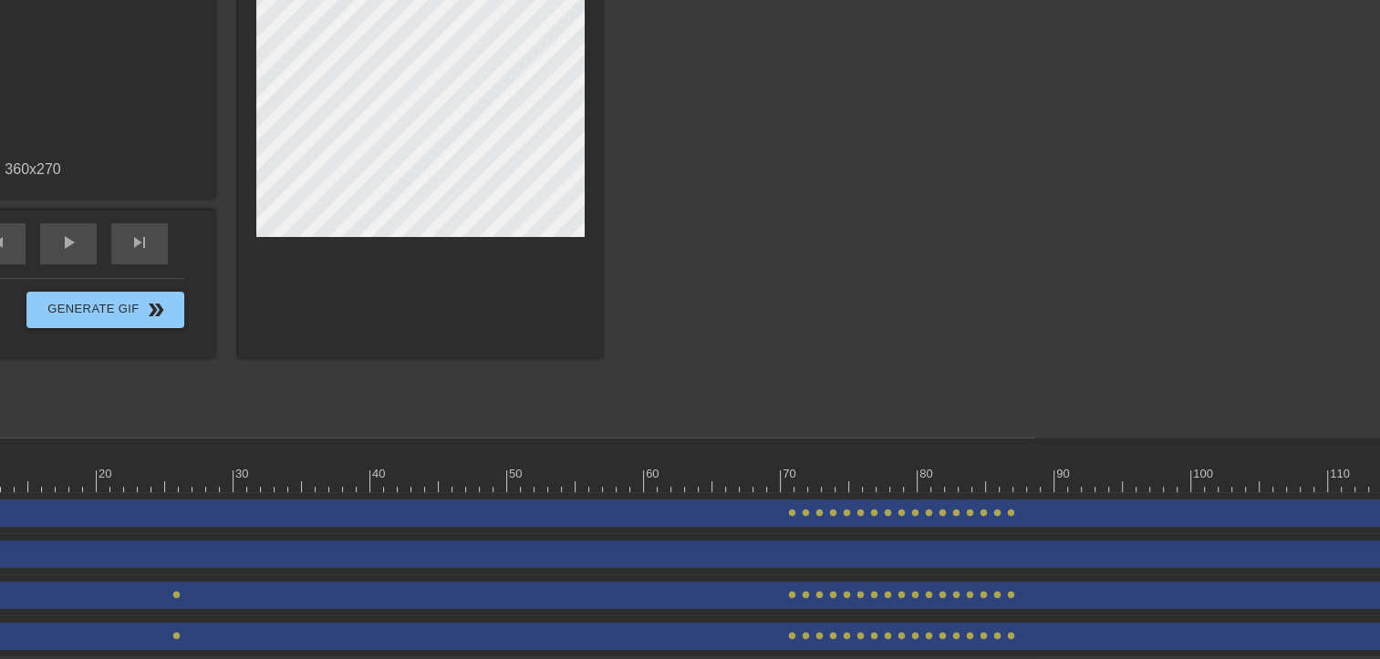
scroll to position [193, 0]
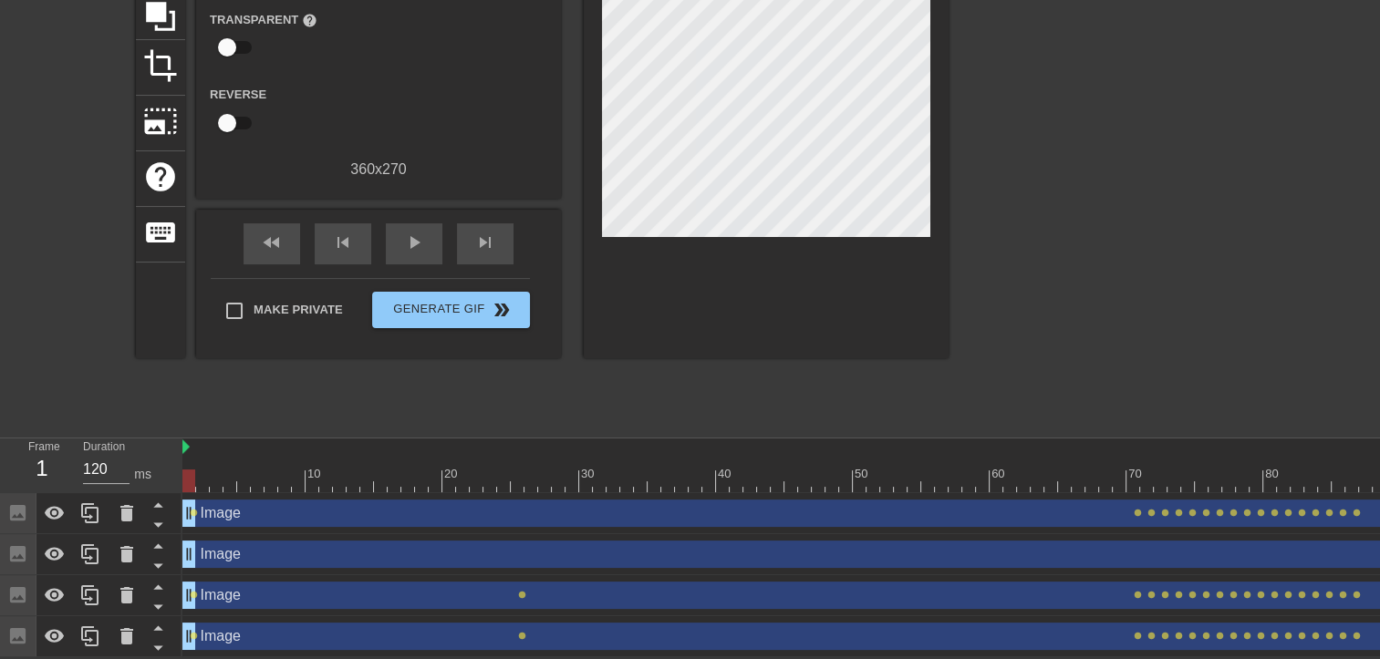
drag, startPoint x: 241, startPoint y: 553, endPoint x: 241, endPoint y: 519, distance: 33.7
click at [241, 519] on div "Image drag_handle drag_handle lens lens lens lens lens lens lens lens lens lens…" at bounding box center [781, 575] width 1198 height 164
click at [201, 563] on div "Image drag_handle drag_handle" at bounding box center [1023, 554] width 1683 height 27
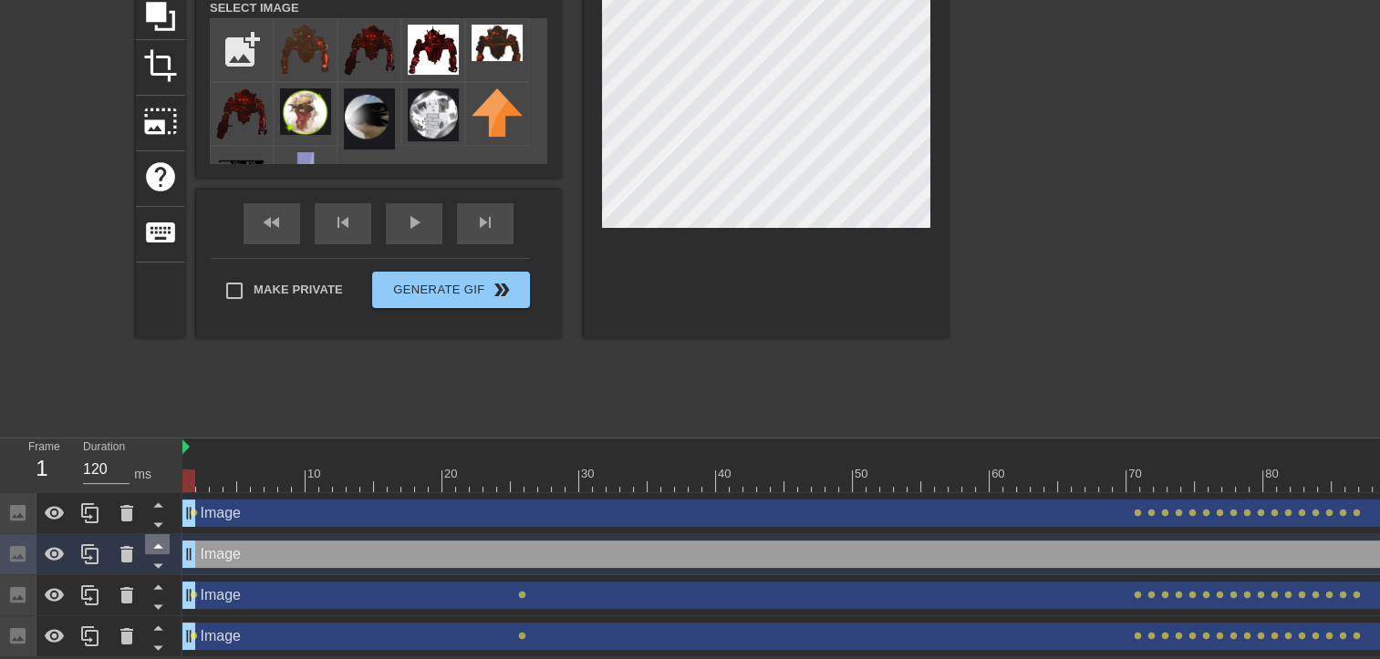
click at [162, 541] on icon at bounding box center [158, 545] width 23 height 23
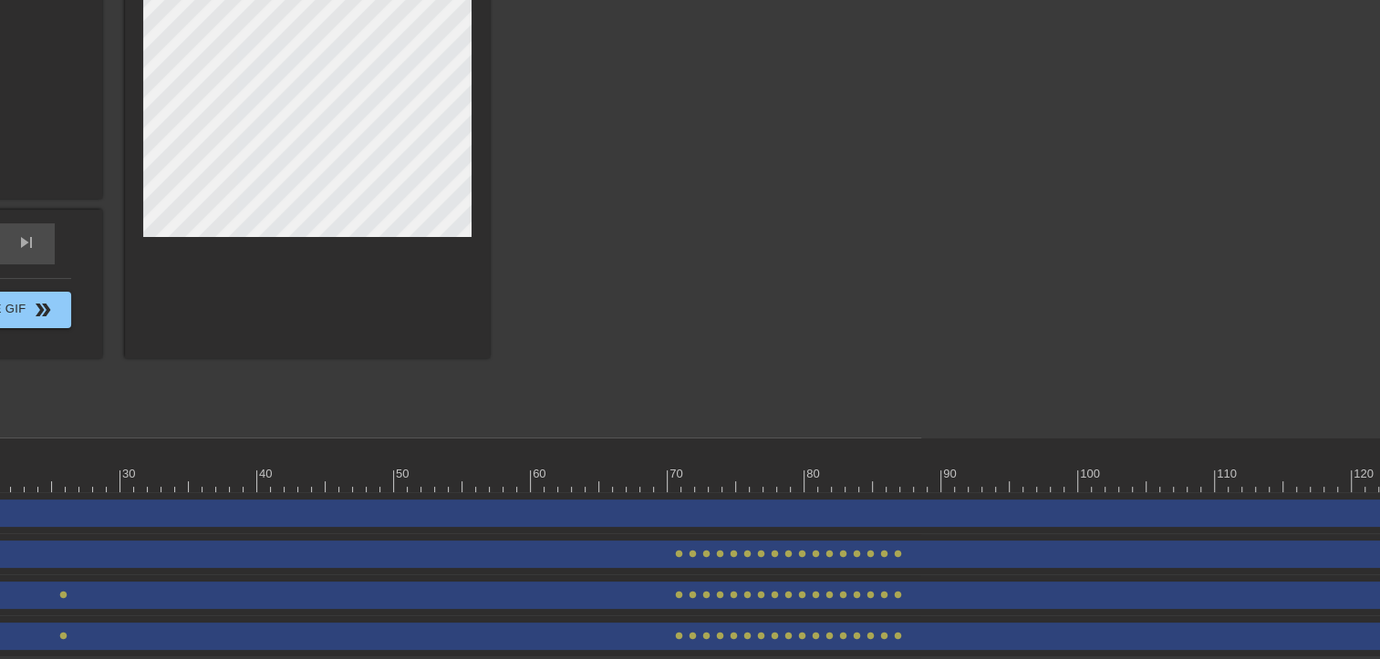
scroll to position [193, 490]
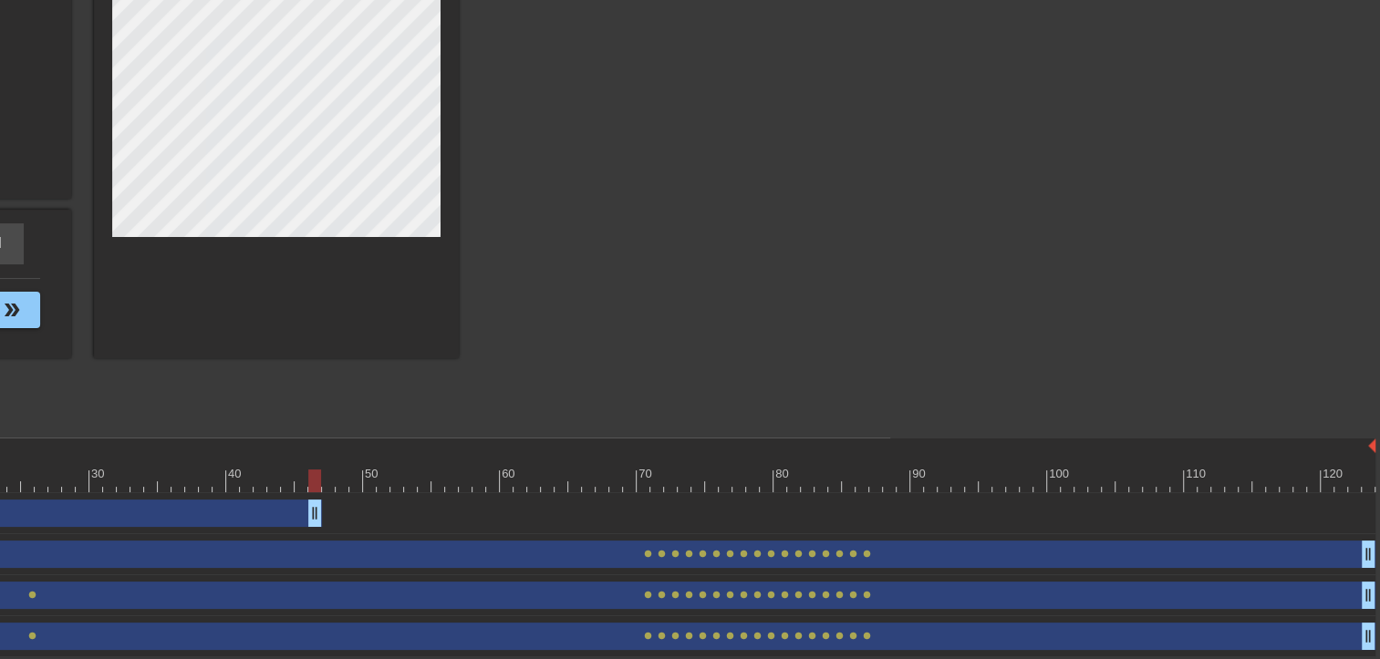
drag, startPoint x: 1370, startPoint y: 507, endPoint x: 316, endPoint y: 513, distance: 1053.5
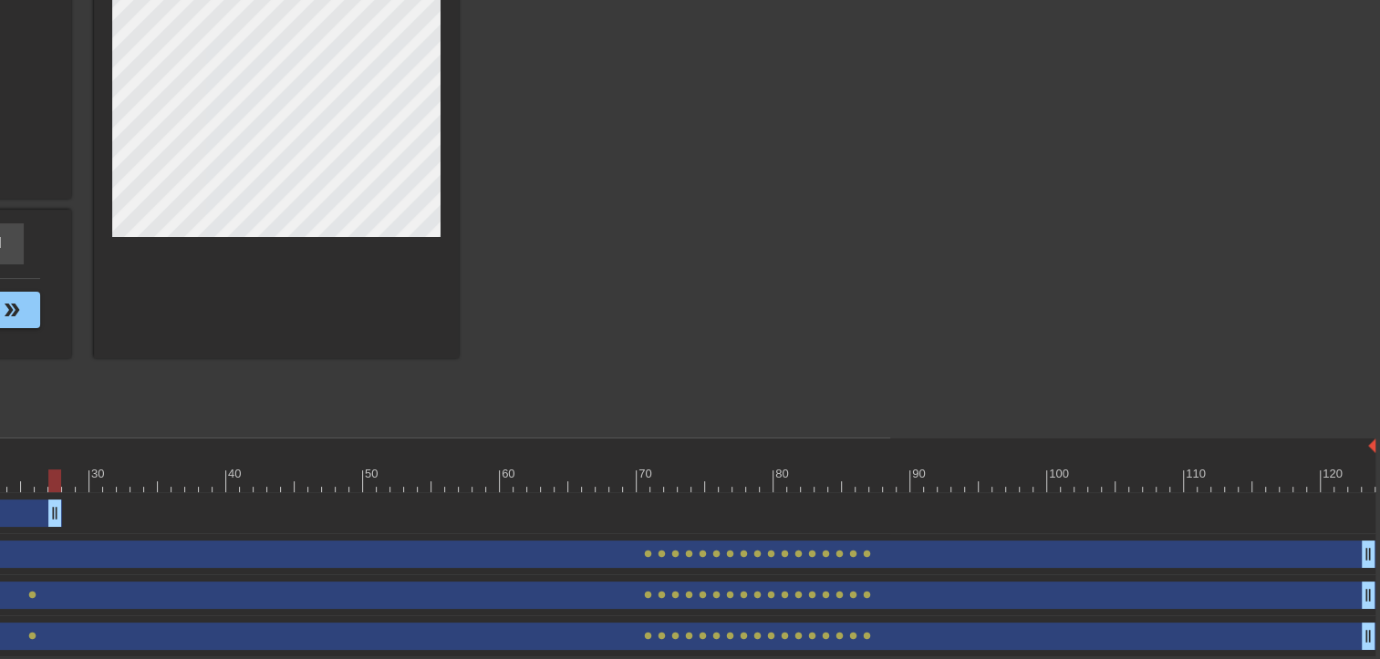
drag, startPoint x: 316, startPoint y: 513, endPoint x: 56, endPoint y: 521, distance: 261.0
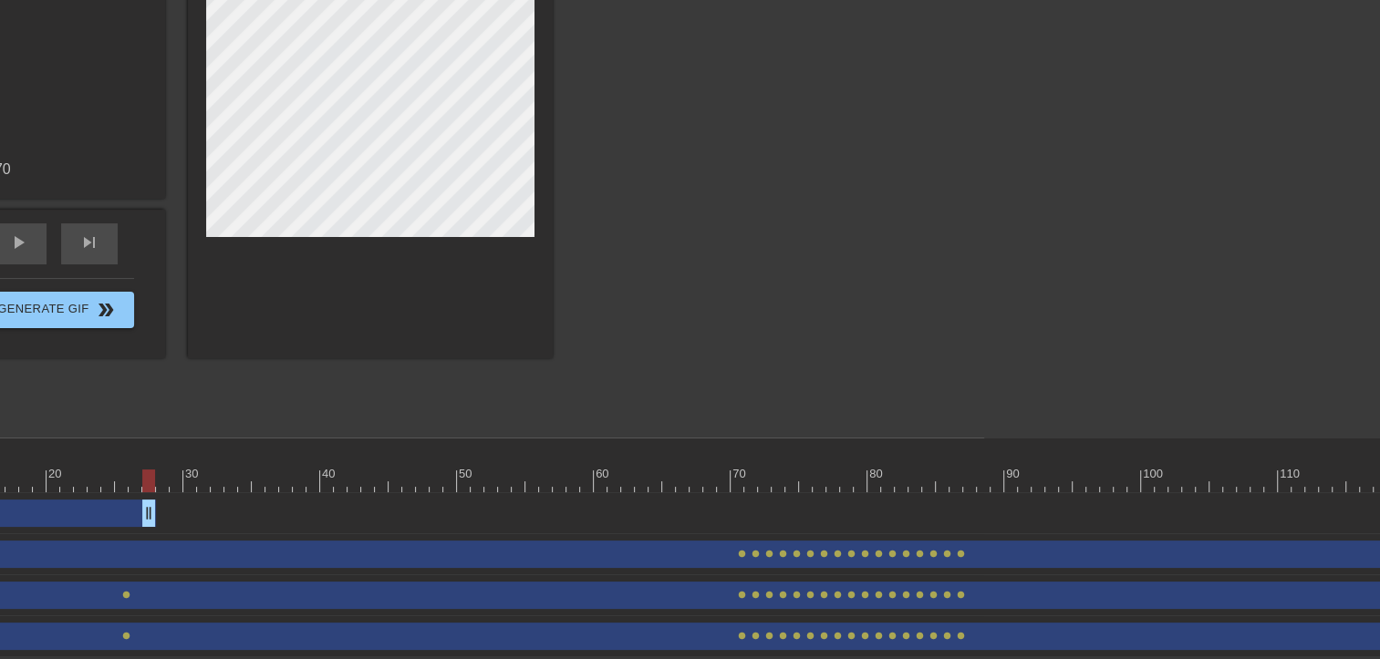
scroll to position [193, 0]
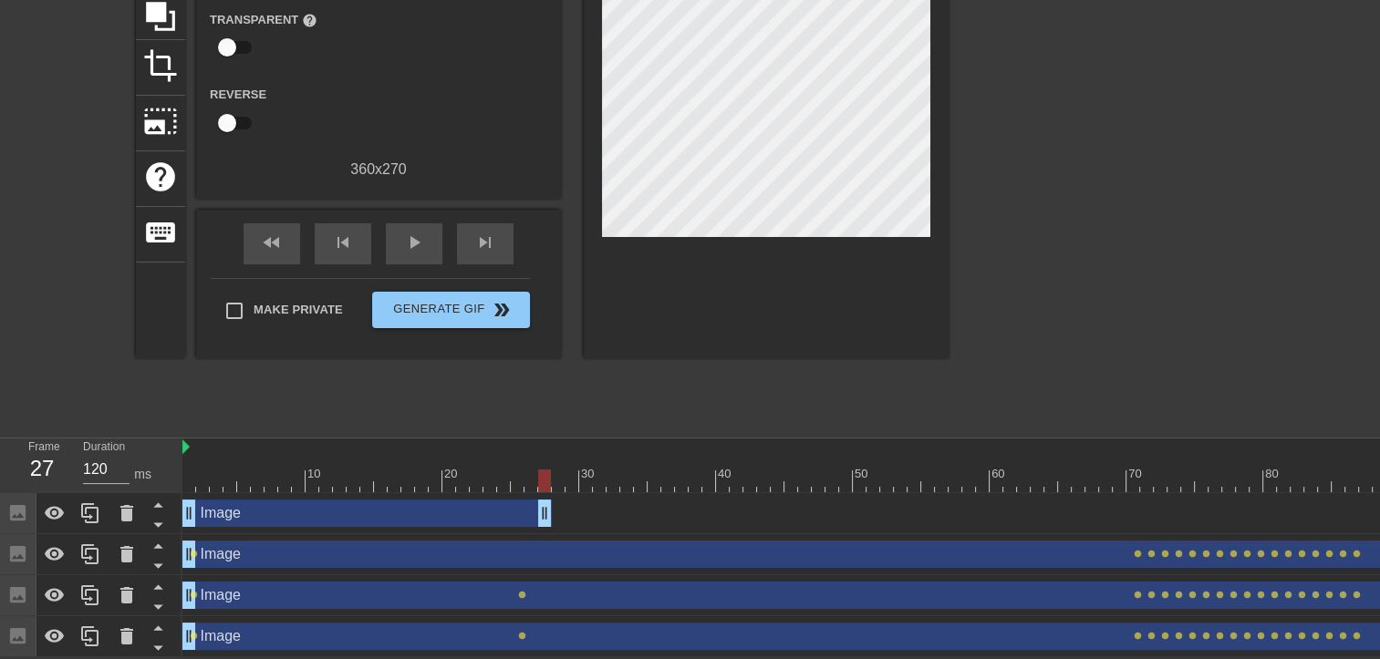
click at [545, 487] on div at bounding box center [544, 481] width 13 height 23
click at [541, 487] on div at bounding box center [544, 481] width 13 height 23
drag, startPoint x: 548, startPoint y: 509, endPoint x: 538, endPoint y: 509, distance: 10.0
click at [538, 509] on div "Image drag_handle drag_handle" at bounding box center [1023, 513] width 1683 height 27
drag, startPoint x: 533, startPoint y: 473, endPoint x: 539, endPoint y: 517, distance: 44.2
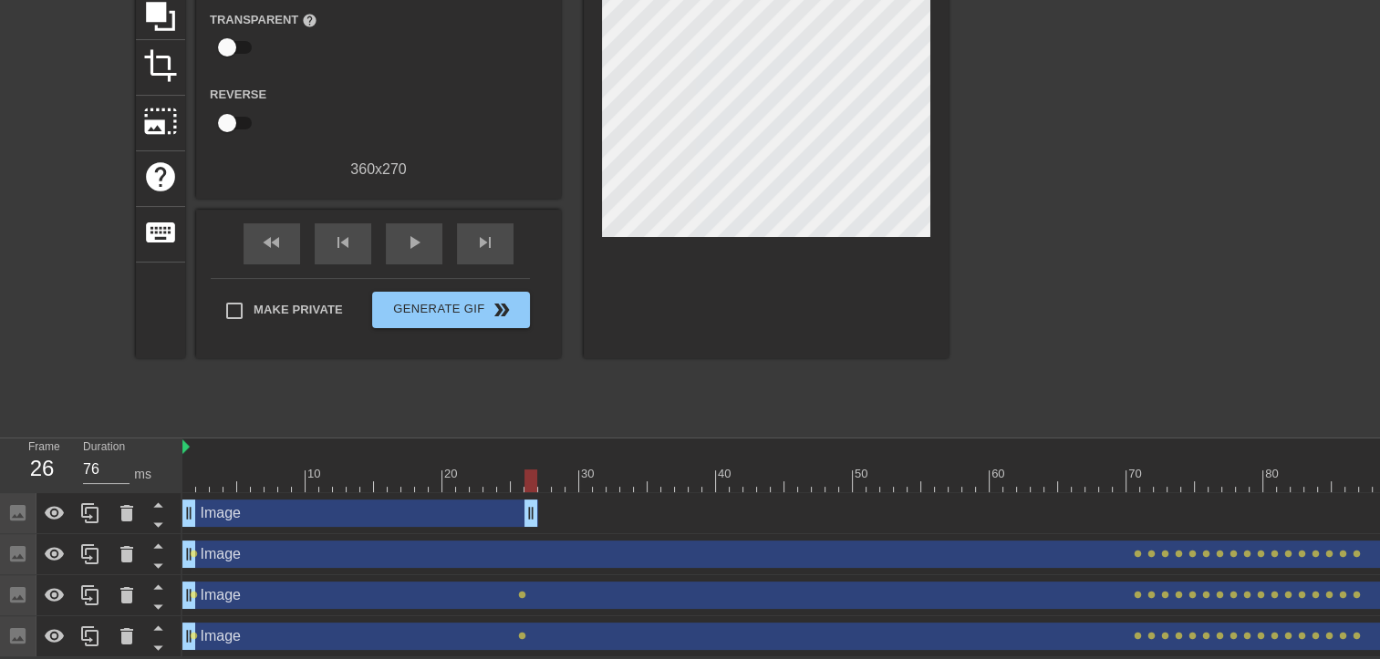
click at [533, 476] on div at bounding box center [530, 481] width 13 height 23
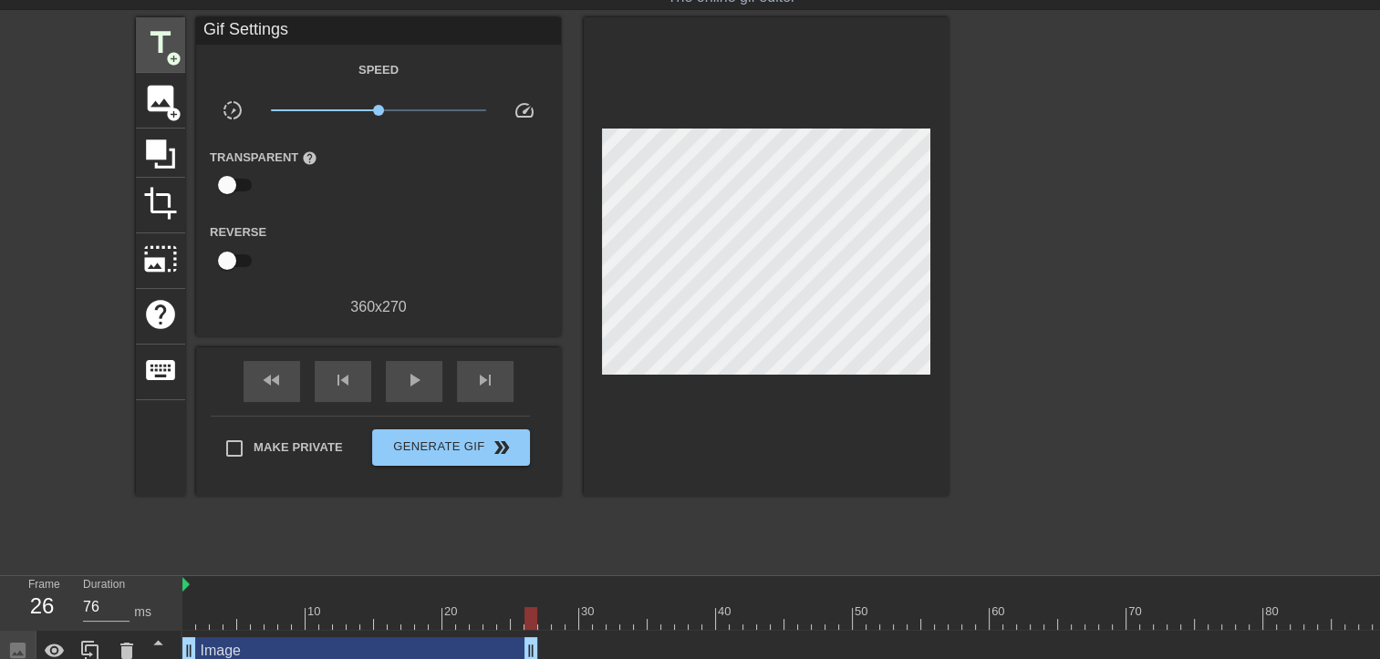
scroll to position [11, 0]
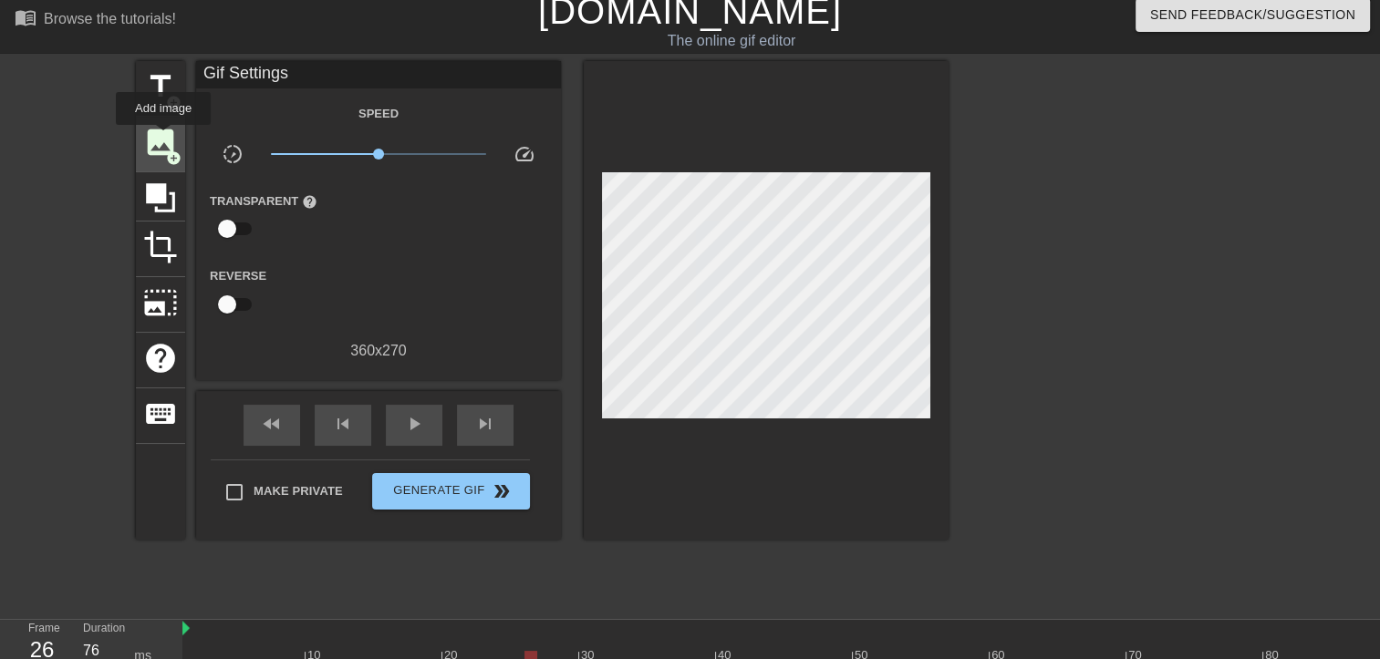
click at [162, 138] on span "image" at bounding box center [160, 142] width 35 height 35
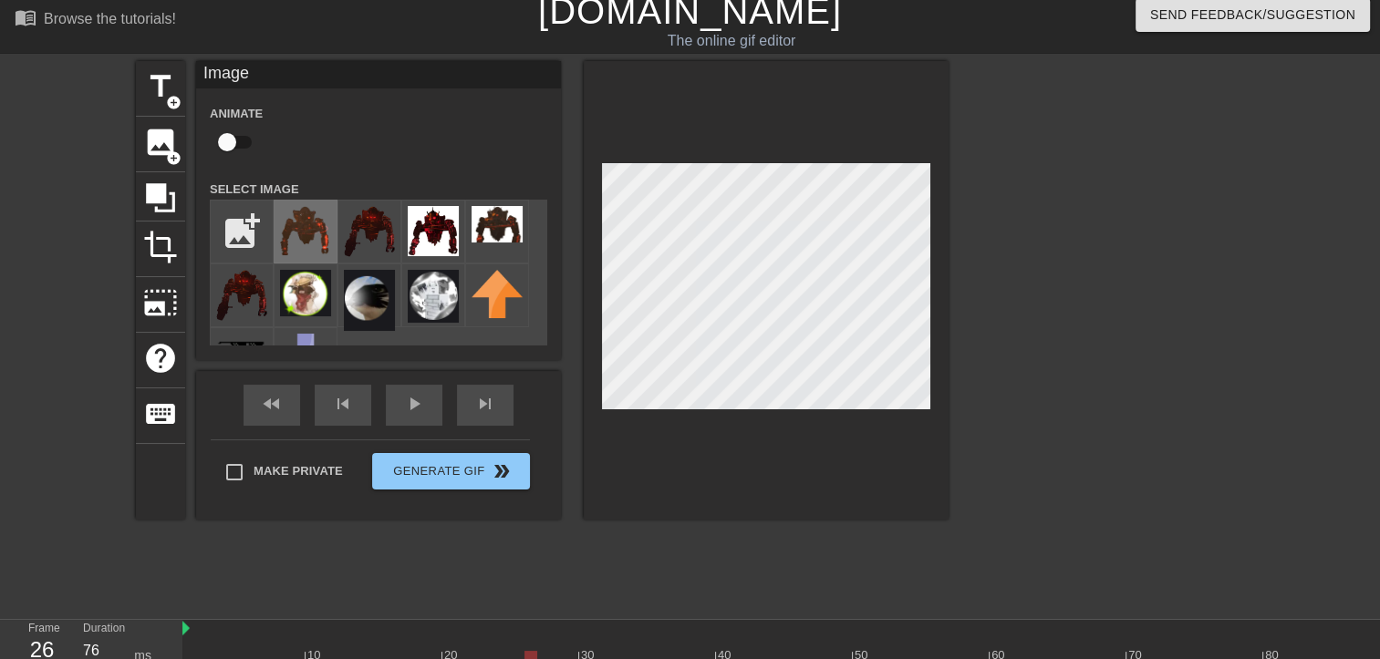
click at [307, 231] on img at bounding box center [305, 230] width 51 height 49
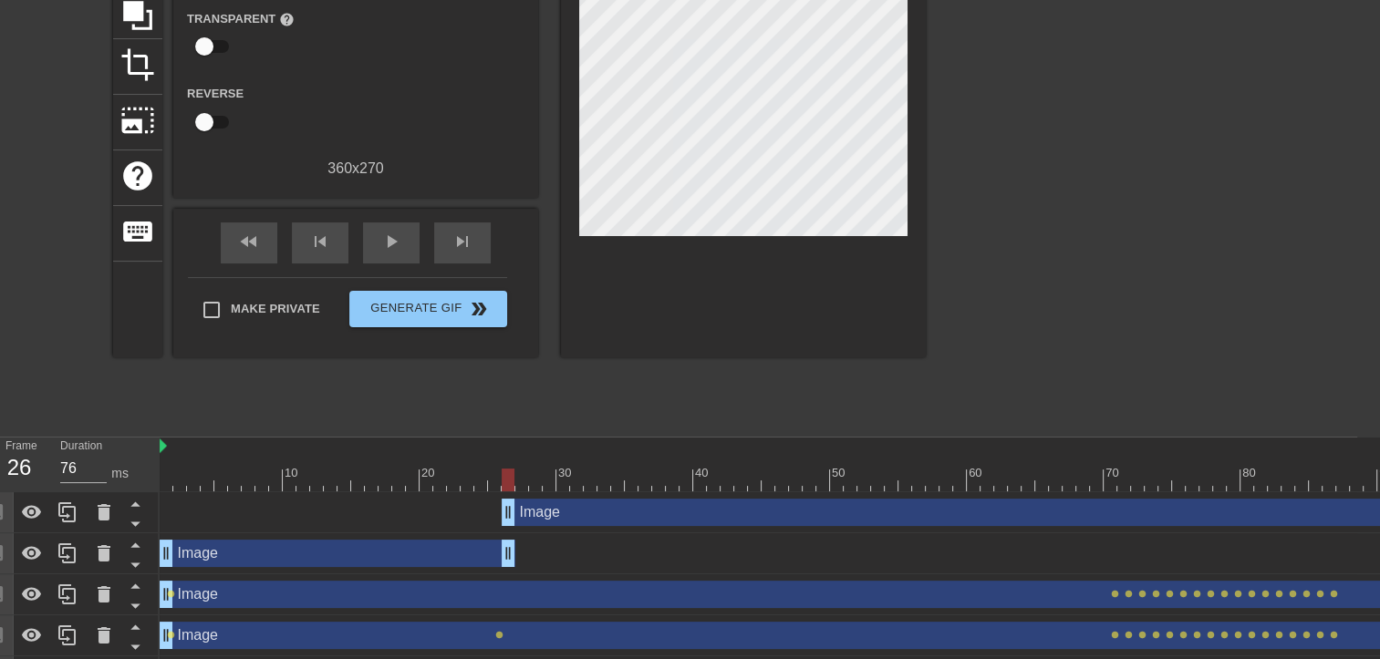
scroll to position [193, 0]
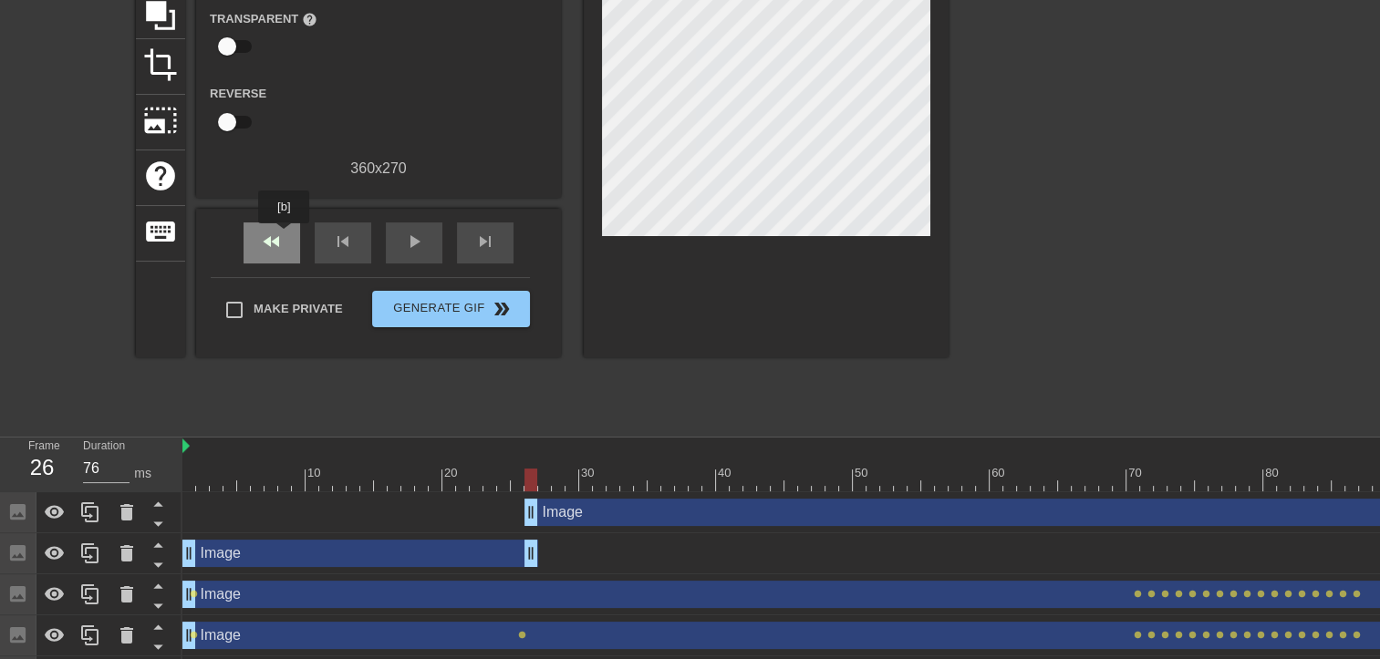
click at [279, 239] on span "fast_rewind" at bounding box center [272, 242] width 22 height 22
click at [413, 239] on span "play_arrow" at bounding box center [414, 242] width 22 height 22
type input "120"
click at [416, 235] on span "pause" at bounding box center [414, 242] width 22 height 22
drag, startPoint x: 854, startPoint y: 475, endPoint x: -4, endPoint y: 451, distance: 857.7
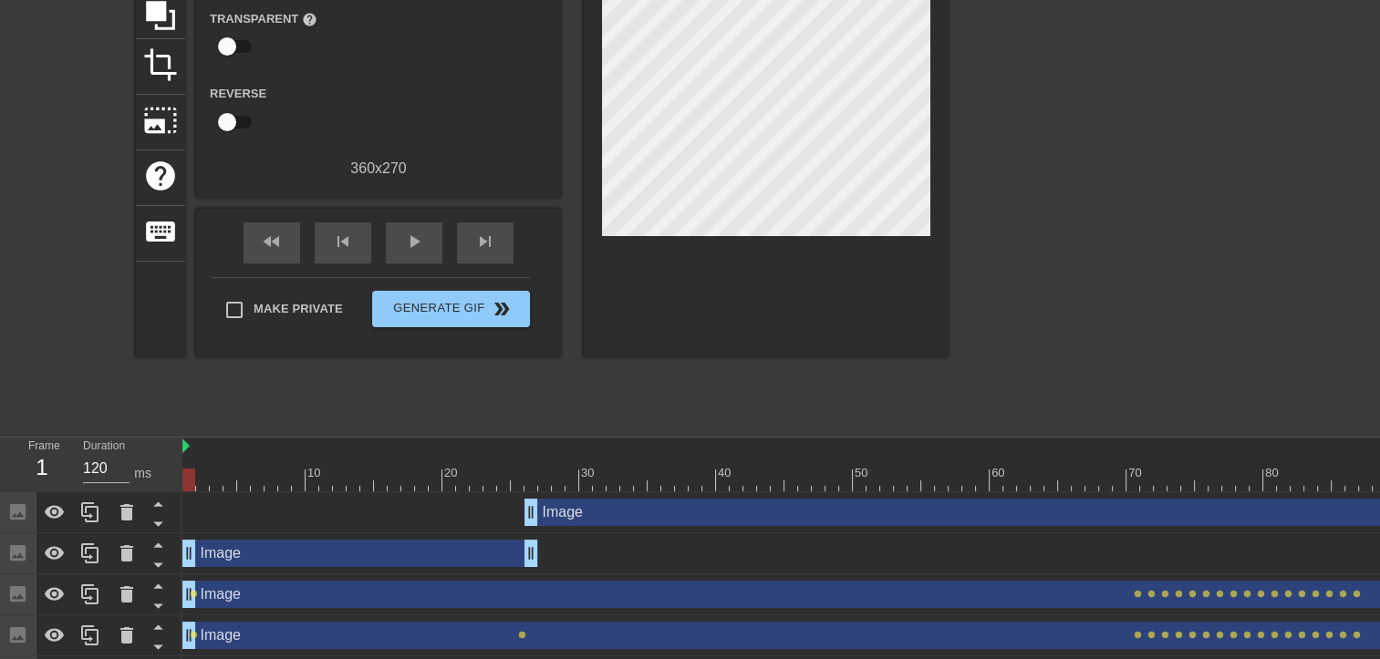
click at [0, 451] on html "menu_book Browse the tutorials! Gifntext.com The online gif editor Send Feedbac…" at bounding box center [690, 252] width 1380 height 891
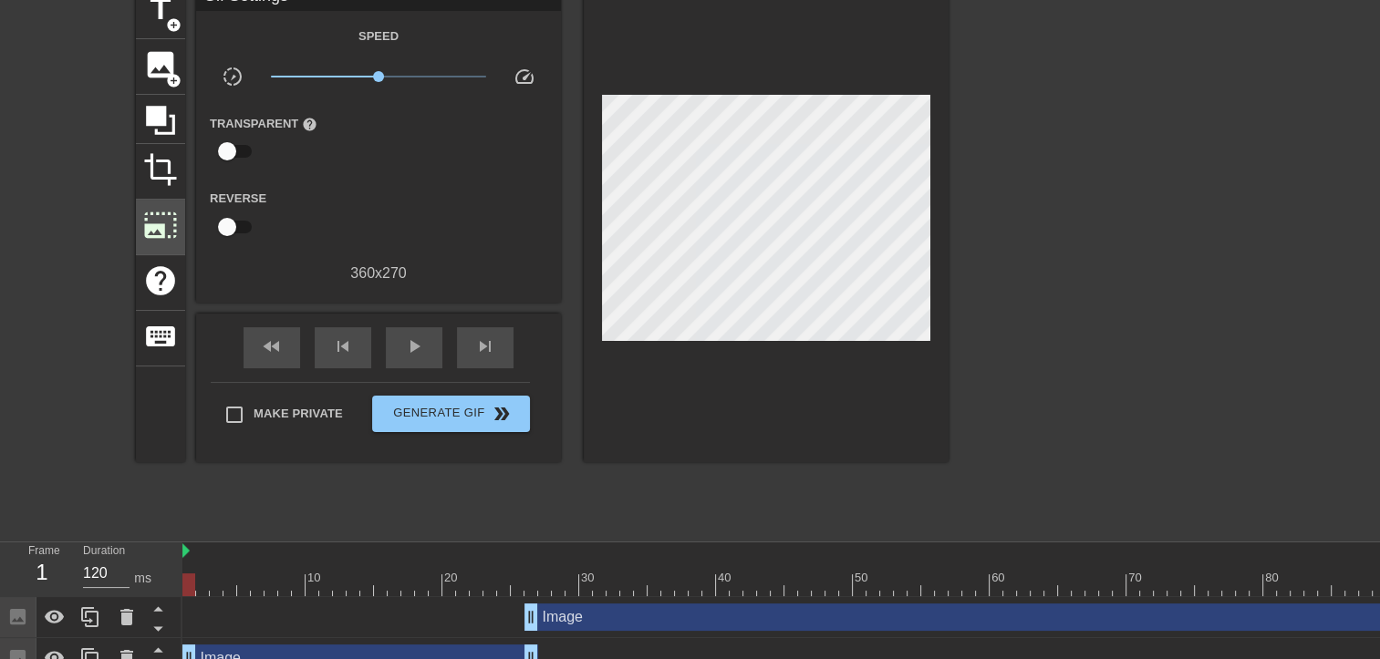
scroll to position [0, 0]
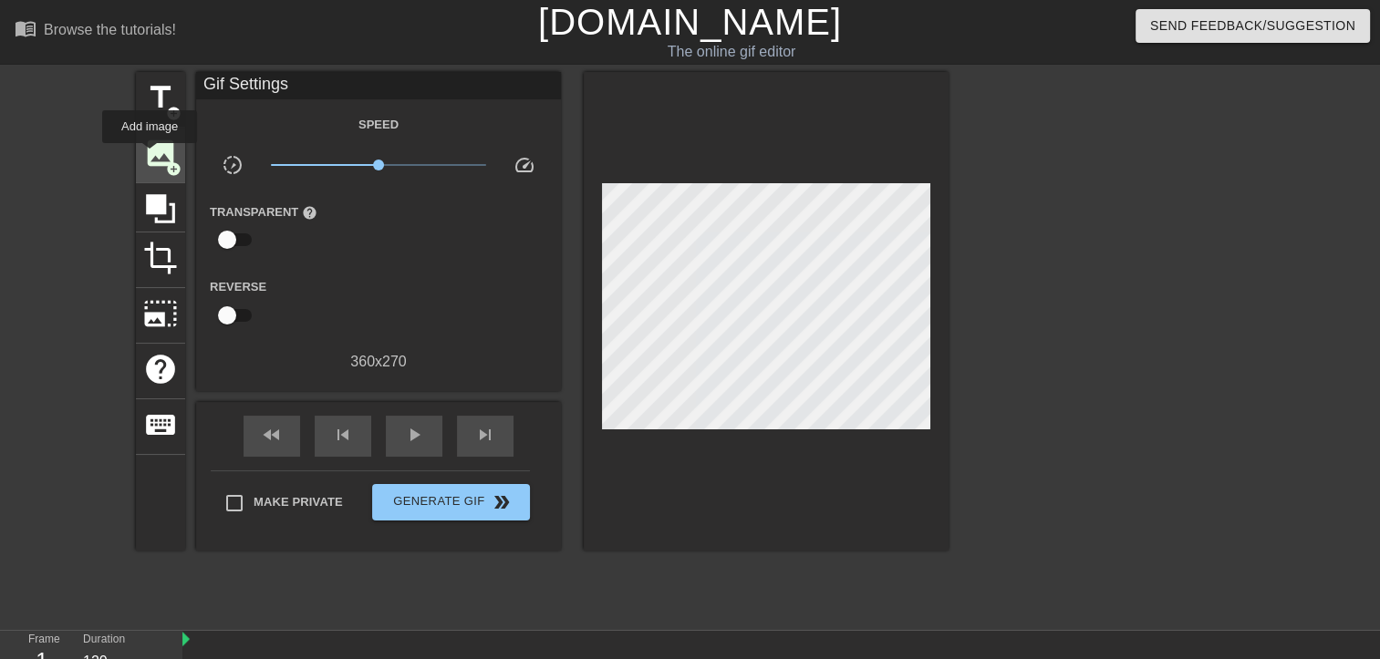
click at [150, 156] on span "image" at bounding box center [160, 153] width 35 height 35
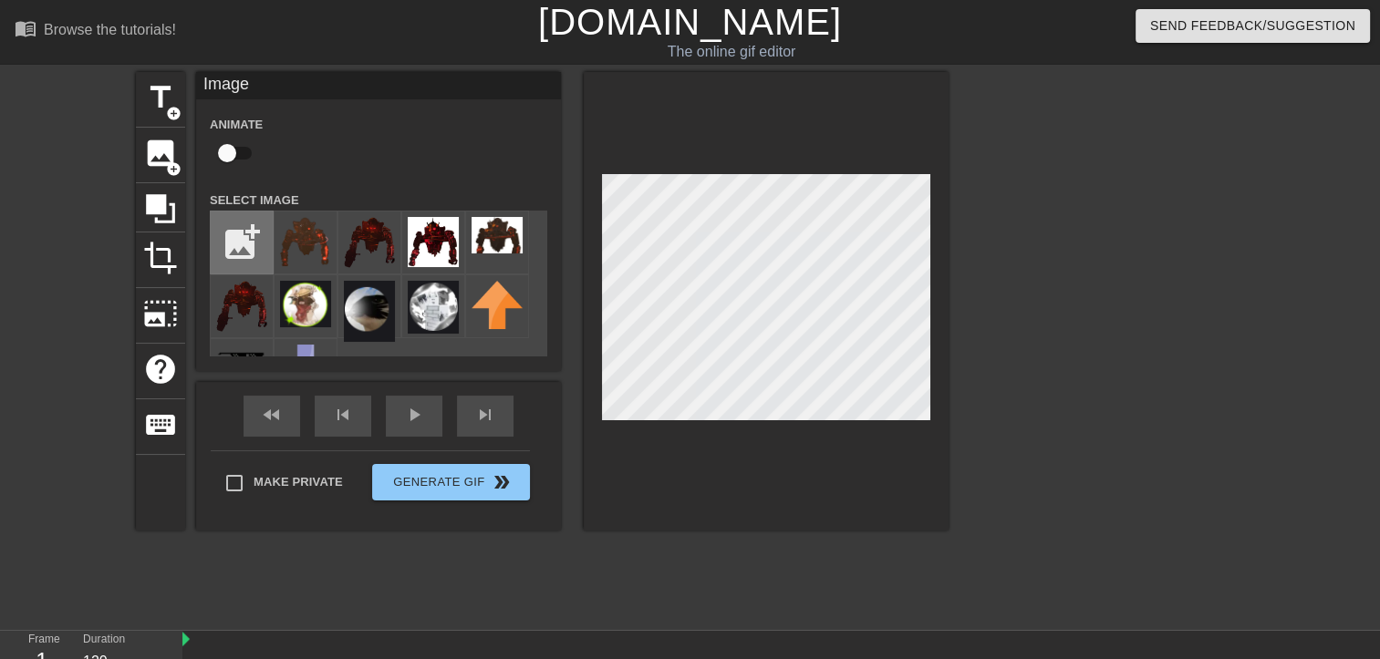
click at [237, 233] on input "file" at bounding box center [242, 243] width 62 height 62
type input "C:\fakepath\Zrzut ekranu 2025-09-01 115817.png"
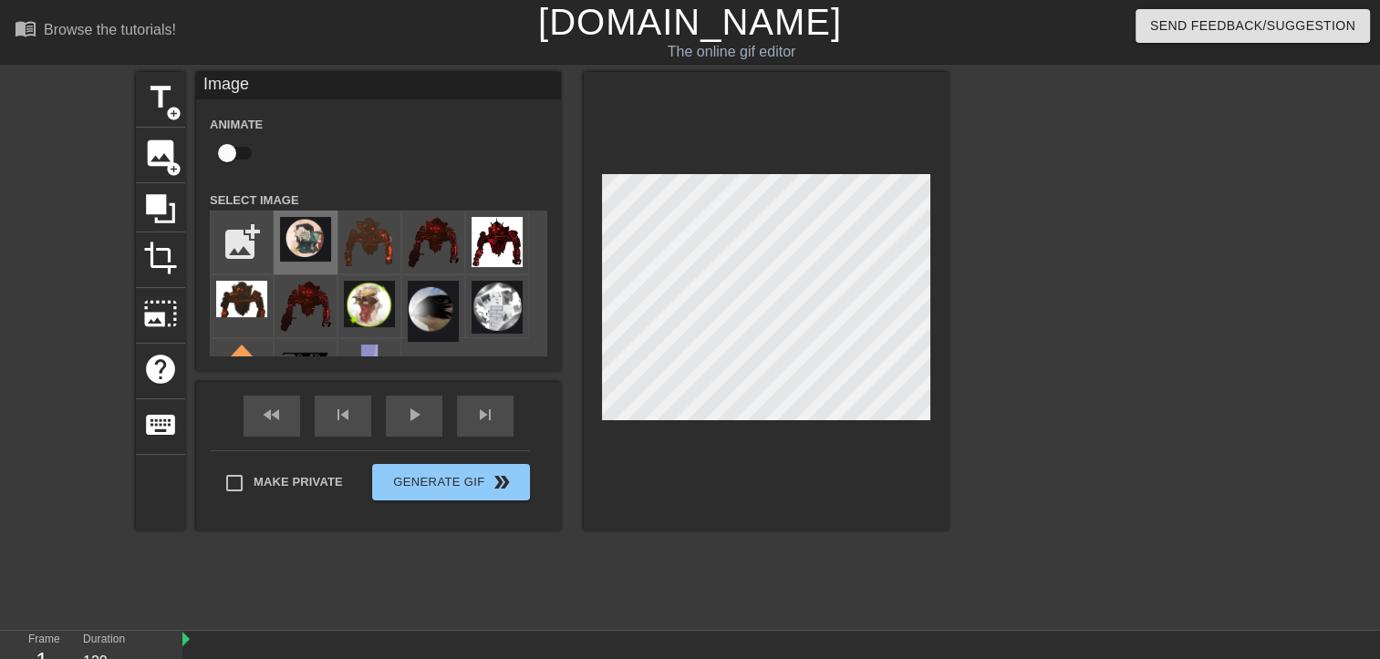
click at [314, 243] on img at bounding box center [305, 239] width 51 height 45
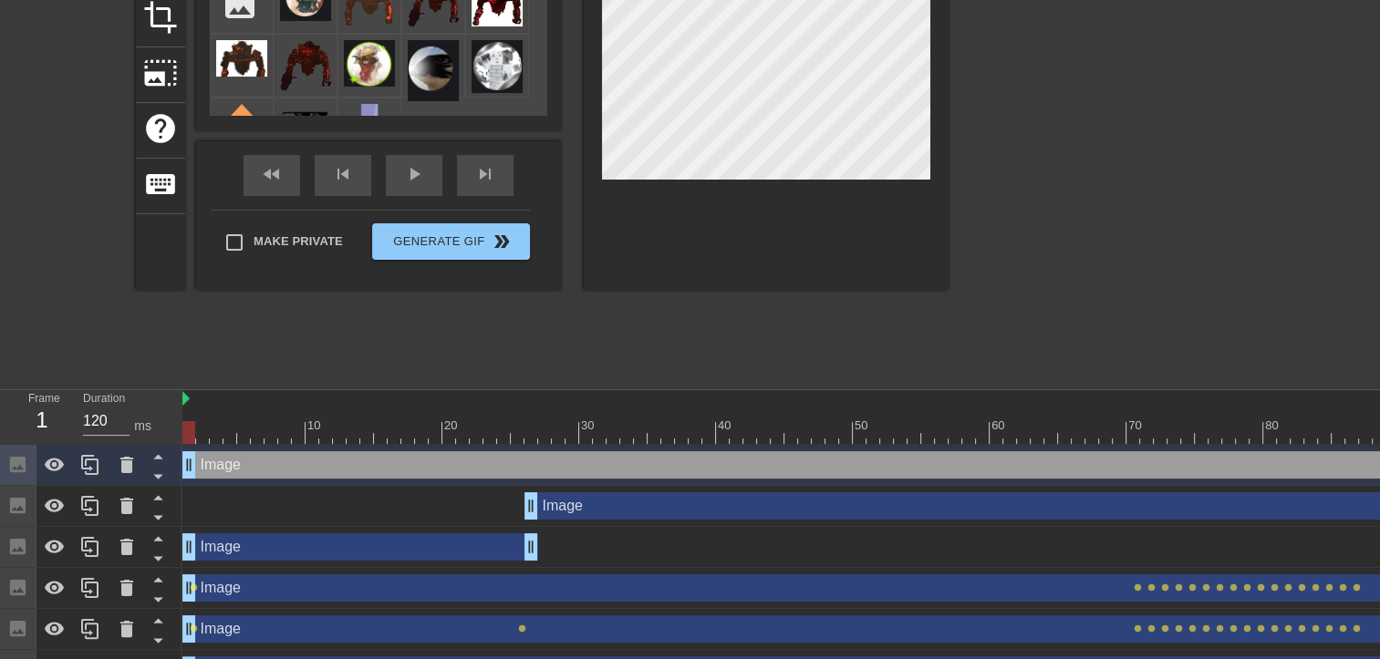
scroll to position [274, 0]
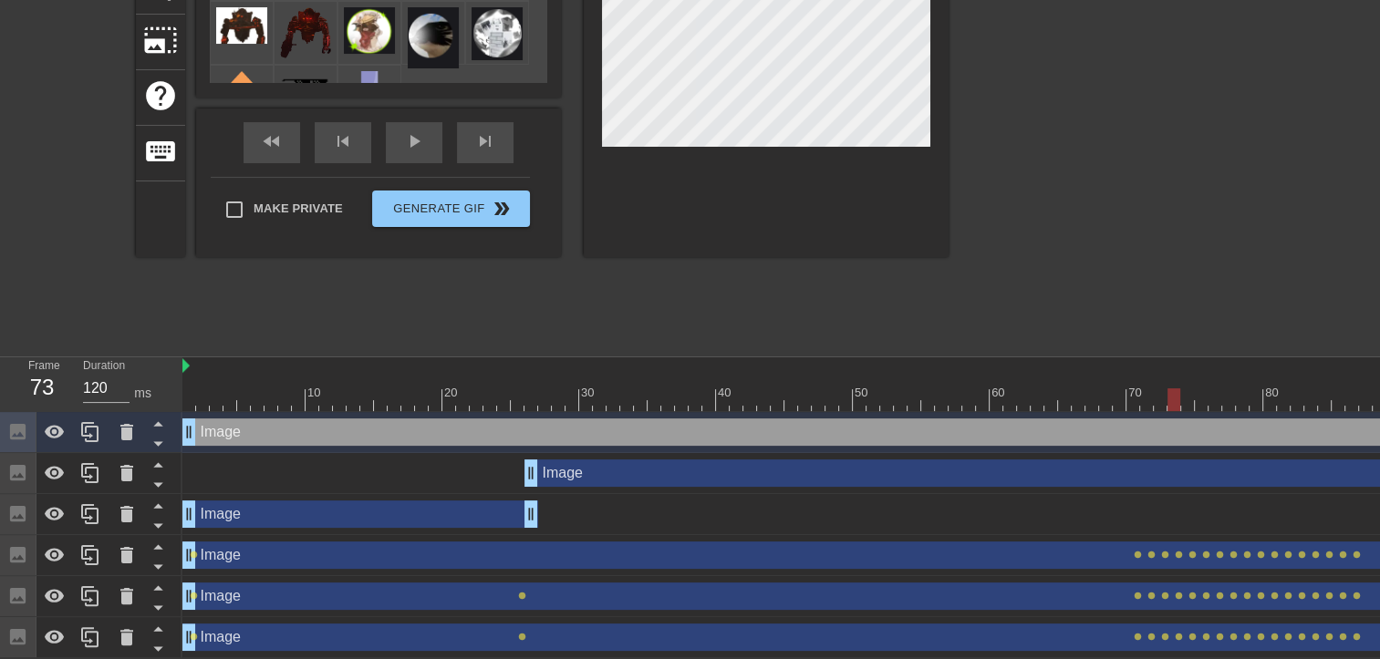
drag, startPoint x: 191, startPoint y: 393, endPoint x: 1189, endPoint y: 348, distance: 999.7
click at [1190, 352] on div "menu_book Browse the tutorials! Gifntext.com The online gif editor Send Feedbac…" at bounding box center [690, 192] width 1380 height 932
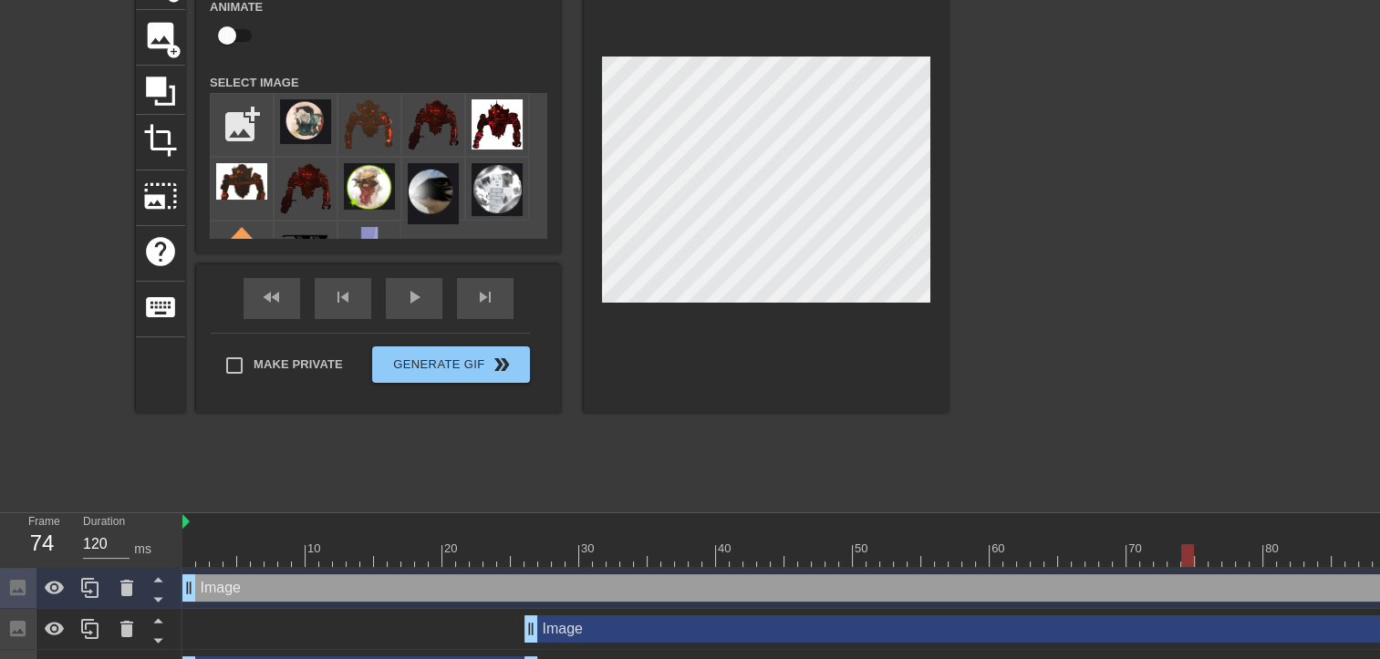
scroll to position [182, 0]
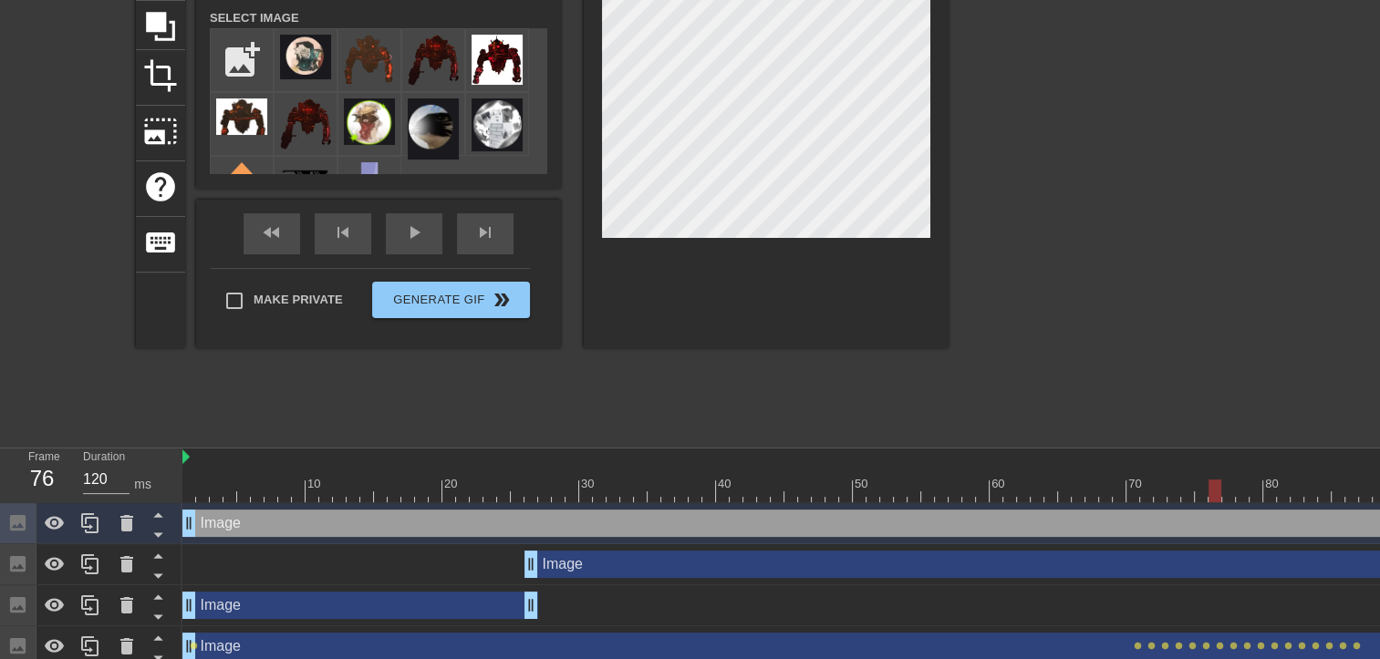
drag, startPoint x: 1188, startPoint y: 495, endPoint x: 1215, endPoint y: 495, distance: 27.4
click at [1215, 495] on div at bounding box center [1214, 491] width 13 height 23
drag, startPoint x: 1219, startPoint y: 484, endPoint x: 1255, endPoint y: 480, distance: 36.8
click at [1255, 480] on div at bounding box center [1256, 491] width 13 height 23
click at [598, 102] on div at bounding box center [766, 119] width 365 height 459
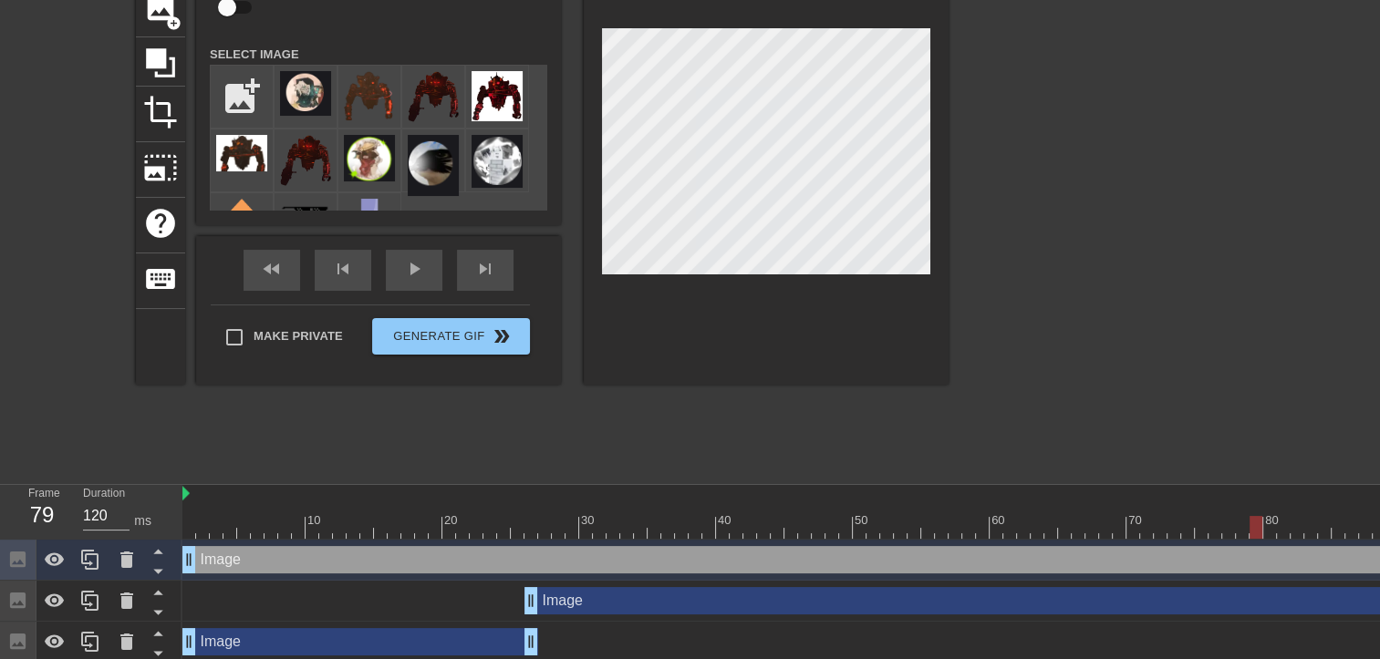
scroll to position [0, 0]
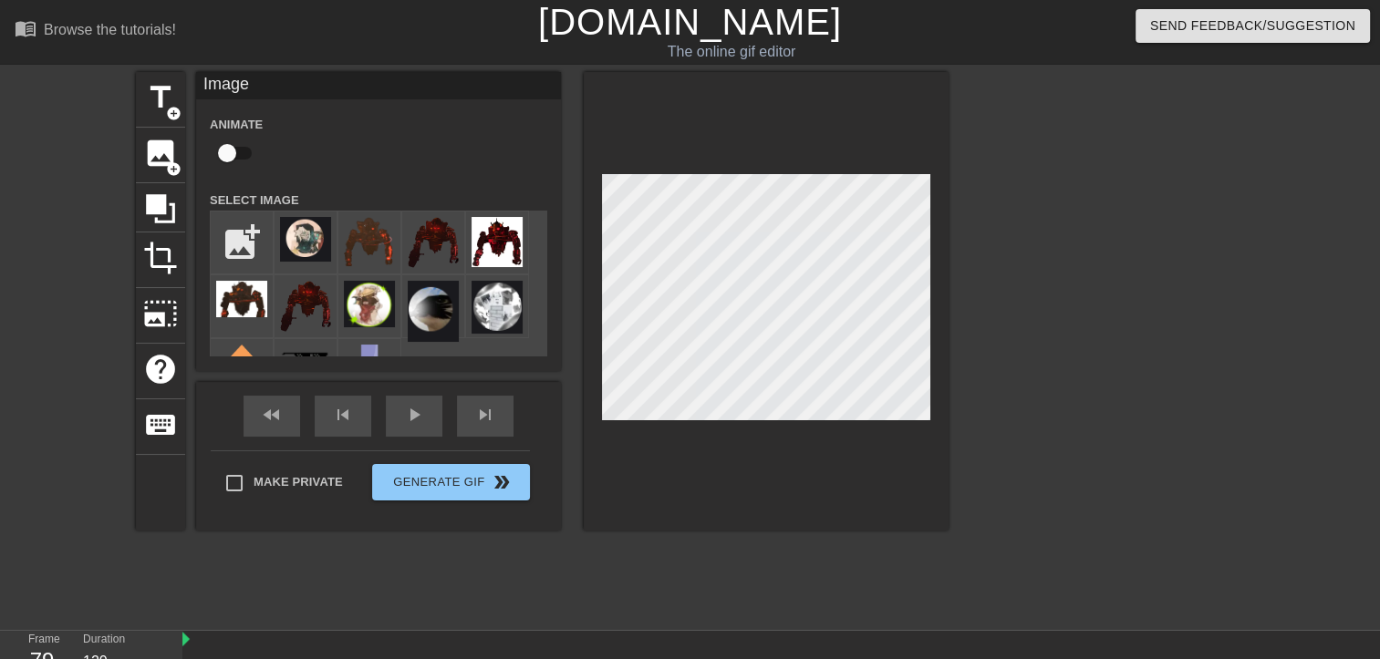
click at [240, 153] on input "checkbox" at bounding box center [227, 153] width 104 height 35
checkbox input "true"
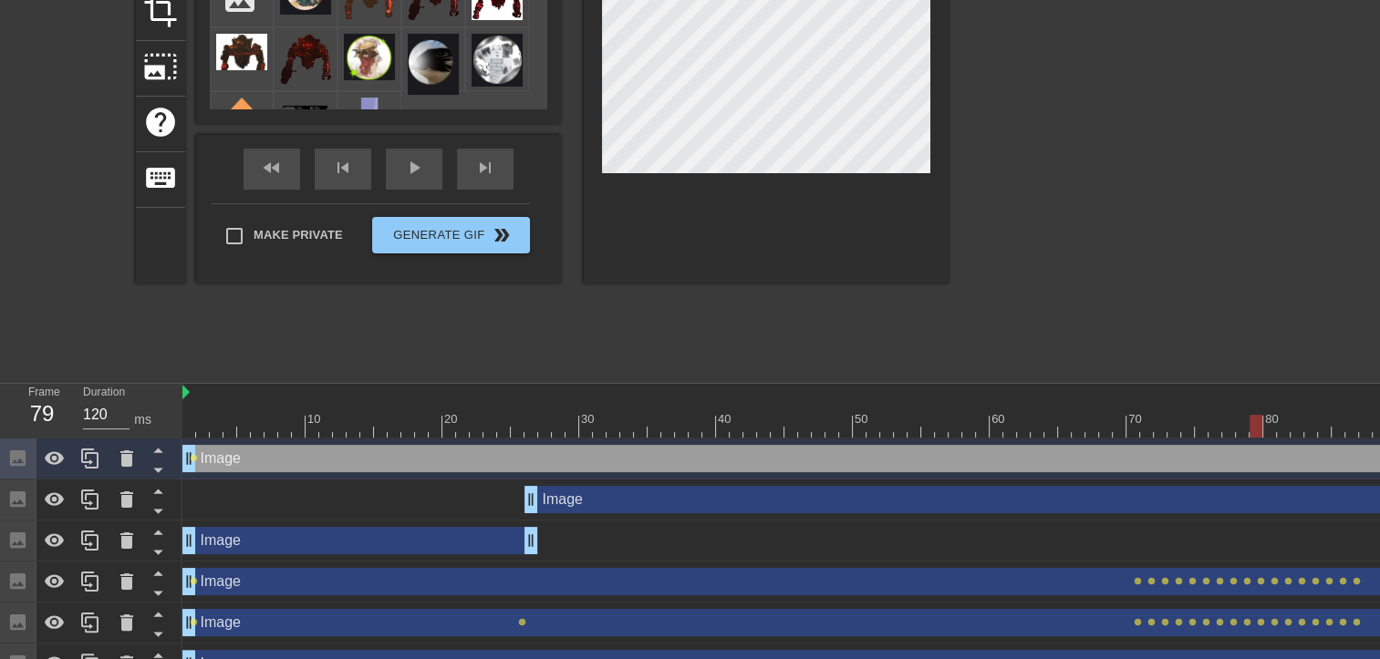
scroll to position [275, 0]
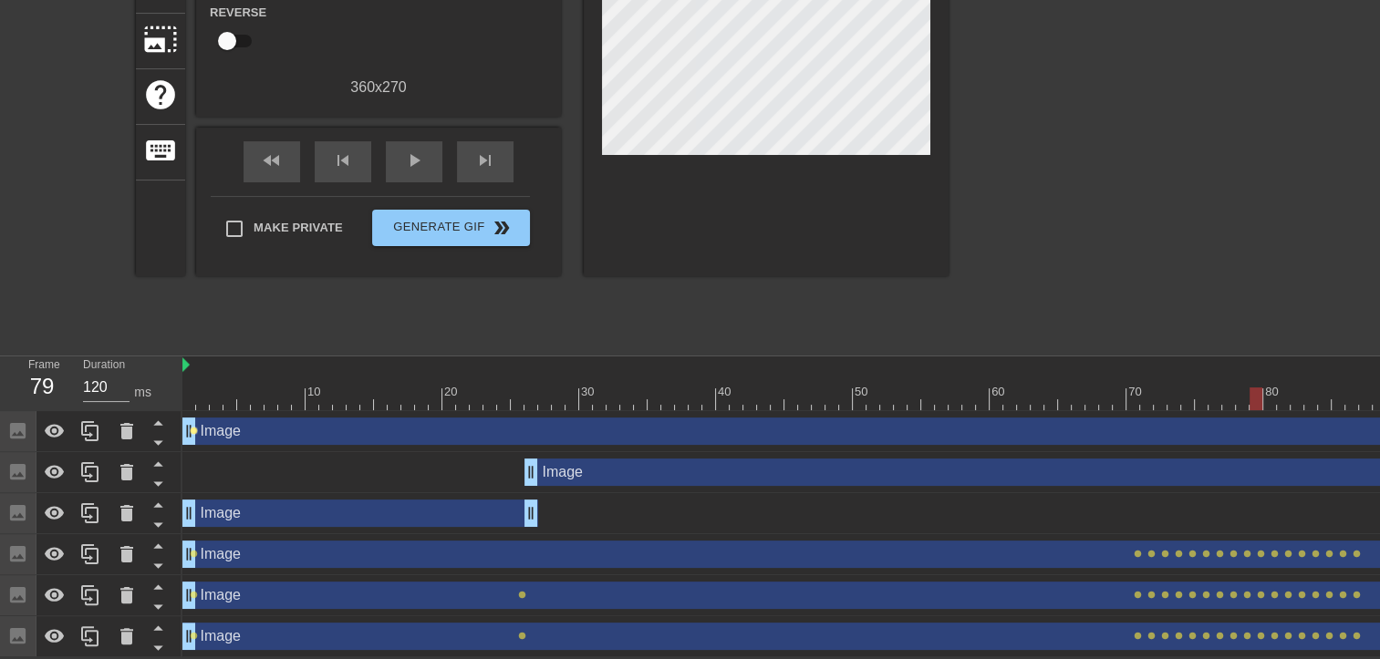
click at [200, 428] on div "Image drag_handle drag_handle lens" at bounding box center [1023, 431] width 1683 height 27
drag, startPoint x: 186, startPoint y: 443, endPoint x: 220, endPoint y: 436, distance: 34.5
click at [223, 439] on div "Image drag_handle drag_handle lens" at bounding box center [1023, 431] width 1683 height 41
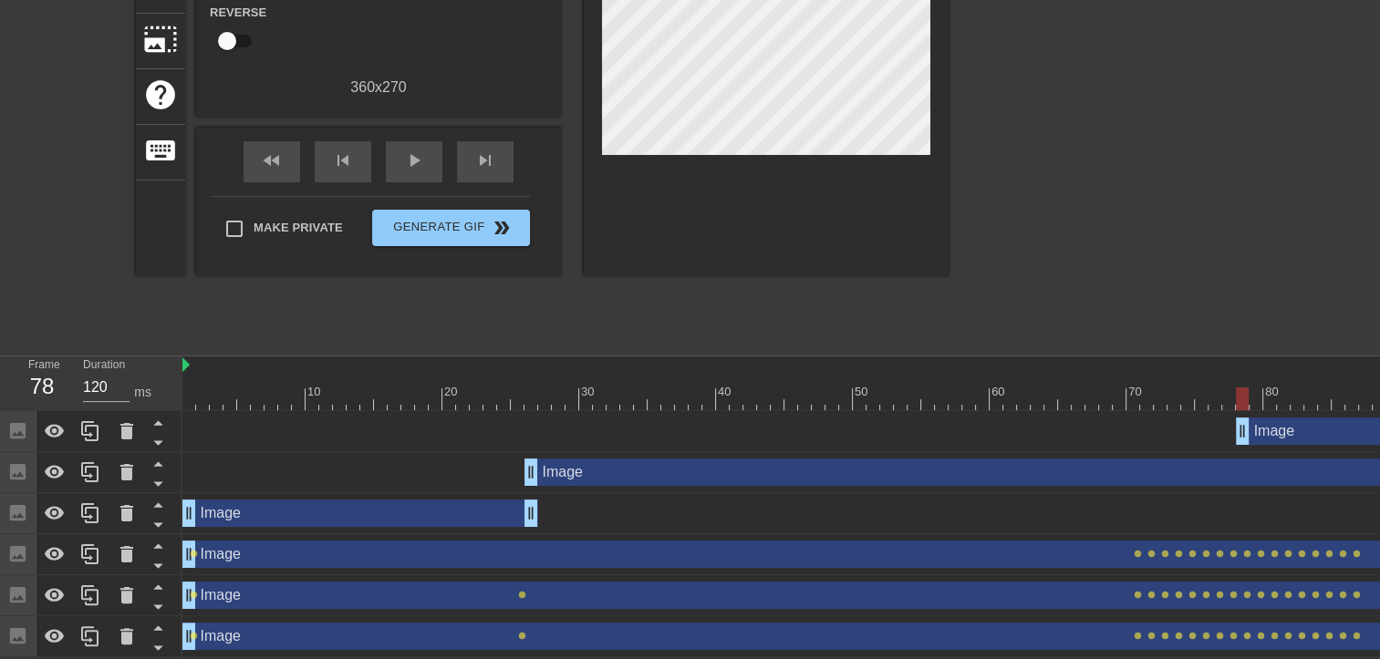
drag, startPoint x: 190, startPoint y: 418, endPoint x: 1244, endPoint y: 384, distance: 1054.9
click at [1244, 384] on div "10 20 30 40 50 60 70 80 90 100 110 120 Image drag_handle drag_handle Image drag…" at bounding box center [781, 507] width 1198 height 301
click at [1229, 312] on div at bounding box center [1107, 71] width 274 height 547
click at [1251, 390] on div at bounding box center [1023, 399] width 1683 height 23
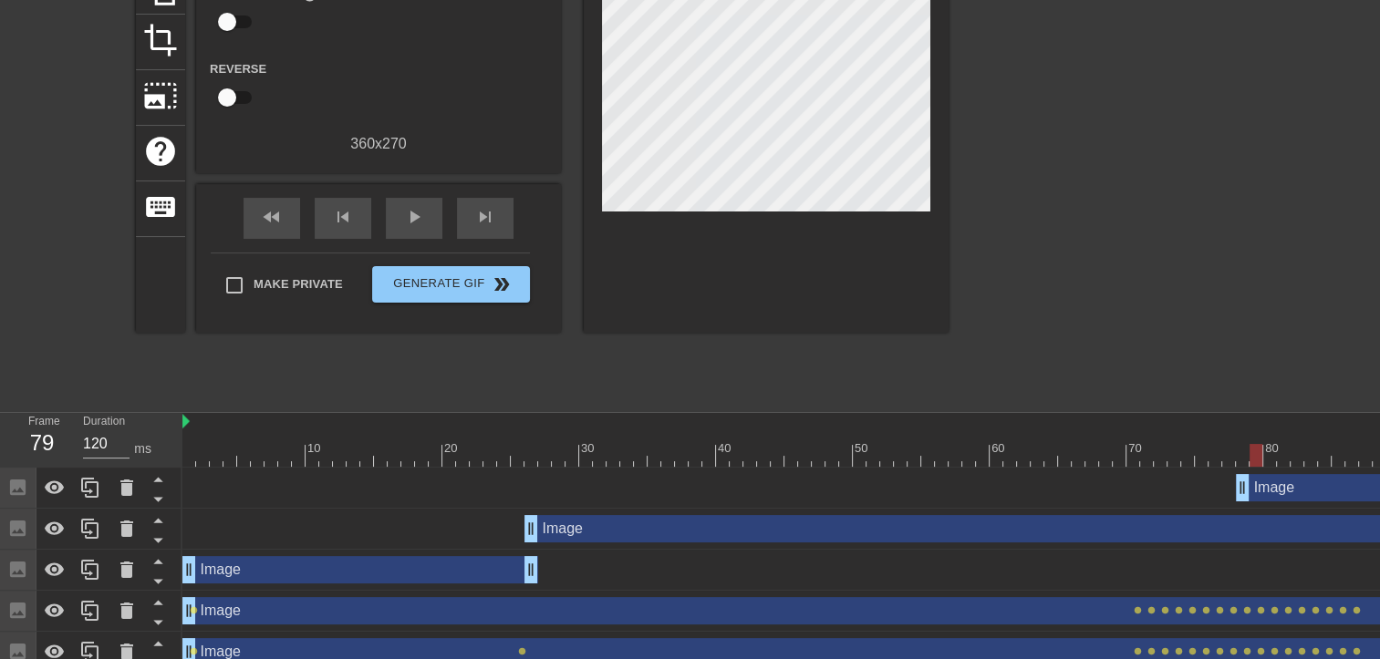
scroll to position [184, 0]
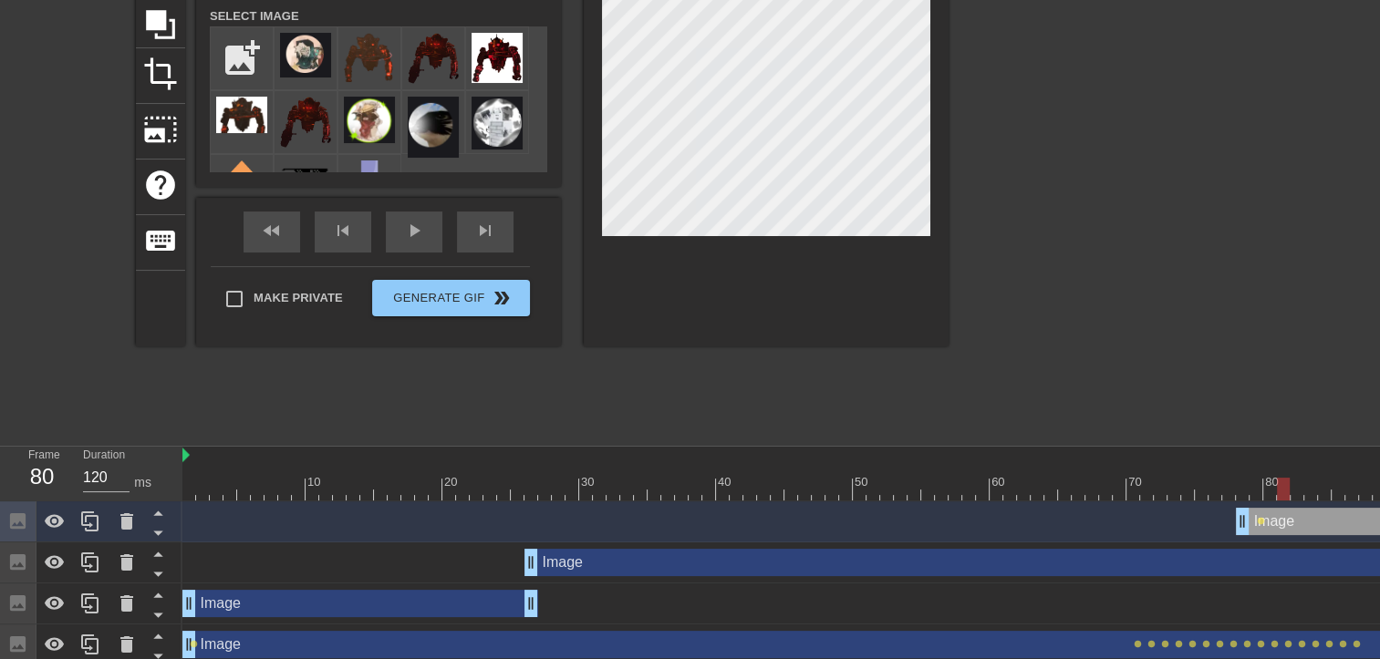
click at [1266, 483] on div at bounding box center [1023, 489] width 1683 height 23
click at [1277, 485] on div at bounding box center [1283, 489] width 13 height 23
drag, startPoint x: 1282, startPoint y: 494, endPoint x: 1295, endPoint y: 493, distance: 12.8
click at [1295, 493] on div at bounding box center [1297, 489] width 13 height 23
click at [1295, 483] on div at bounding box center [1297, 489] width 13 height 23
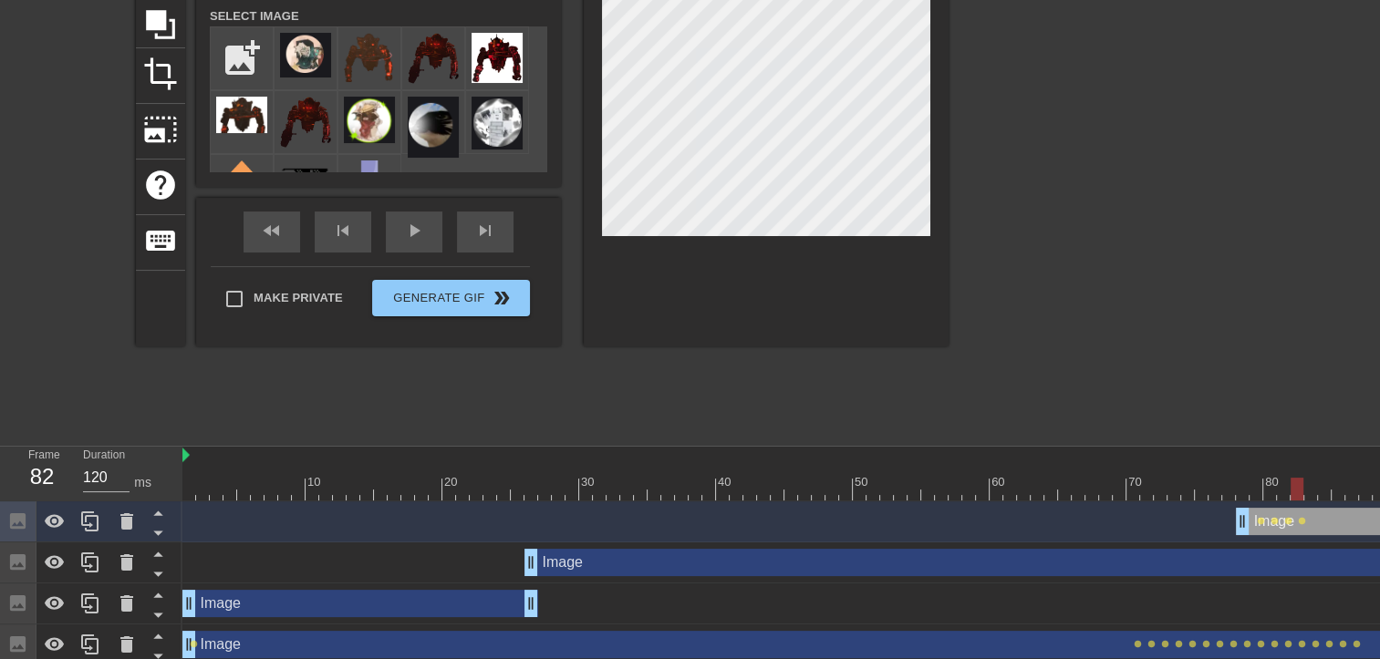
drag, startPoint x: 1297, startPoint y: 489, endPoint x: 1309, endPoint y: 488, distance: 11.9
click at [1303, 488] on div at bounding box center [1297, 489] width 13 height 23
click at [1321, 482] on div at bounding box center [1023, 489] width 1683 height 23
click at [1333, 480] on div at bounding box center [1023, 489] width 1683 height 23
click at [1350, 483] on div at bounding box center [1023, 489] width 1683 height 23
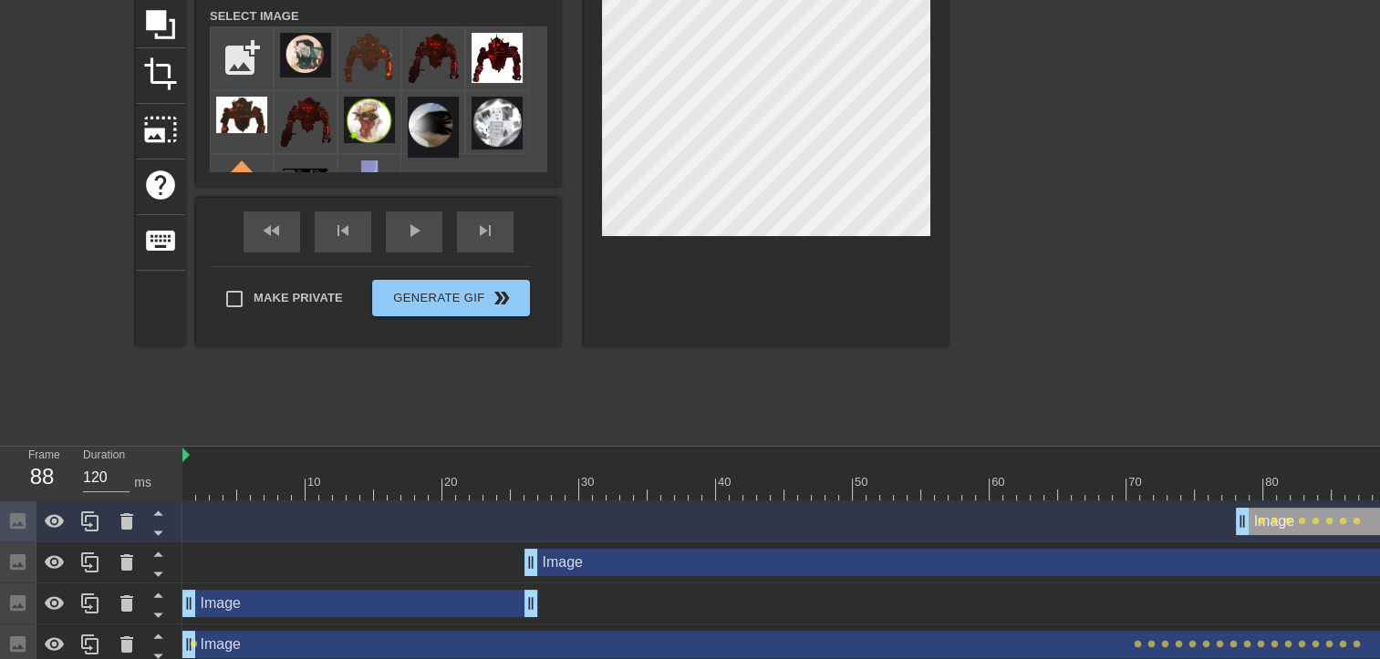
drag, startPoint x: 1357, startPoint y: 491, endPoint x: 1391, endPoint y: 490, distance: 33.8
click at [1380, 490] on html "menu_book Browse the tutorials! Gifntext.com The online gif editor Send Feedbac…" at bounding box center [690, 282] width 1380 height 932
click at [266, 228] on div "fast_rewind skip_previous play_arrow skip_next" at bounding box center [378, 232] width 297 height 68
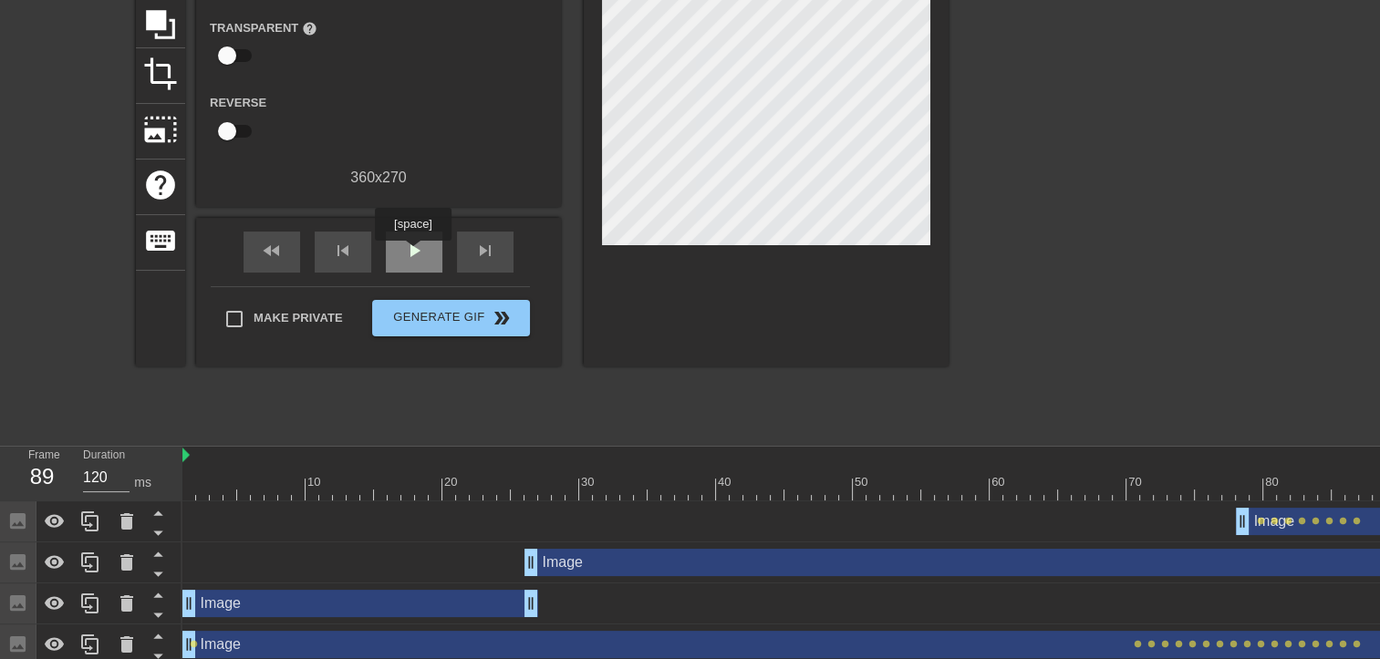
click at [412, 254] on span "play_arrow" at bounding box center [414, 251] width 22 height 22
click at [274, 246] on span "fast_rewind" at bounding box center [272, 251] width 22 height 22
click at [263, 250] on span "fast_rewind" at bounding box center [272, 251] width 22 height 22
click at [421, 250] on span "pause" at bounding box center [414, 251] width 22 height 22
click at [617, 564] on div "Image drag_handle drag_handle" at bounding box center [1194, 562] width 1341 height 27
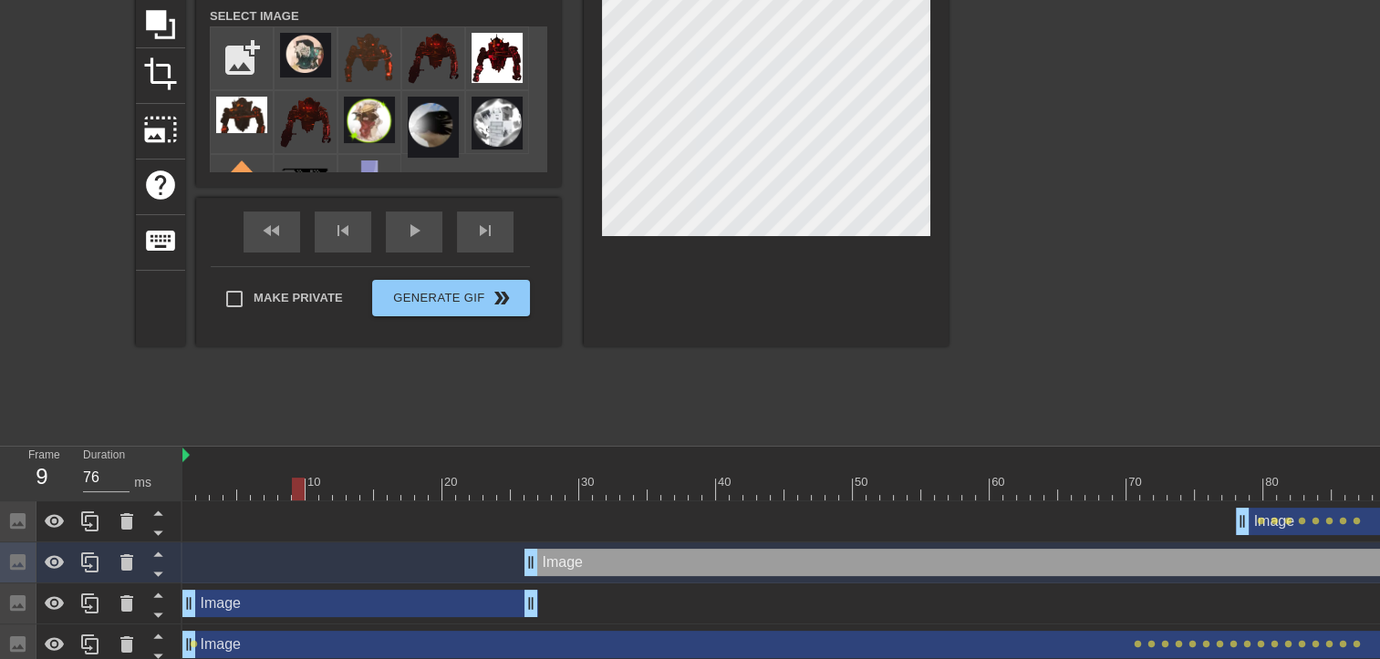
type input "120"
drag, startPoint x: 225, startPoint y: 486, endPoint x: 1164, endPoint y: 472, distance: 938.6
click at [1164, 472] on div "10 20 30 40 50 60 70 80 90 100 110 120" at bounding box center [1023, 474] width 1683 height 54
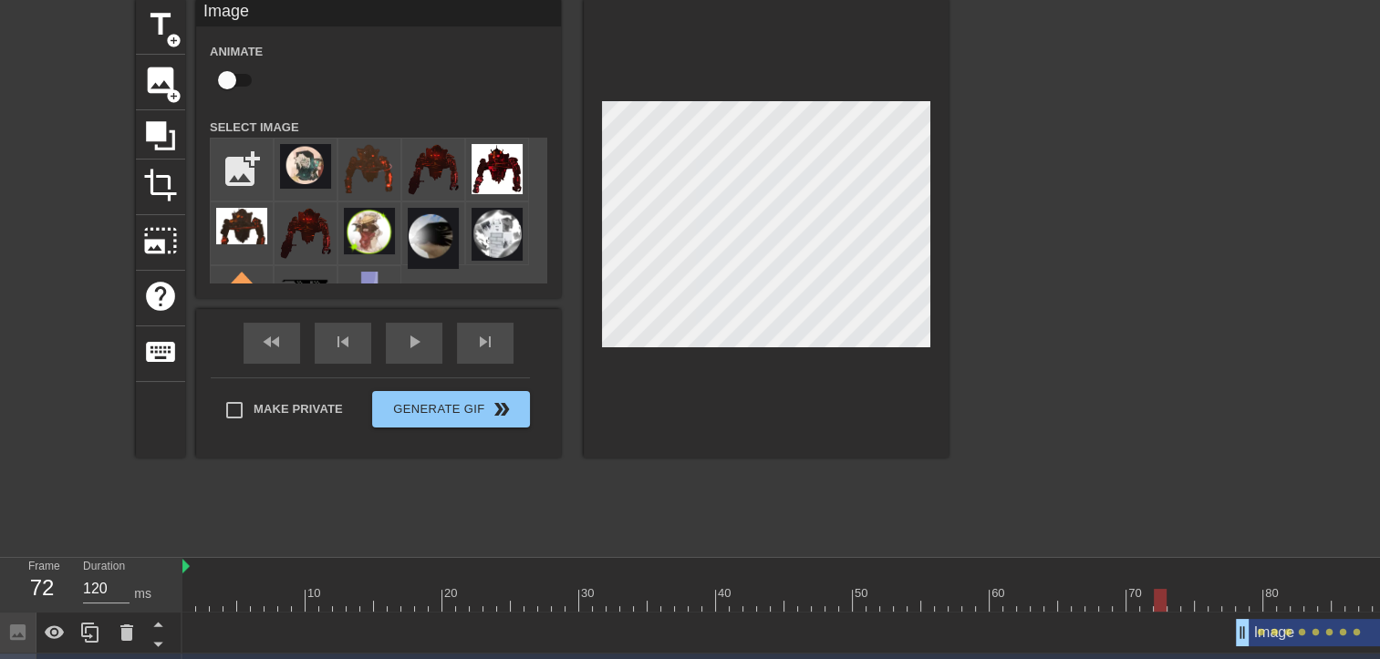
scroll to position [2, 0]
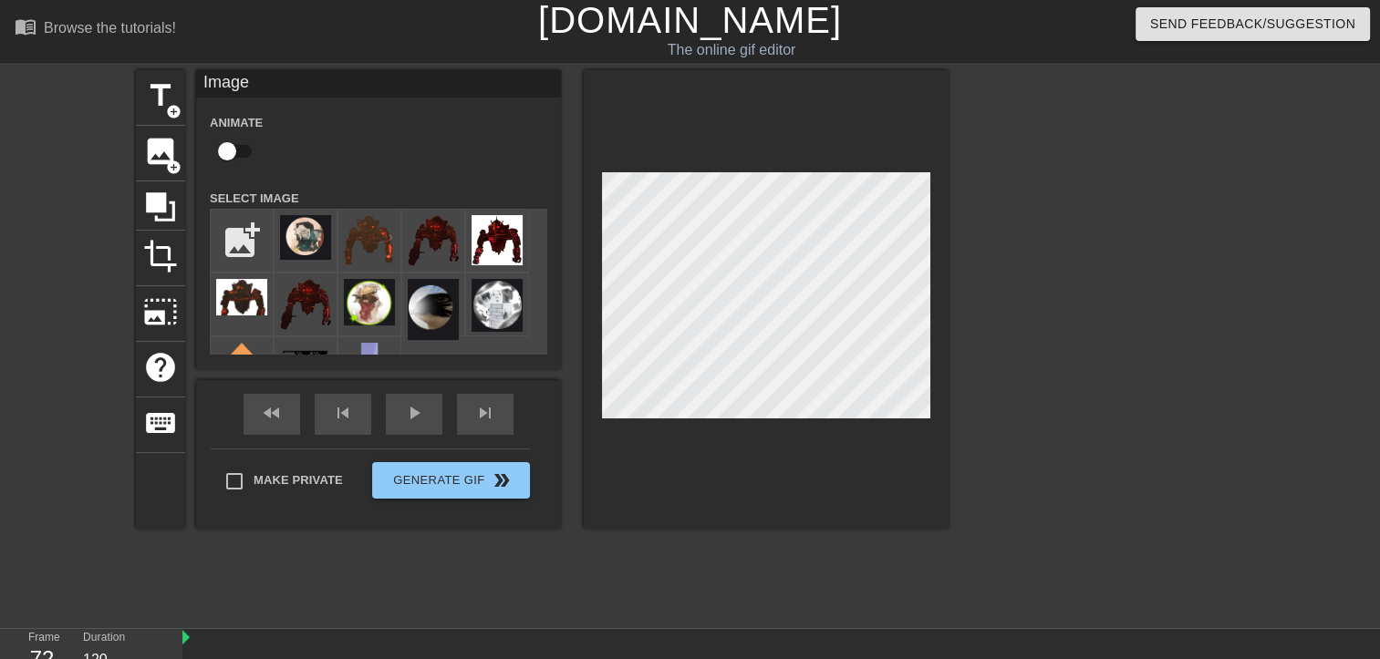
click at [233, 144] on input "checkbox" at bounding box center [227, 151] width 104 height 35
checkbox input "true"
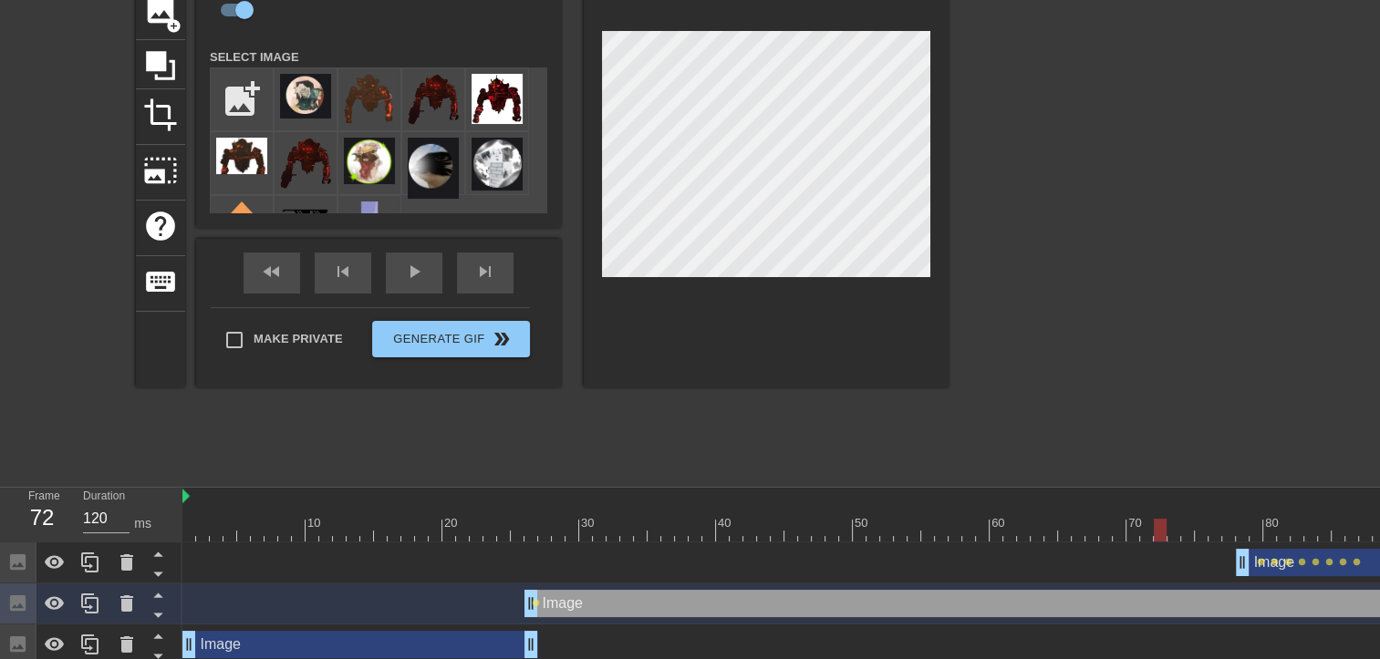
scroll to position [184, 0]
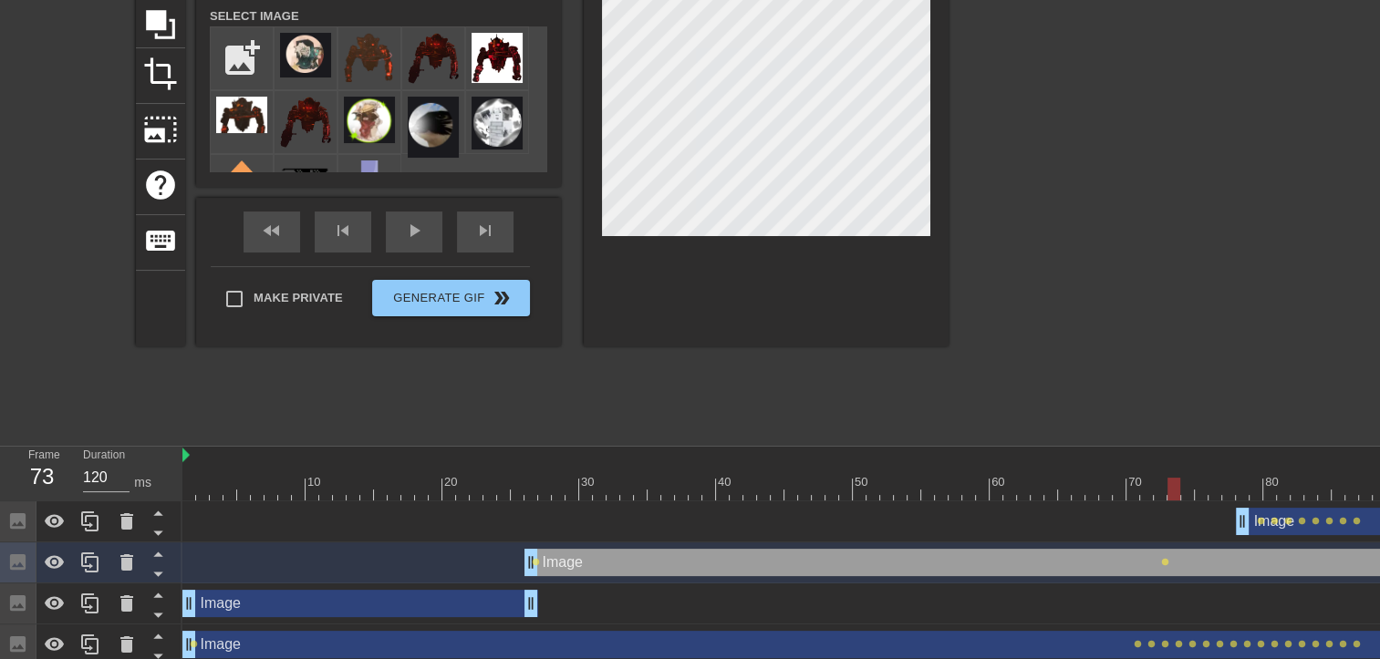
click at [1169, 482] on div at bounding box center [1173, 489] width 13 height 23
click at [1179, 478] on div at bounding box center [1173, 489] width 13 height 23
click at [1180, 478] on div at bounding box center [1173, 489] width 13 height 23
drag, startPoint x: 1182, startPoint y: 495, endPoint x: 1191, endPoint y: 494, distance: 9.2
click at [1191, 494] on div at bounding box center [1187, 489] width 13 height 23
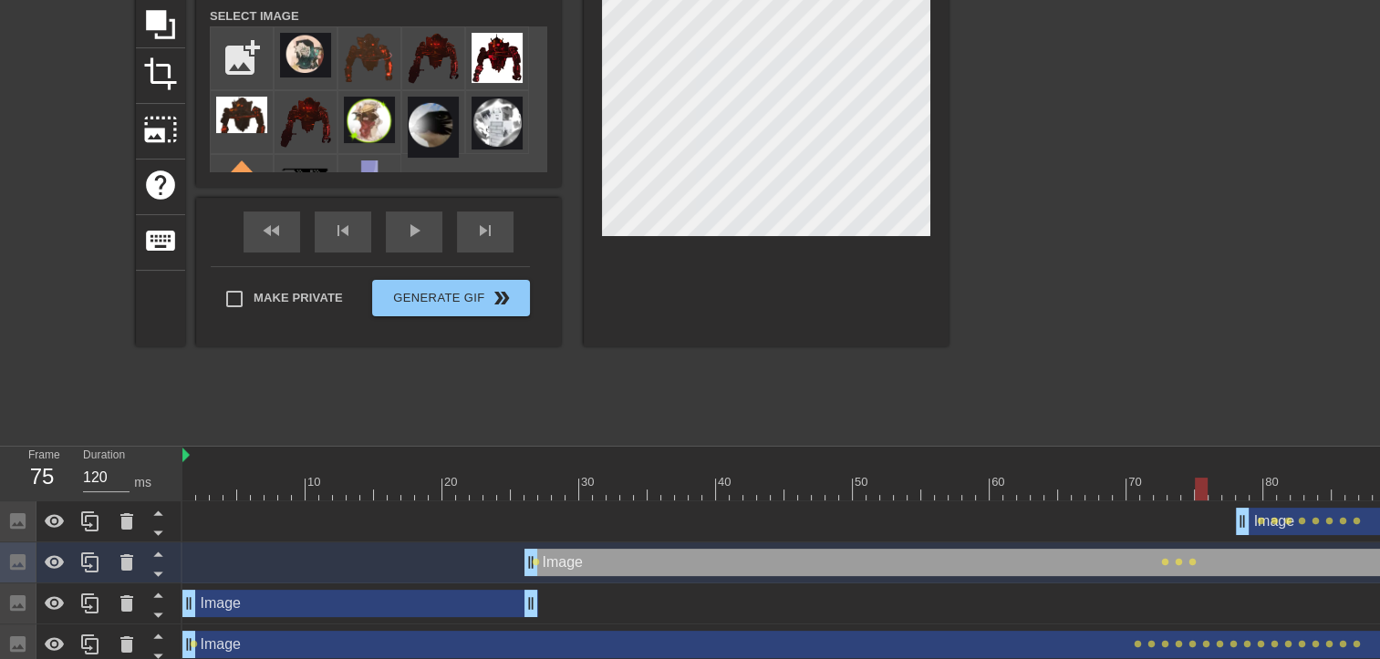
drag, startPoint x: 1188, startPoint y: 488, endPoint x: 1198, endPoint y: 489, distance: 10.1
click at [1198, 489] on div at bounding box center [1201, 489] width 13 height 23
click at [1210, 476] on div "10 20 30 40 50 60 70 80 90 100 110 120" at bounding box center [1023, 474] width 1683 height 54
drag, startPoint x: 1219, startPoint y: 477, endPoint x: 1229, endPoint y: 476, distance: 9.2
click at [1229, 476] on div "10 20 30 40 50 60 70 80 90 100 110 120" at bounding box center [1023, 474] width 1683 height 54
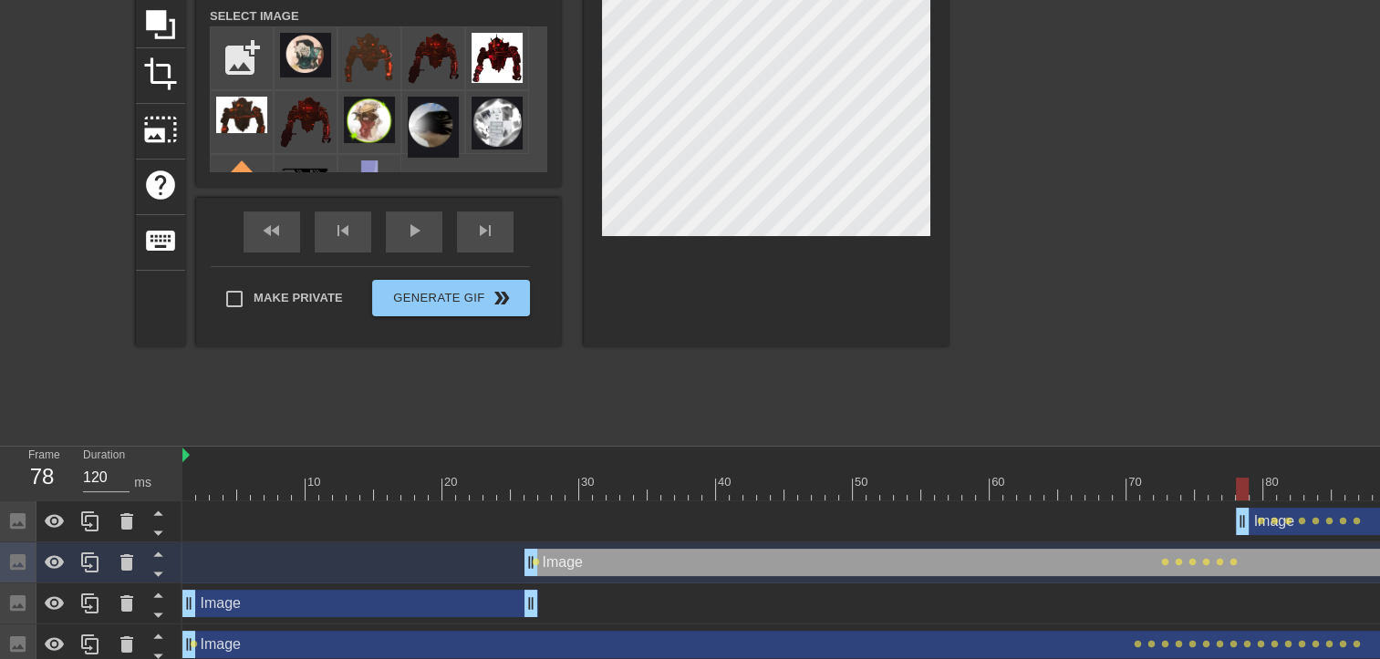
click at [1242, 491] on div at bounding box center [1023, 489] width 1683 height 23
click at [1250, 491] on div at bounding box center [1023, 489] width 1683 height 23
click at [930, 92] on div at bounding box center [766, 117] width 365 height 459
click at [1282, 490] on div at bounding box center [1283, 489] width 13 height 23
drag, startPoint x: 1281, startPoint y: 483, endPoint x: 1294, endPoint y: 485, distance: 13.8
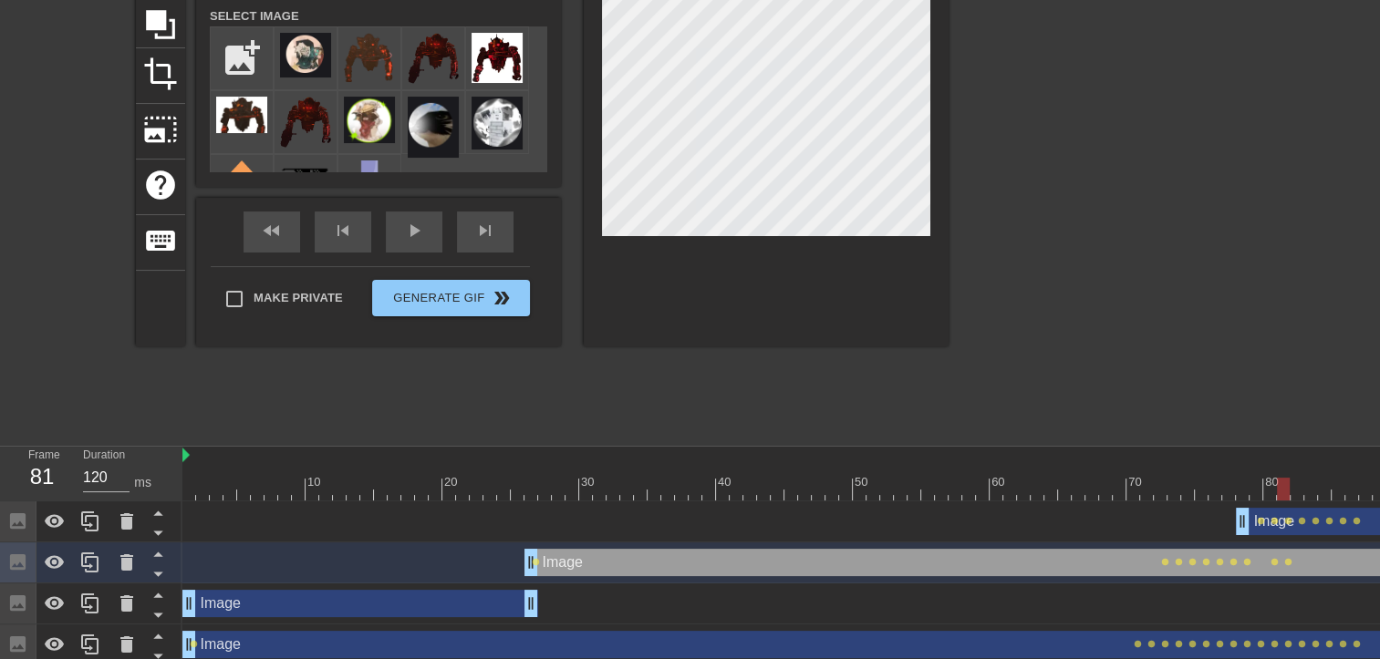
click at [1290, 485] on div at bounding box center [1283, 489] width 13 height 23
click at [1295, 485] on div at bounding box center [1297, 489] width 13 height 23
click at [1308, 491] on div at bounding box center [1023, 489] width 1683 height 23
click at [1318, 492] on div at bounding box center [1324, 489] width 13 height 23
click at [1312, 492] on div at bounding box center [1023, 489] width 1683 height 23
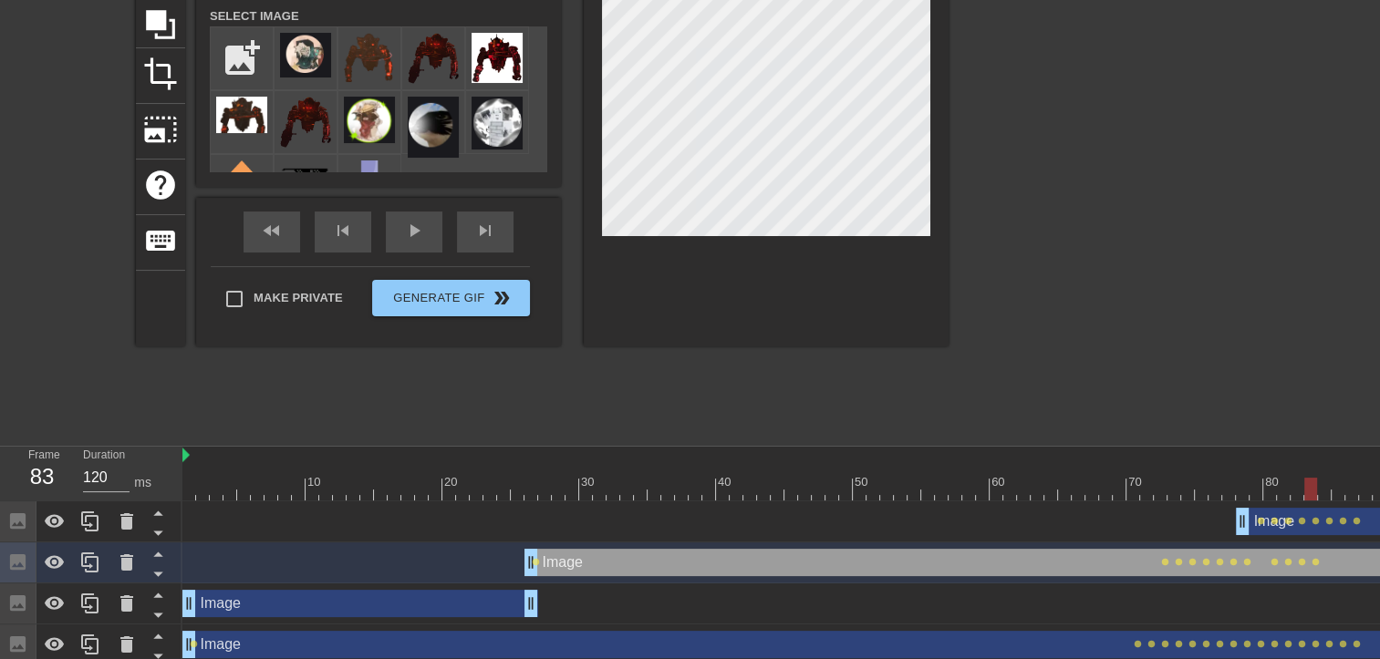
click at [1317, 491] on div at bounding box center [1310, 489] width 13 height 23
click at [1331, 489] on div at bounding box center [1324, 489] width 13 height 23
click at [1350, 492] on div at bounding box center [1023, 489] width 1683 height 23
click at [259, 233] on div "fast_rewind" at bounding box center [272, 232] width 57 height 41
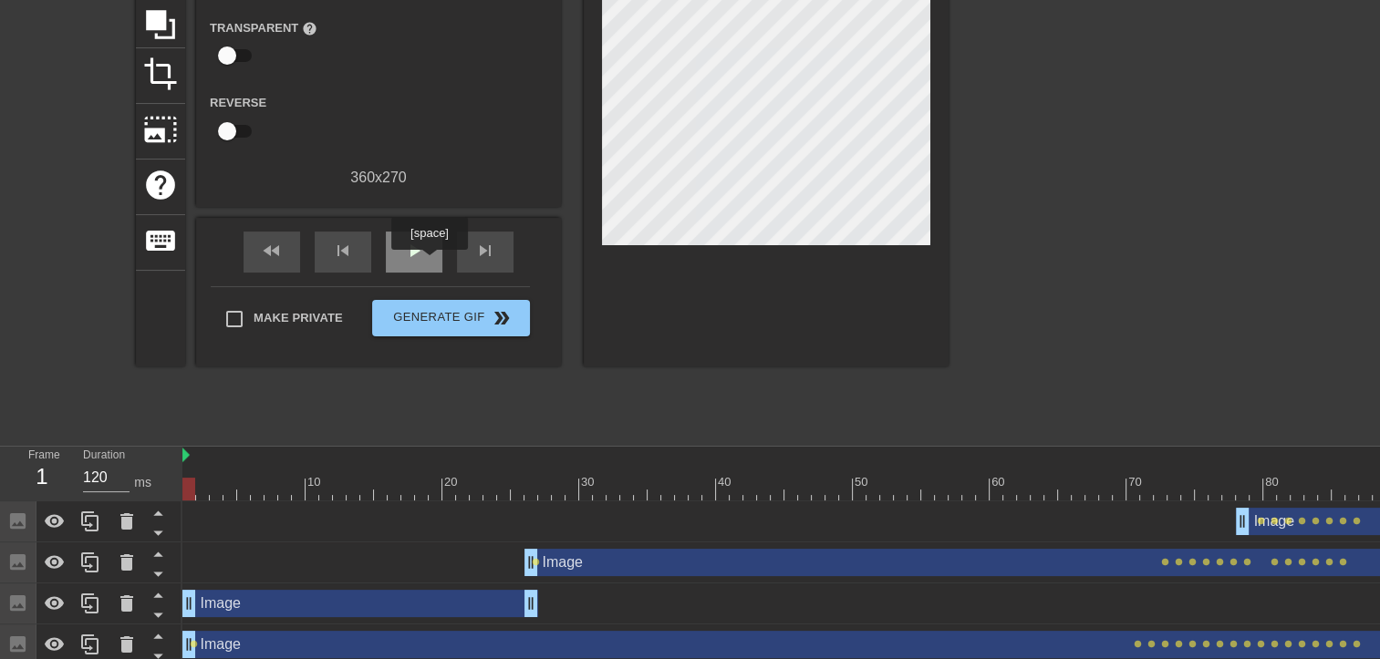
click at [426, 254] on div "play_arrow" at bounding box center [414, 252] width 57 height 41
type input "120"
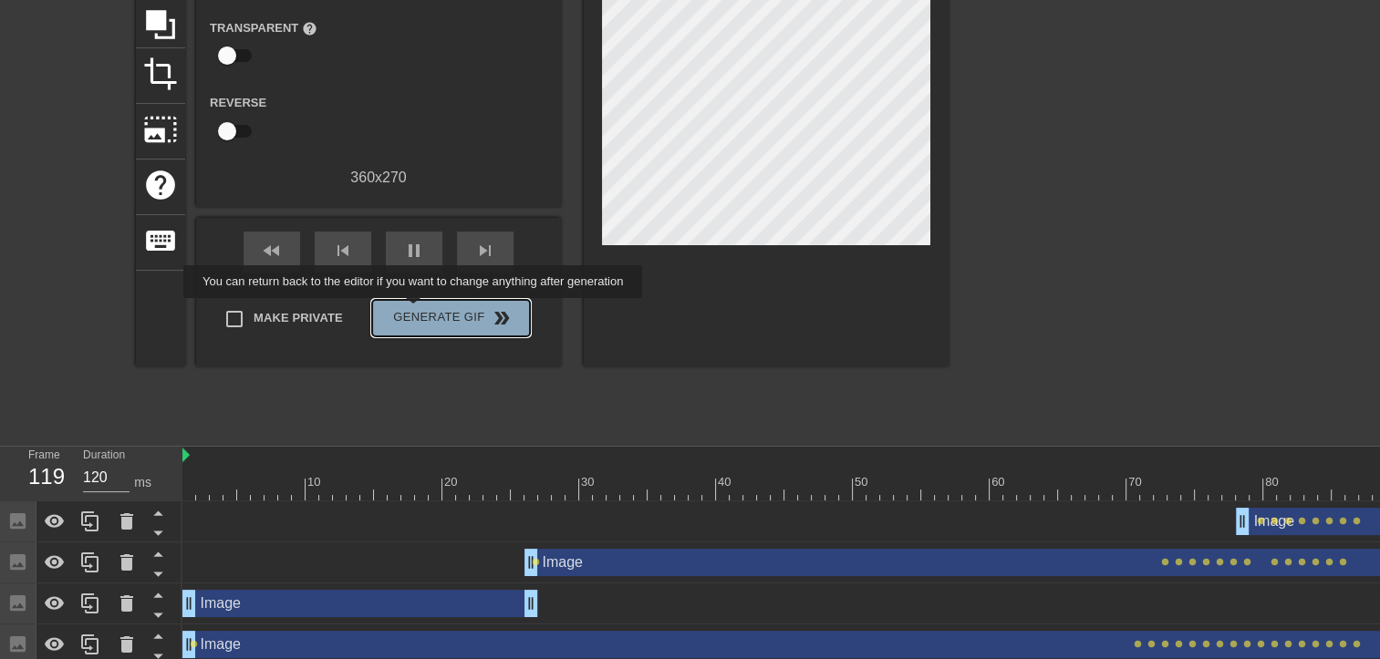
click at [415, 311] on span "Generate Gif double_arrow" at bounding box center [450, 318] width 143 height 22
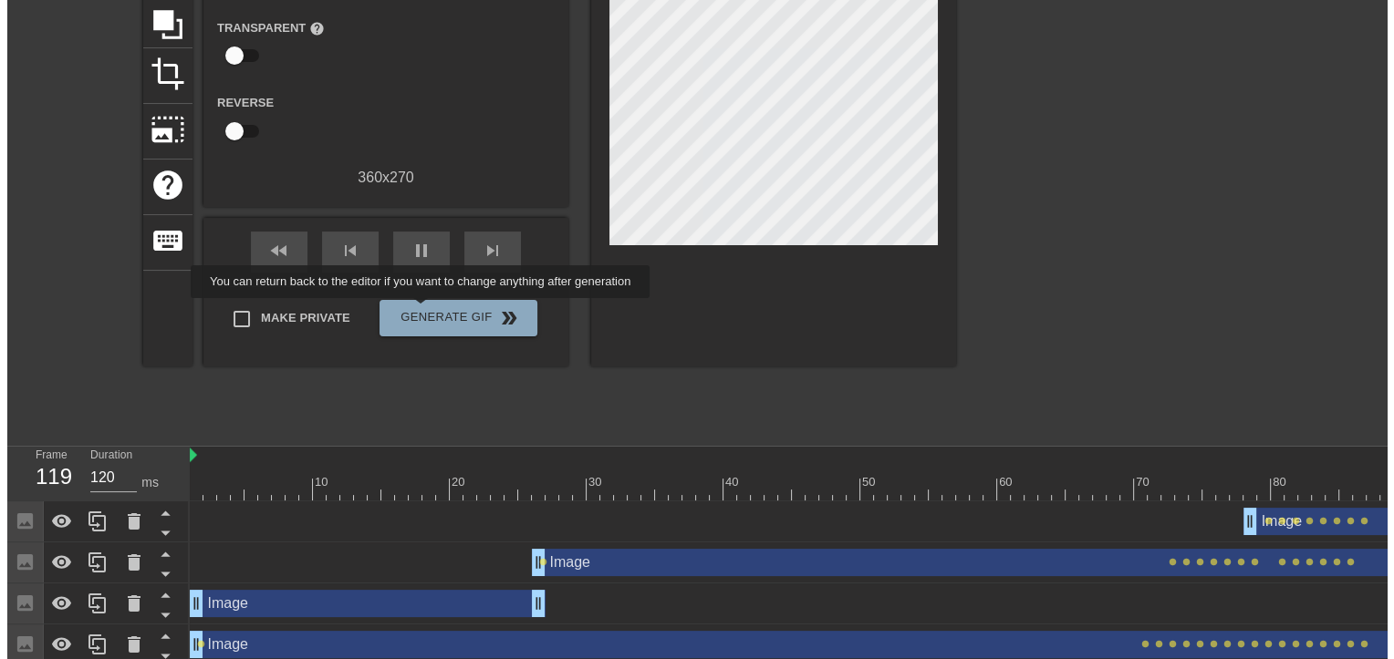
scroll to position [0, 0]
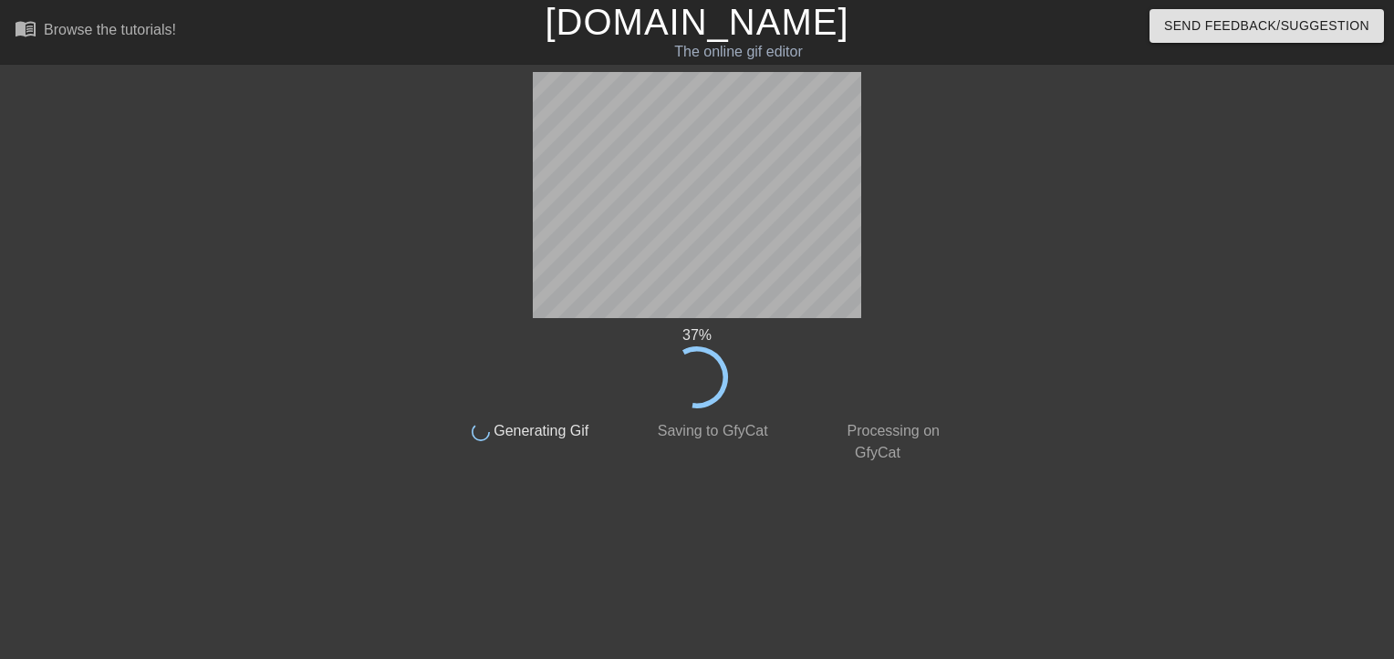
click at [804, 401] on div "37 %" at bounding box center [697, 367] width 514 height 84
click at [923, 584] on div "54 % done Generating Gif done Saving to GfyCat done Processing on GfyCat title …" at bounding box center [697, 345] width 514 height 547
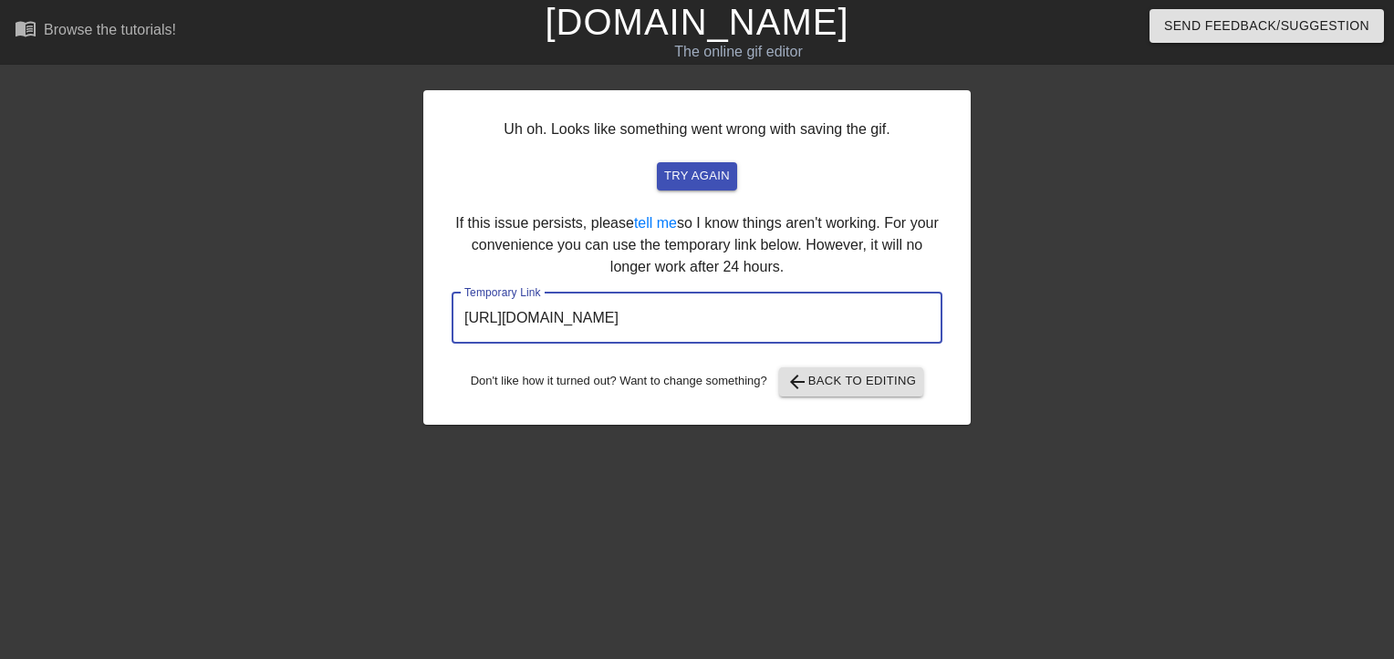
drag, startPoint x: 857, startPoint y: 321, endPoint x: 351, endPoint y: 337, distance: 506.5
click at [351, 337] on div "Uh oh. Looks like something went wrong with saving the gif. try again If this i…" at bounding box center [697, 345] width 1394 height 547
click at [665, 228] on link "tell me" at bounding box center [655, 223] width 43 height 16
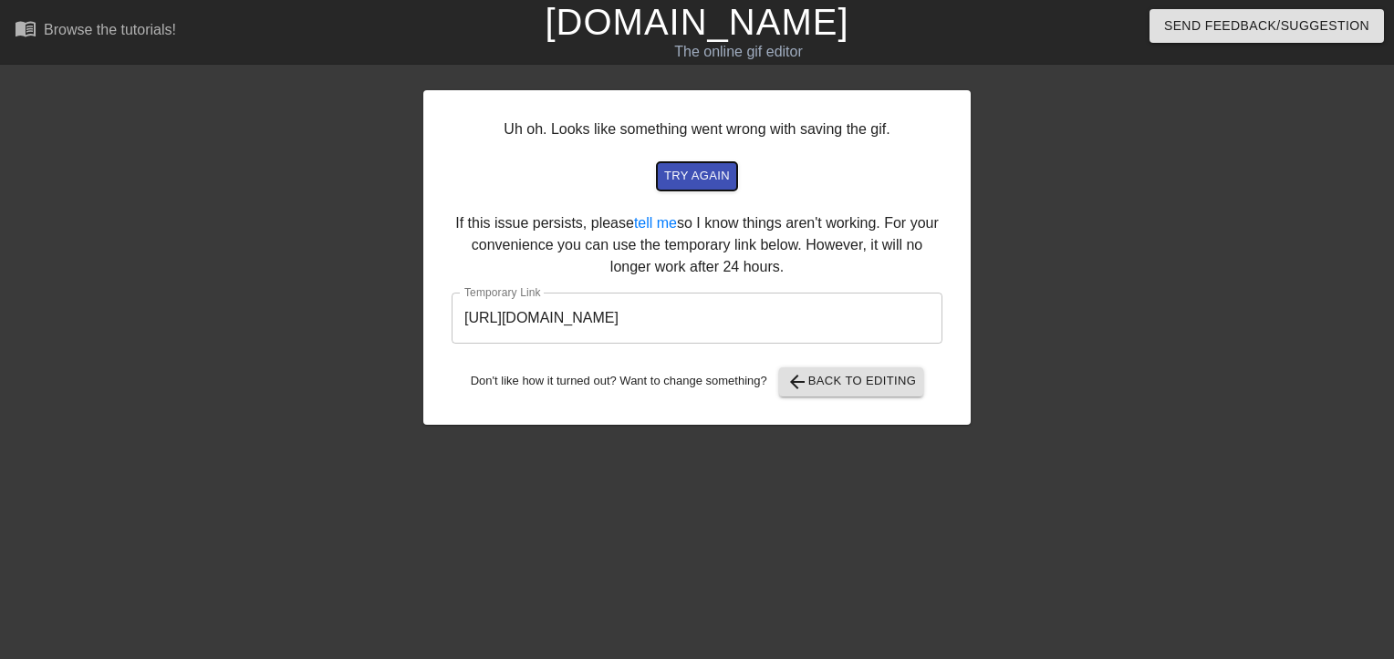
click at [681, 169] on span "try again" at bounding box center [697, 176] width 66 height 21
